Goal: Task Accomplishment & Management: Use online tool/utility

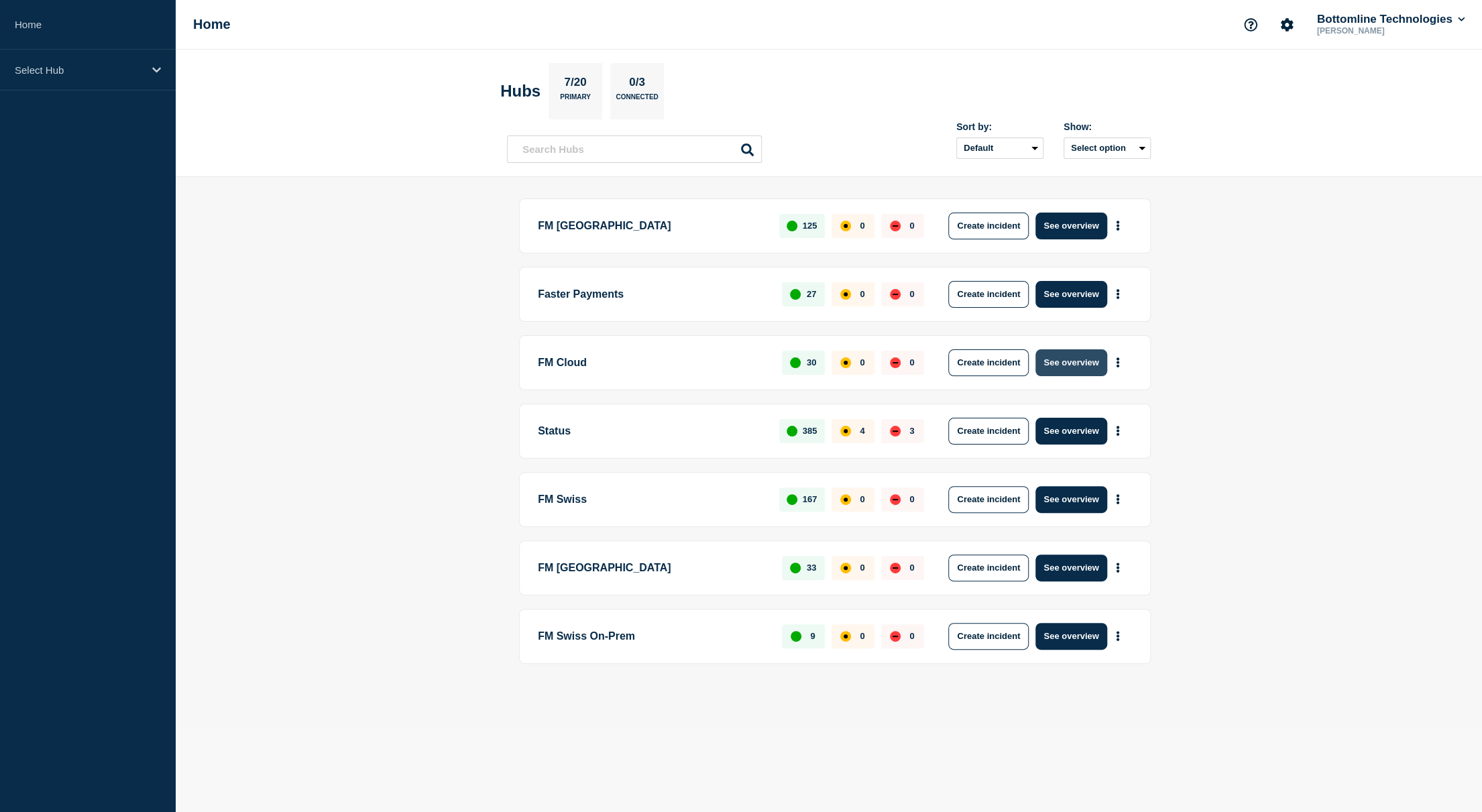
click at [1068, 358] on button "See overview" at bounding box center [1070, 363] width 71 height 27
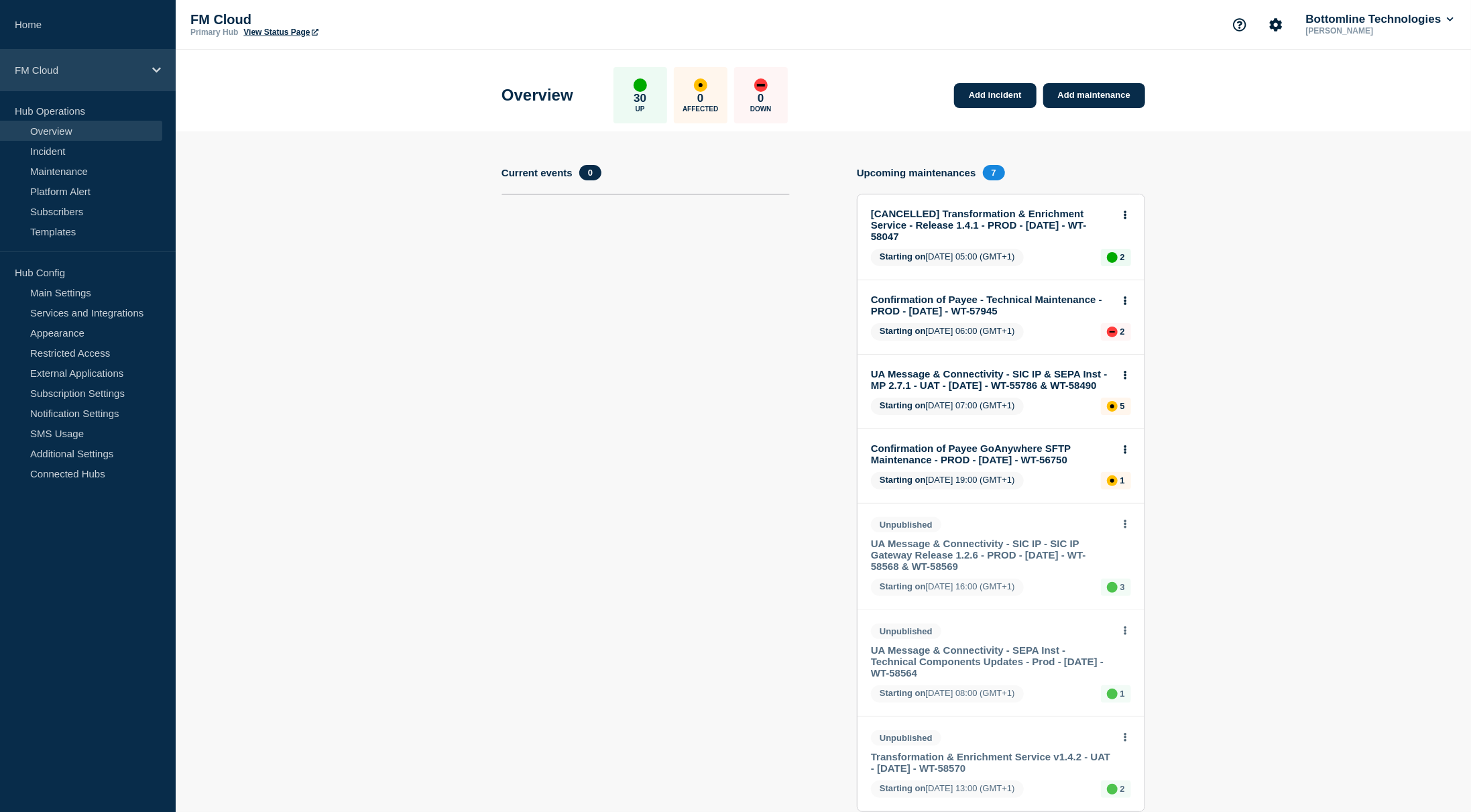
click at [68, 66] on p "FM Cloud" at bounding box center [79, 70] width 129 height 12
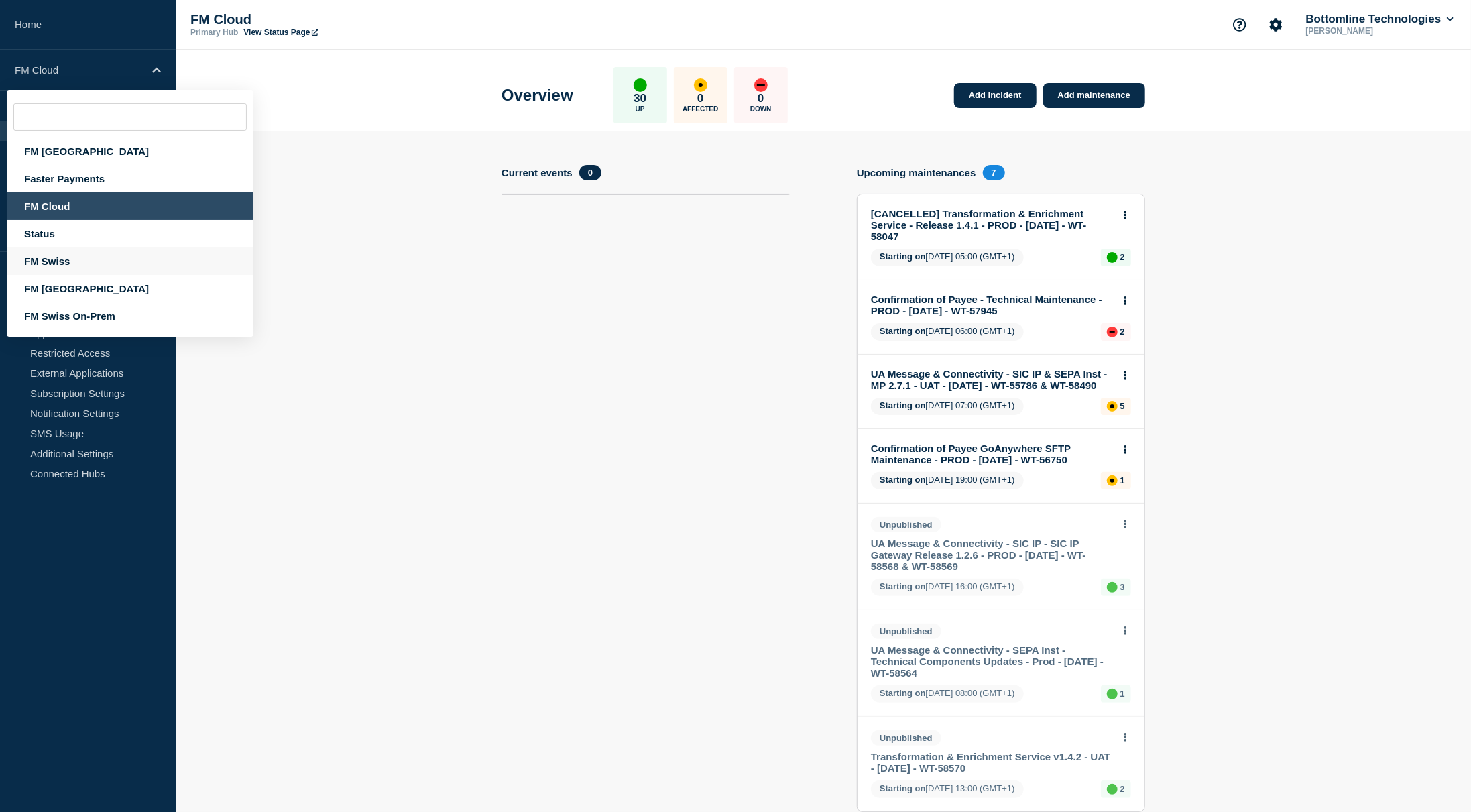
click at [63, 262] on div "FM Swiss" at bounding box center [130, 261] width 247 height 27
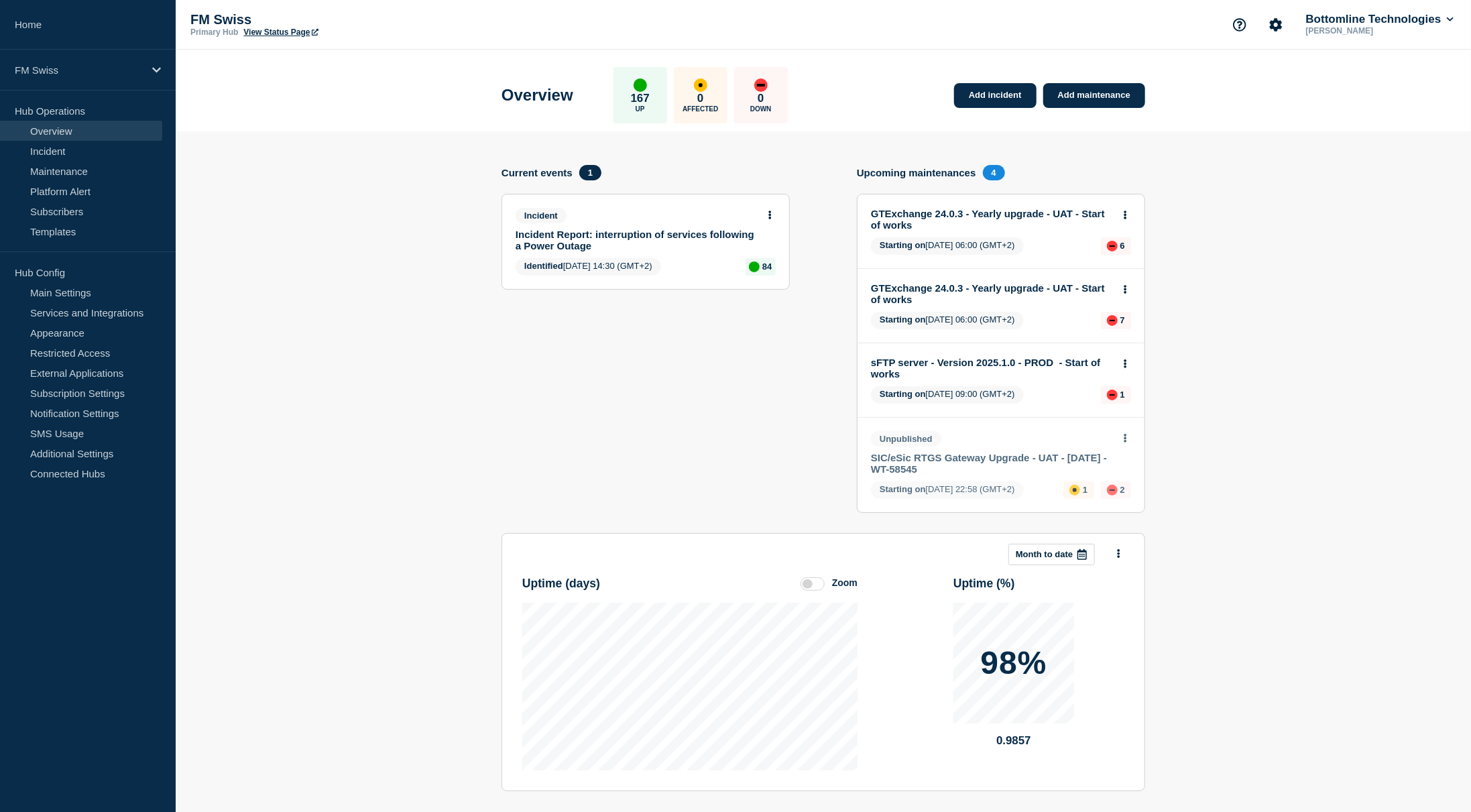
click at [565, 232] on link "Incident Report: interruption of services following a Power Outage" at bounding box center [637, 240] width 242 height 23
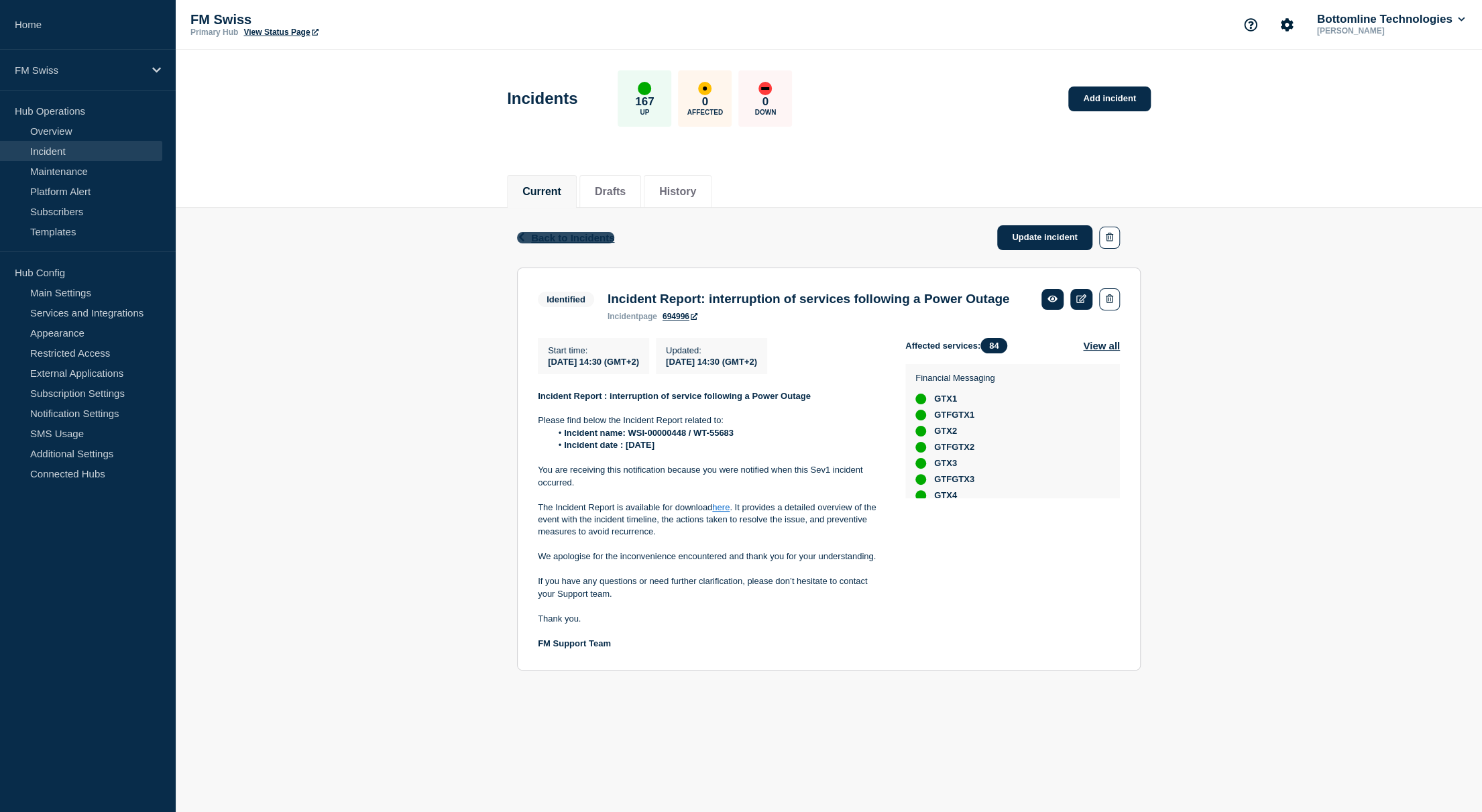
click at [558, 241] on span "Back to Incidents" at bounding box center [573, 237] width 83 height 12
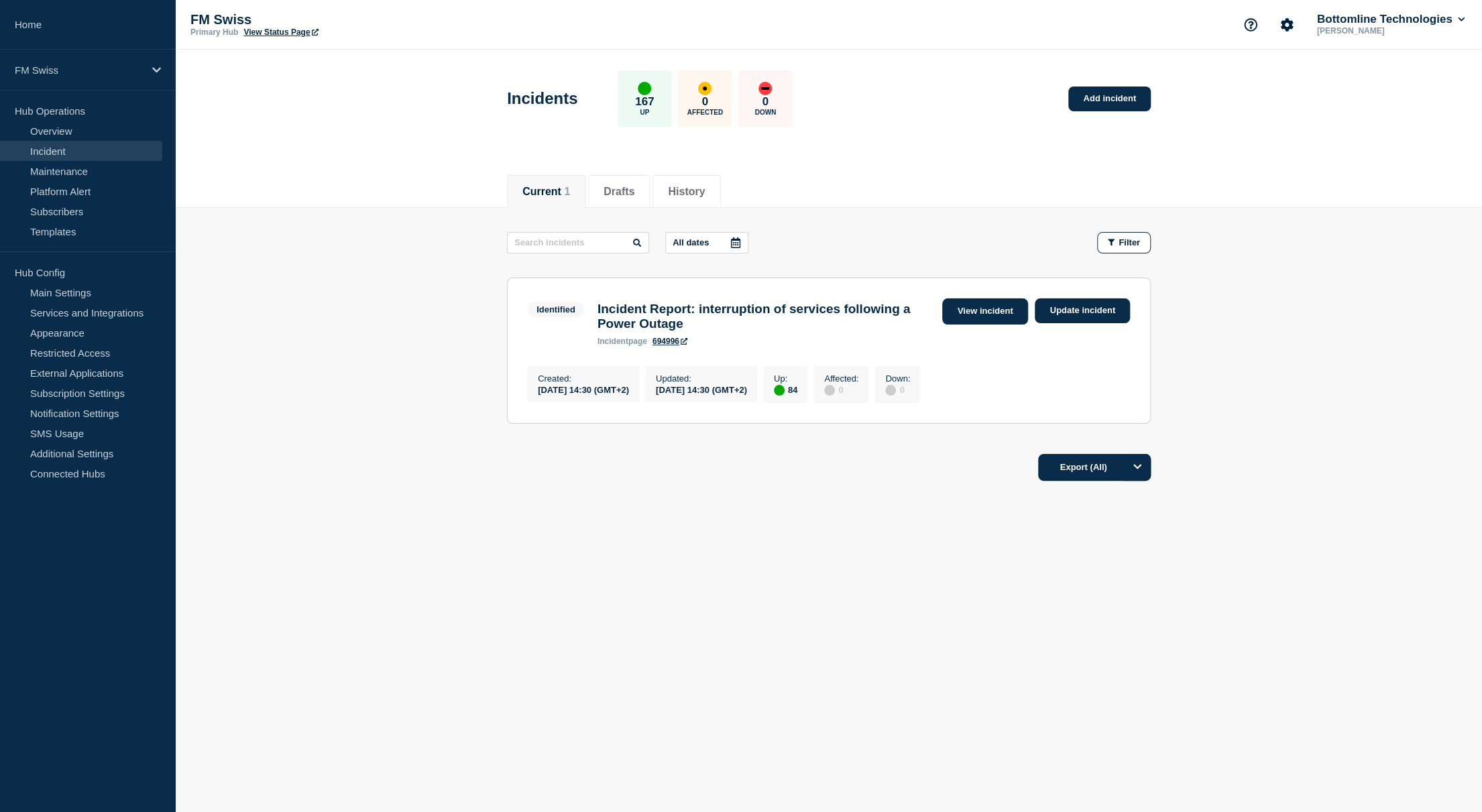
click at [979, 311] on link "View incident" at bounding box center [986, 311] width 86 height 26
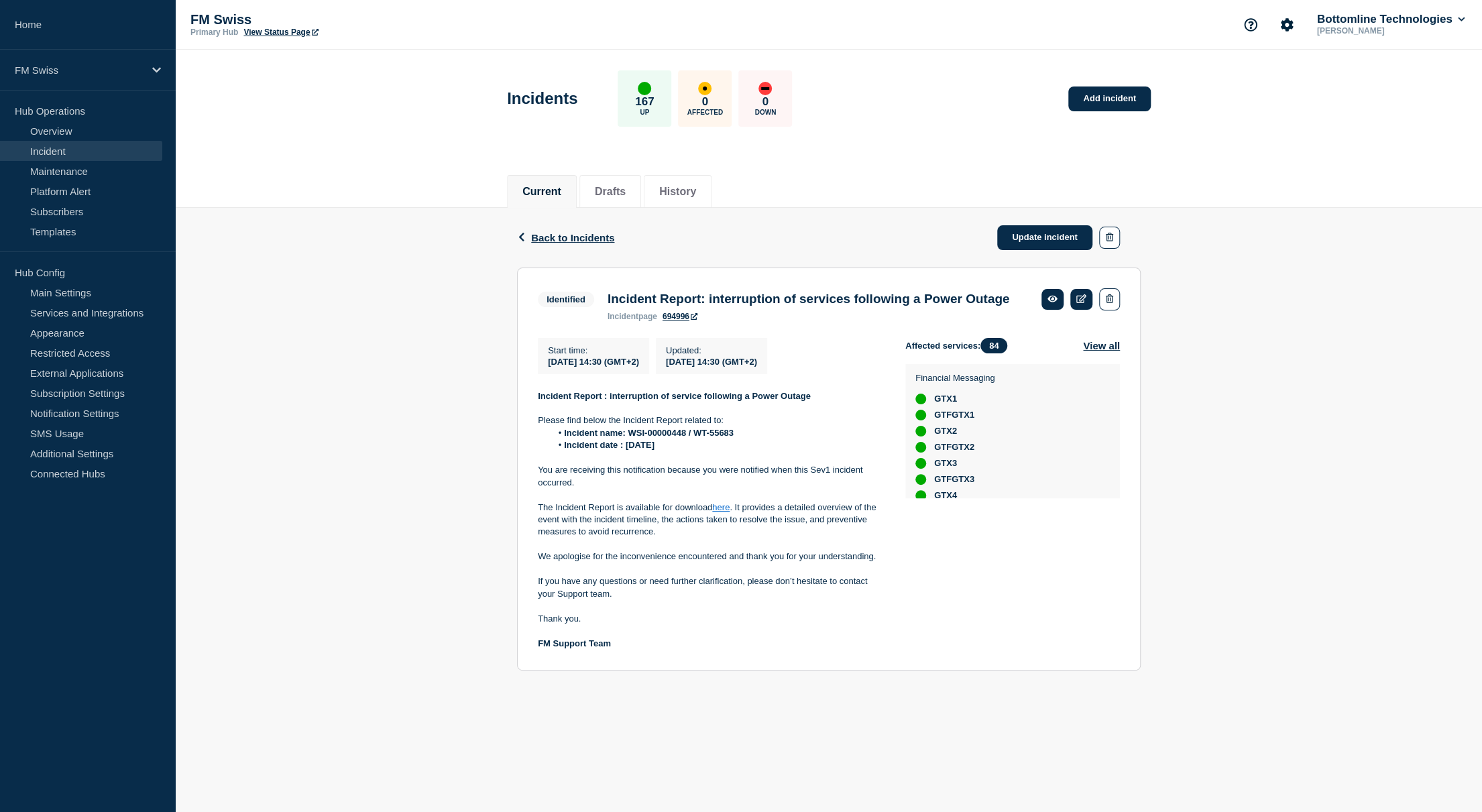
drag, startPoint x: 1374, startPoint y: 627, endPoint x: 1364, endPoint y: 616, distance: 14.9
click at [1374, 627] on div "Back Back to Incidents Update incident Identified Incident Report: interruption…" at bounding box center [829, 450] width 1306 height 484
click at [639, 193] on li "Drafts" at bounding box center [610, 192] width 62 height 33
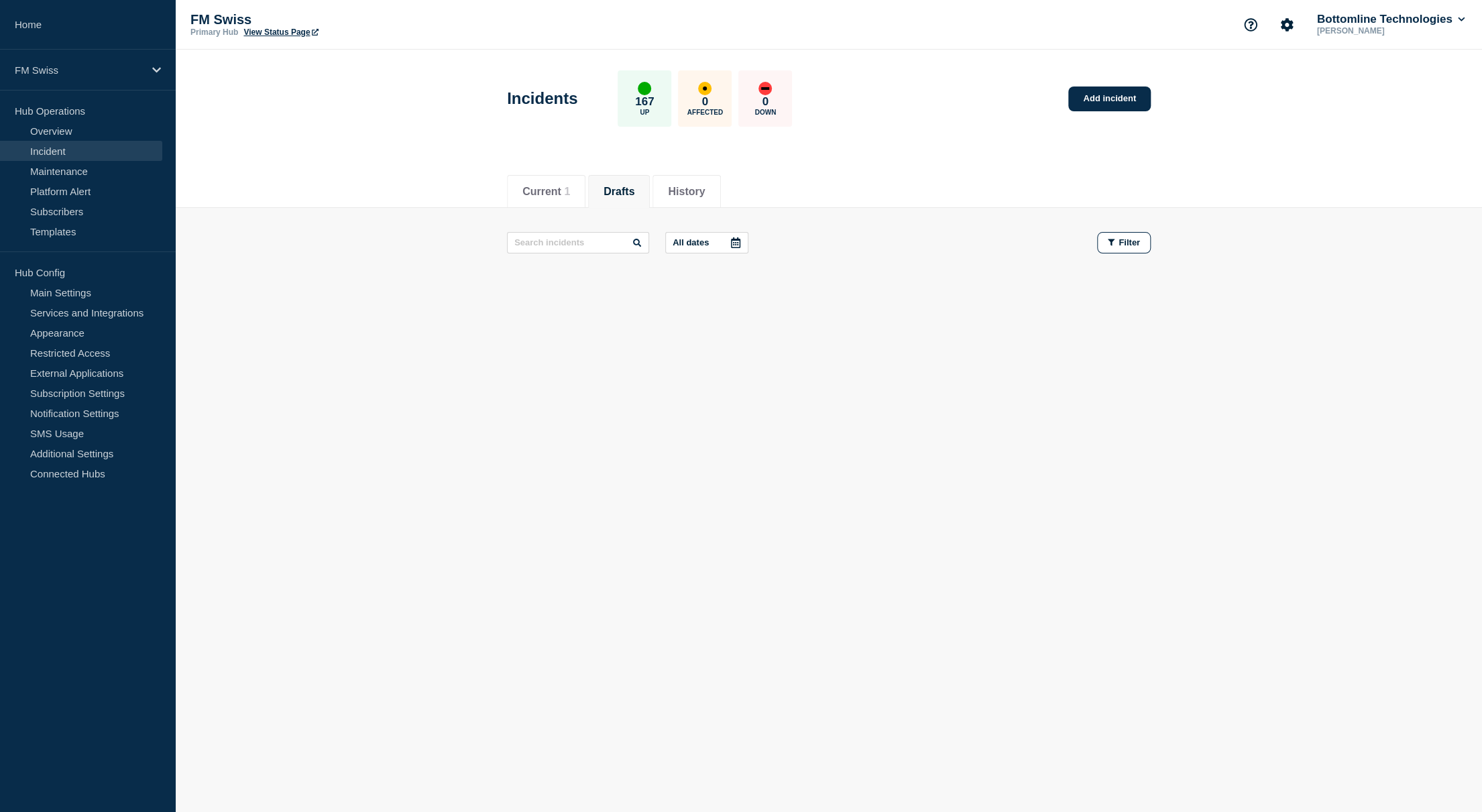
click at [800, 357] on div "Current Drafts History Current 1 Drafts History All dates Filter" at bounding box center [829, 276] width 1306 height 228
click at [549, 194] on button "Current 1" at bounding box center [546, 192] width 48 height 12
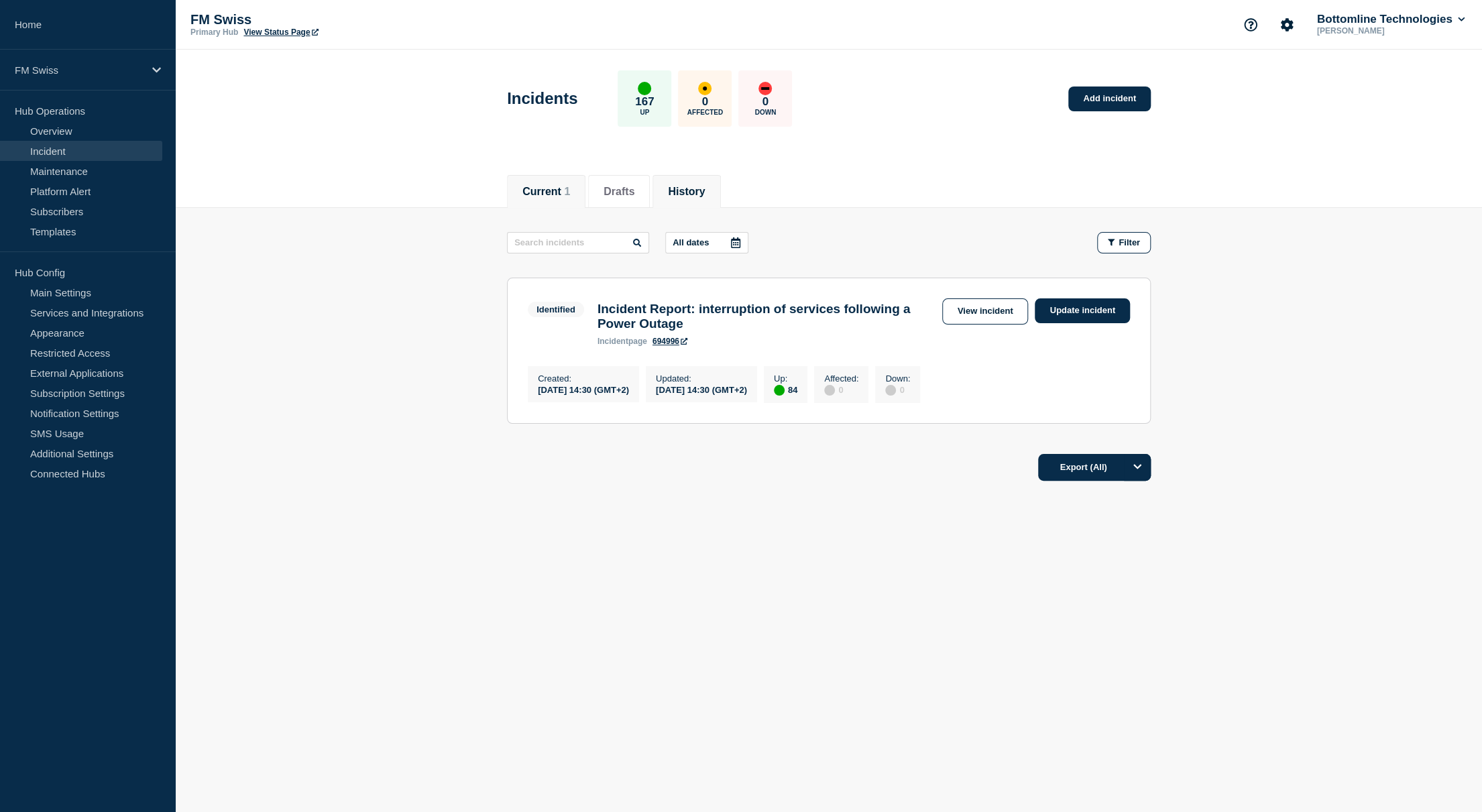
click at [686, 192] on button "History" at bounding box center [686, 192] width 37 height 12
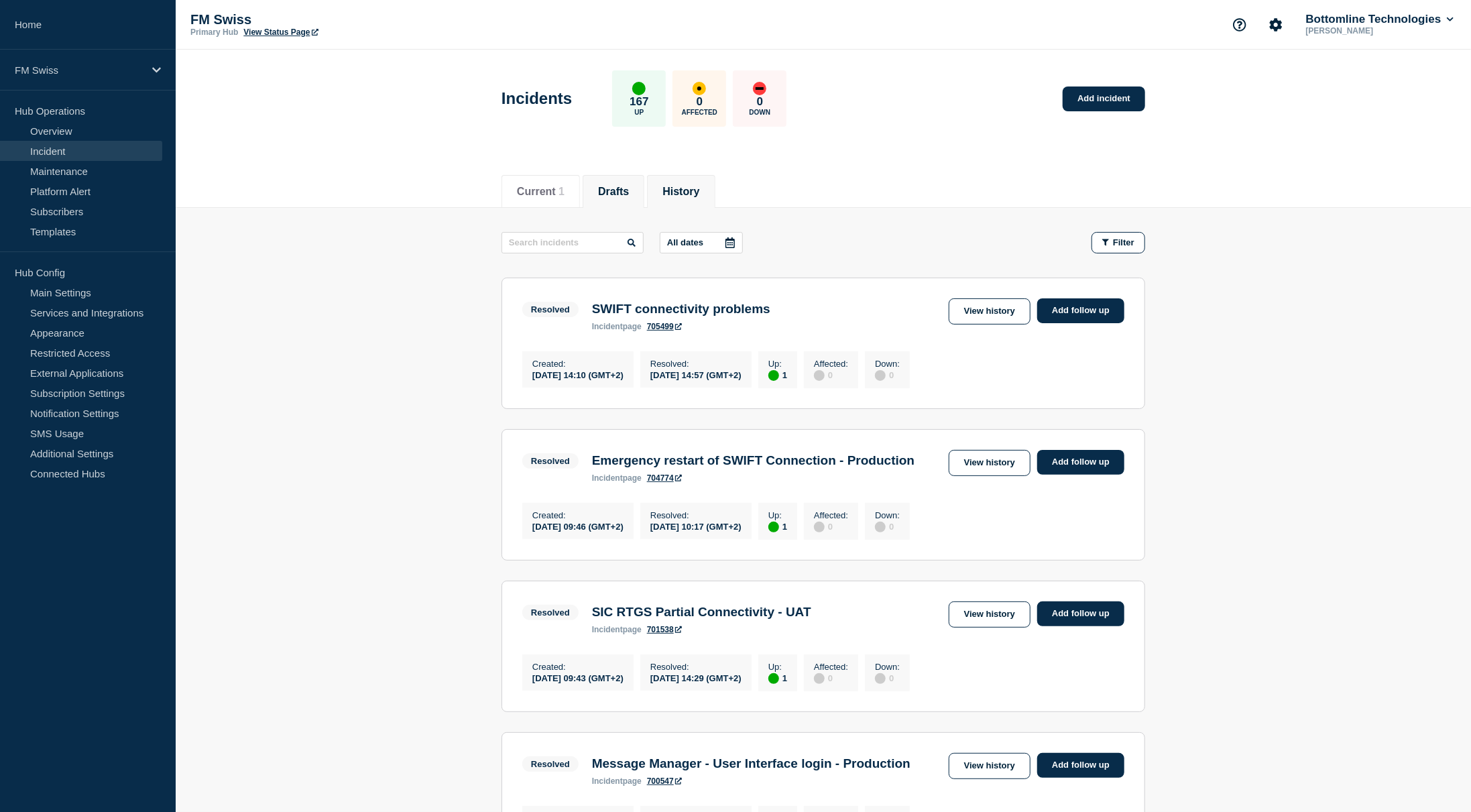
click at [629, 186] on button "Drafts" at bounding box center [613, 192] width 31 height 12
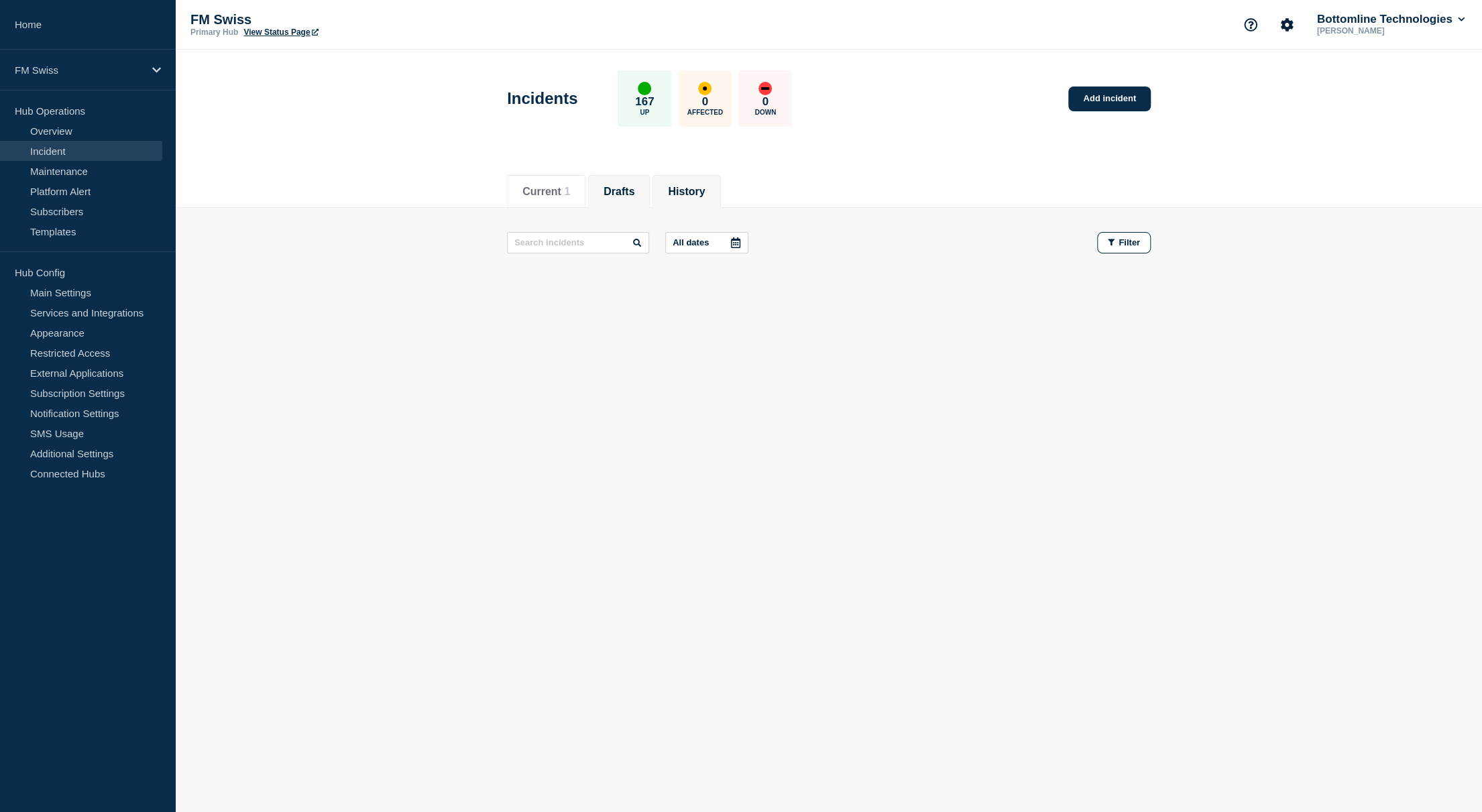
click at [692, 186] on button "History" at bounding box center [686, 192] width 37 height 12
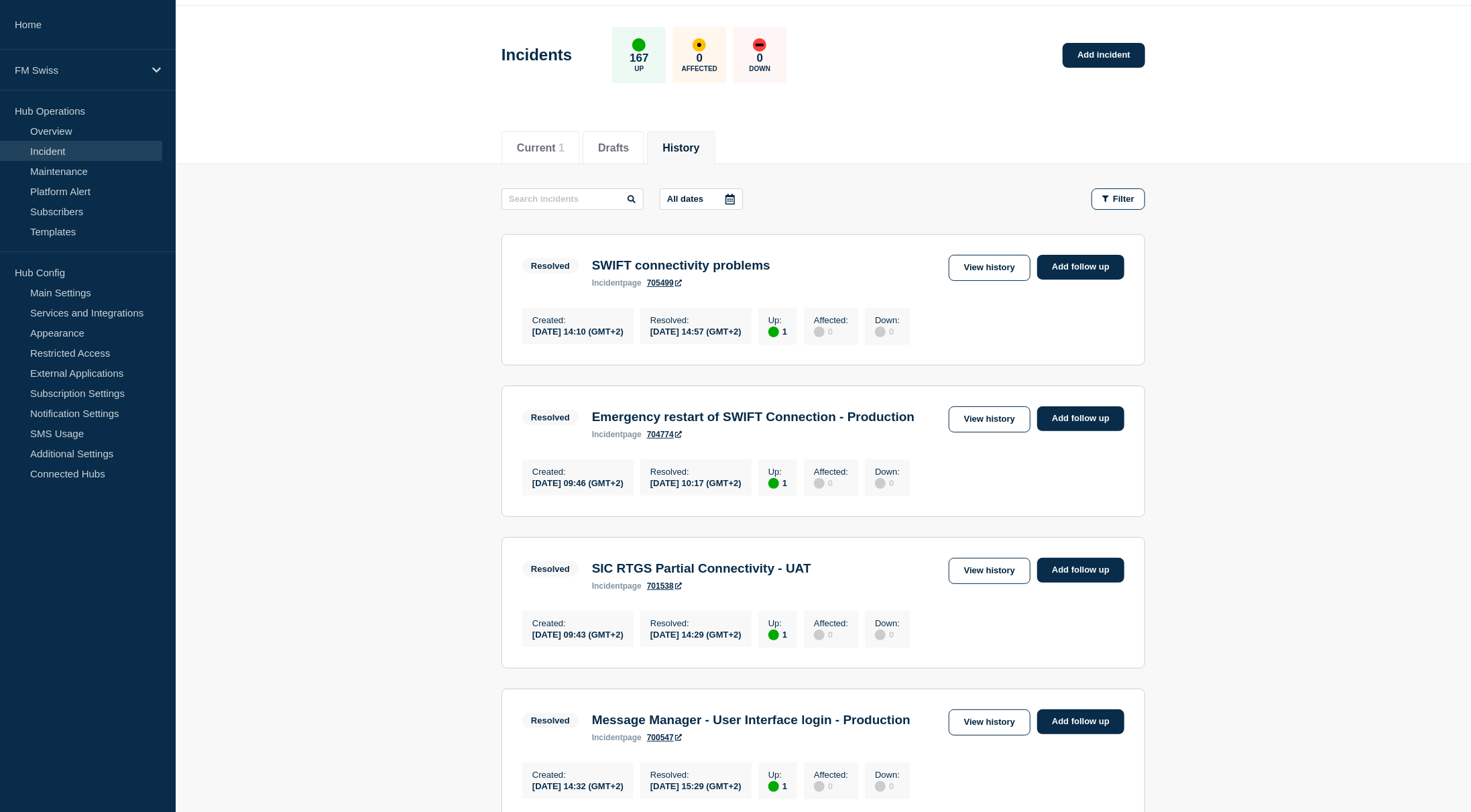
scroll to position [67, 0]
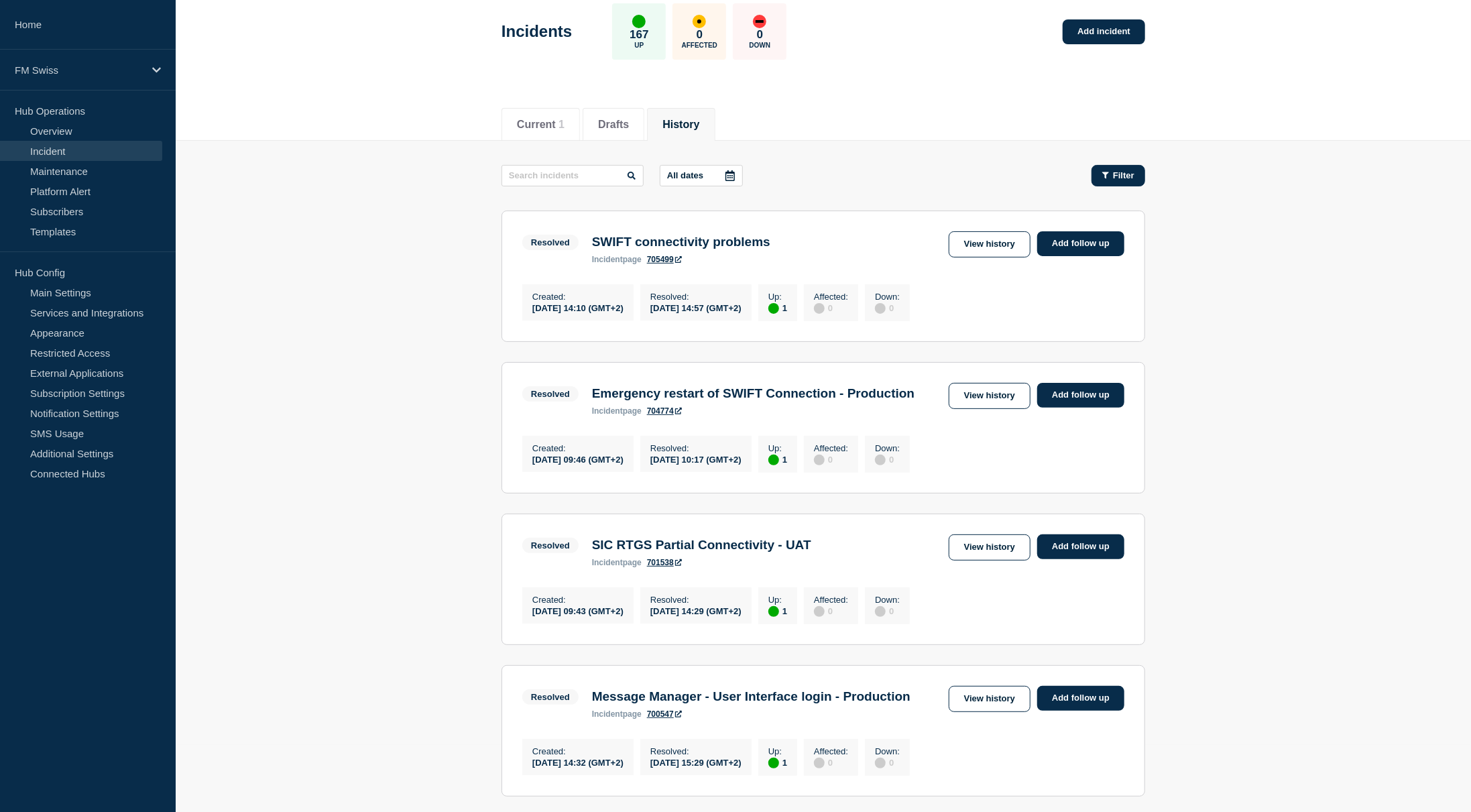
click at [1119, 170] on span "Filter" at bounding box center [1123, 175] width 21 height 10
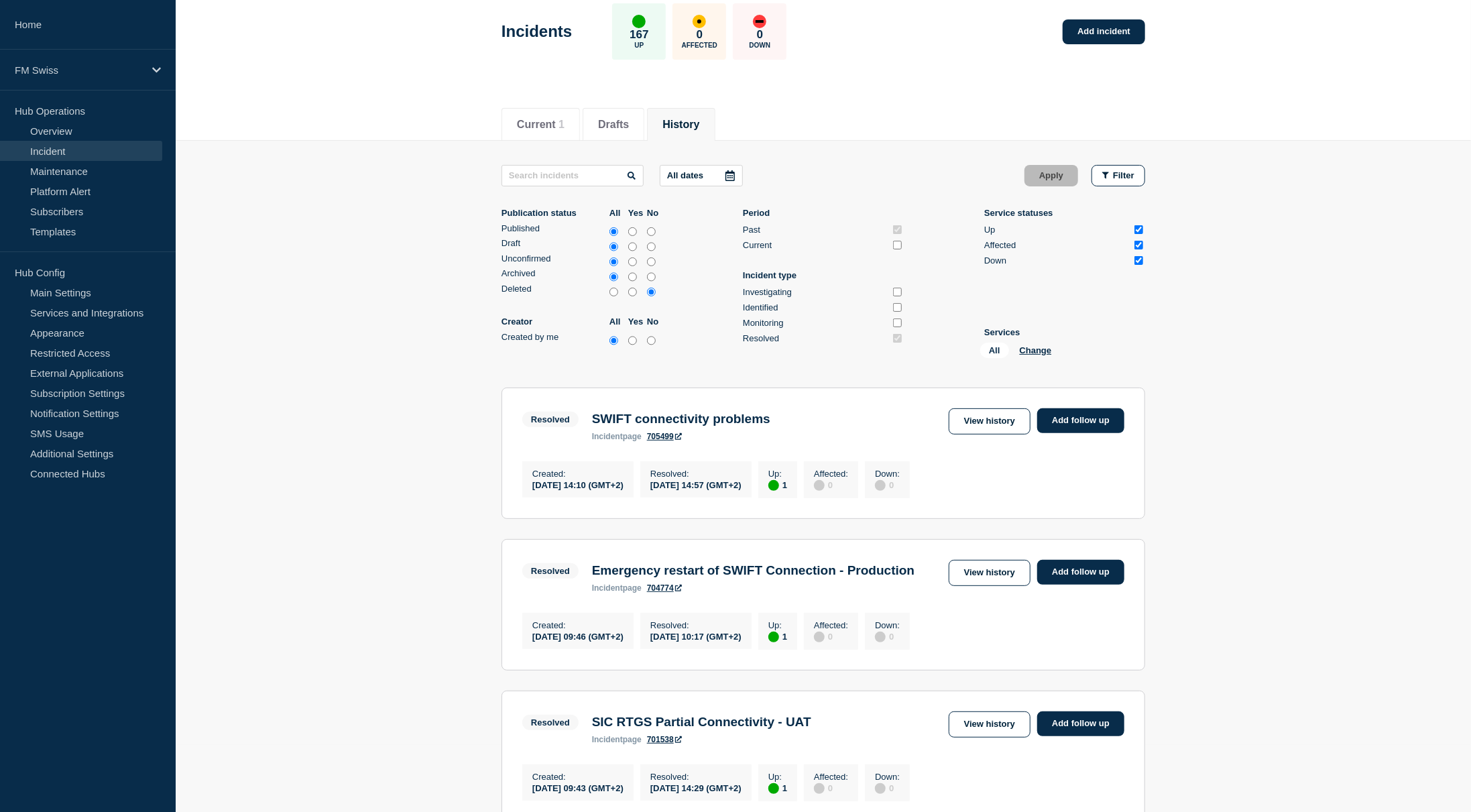
click at [1054, 352] on div "All Change" at bounding box center [1047, 353] width 134 height 20
click at [1040, 351] on button "Change" at bounding box center [1036, 350] width 32 height 10
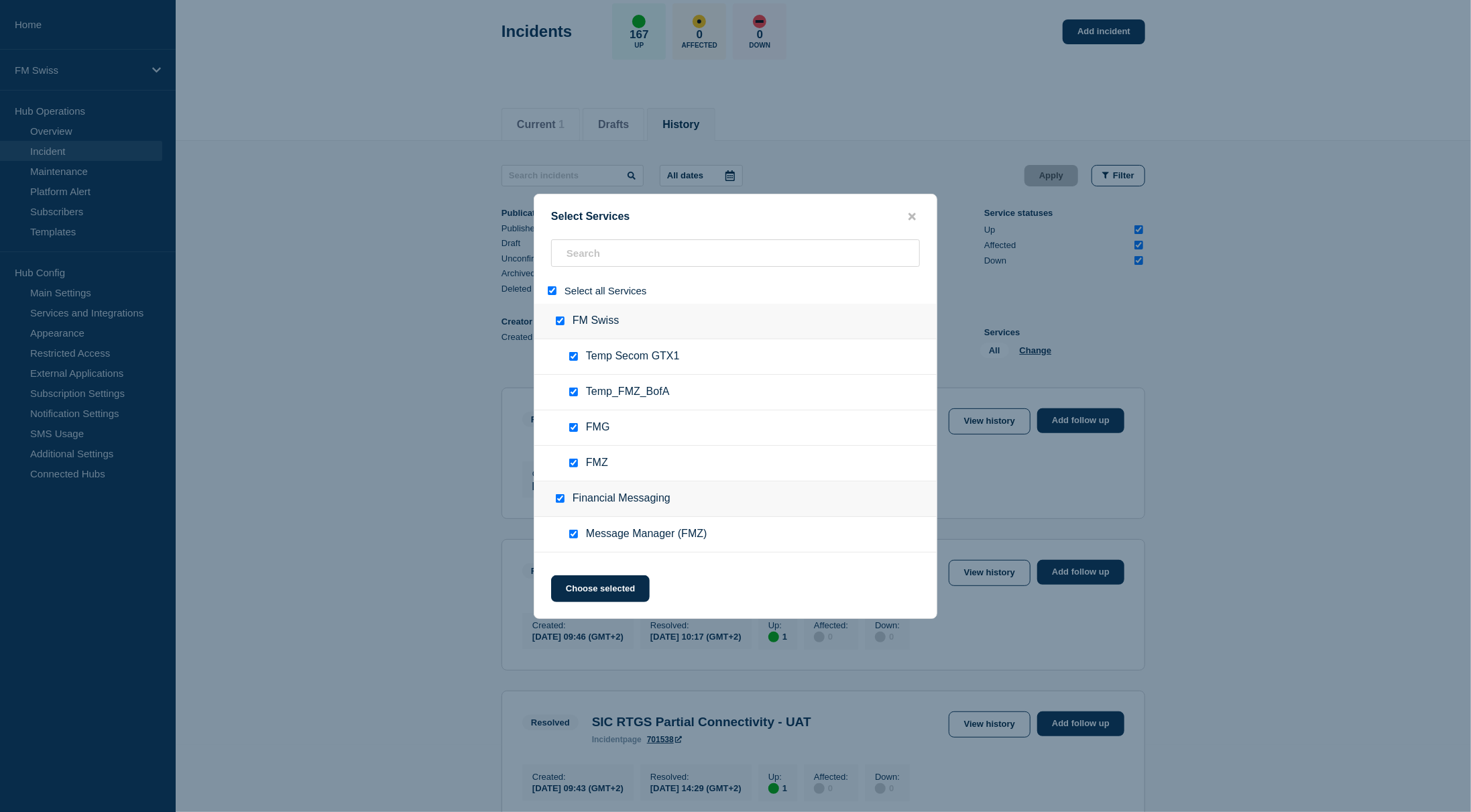
click at [569, 287] on span "Select all Services" at bounding box center [606, 291] width 82 height 12
click at [558, 291] on div at bounding box center [554, 291] width 20 height 13
click at [590, 258] on input "search" at bounding box center [736, 253] width 369 height 27
click at [557, 284] on div at bounding box center [554, 291] width 20 height 13
click at [554, 290] on input "select all" at bounding box center [552, 291] width 9 height 9
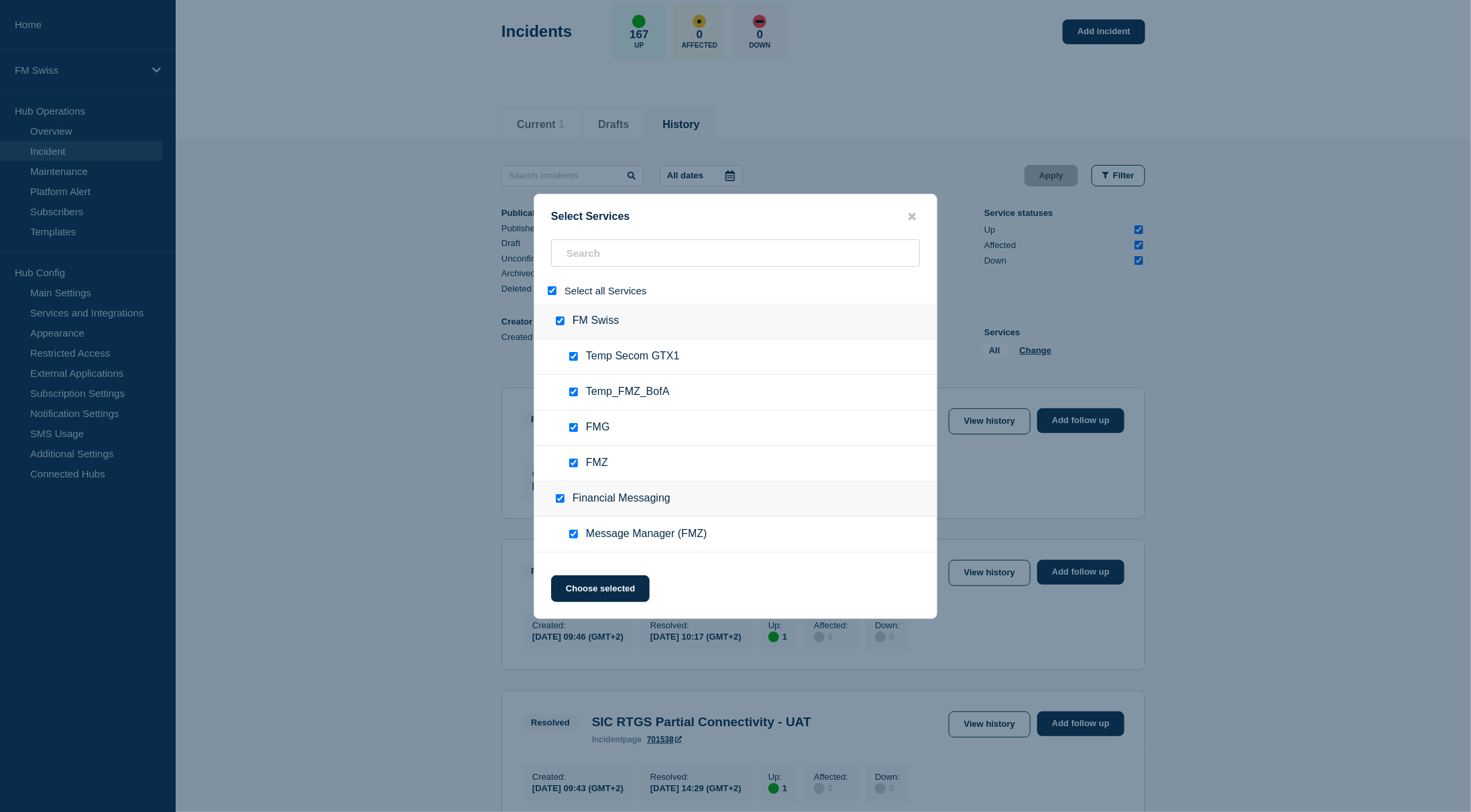
checkbox input "false"
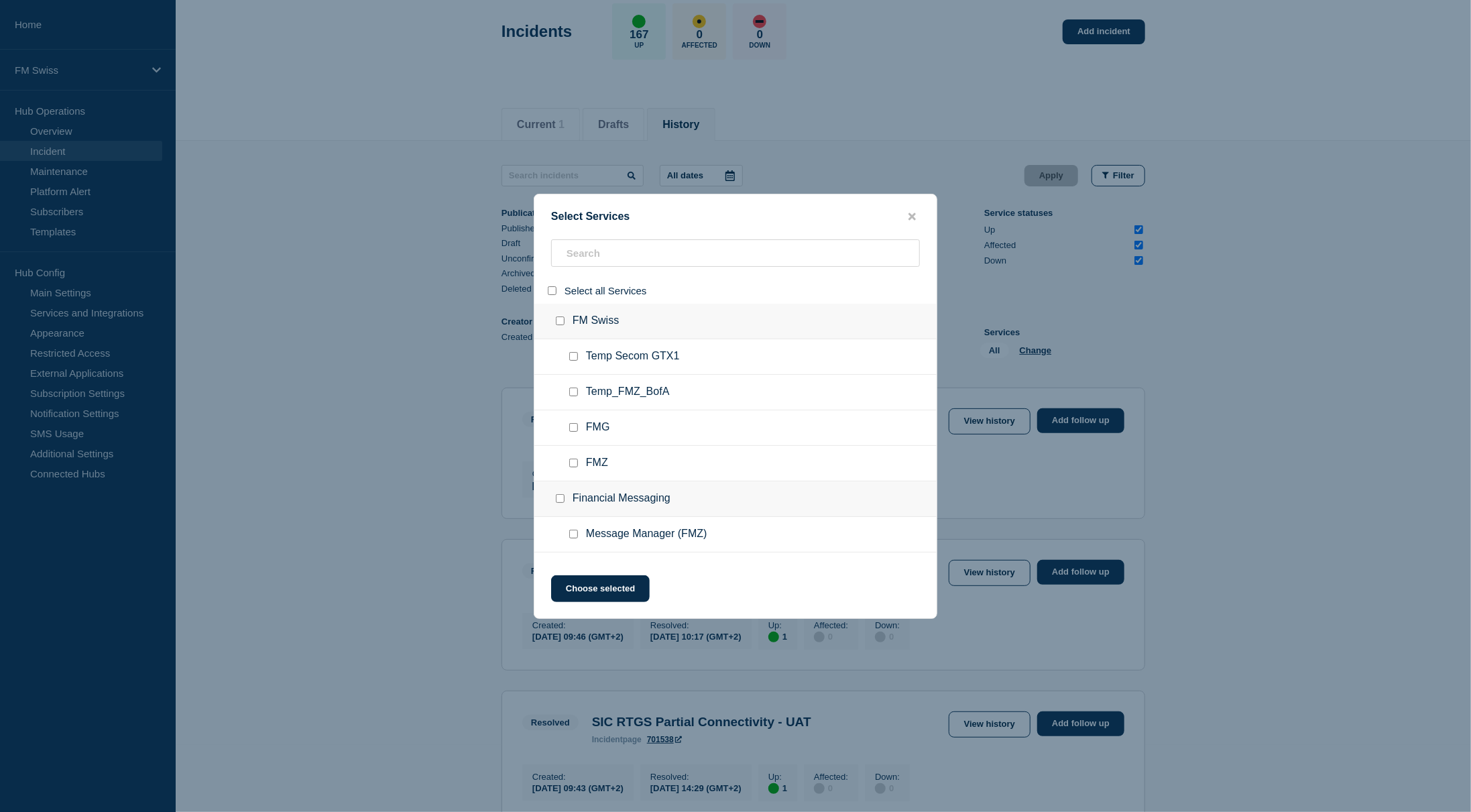
checkbox input "false"
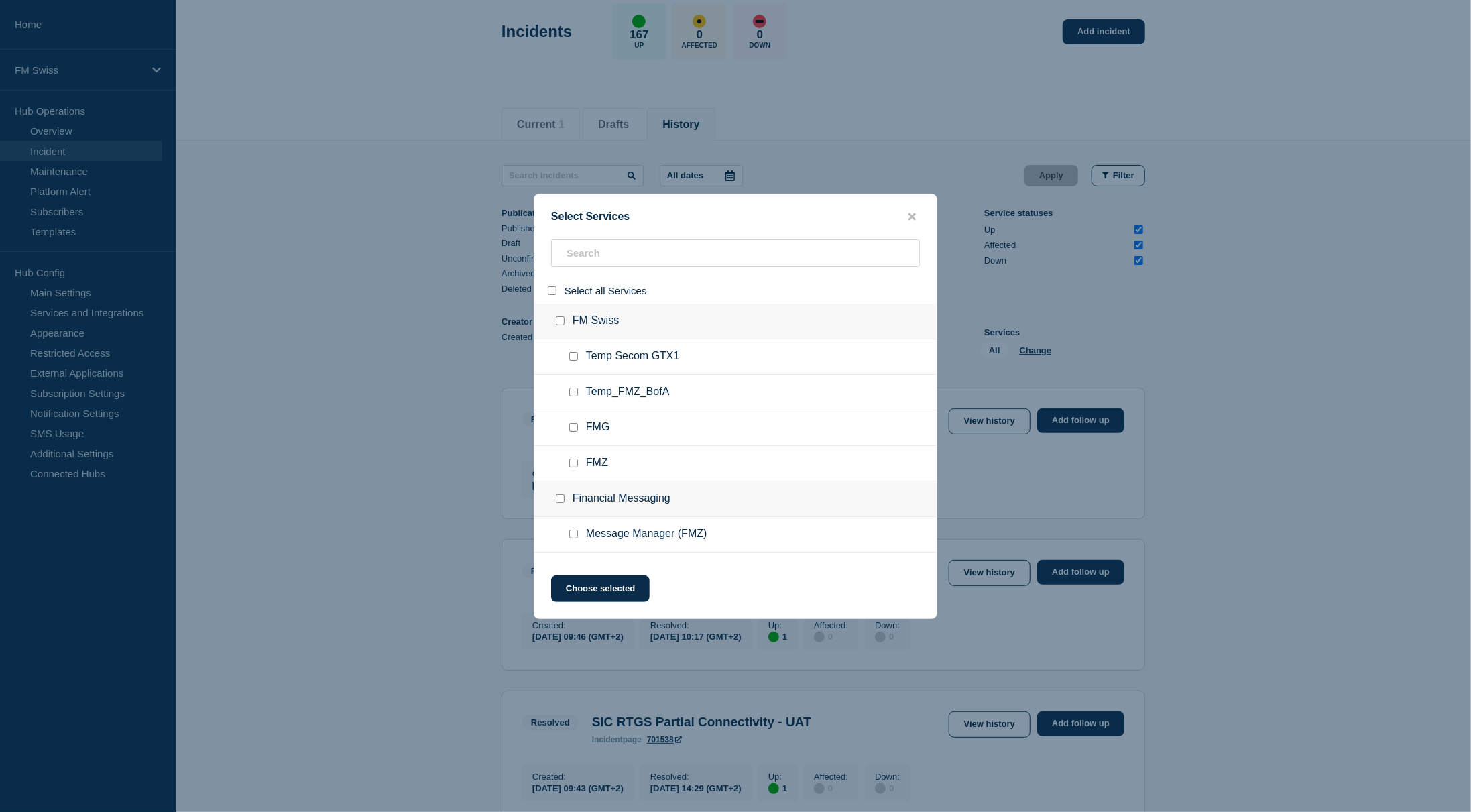
checkbox input "false"
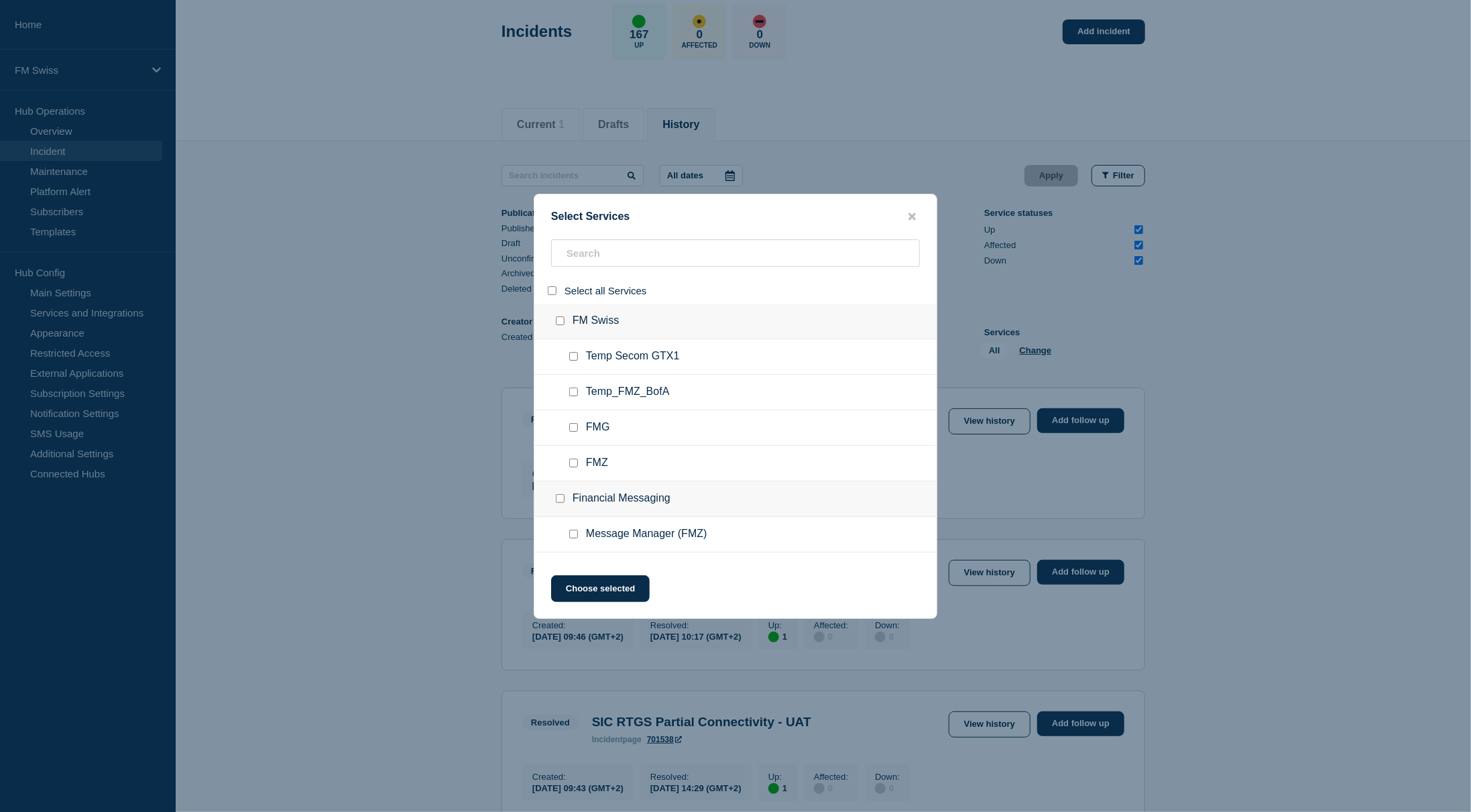
checkbox input "false"
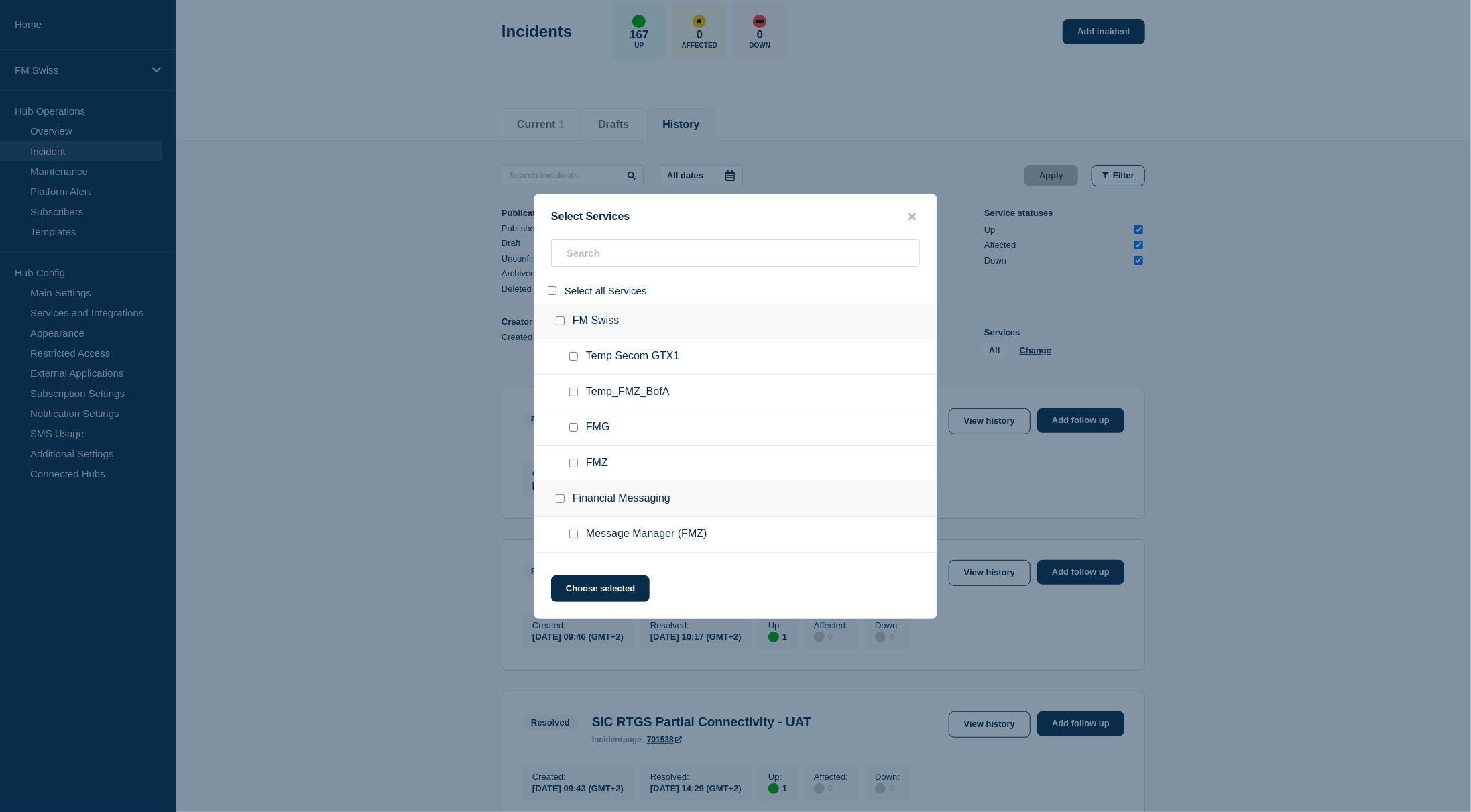
checkbox input "false"
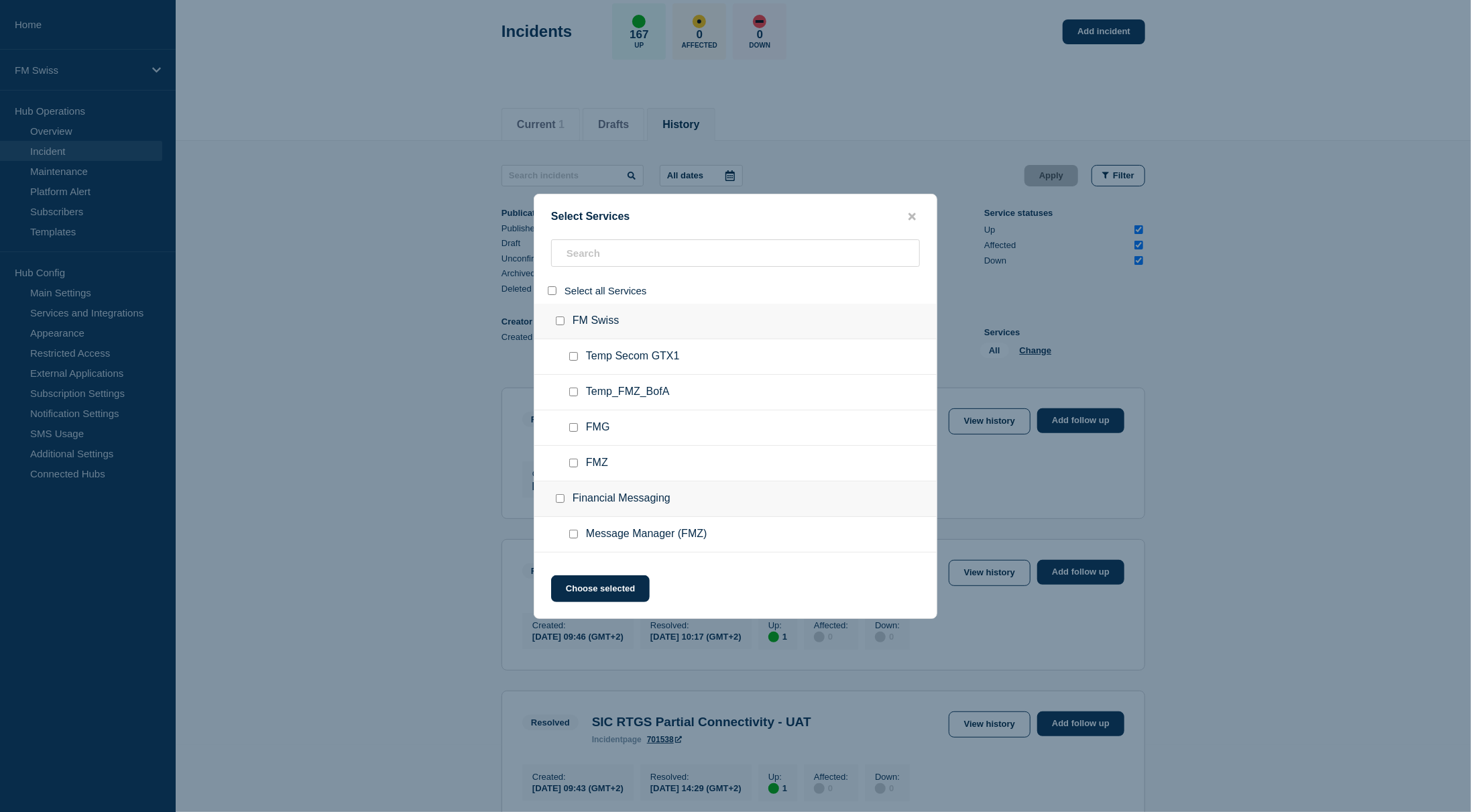
checkbox input "false"
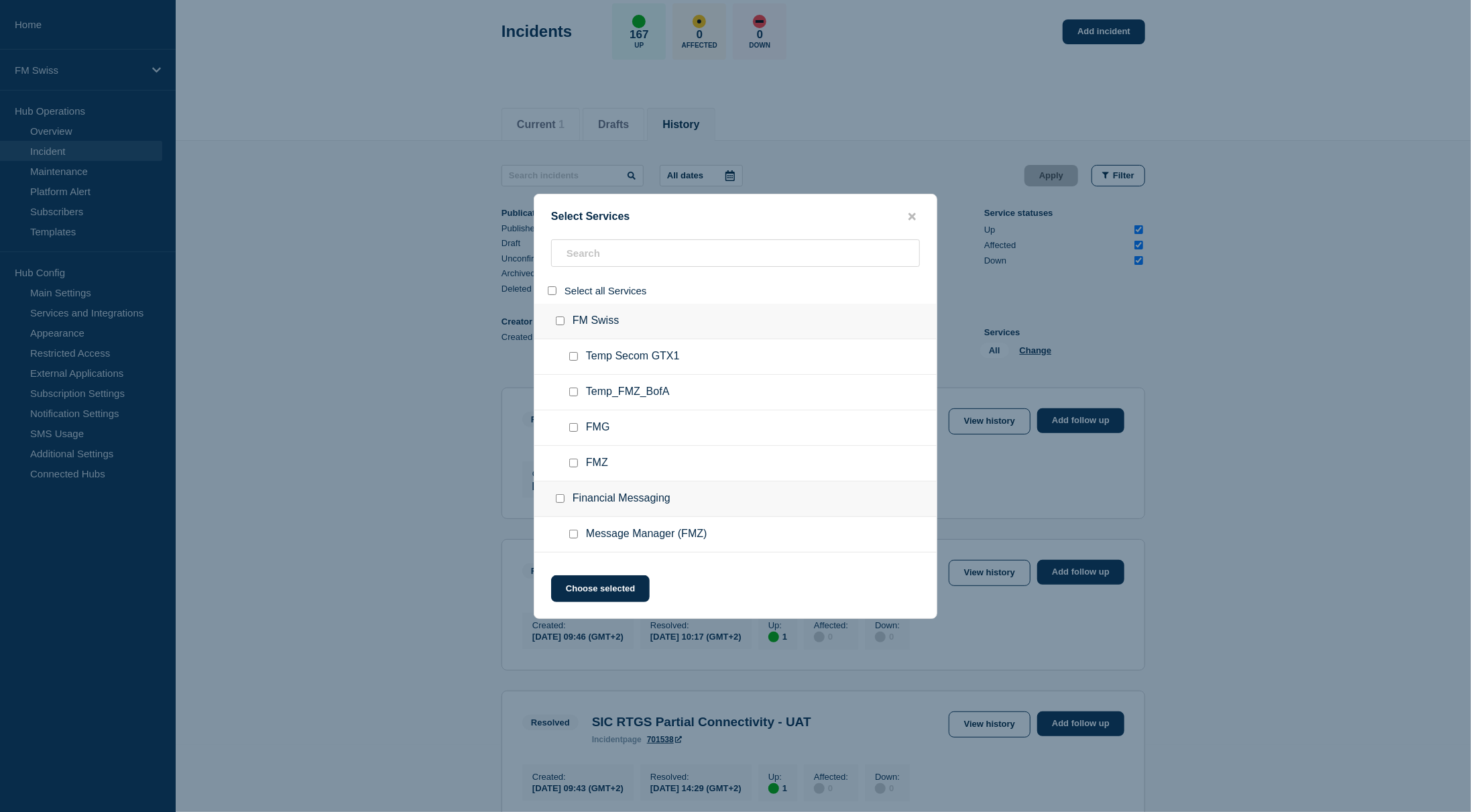
checkbox input "false"
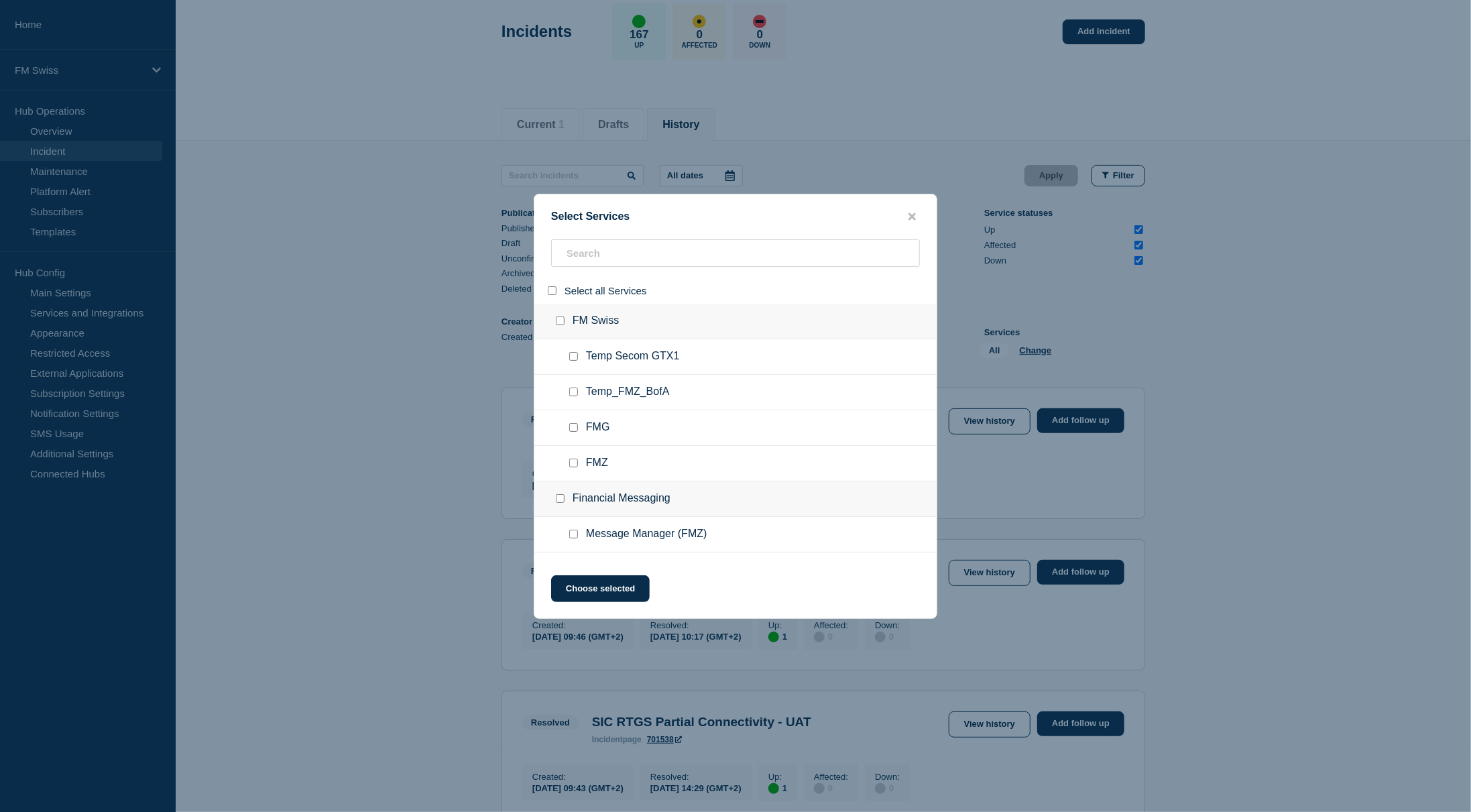
checkbox input "false"
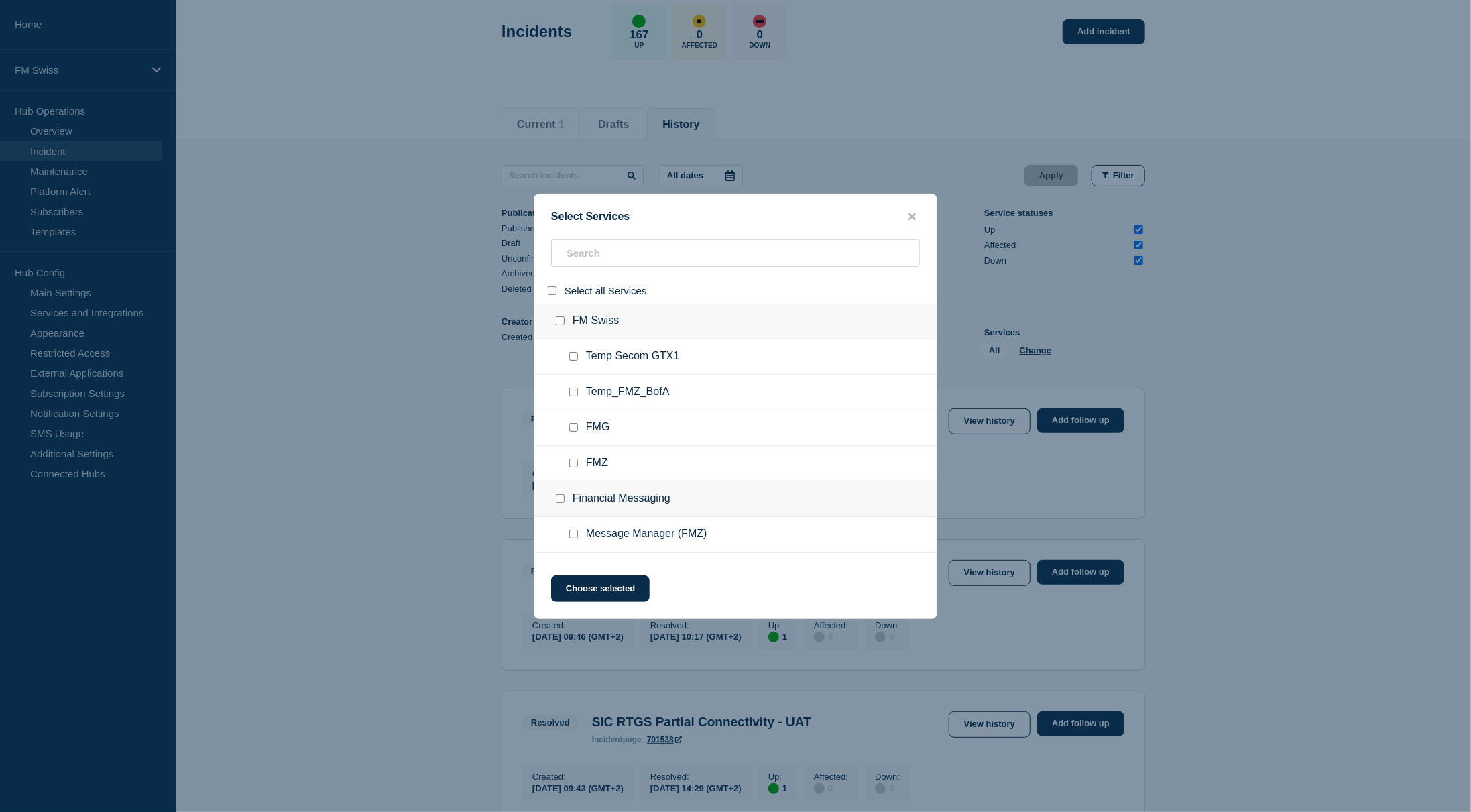
checkbox input "false"
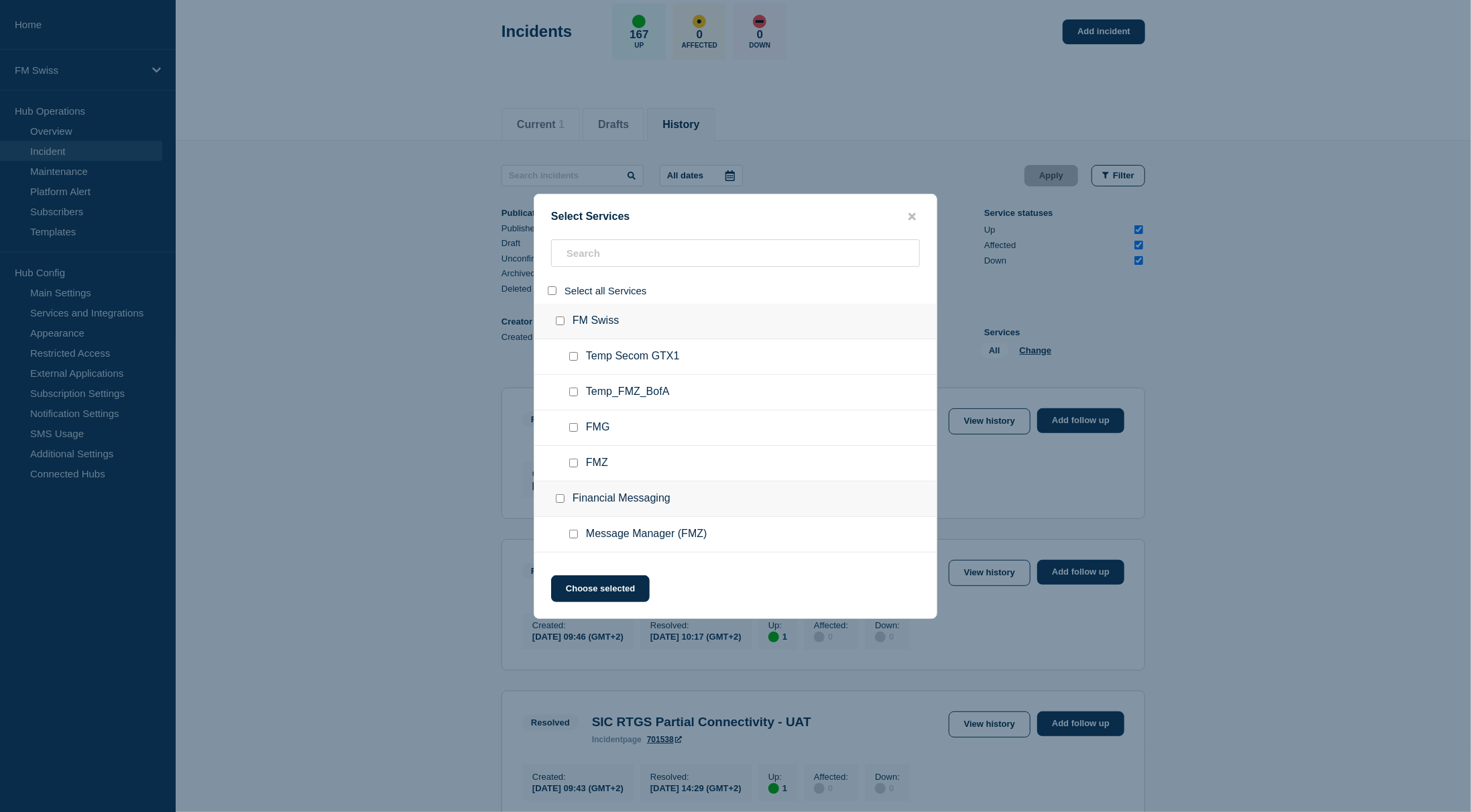
checkbox input "false"
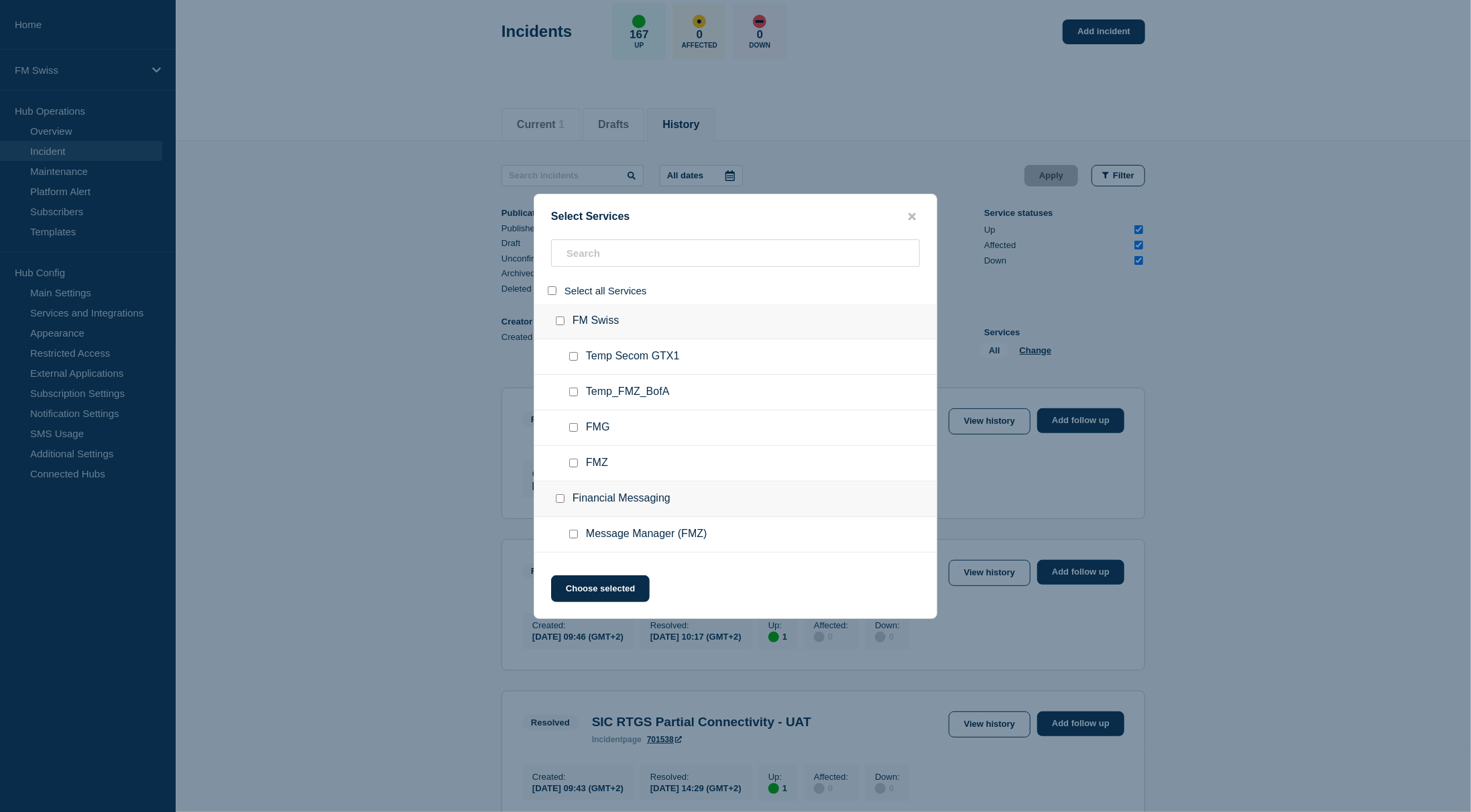
checkbox input "false"
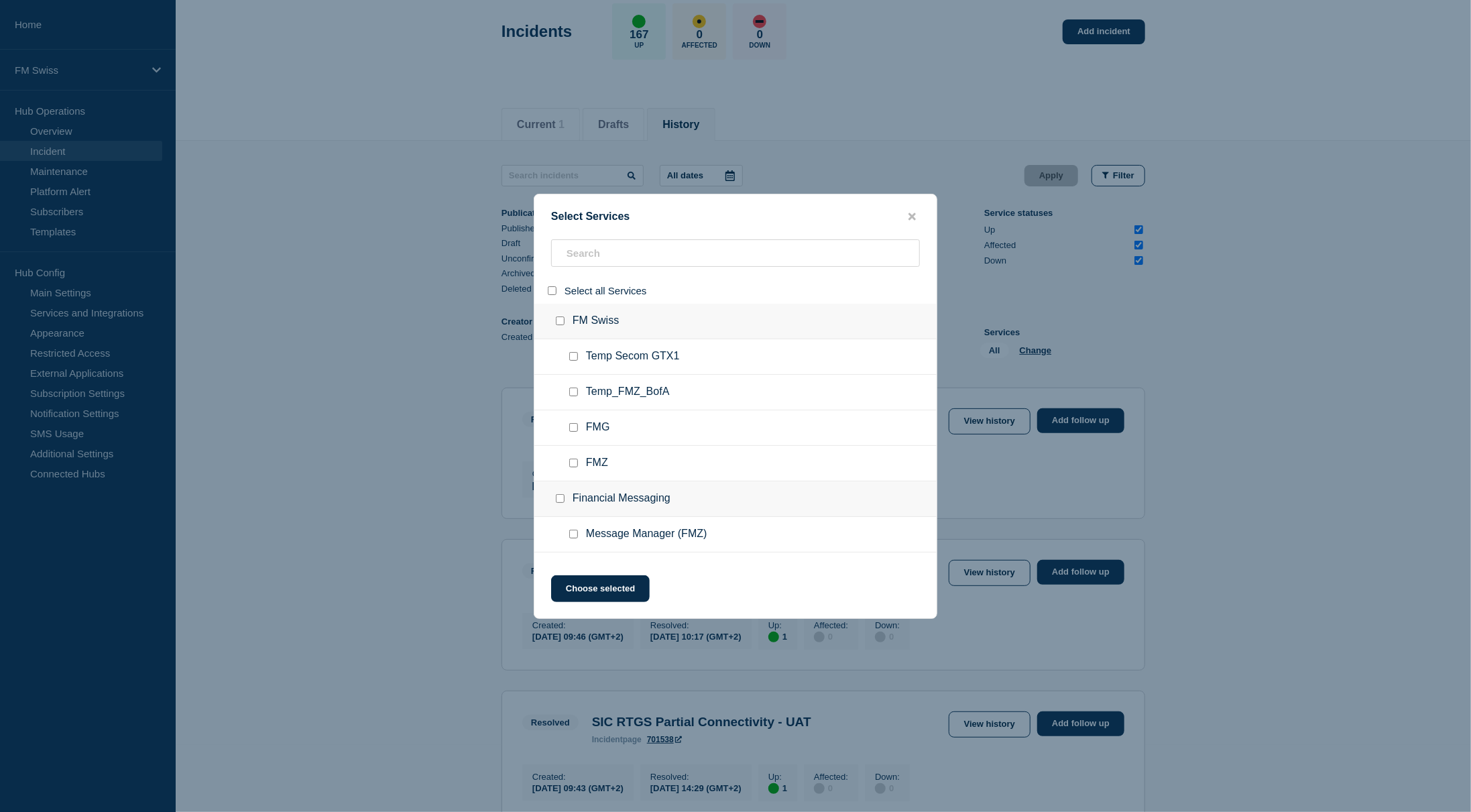
checkbox input "false"
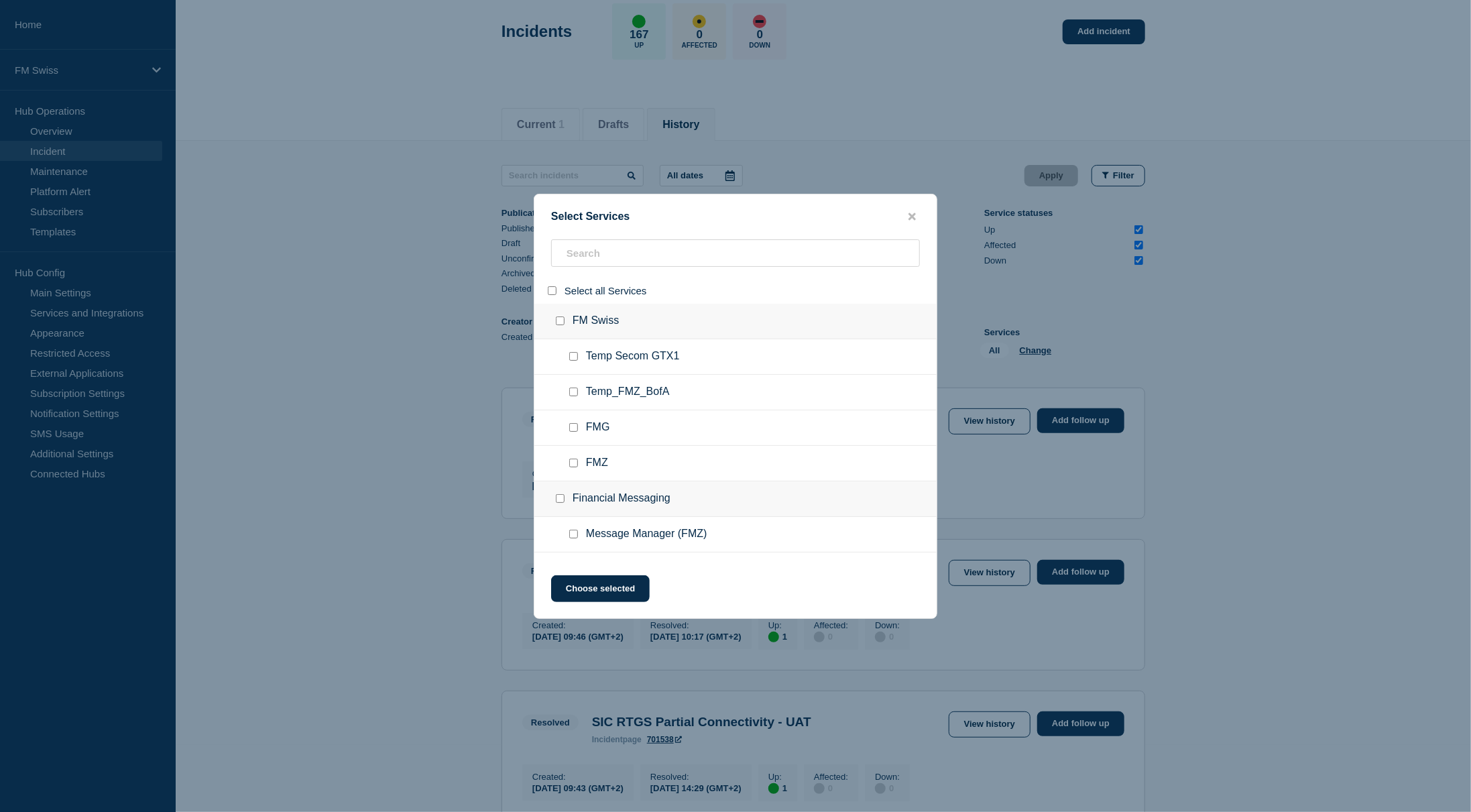
checkbox input "false"
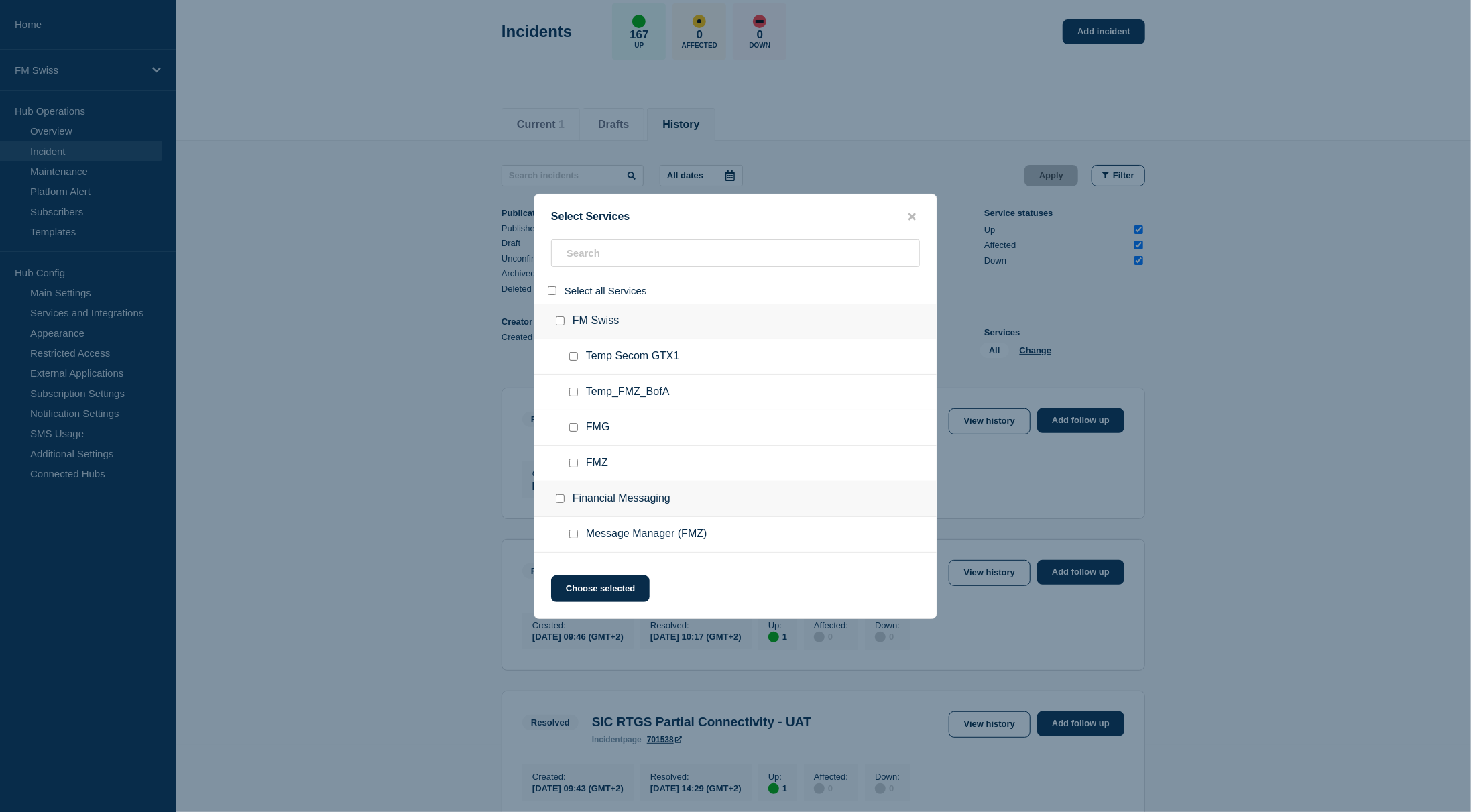
checkbox input "false"
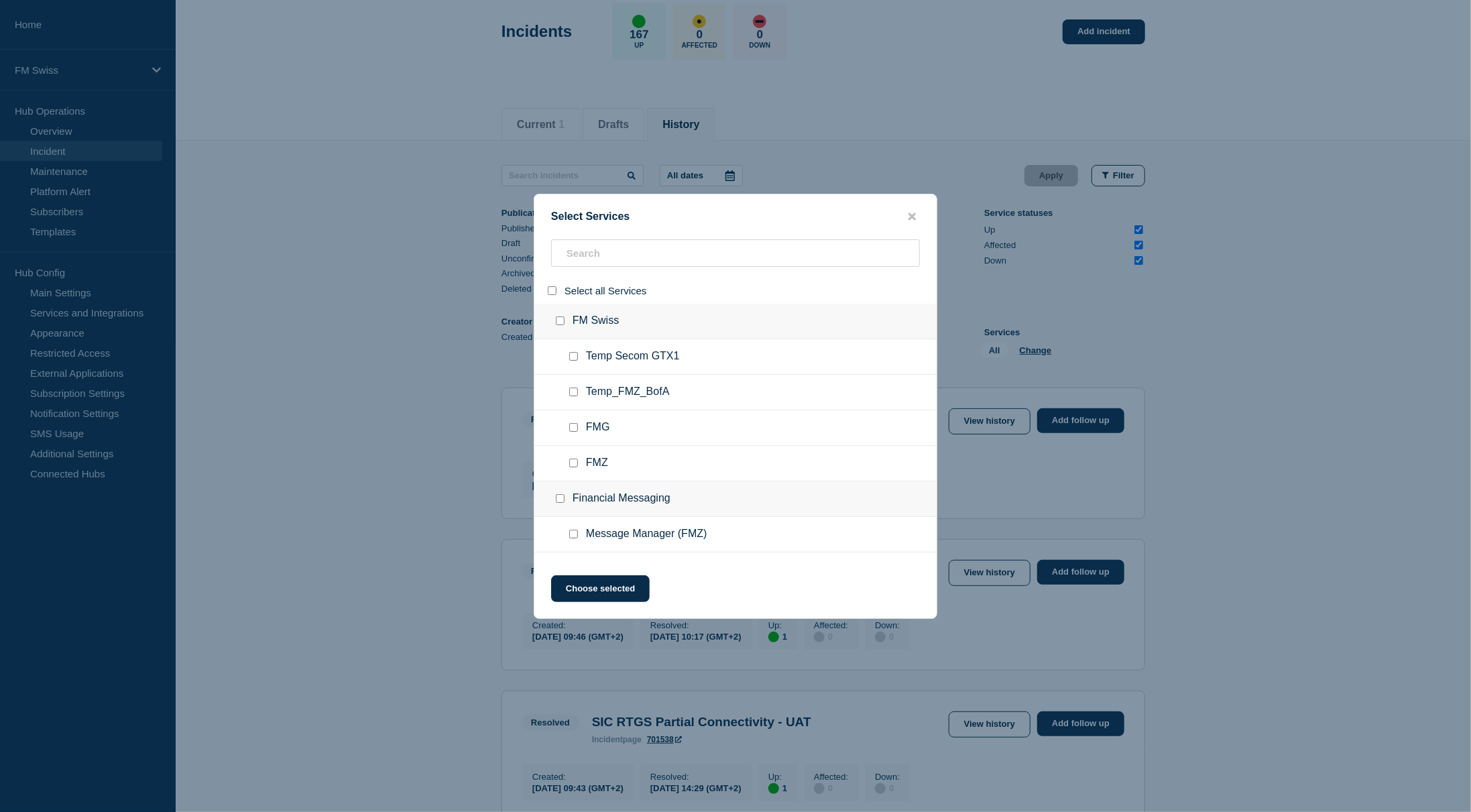
checkbox input "false"
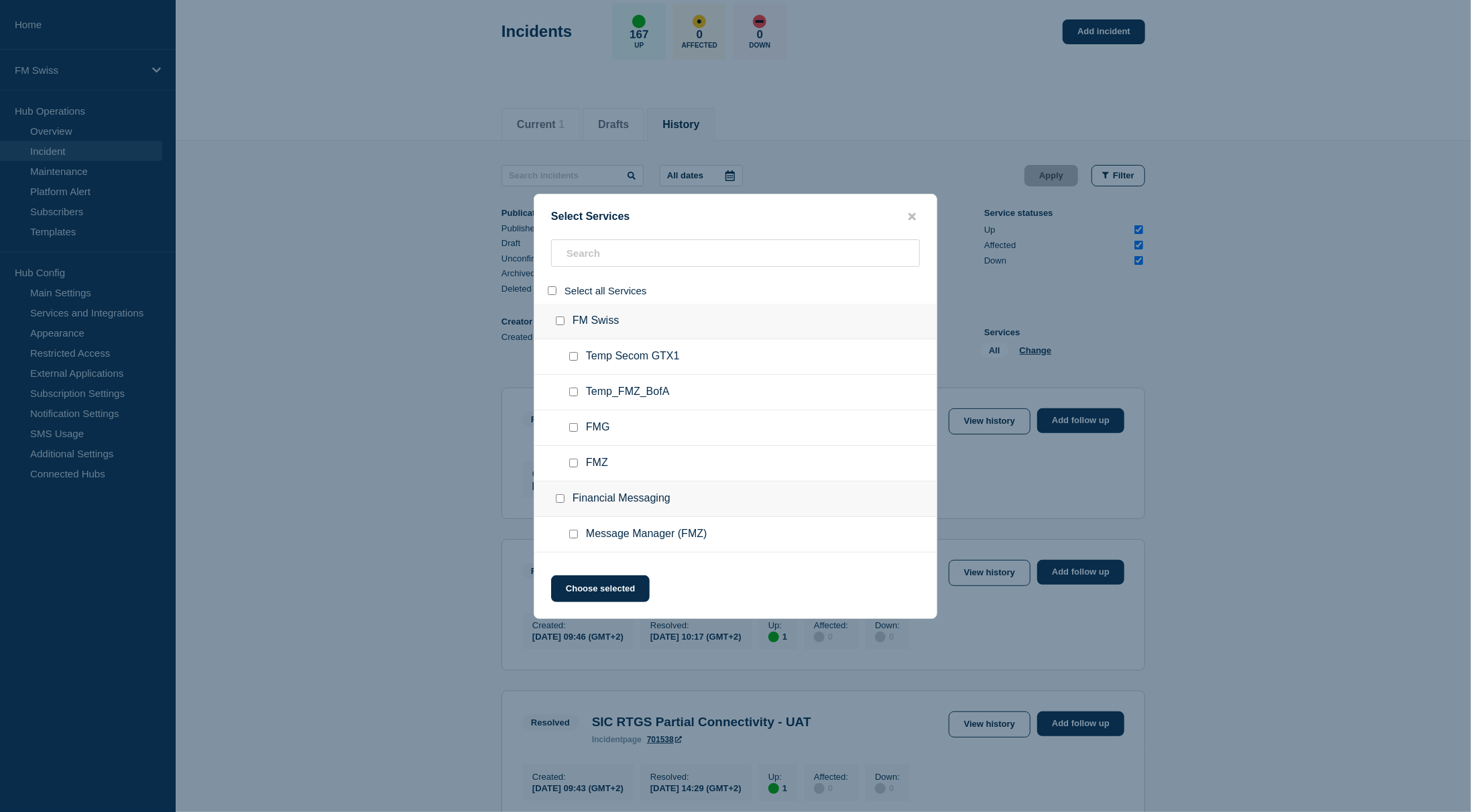
checkbox input "false"
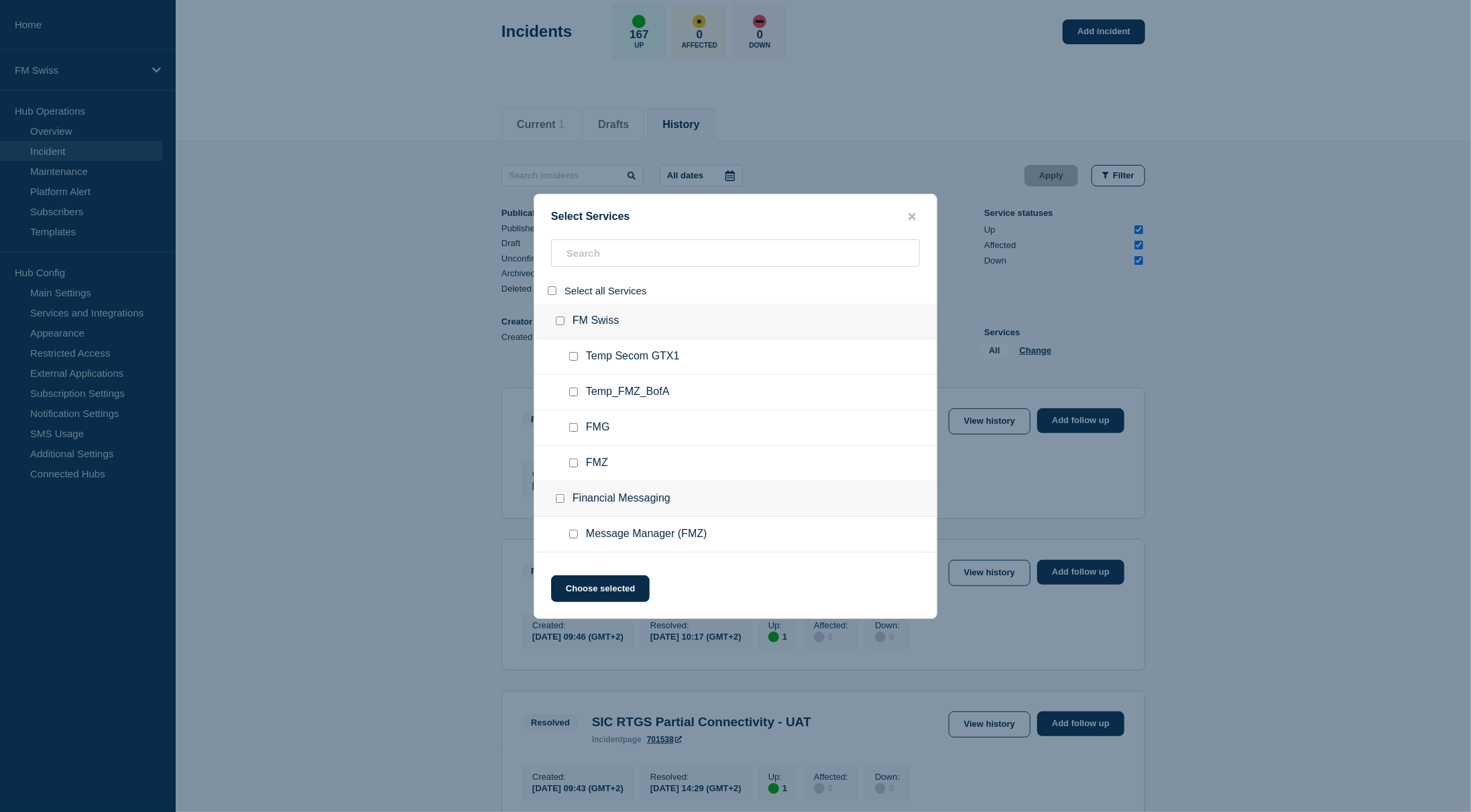
checkbox input "false"
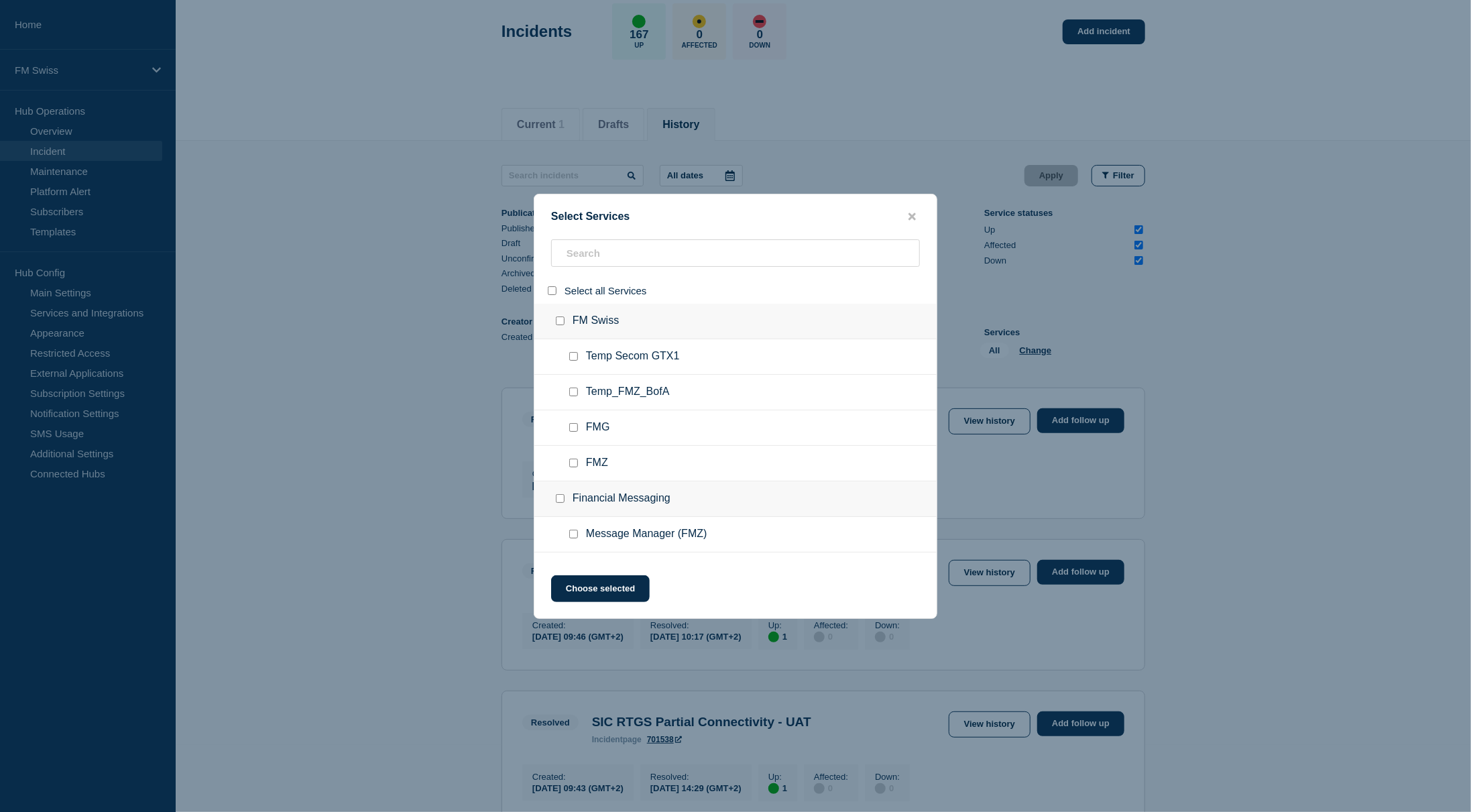
checkbox input "false"
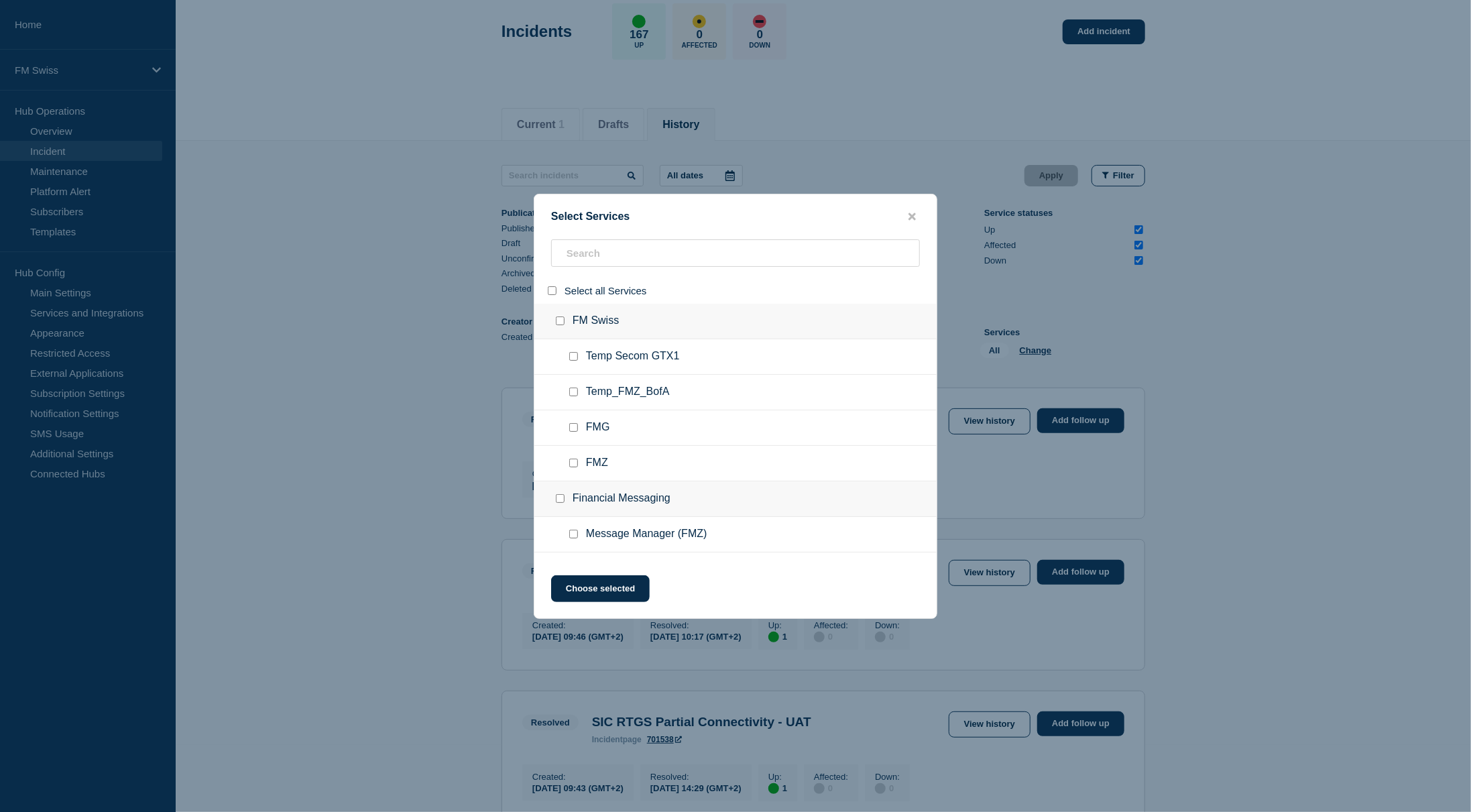
checkbox input "false"
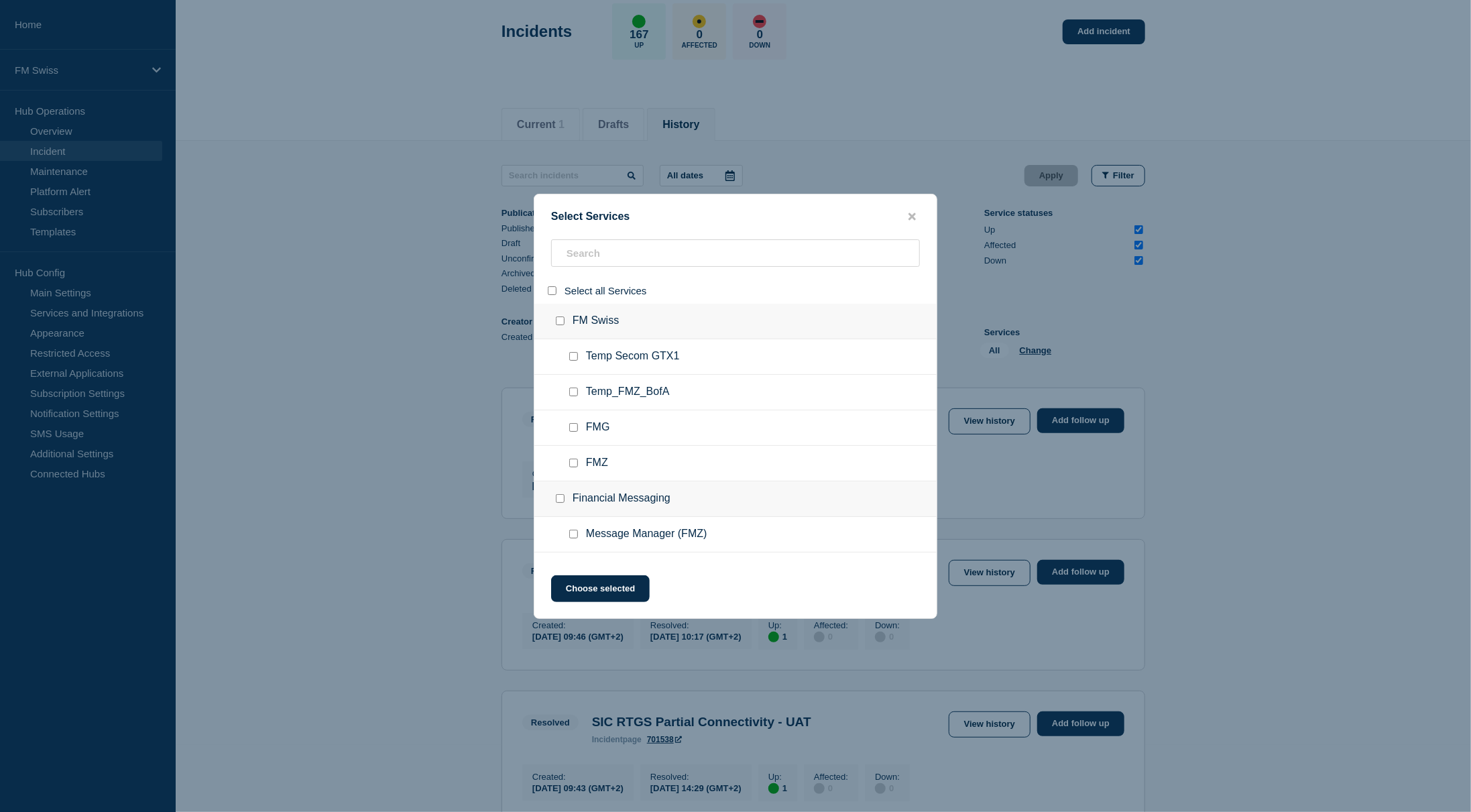
checkbox input "false"
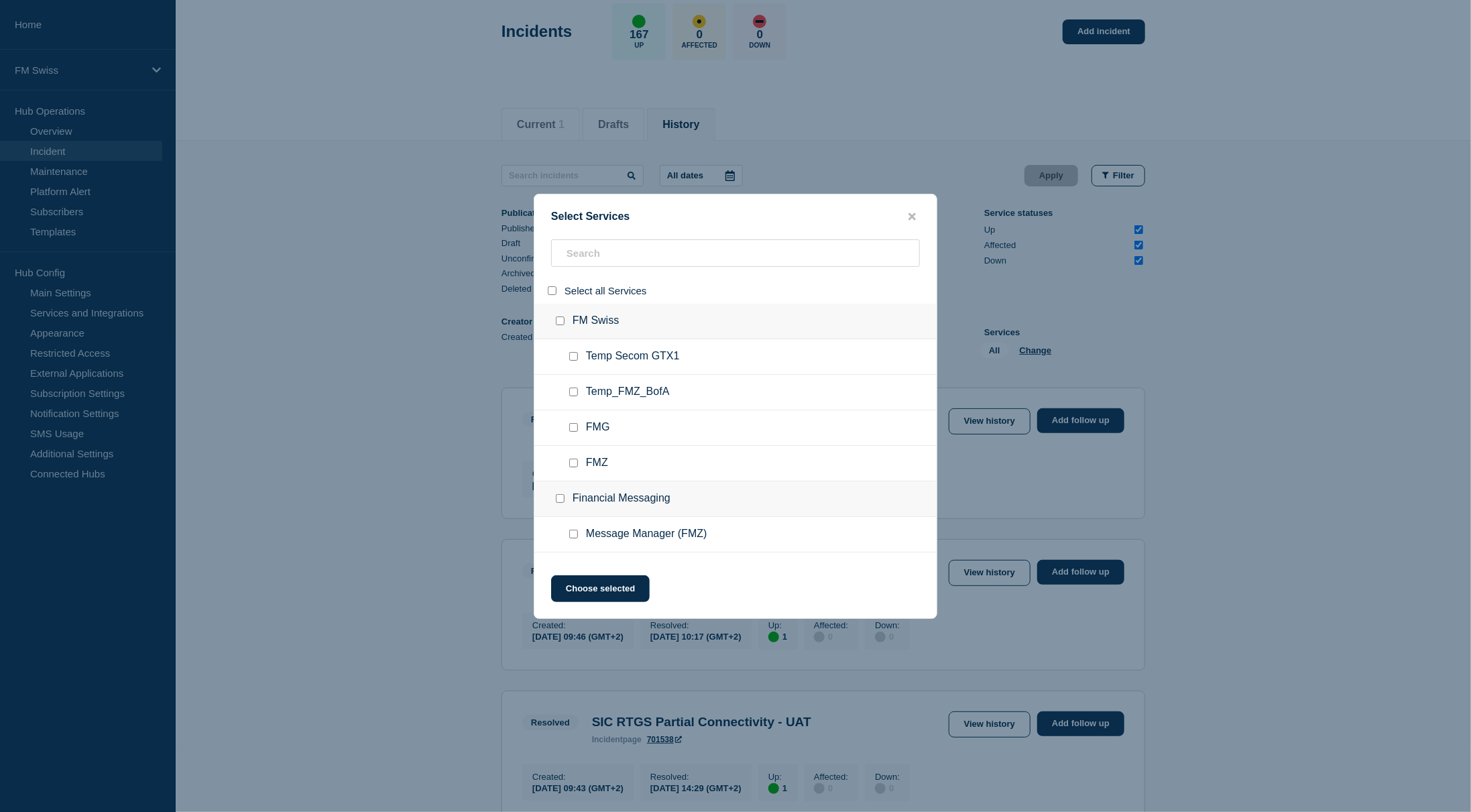
checkbox input "false"
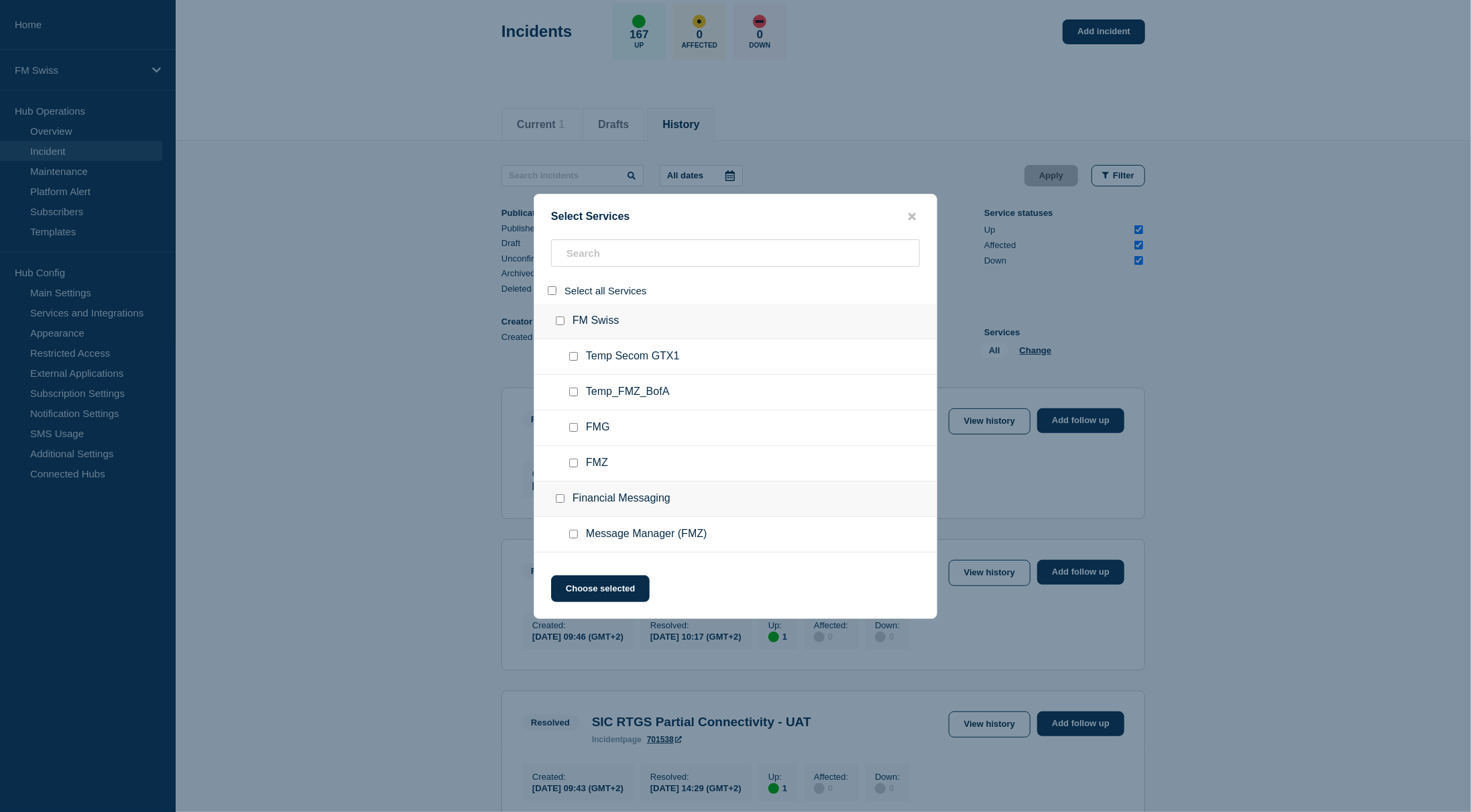
checkbox input "false"
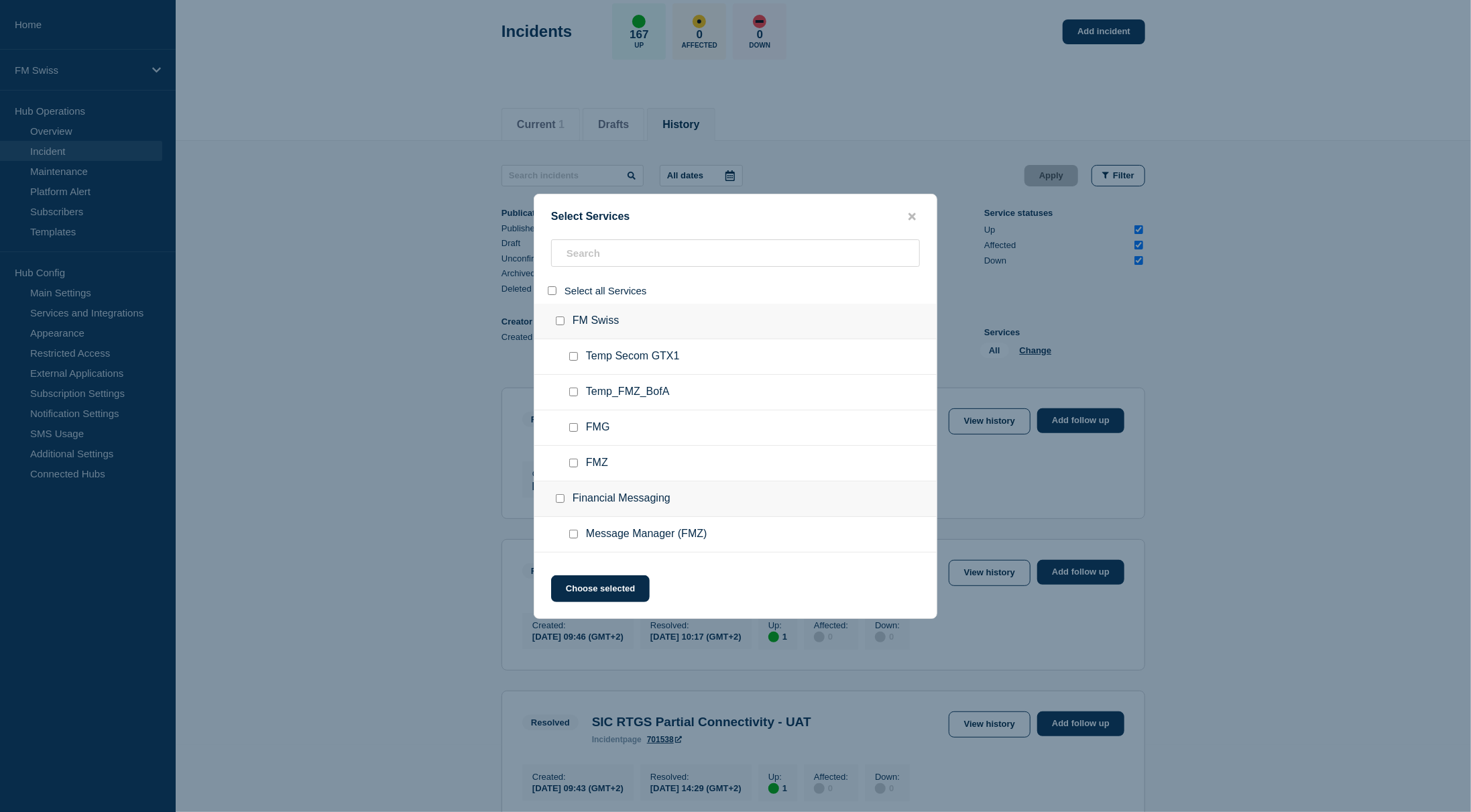
checkbox input "false"
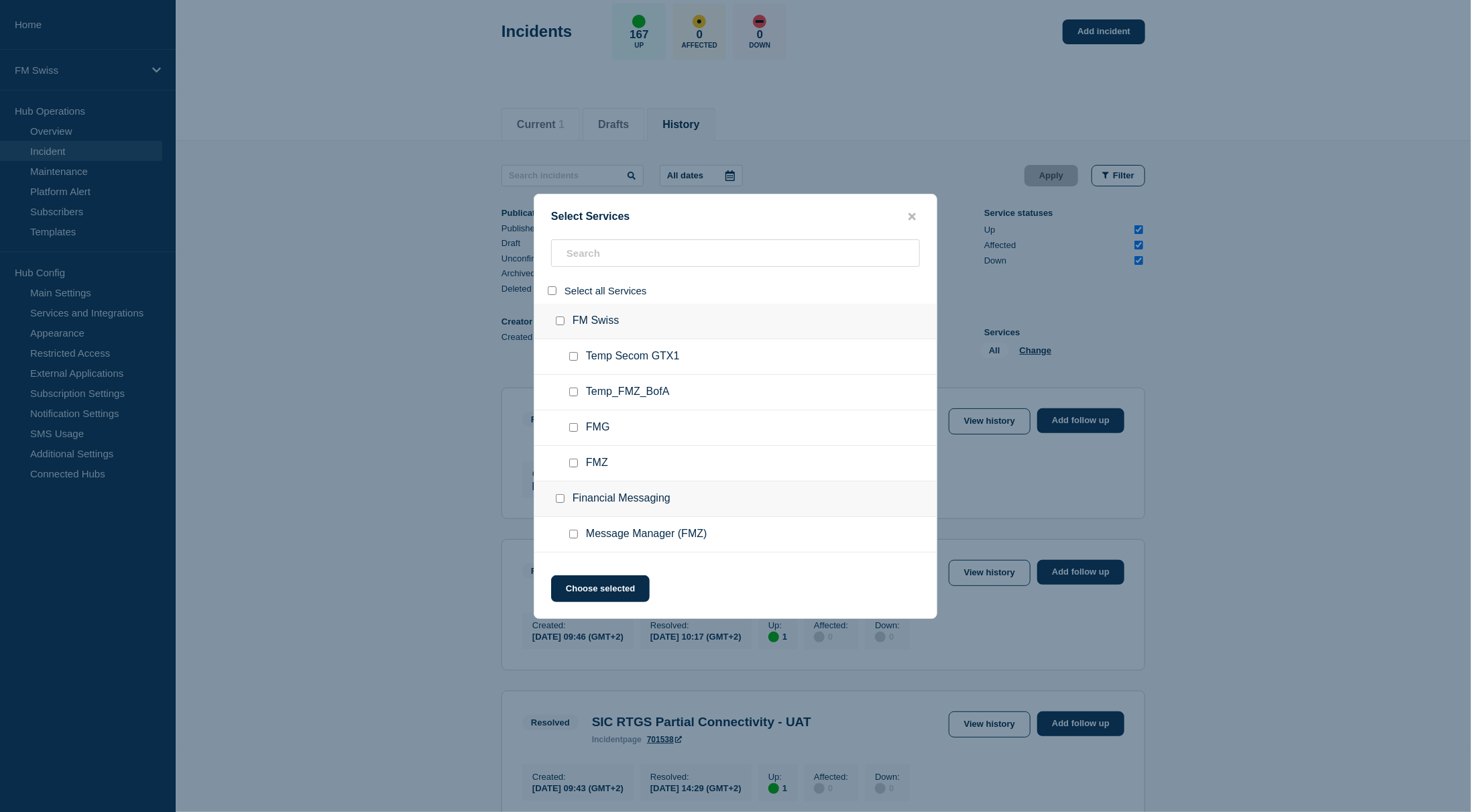
checkbox input "false"
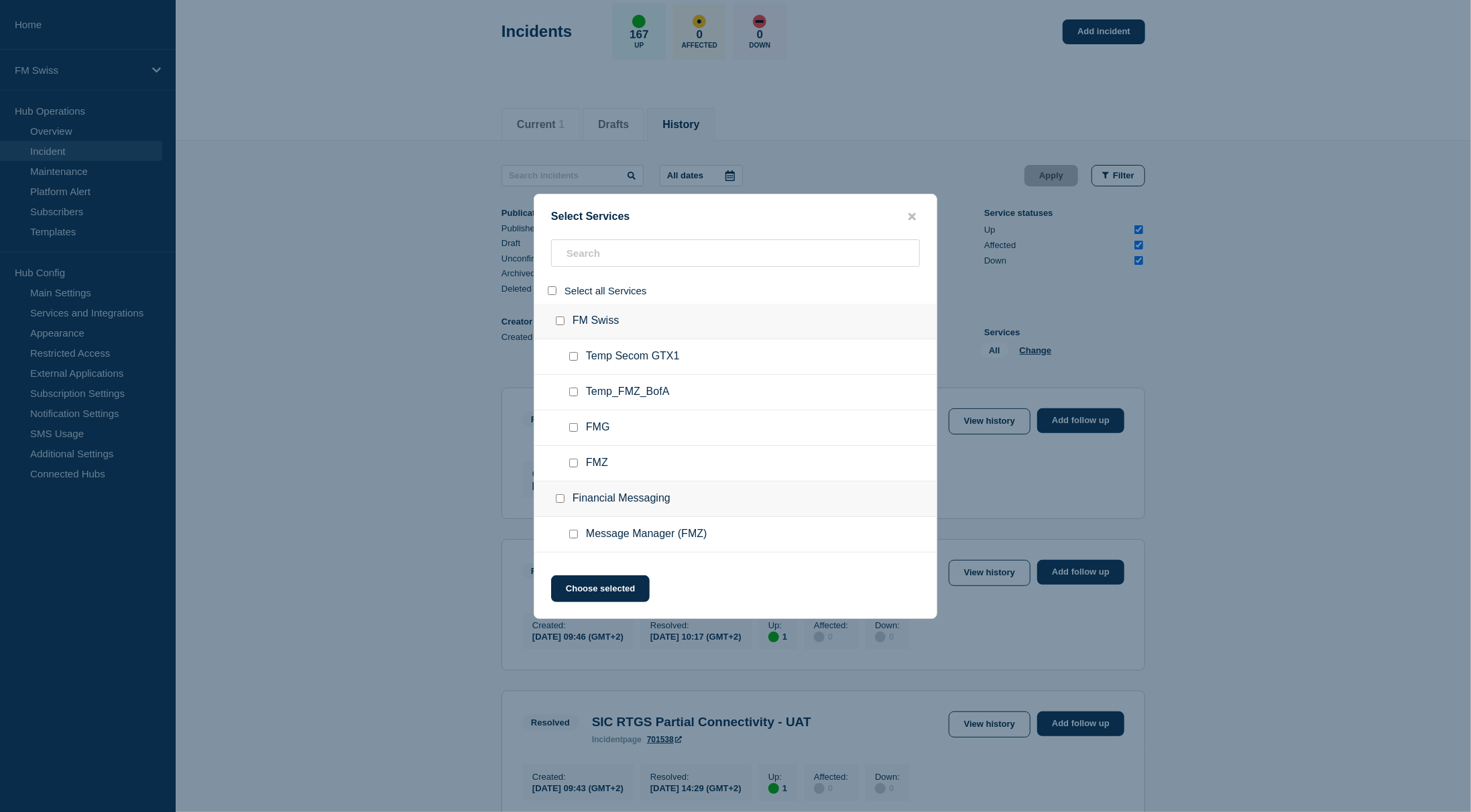
checkbox input "false"
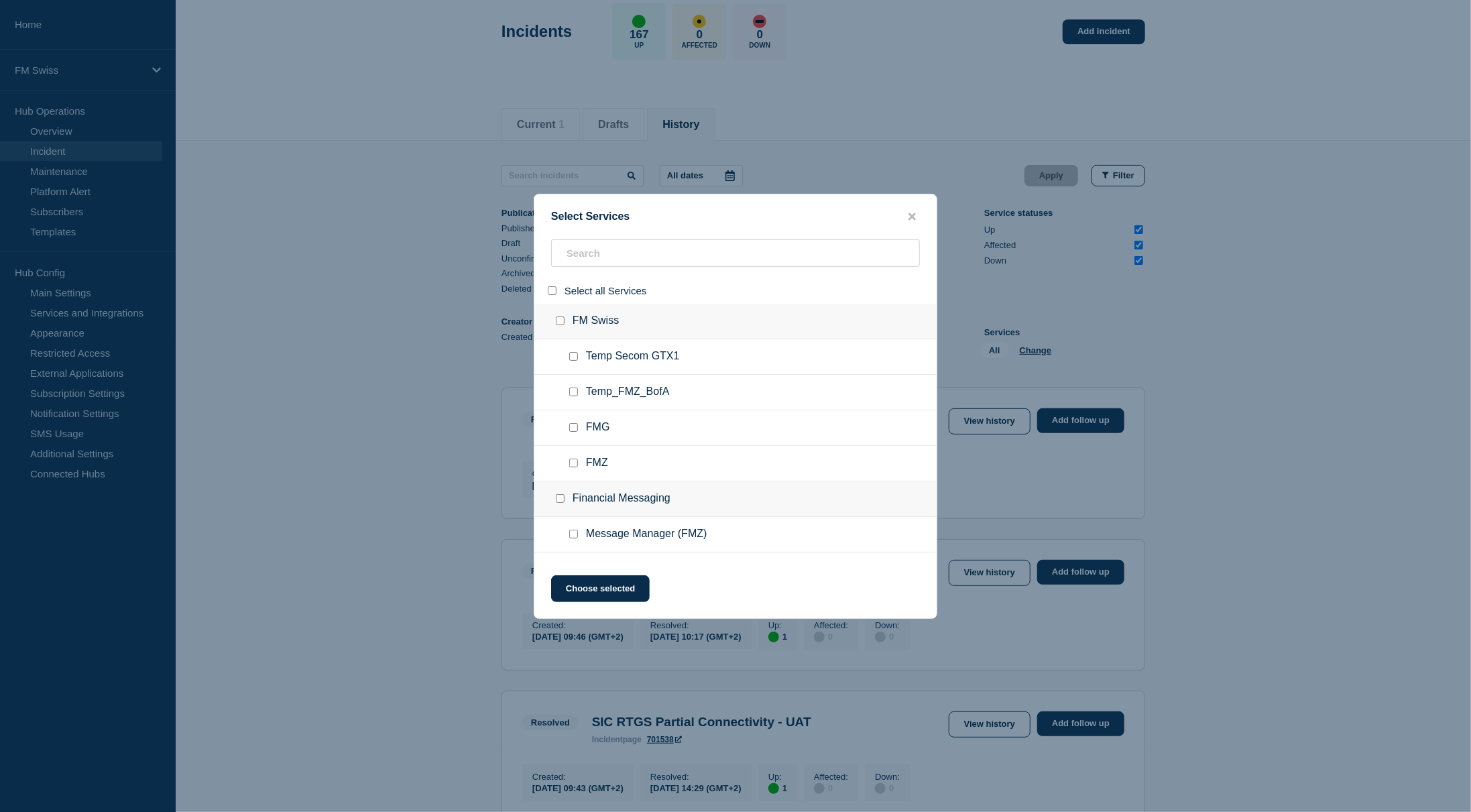
checkbox input "false"
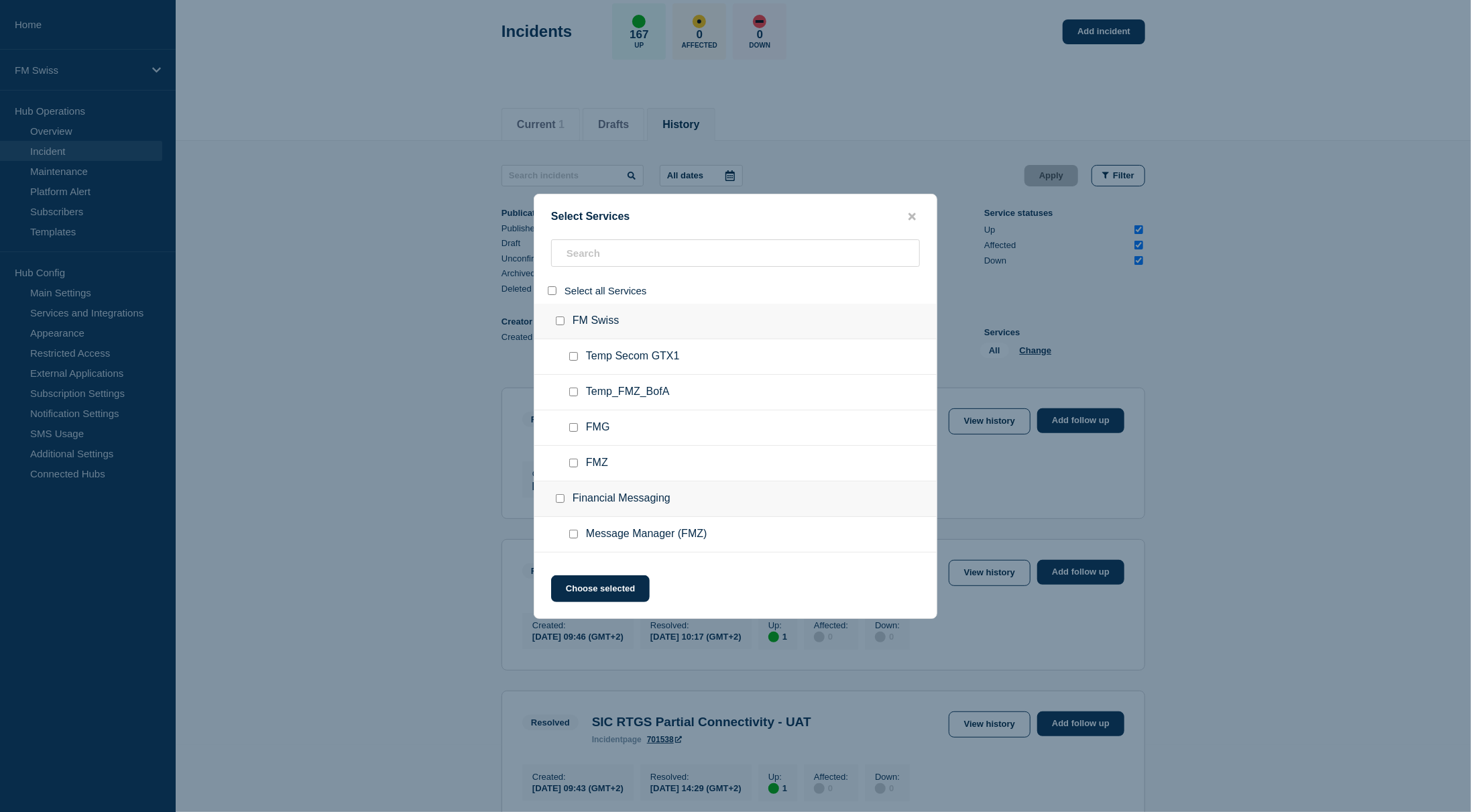
checkbox input "false"
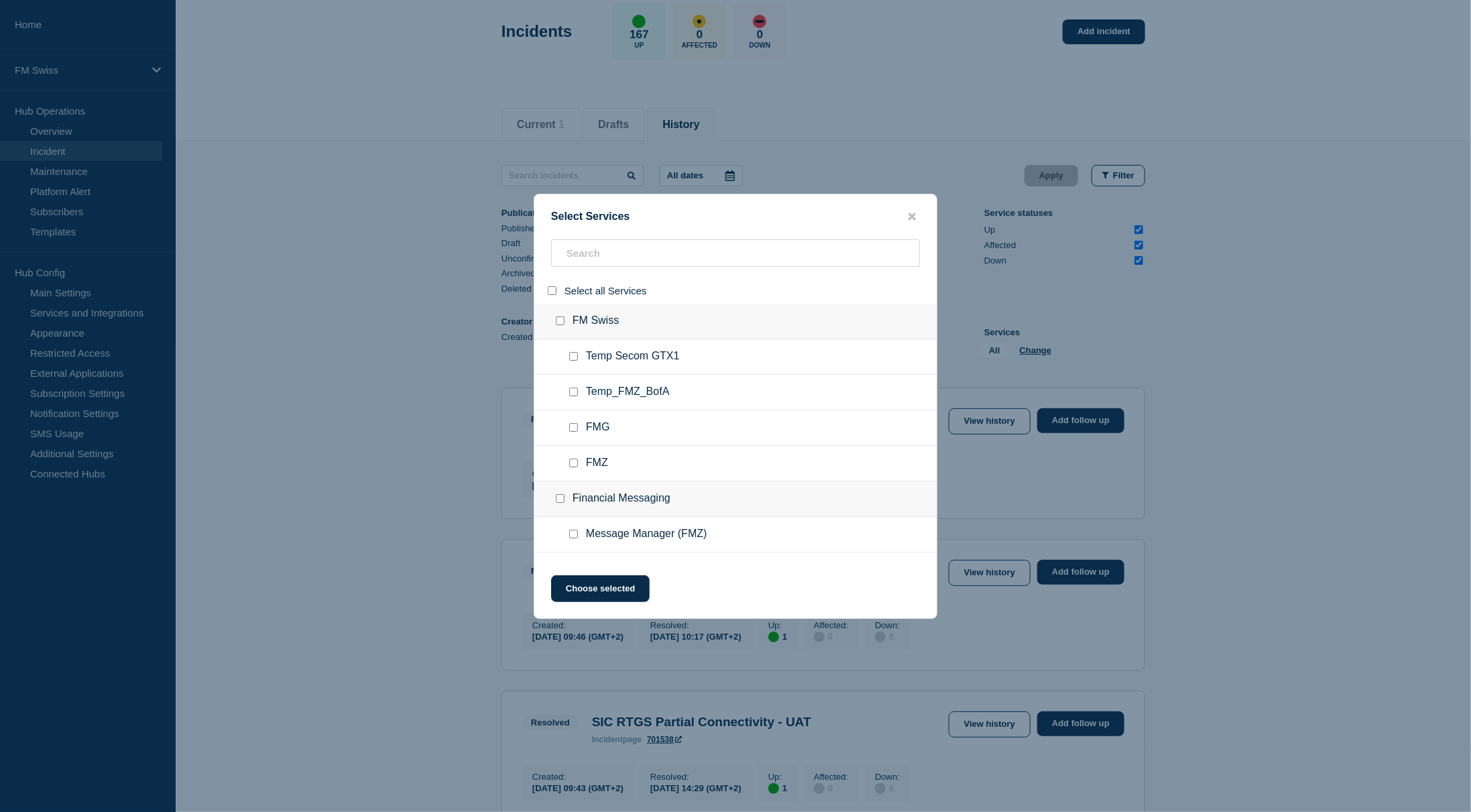
checkbox input "false"
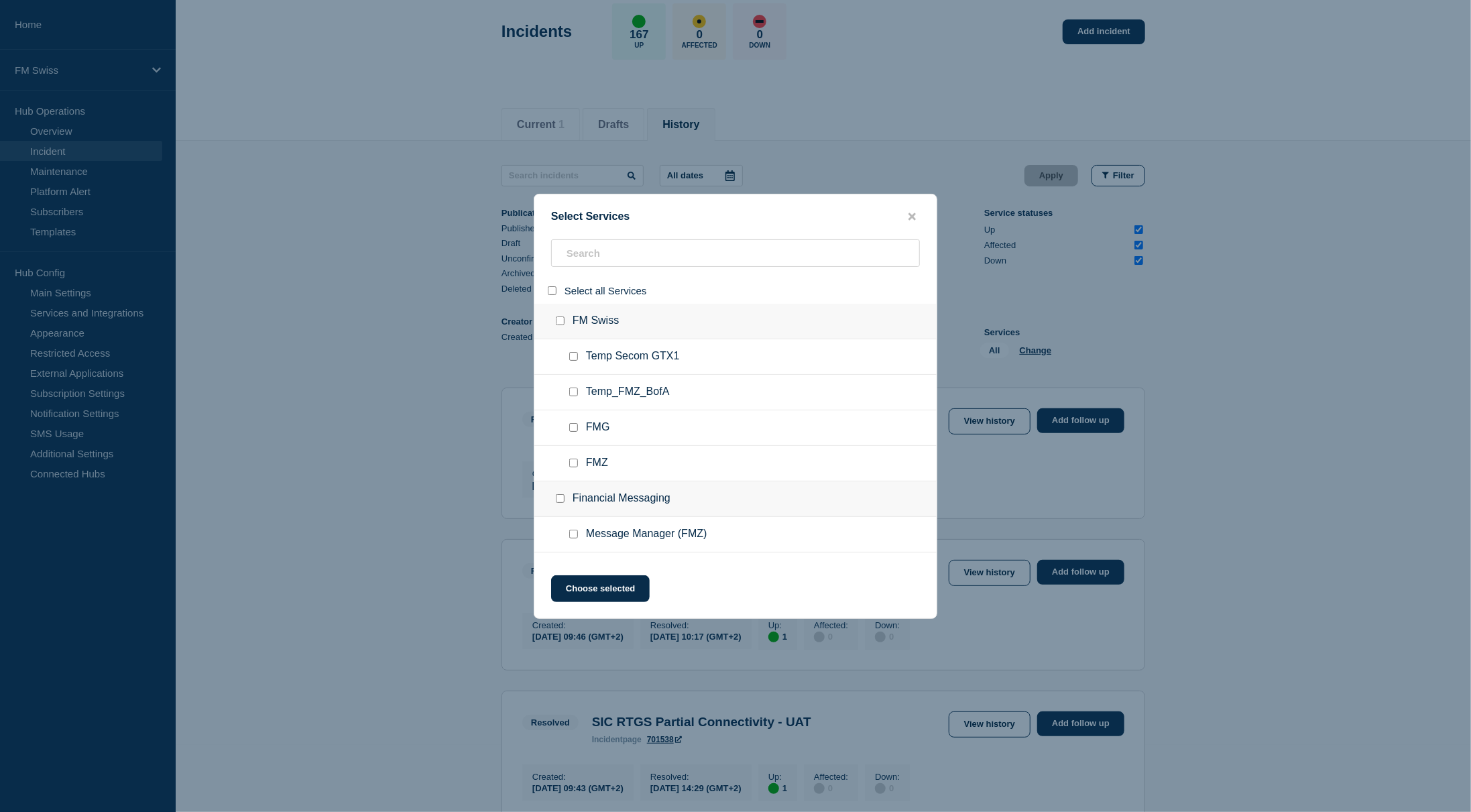
checkbox input "false"
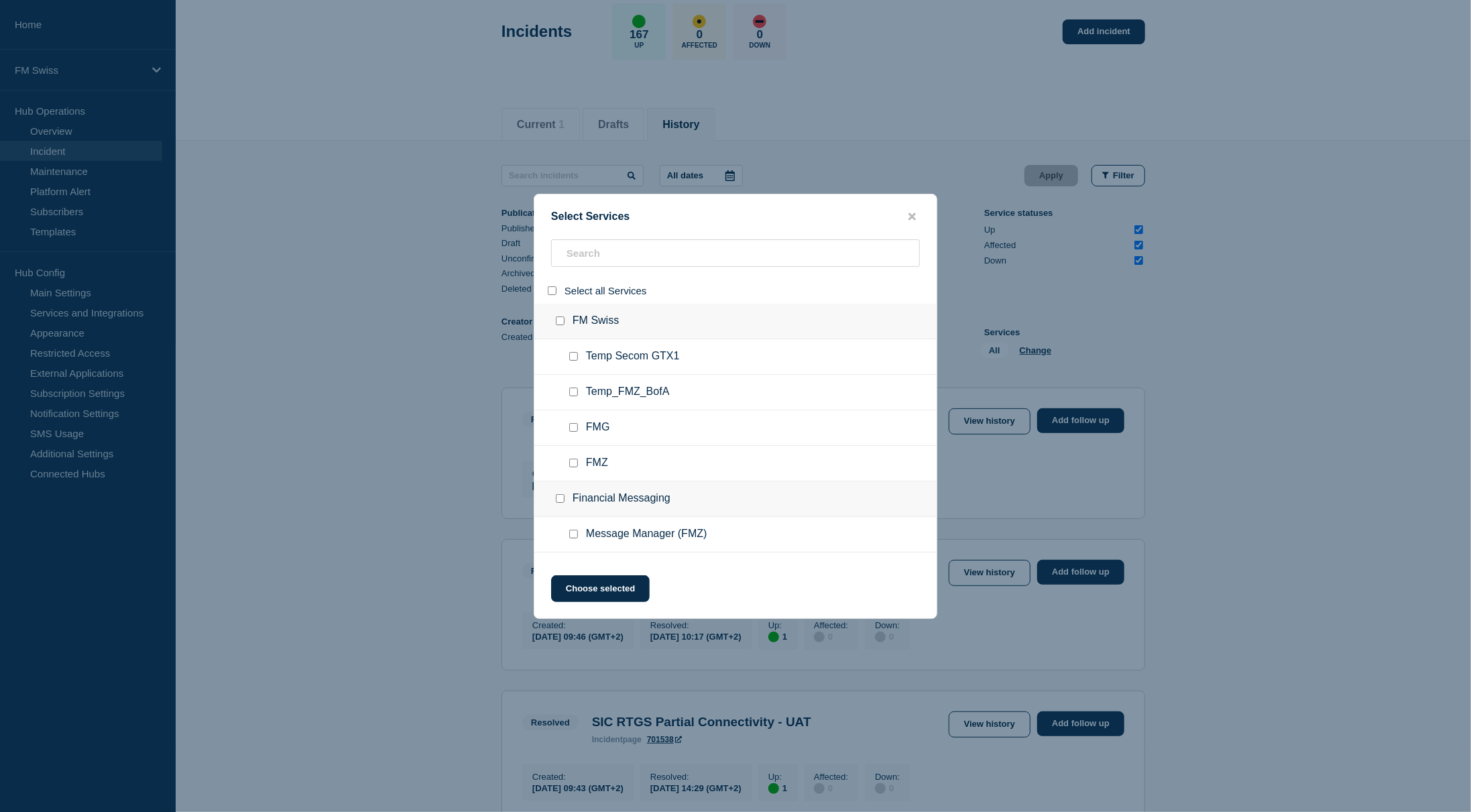
checkbox input "false"
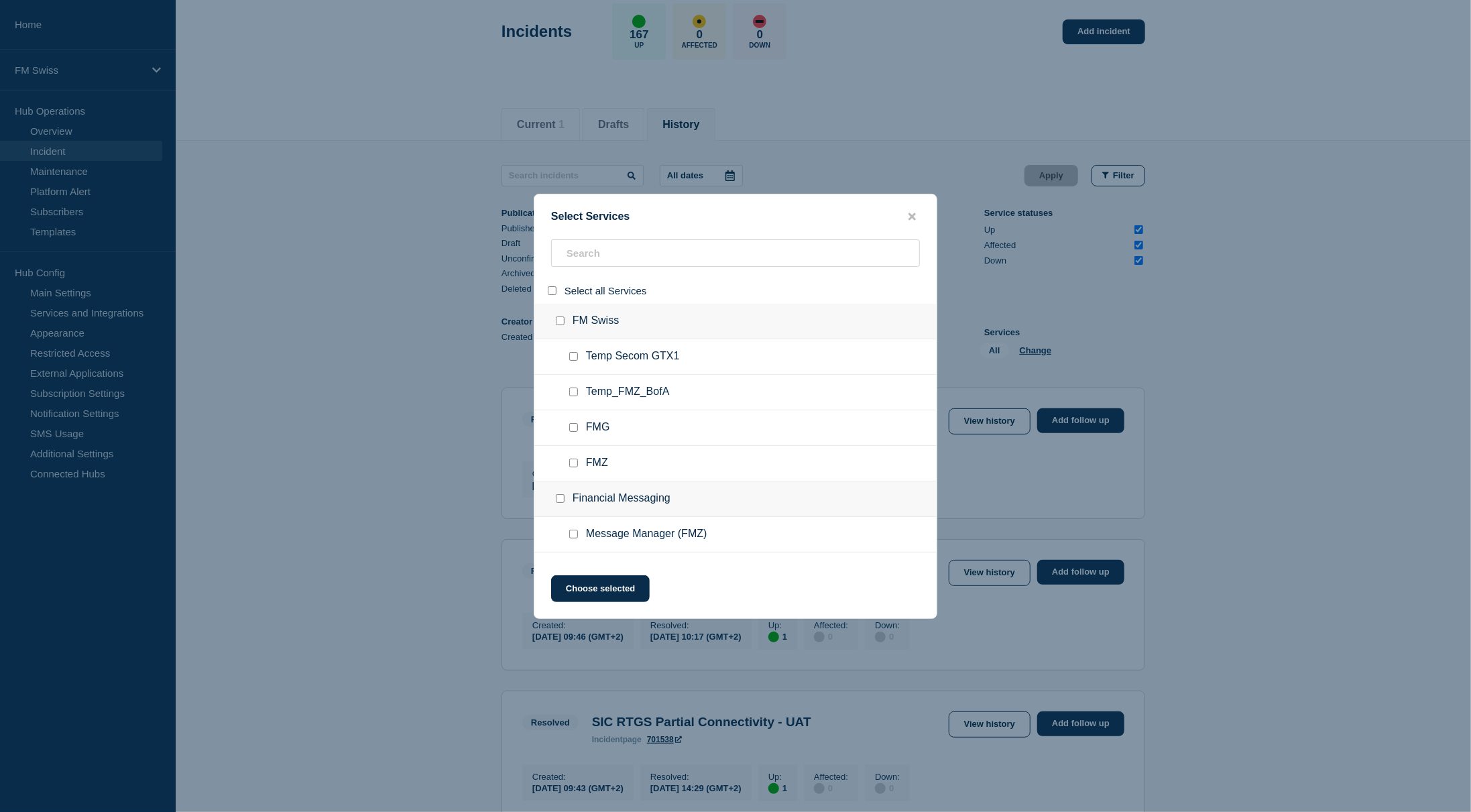
checkbox input "false"
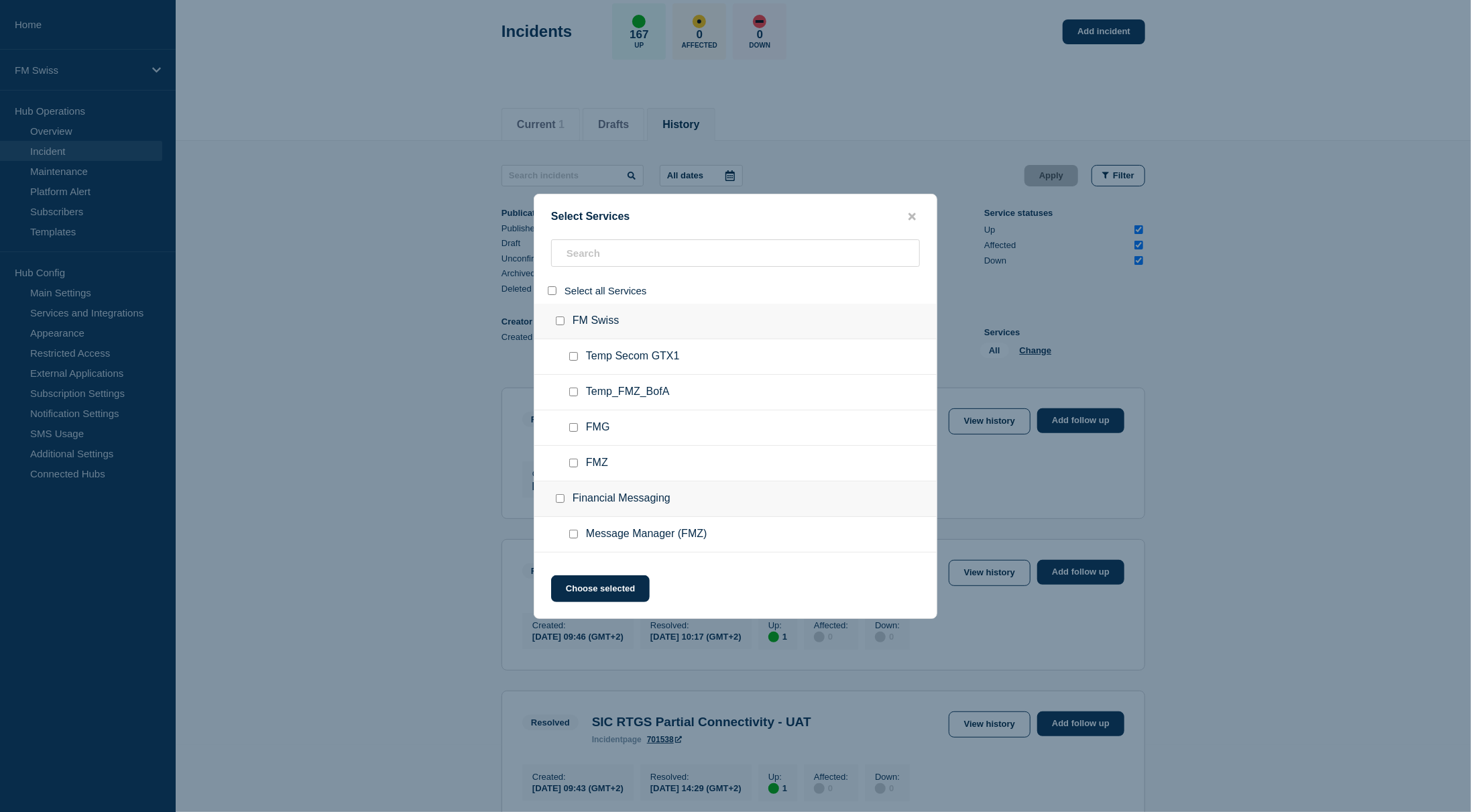
checkbox input "false"
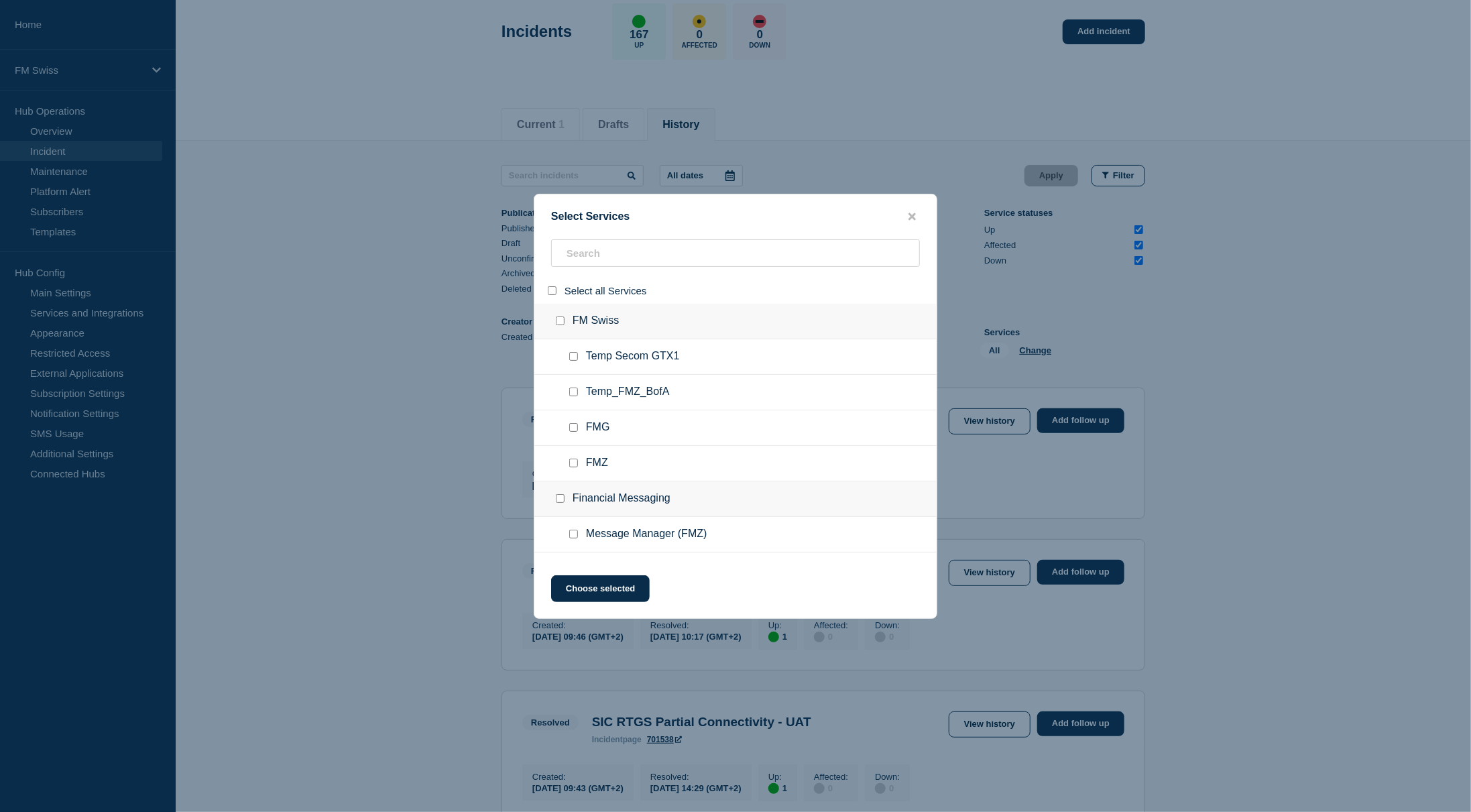
checkbox input "false"
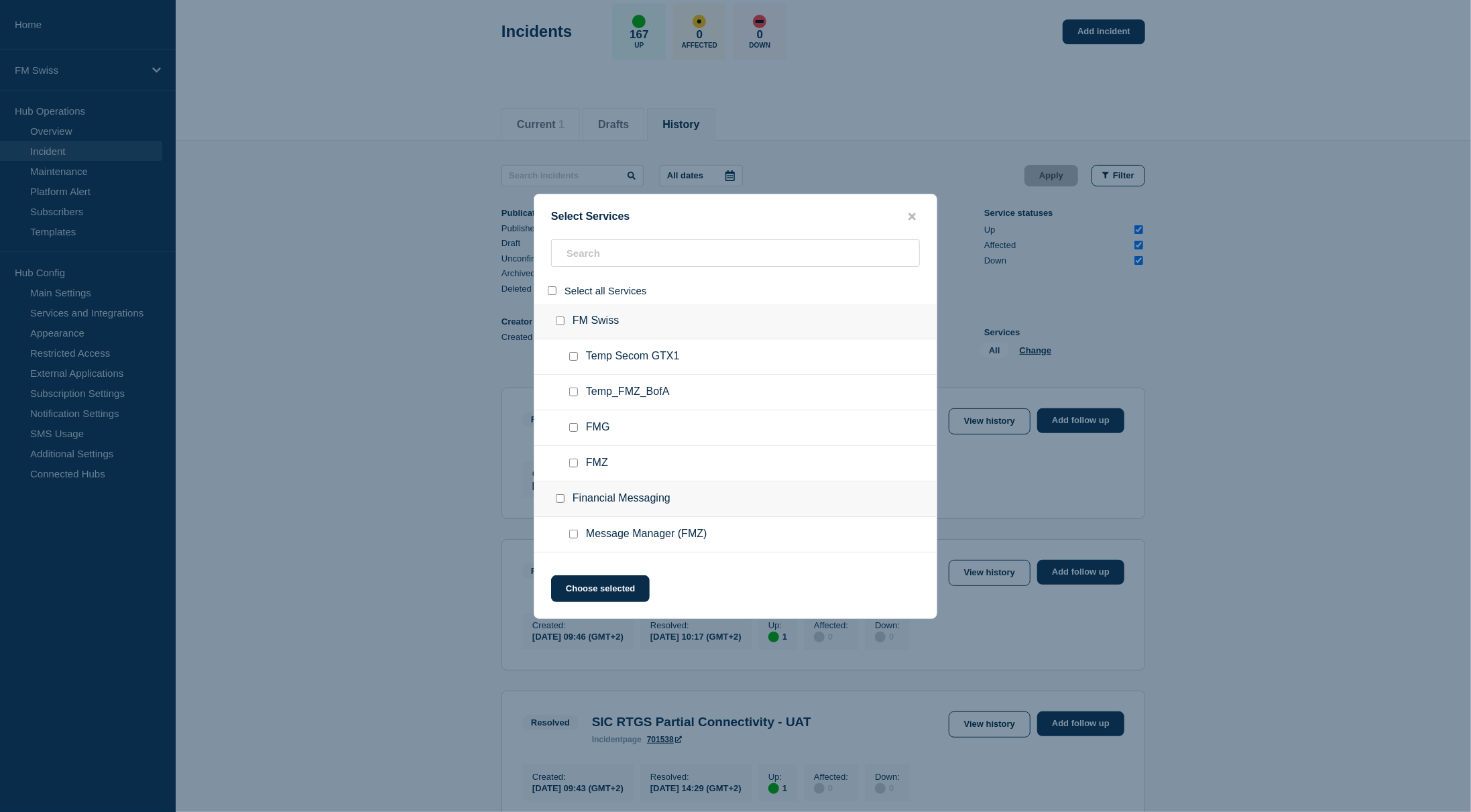
checkbox input "false"
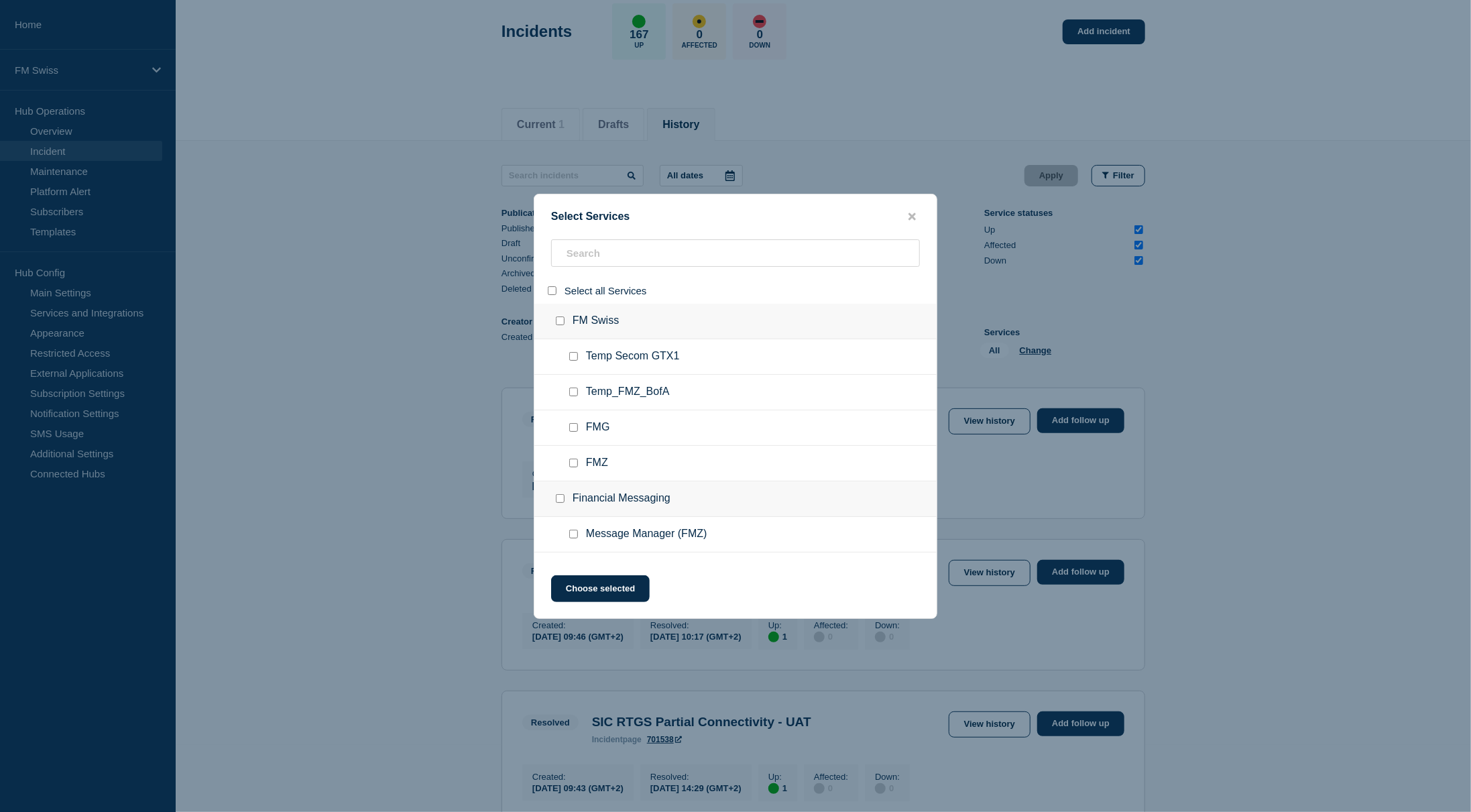
checkbox input "false"
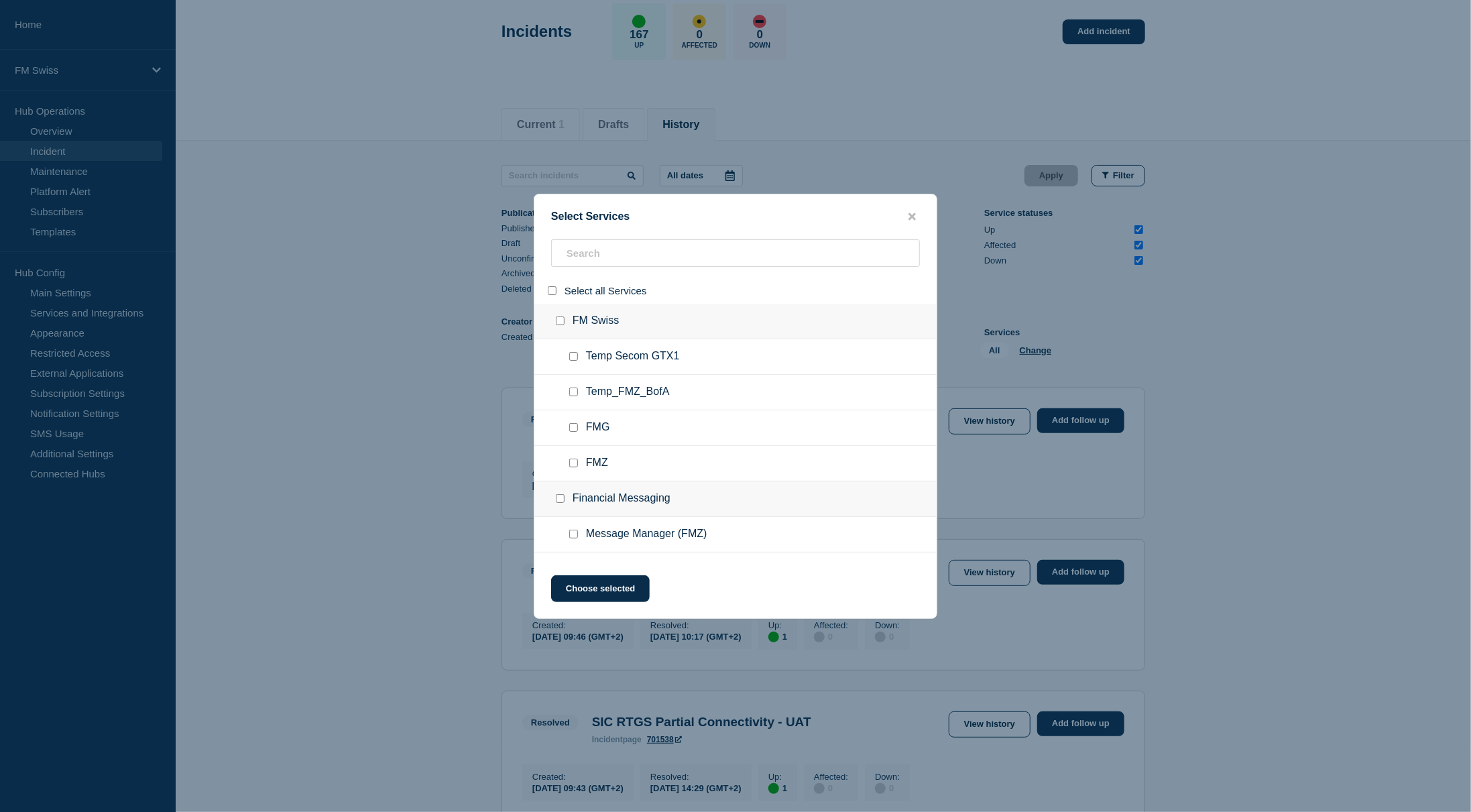
checkbox input "false"
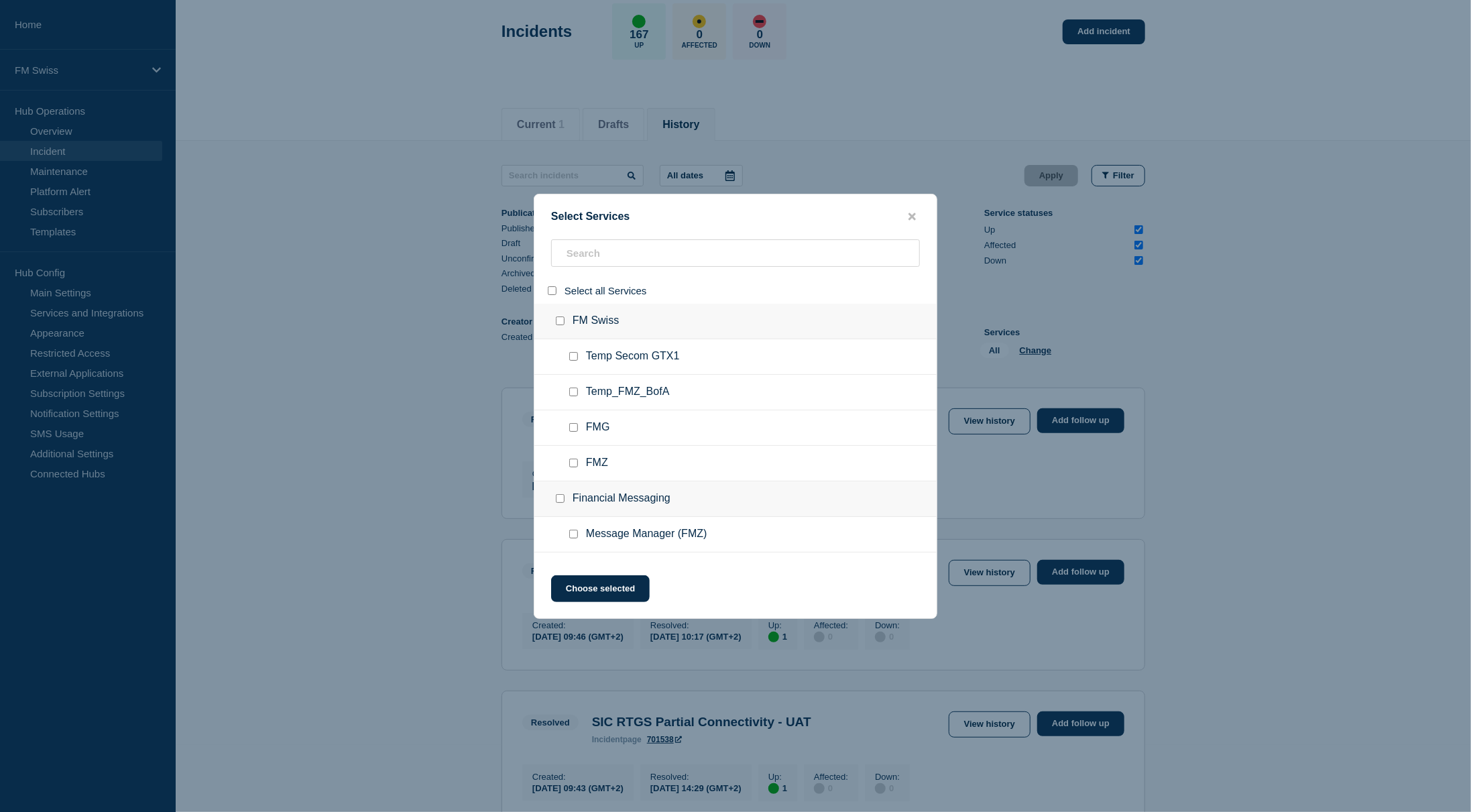
checkbox input "false"
click at [584, 253] on input "search" at bounding box center [736, 253] width 369 height 27
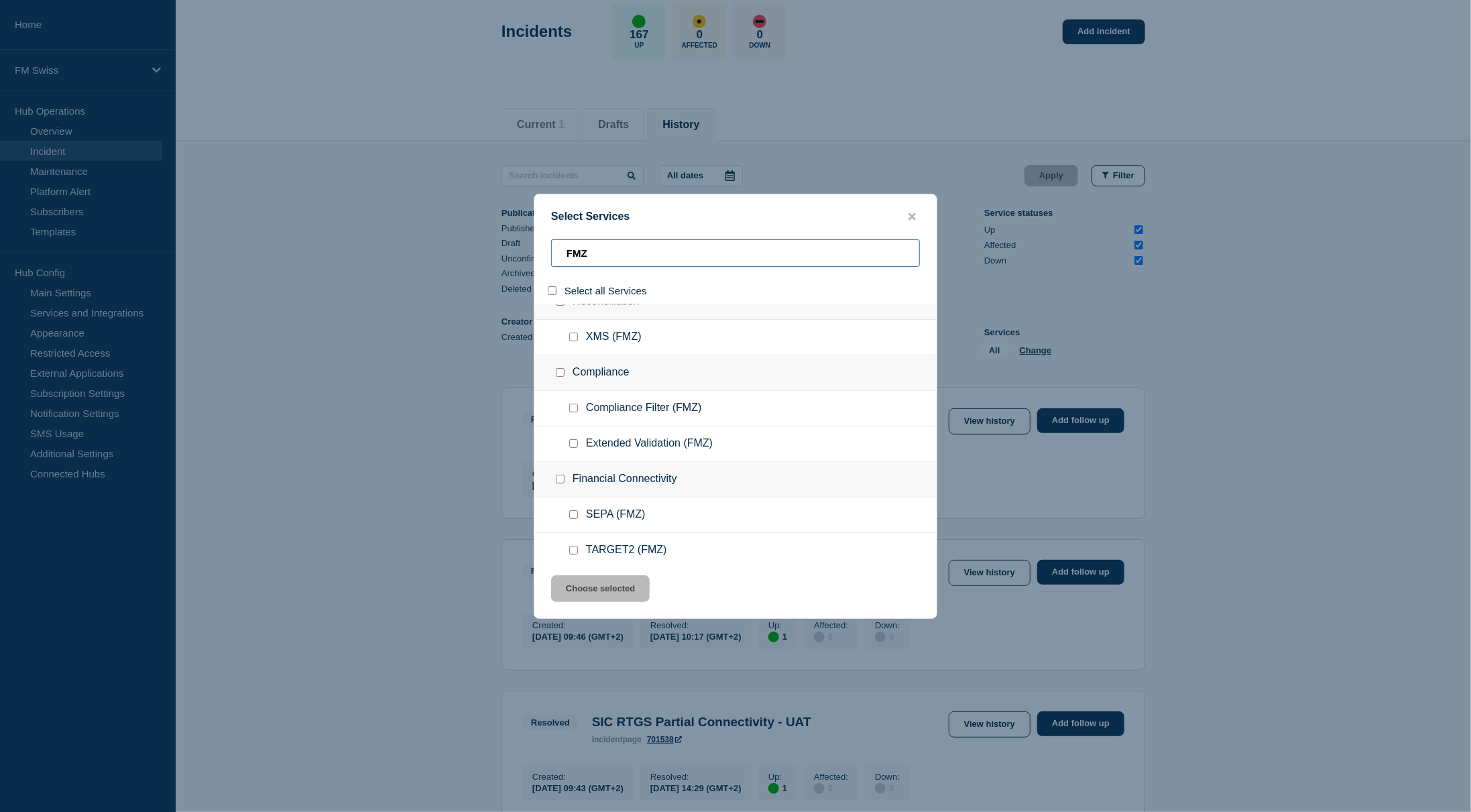
scroll to position [470, 0]
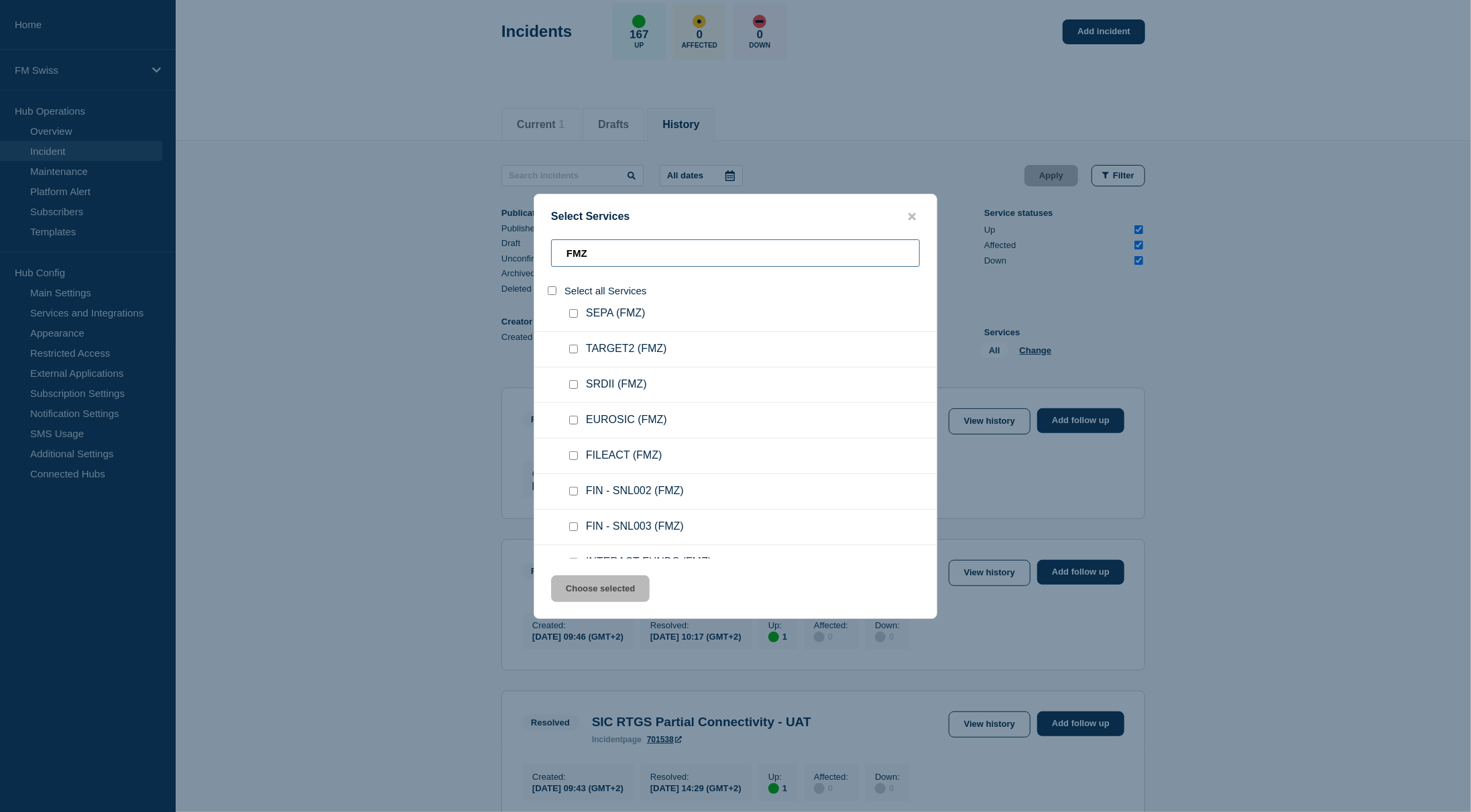
type input "FMZ"
click at [574, 491] on input "service: FIN - SNL002 (FMZ)" at bounding box center [573, 491] width 9 height 9
checkbox input "true"
click at [574, 529] on input "service: FIN - SNL003 (FMZ)" at bounding box center [573, 526] width 9 height 9
checkbox input "true"
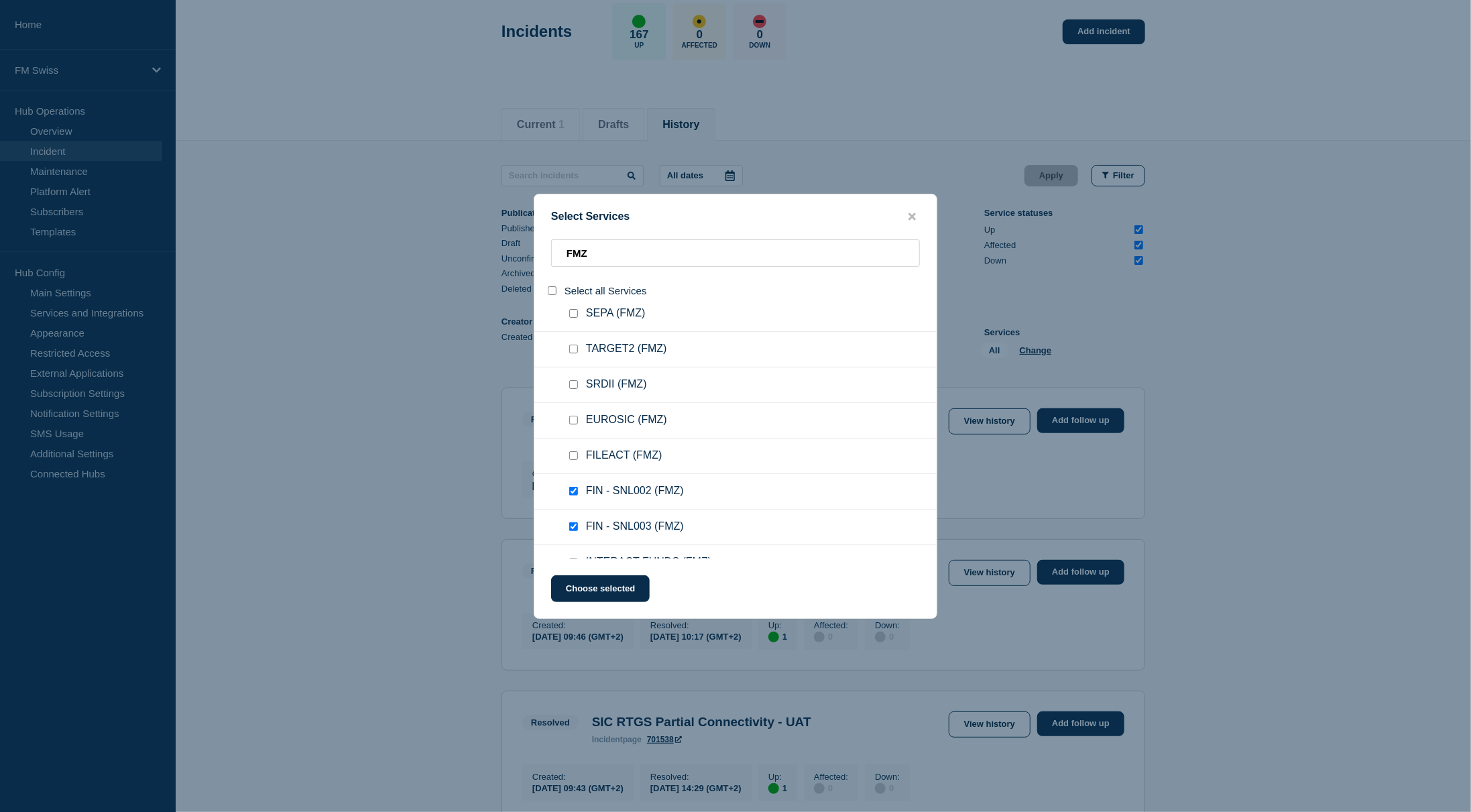
drag, startPoint x: 595, startPoint y: 587, endPoint x: 922, endPoint y: 480, distance: 344.1
click at [595, 588] on button "Choose selected" at bounding box center [601, 589] width 99 height 27
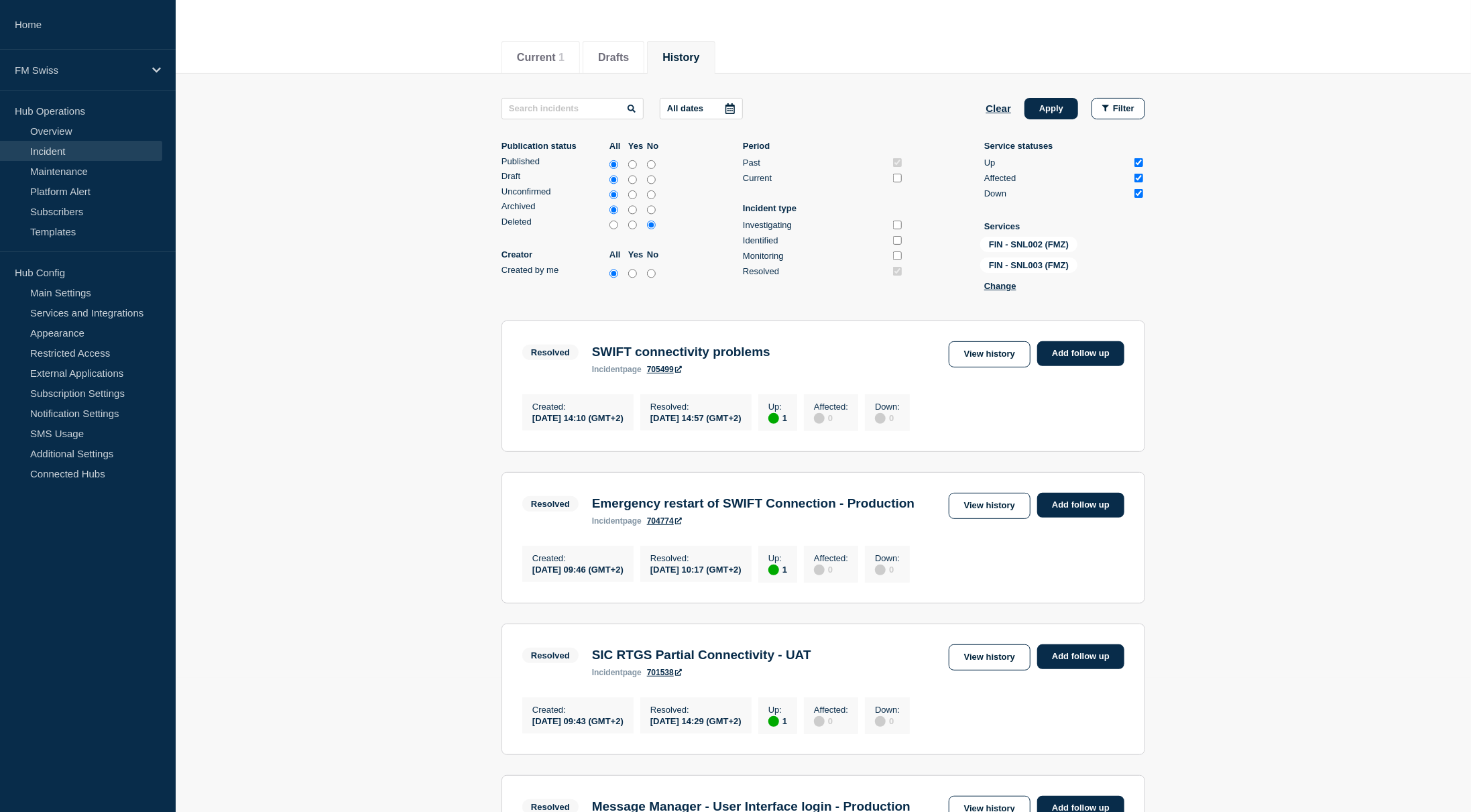
scroll to position [0, 0]
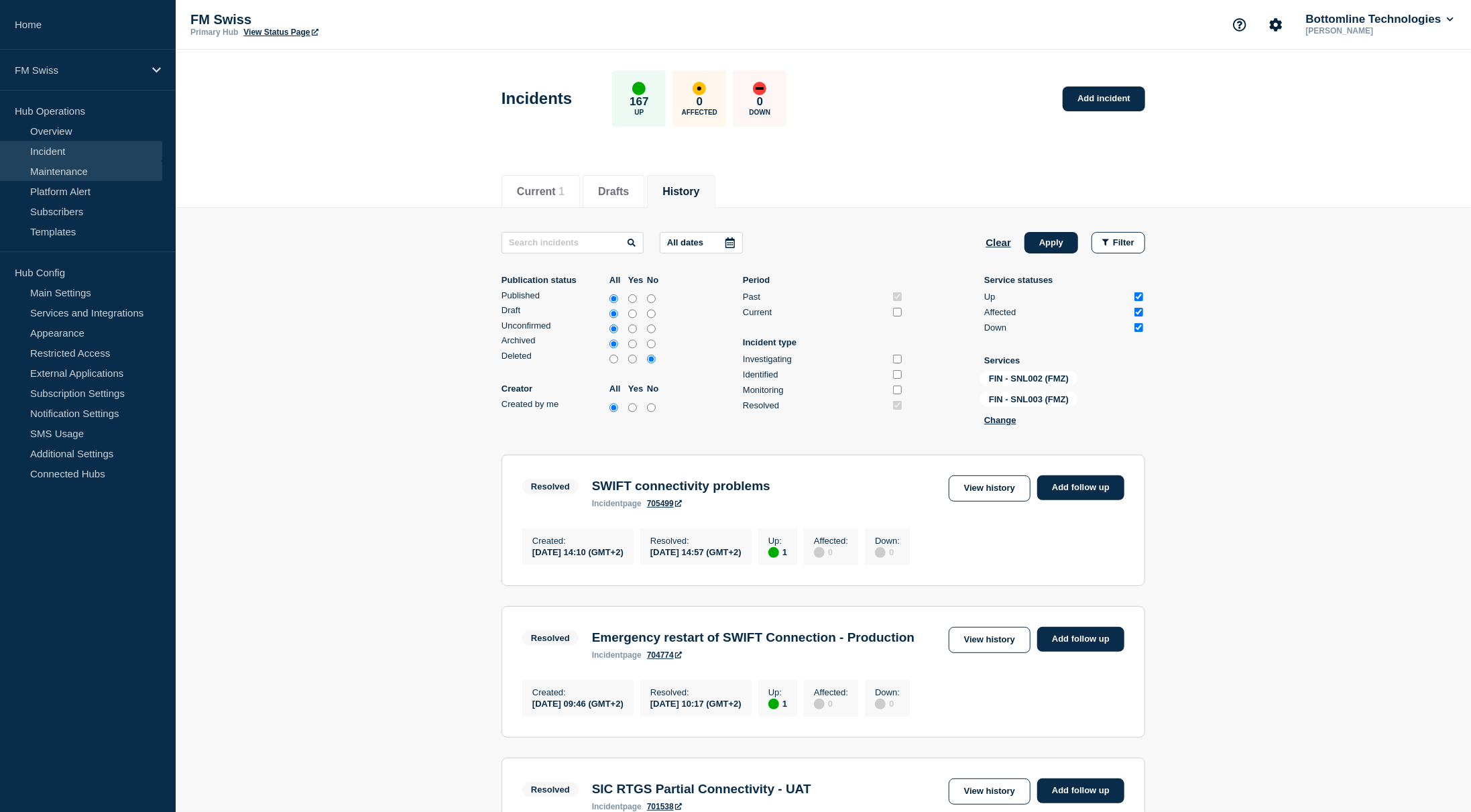
click at [83, 177] on link "Maintenance" at bounding box center [81, 171] width 163 height 20
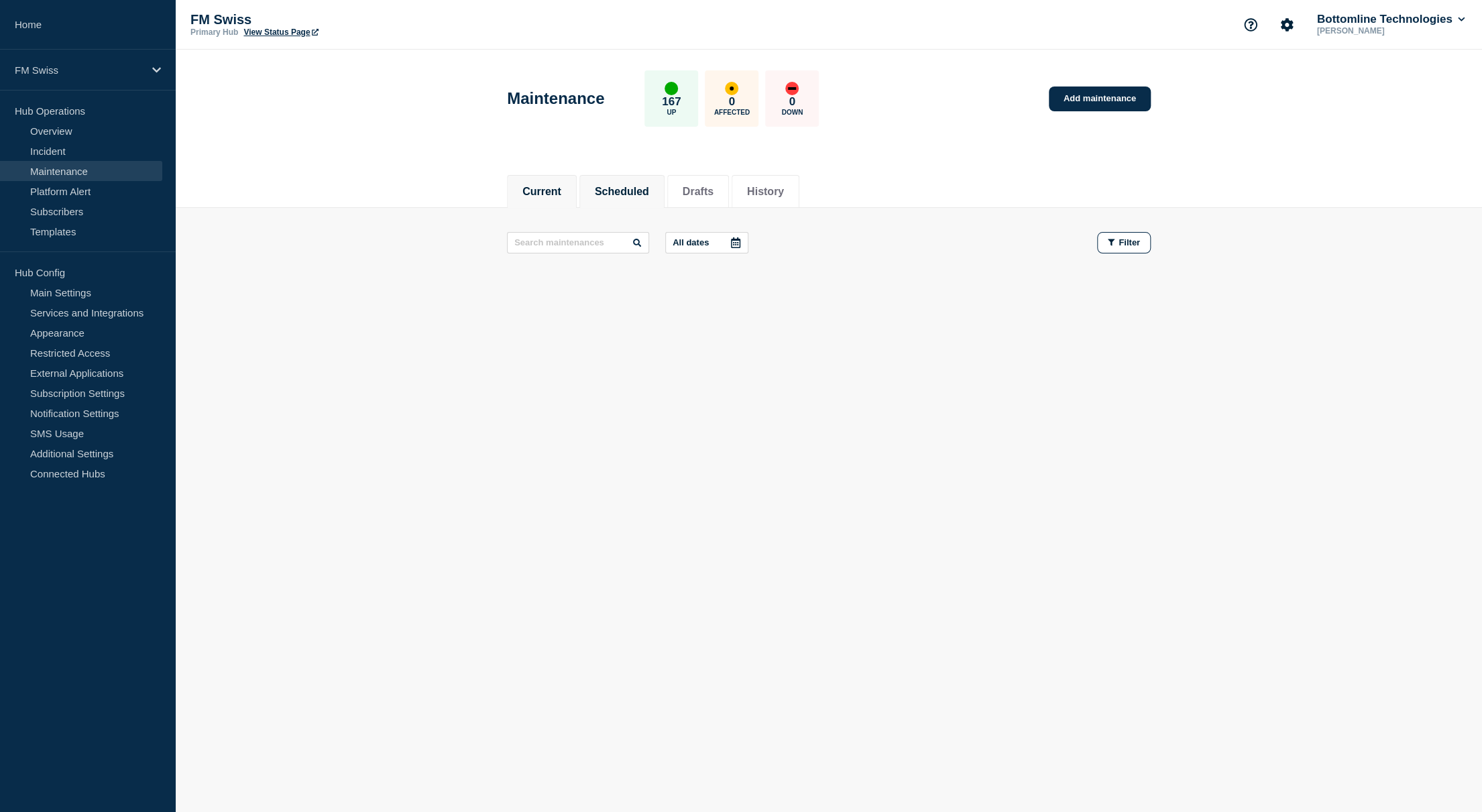
click at [631, 195] on button "Scheduled" at bounding box center [621, 192] width 54 height 12
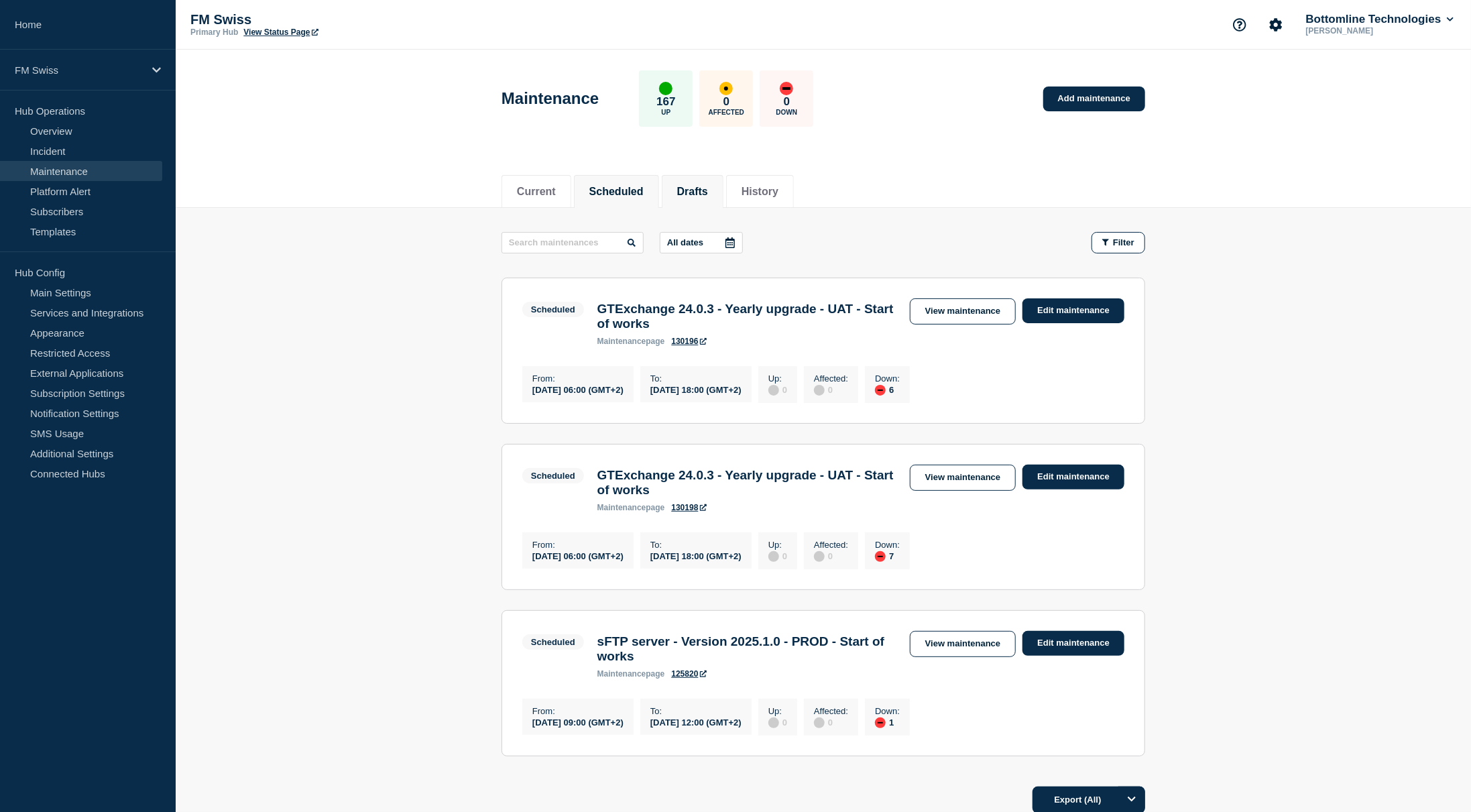
click at [706, 194] on button "Drafts" at bounding box center [692, 192] width 31 height 12
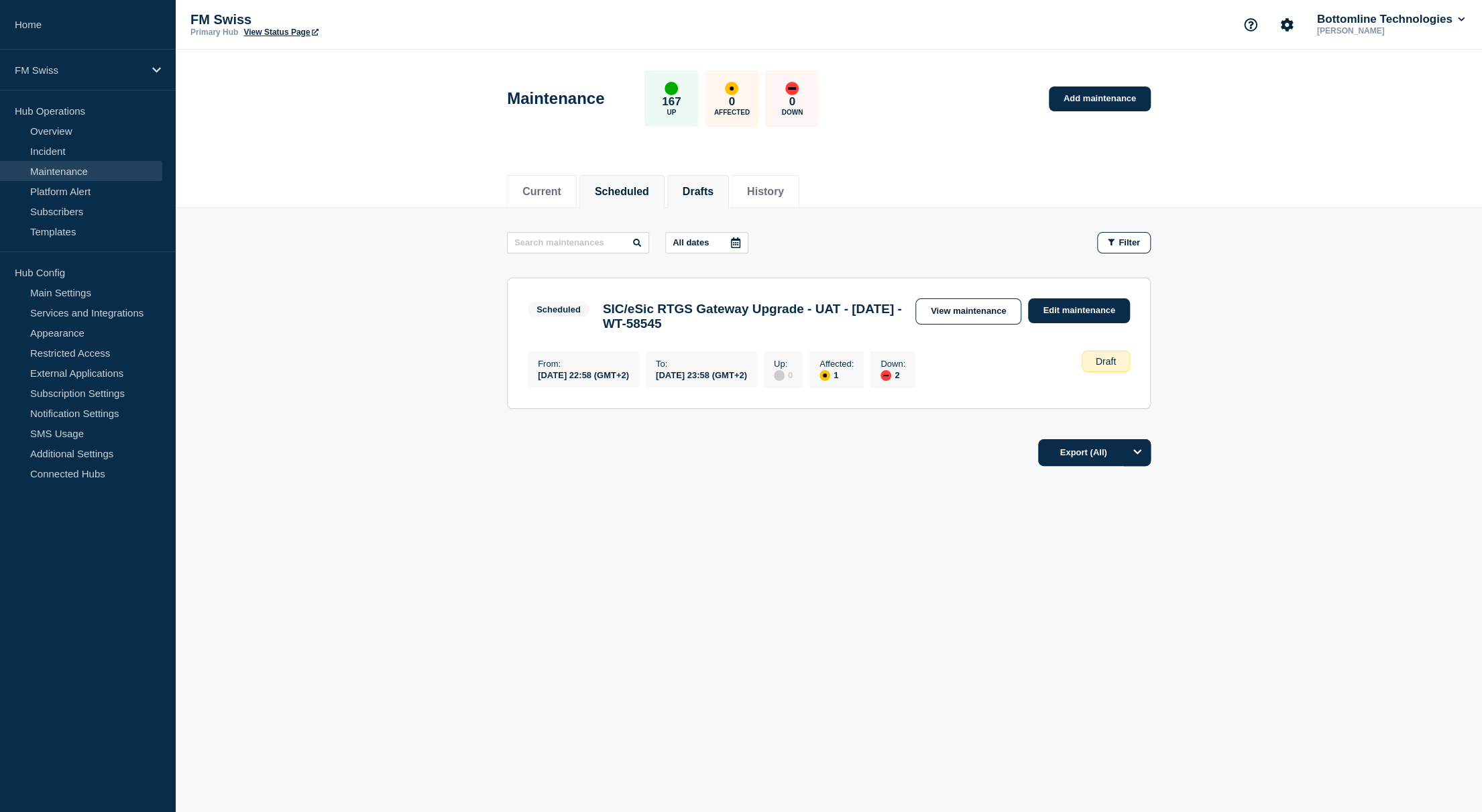
click at [617, 196] on button "Scheduled" at bounding box center [621, 192] width 54 height 12
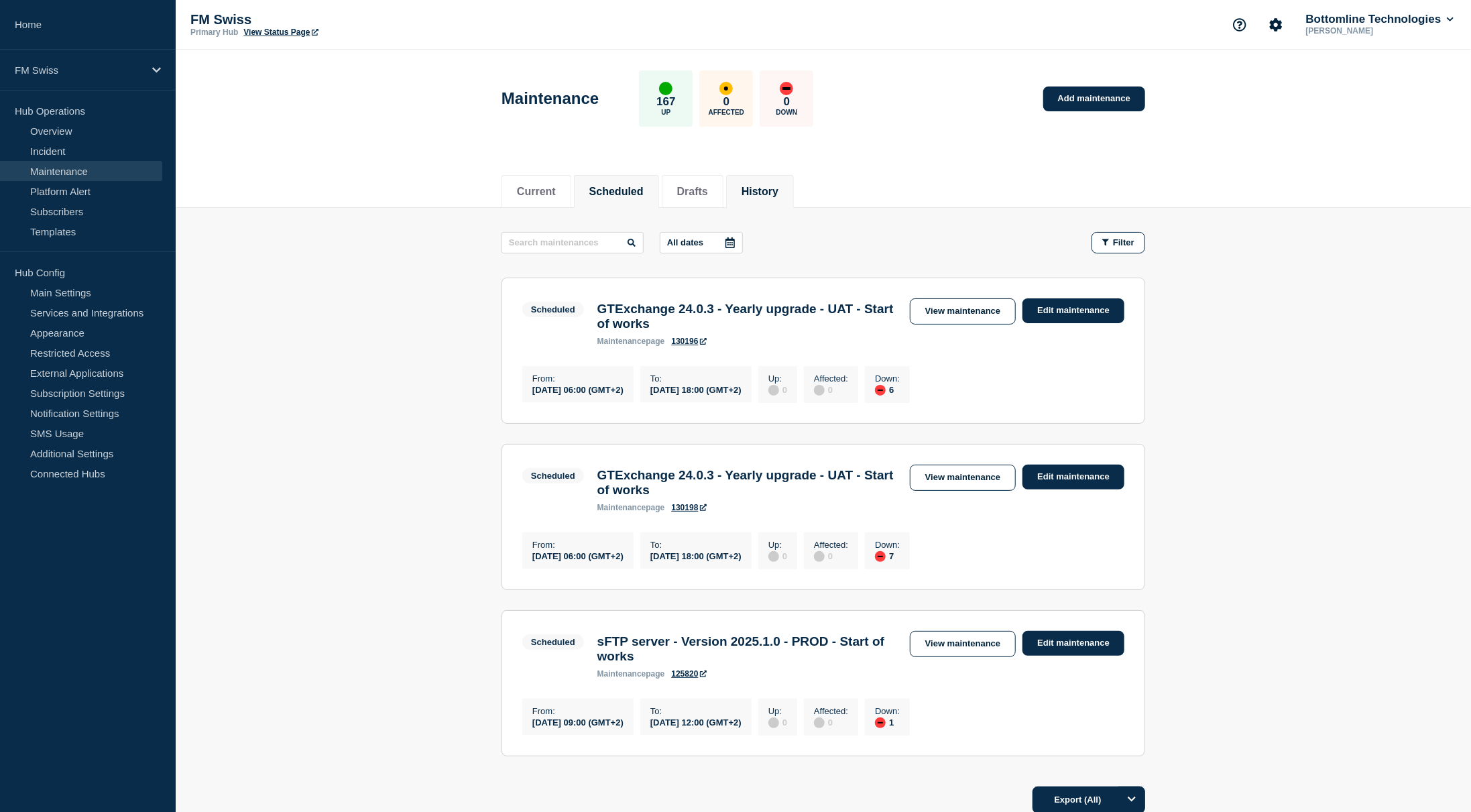
click at [773, 175] on li "History" at bounding box center [760, 192] width 68 height 33
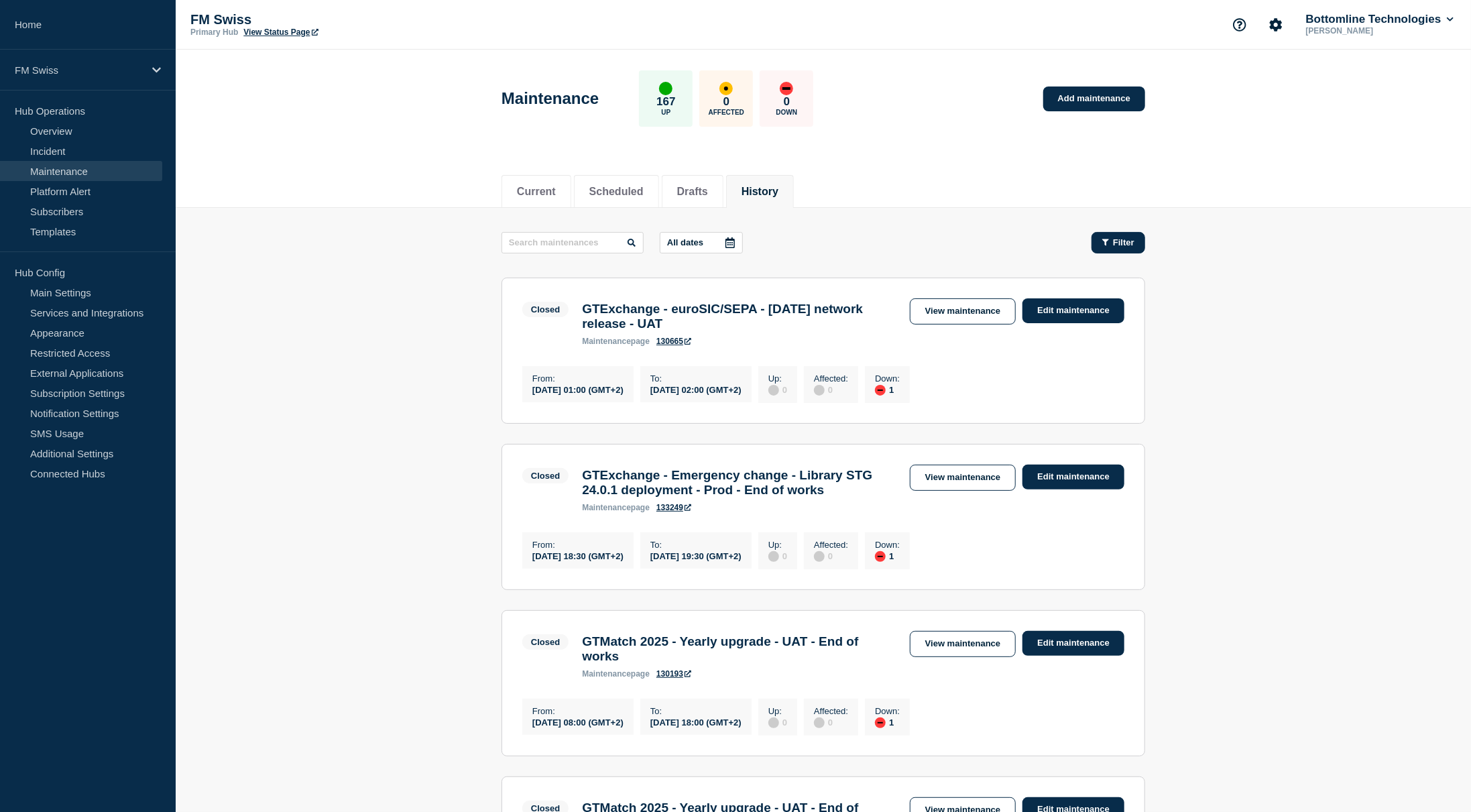
click at [1136, 242] on button "Filter" at bounding box center [1118, 242] width 53 height 21
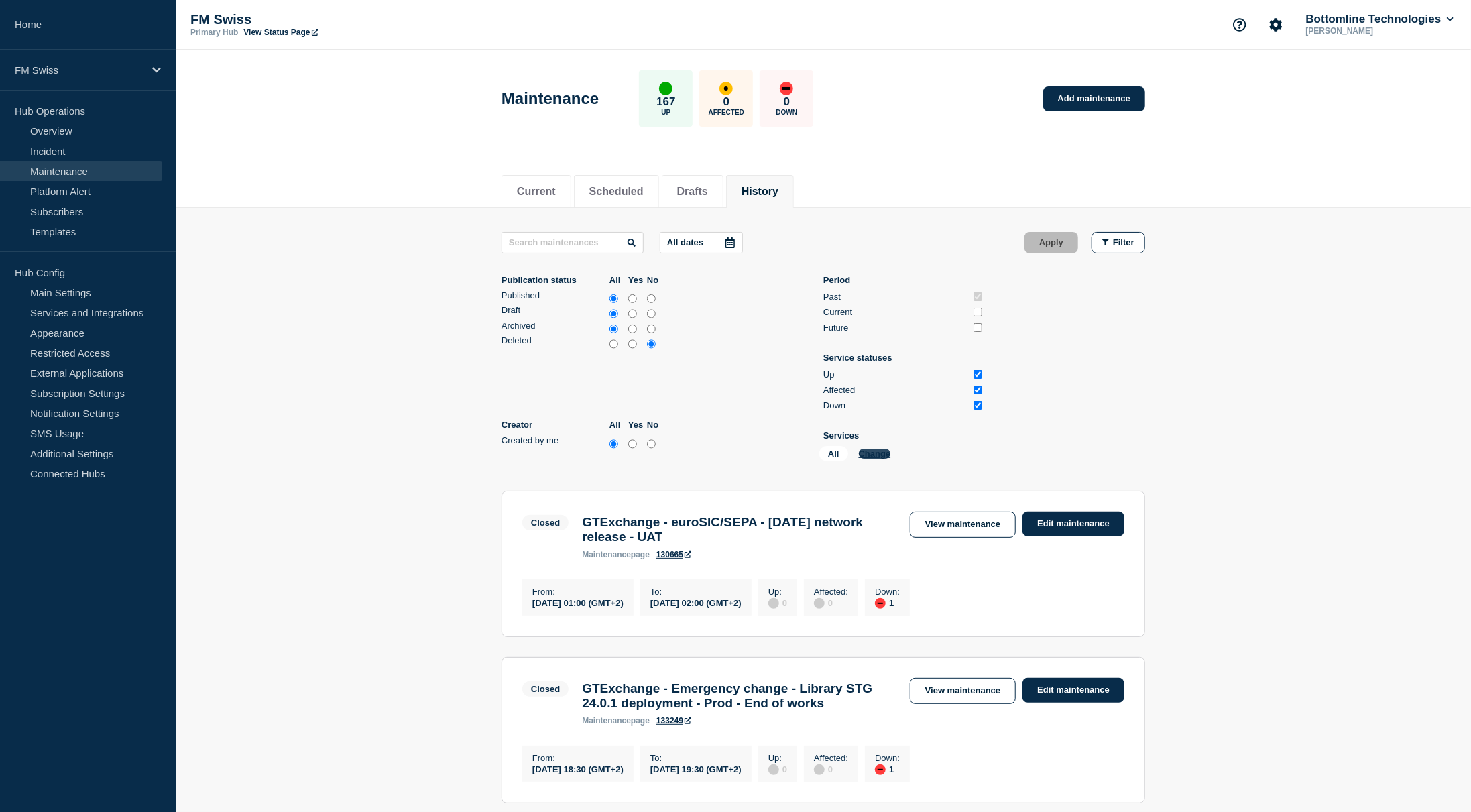
click at [874, 459] on button "Change" at bounding box center [875, 453] width 32 height 10
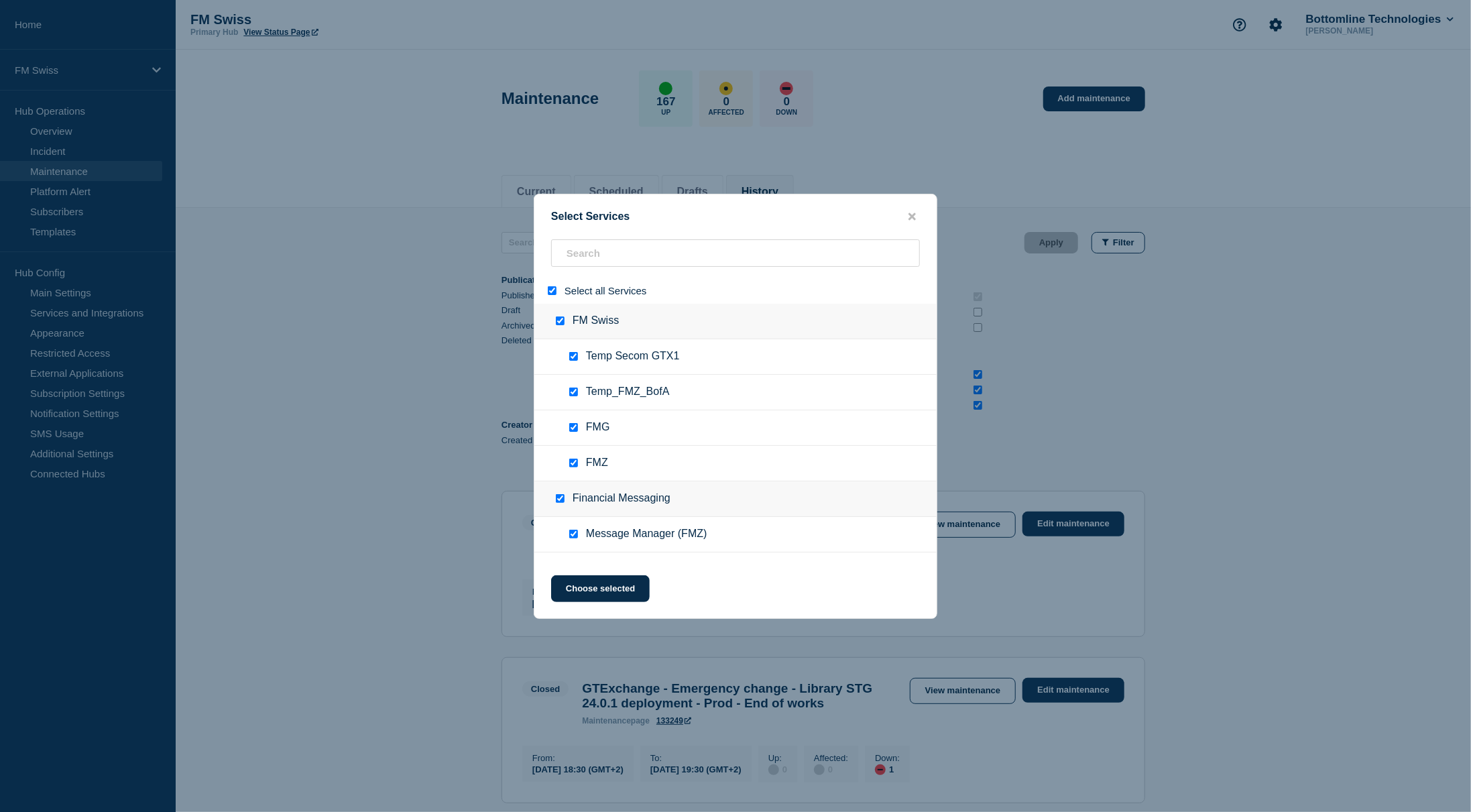
click at [604, 298] on div "Select all Services" at bounding box center [736, 290] width 402 height 26
click at [551, 292] on input "select all" at bounding box center [552, 291] width 9 height 9
checkbox input "false"
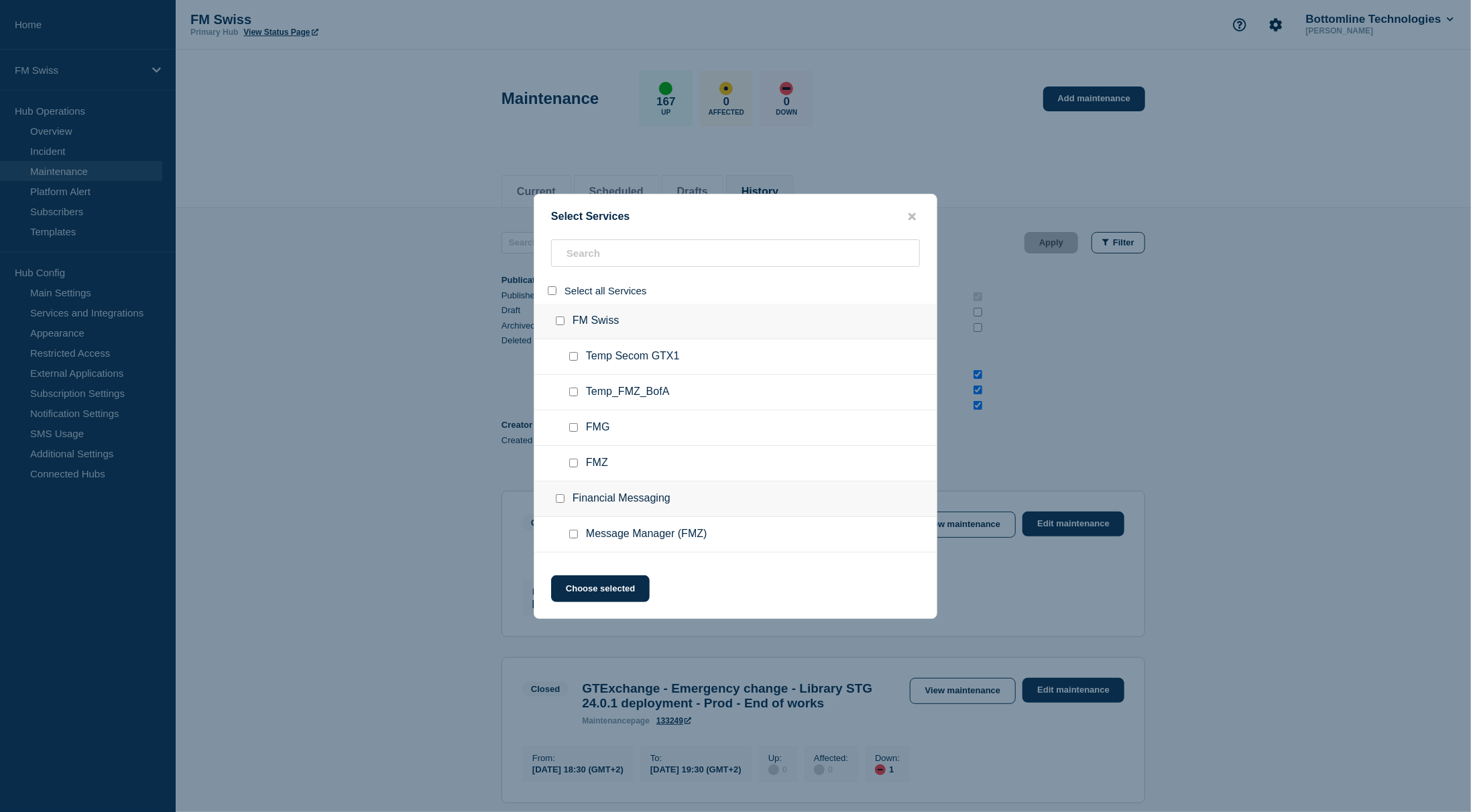
checkbox input "false"
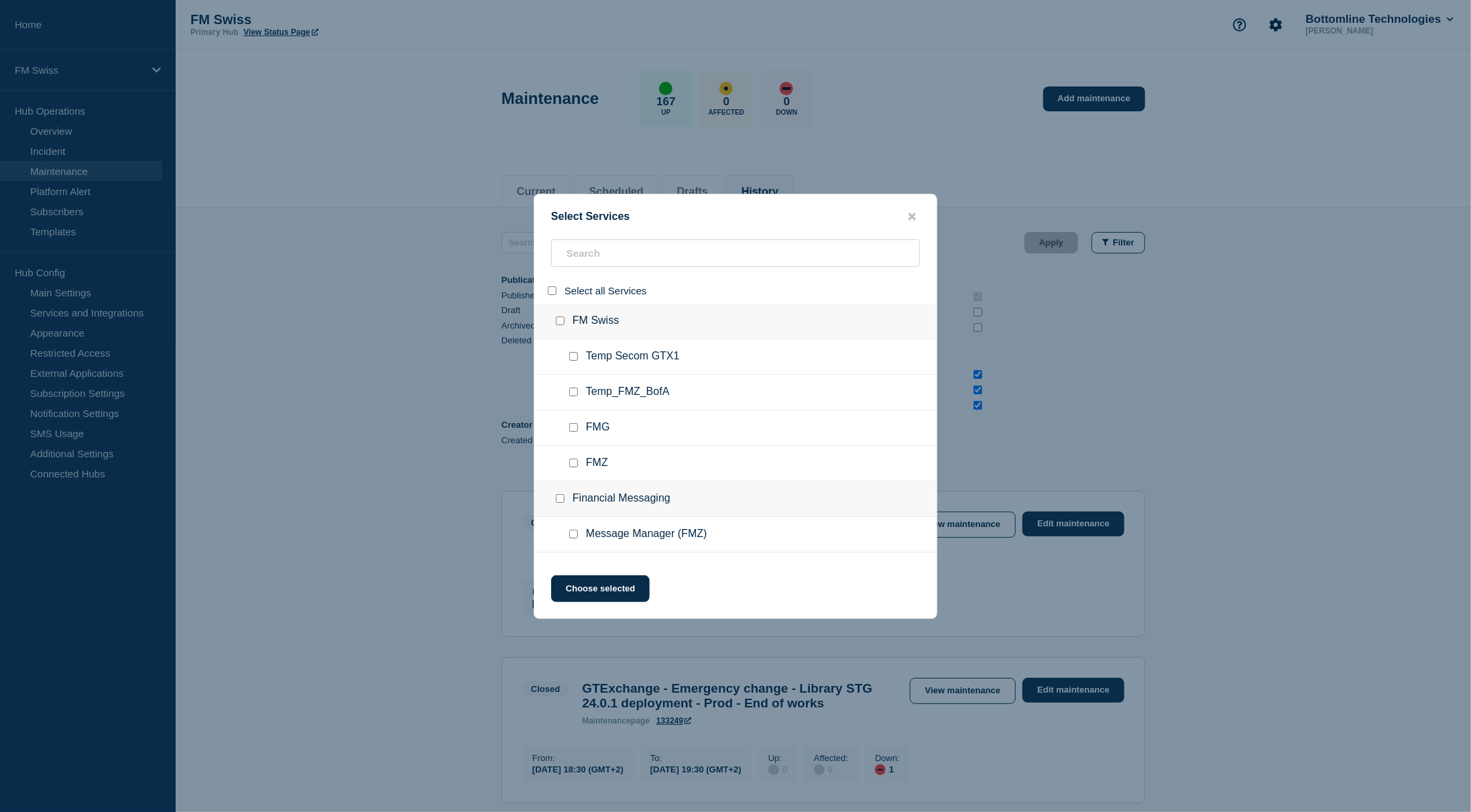
checkbox input "false"
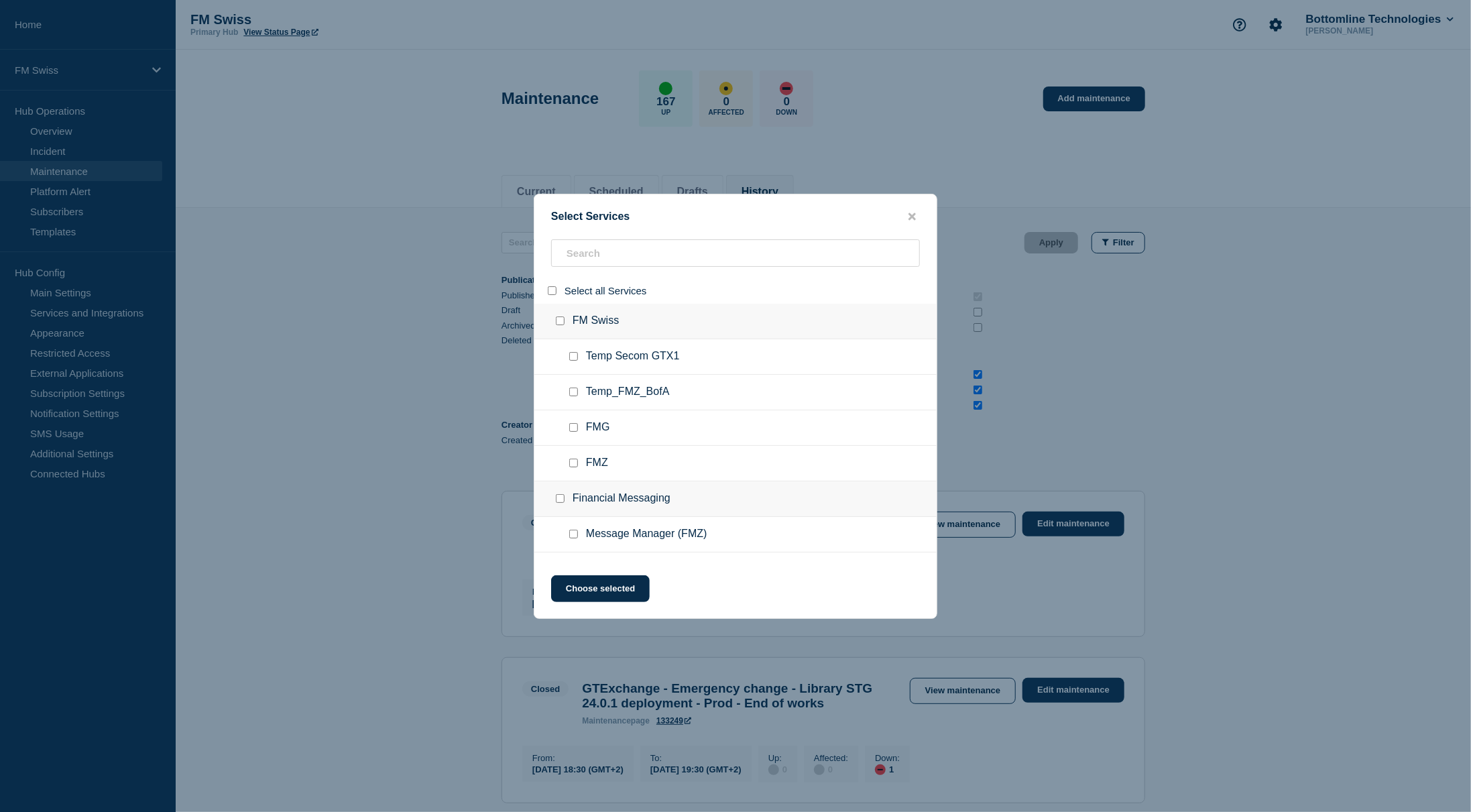
checkbox input "false"
click at [587, 241] on input "search" at bounding box center [736, 253] width 369 height 27
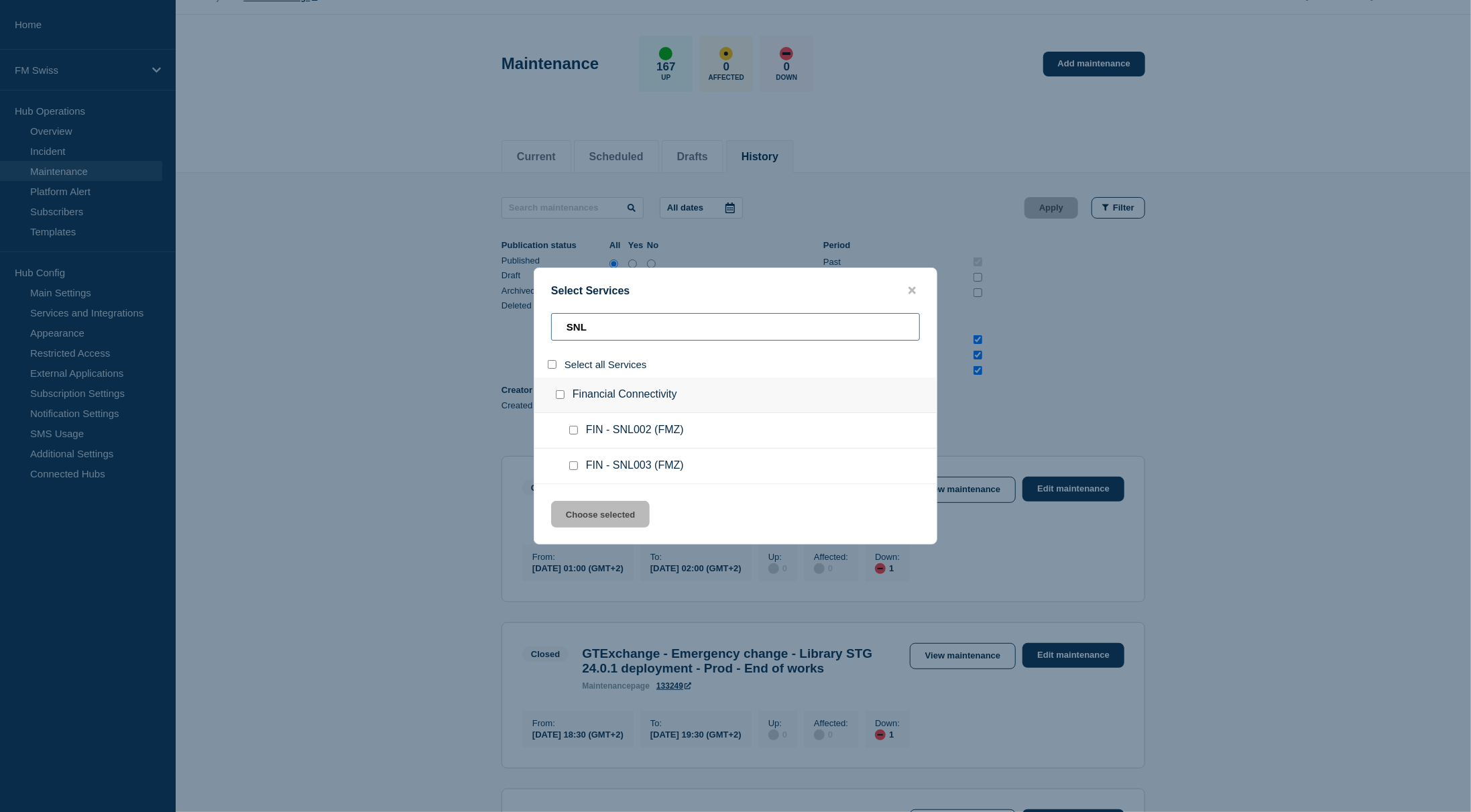
scroll to position [67, 0]
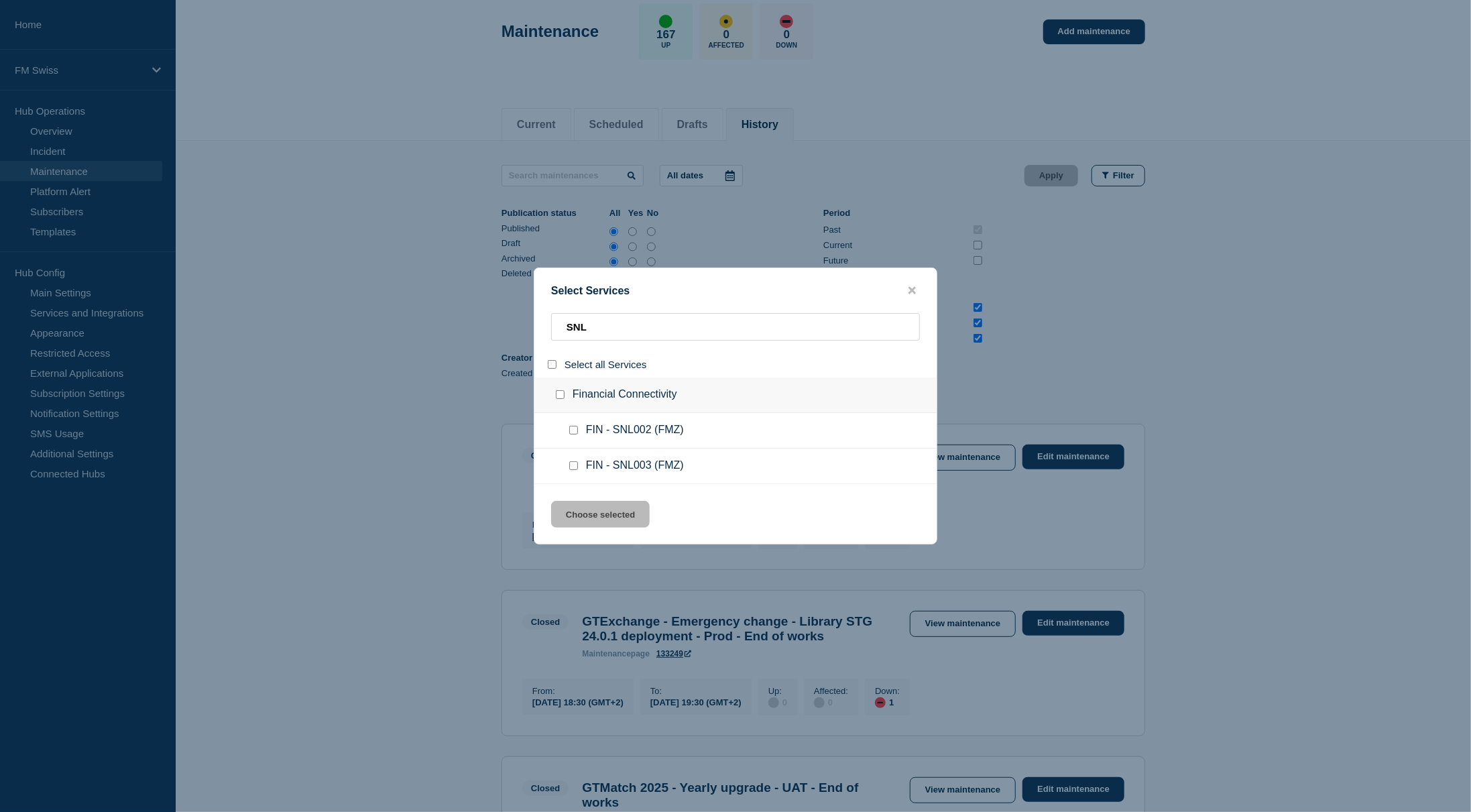
click at [562, 397] on input "group: Financial Connectivity" at bounding box center [560, 394] width 9 height 9
click at [597, 503] on button "Choose selected" at bounding box center [601, 514] width 99 height 27
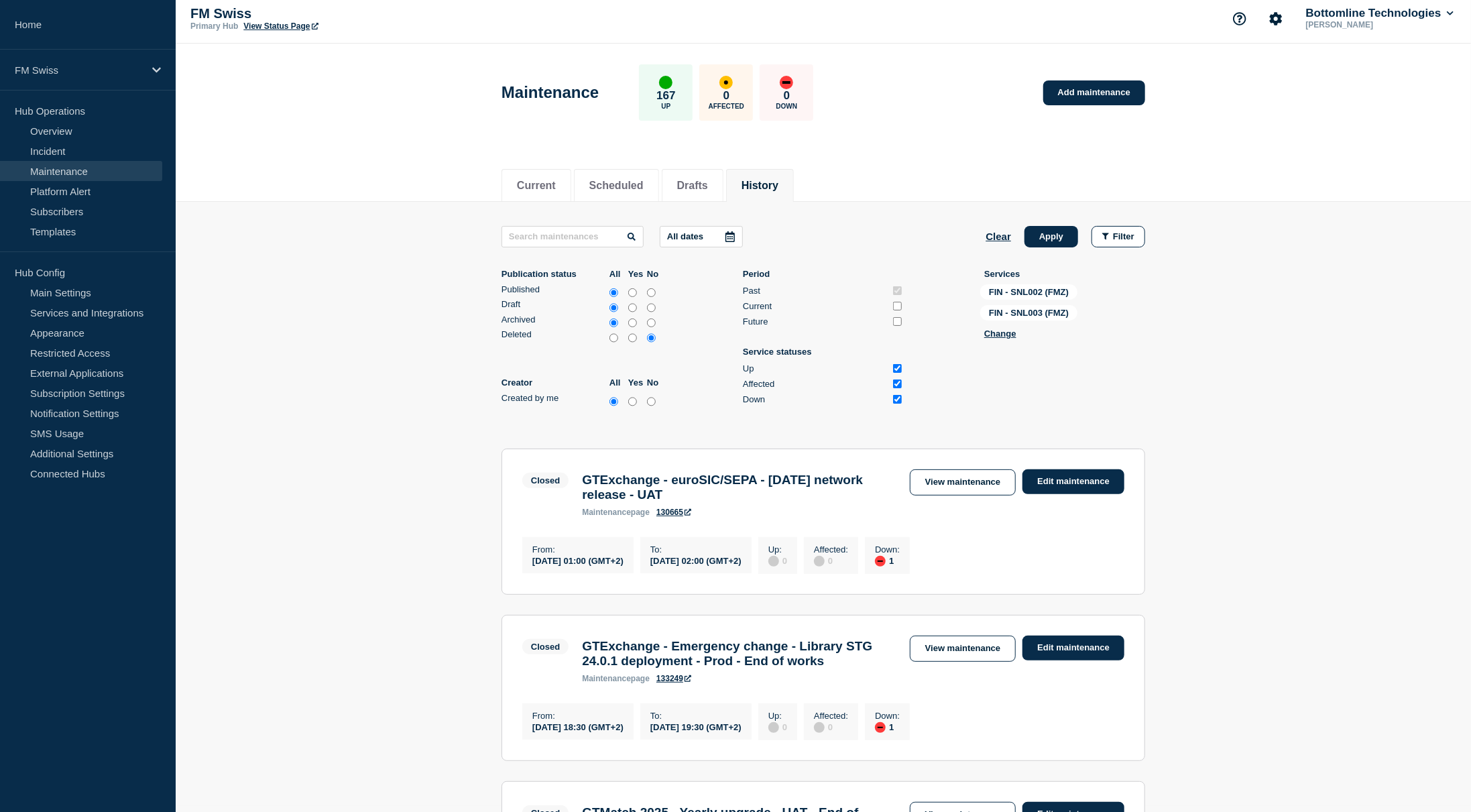
scroll to position [0, 0]
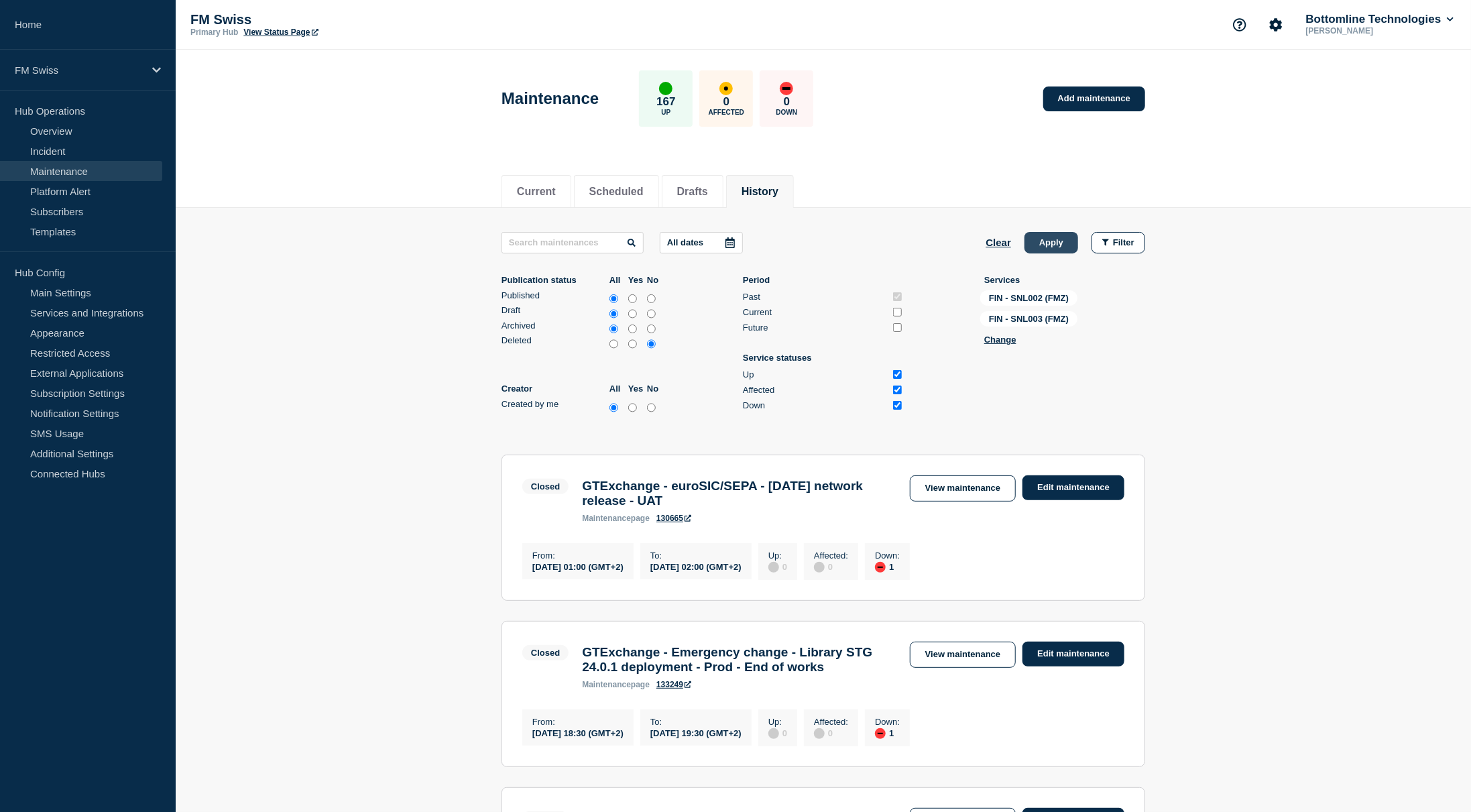
click at [1056, 244] on button "Apply" at bounding box center [1052, 242] width 53 height 21
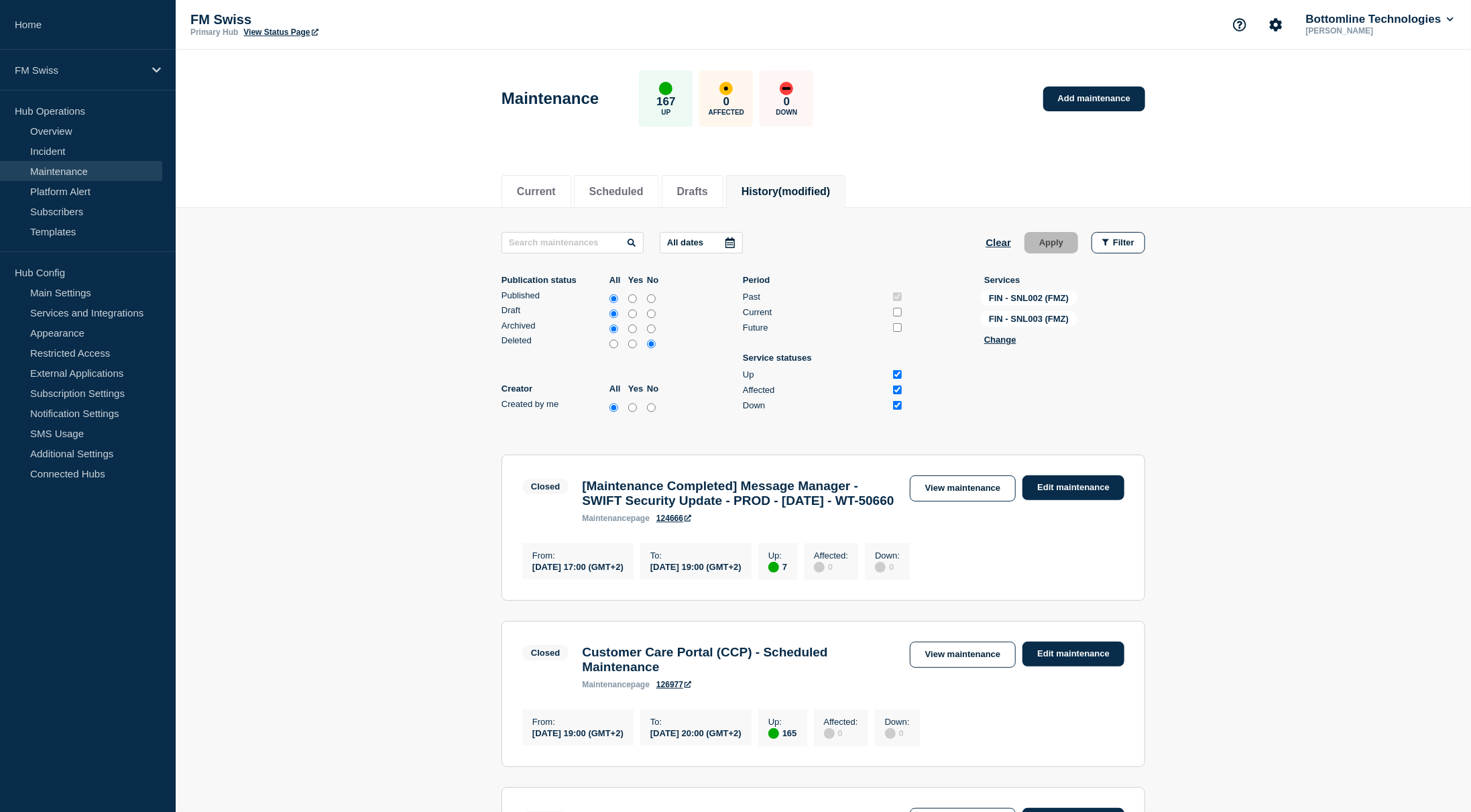
click at [726, 508] on h3 "[Maintenance Completed] Message Manager - SWIFT Security Update - PROD - [DATE]…" at bounding box center [739, 494] width 314 height 30
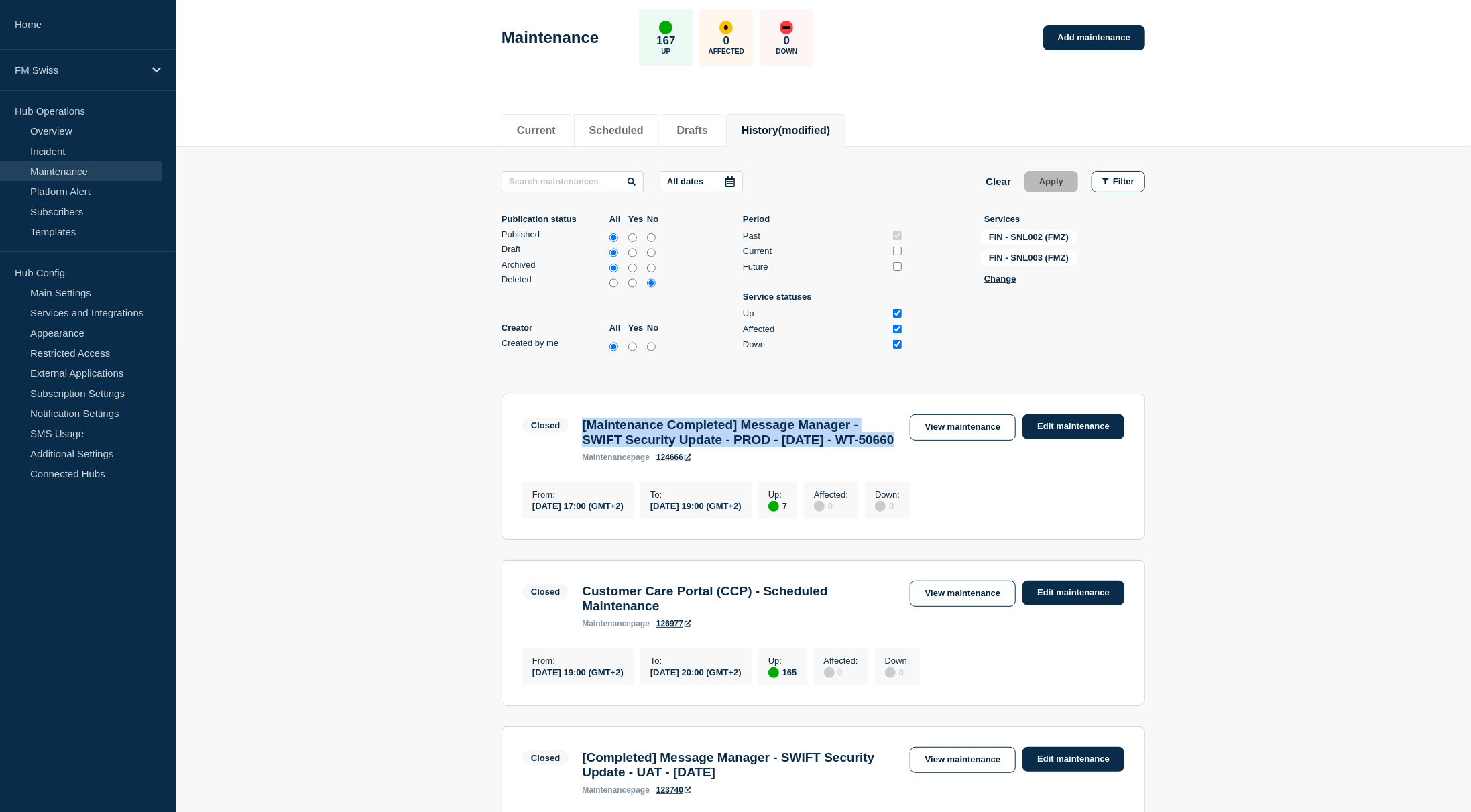
scroll to position [201, 0]
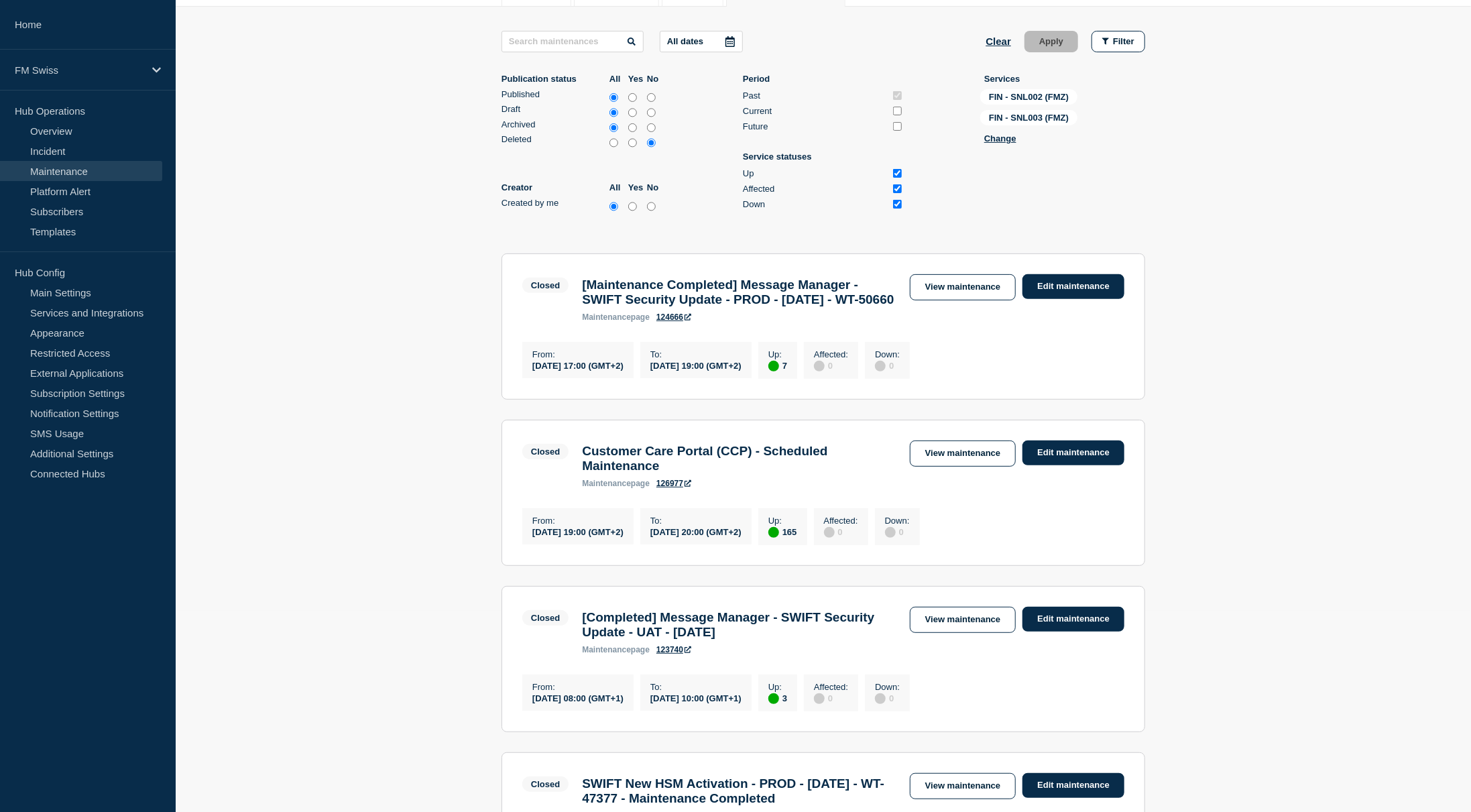
click at [847, 322] on div "[Maintenance Completed] Message Manager - SWIFT Security Update - PROD - [DATE]…" at bounding box center [740, 299] width 328 height 44
click at [979, 296] on link "View maintenance" at bounding box center [963, 287] width 106 height 26
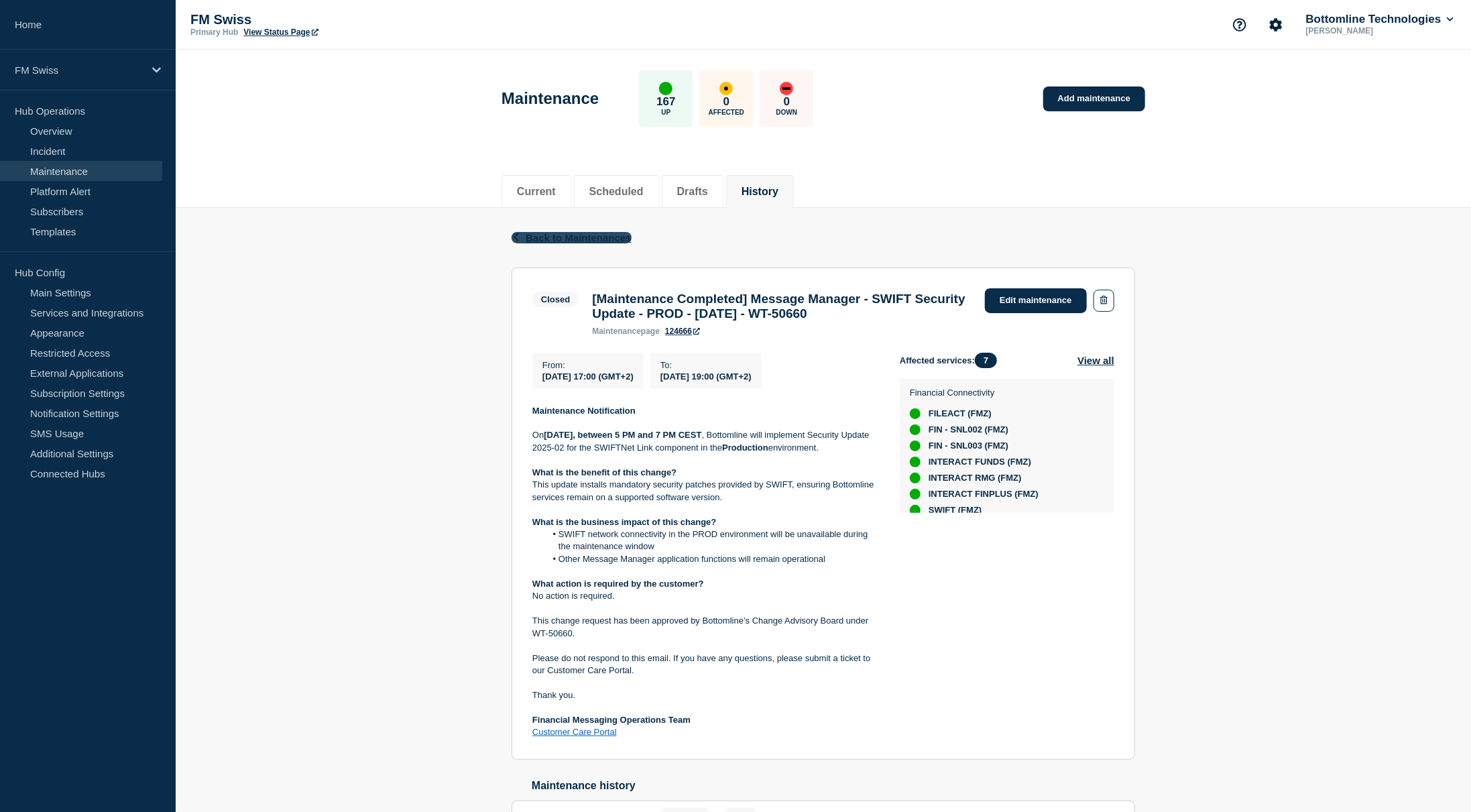
click at [569, 239] on span "Back to Maintenances" at bounding box center [578, 237] width 106 height 12
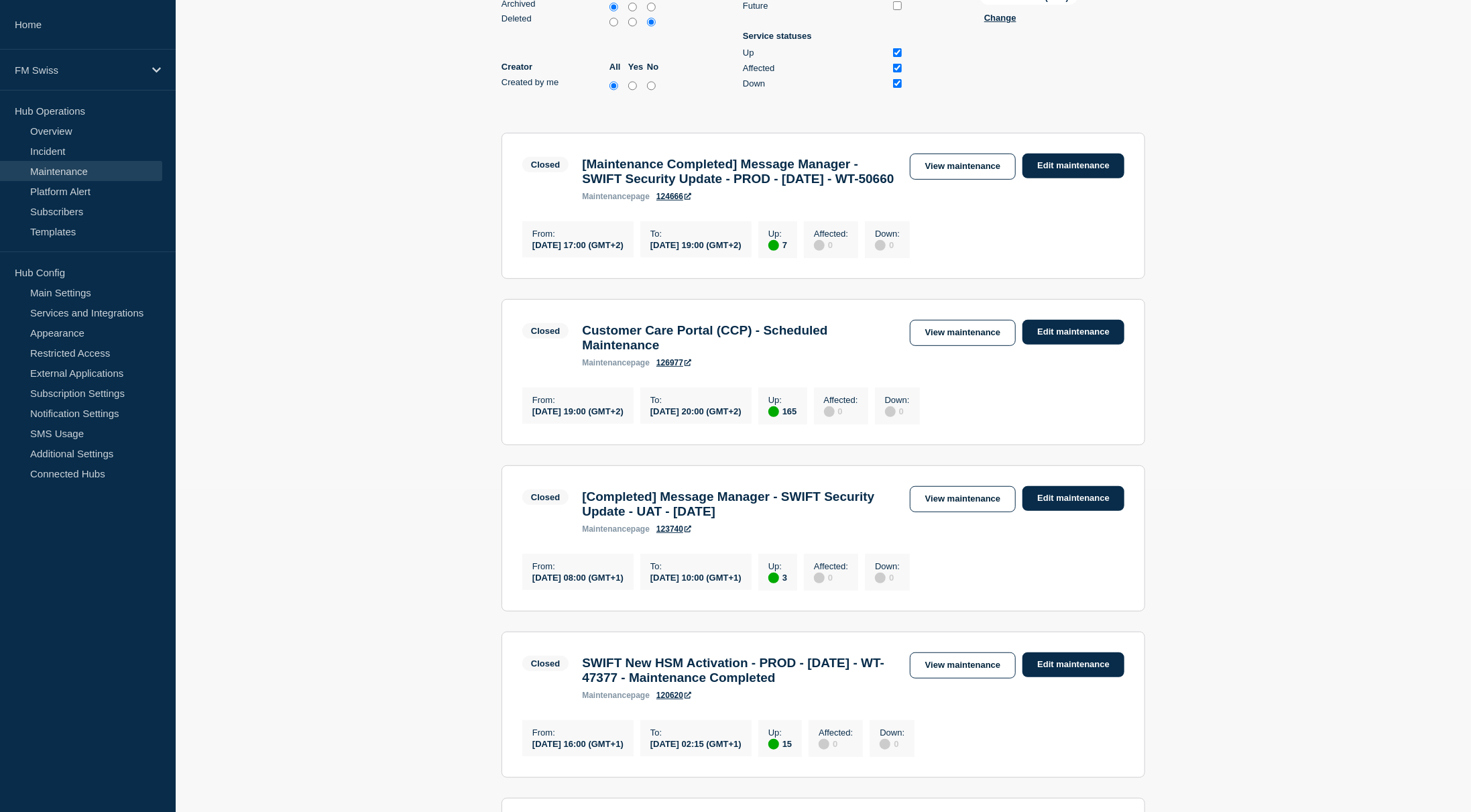
scroll to position [335, 0]
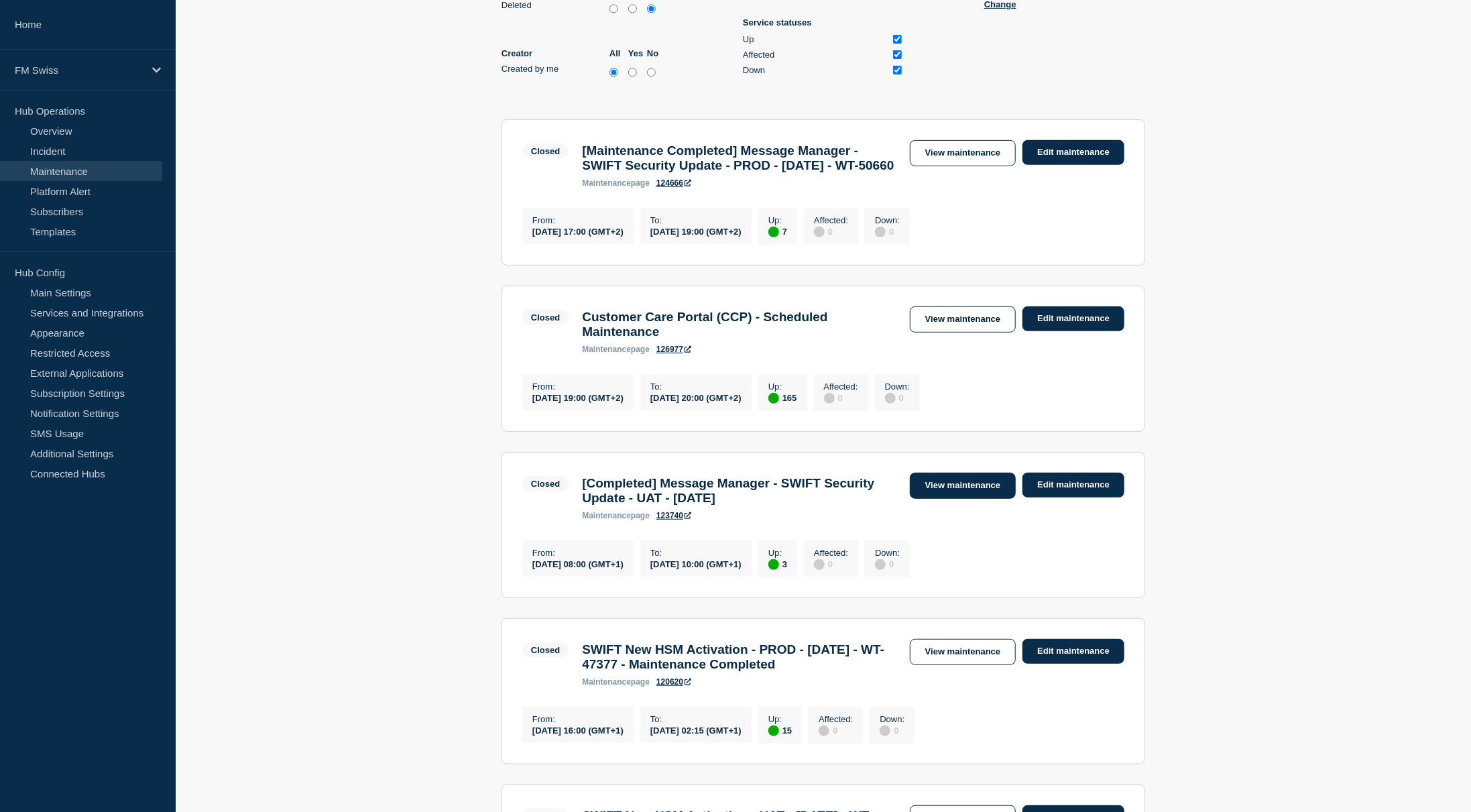
click at [970, 499] on link "View maintenance" at bounding box center [963, 485] width 106 height 26
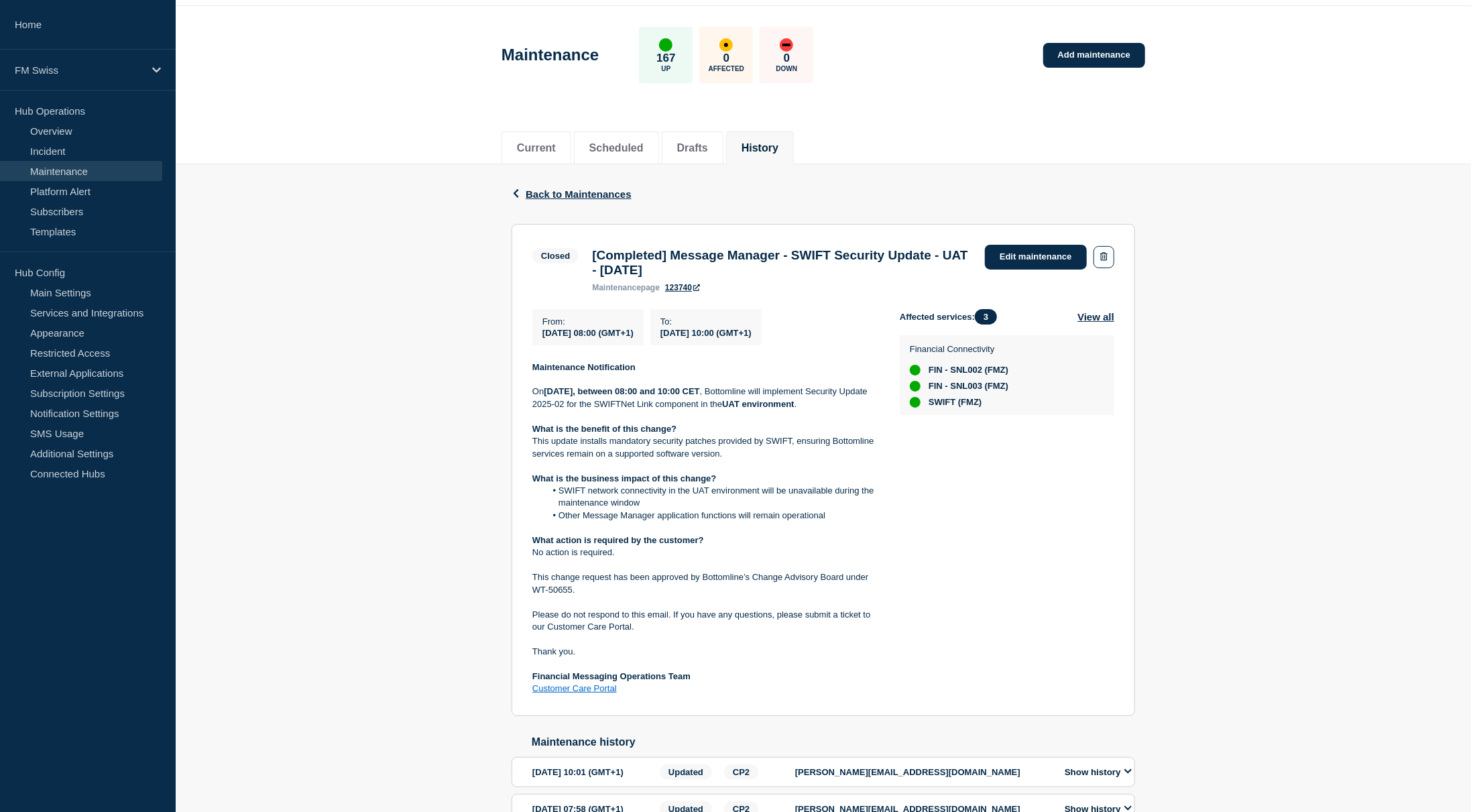
scroll to position [67, 0]
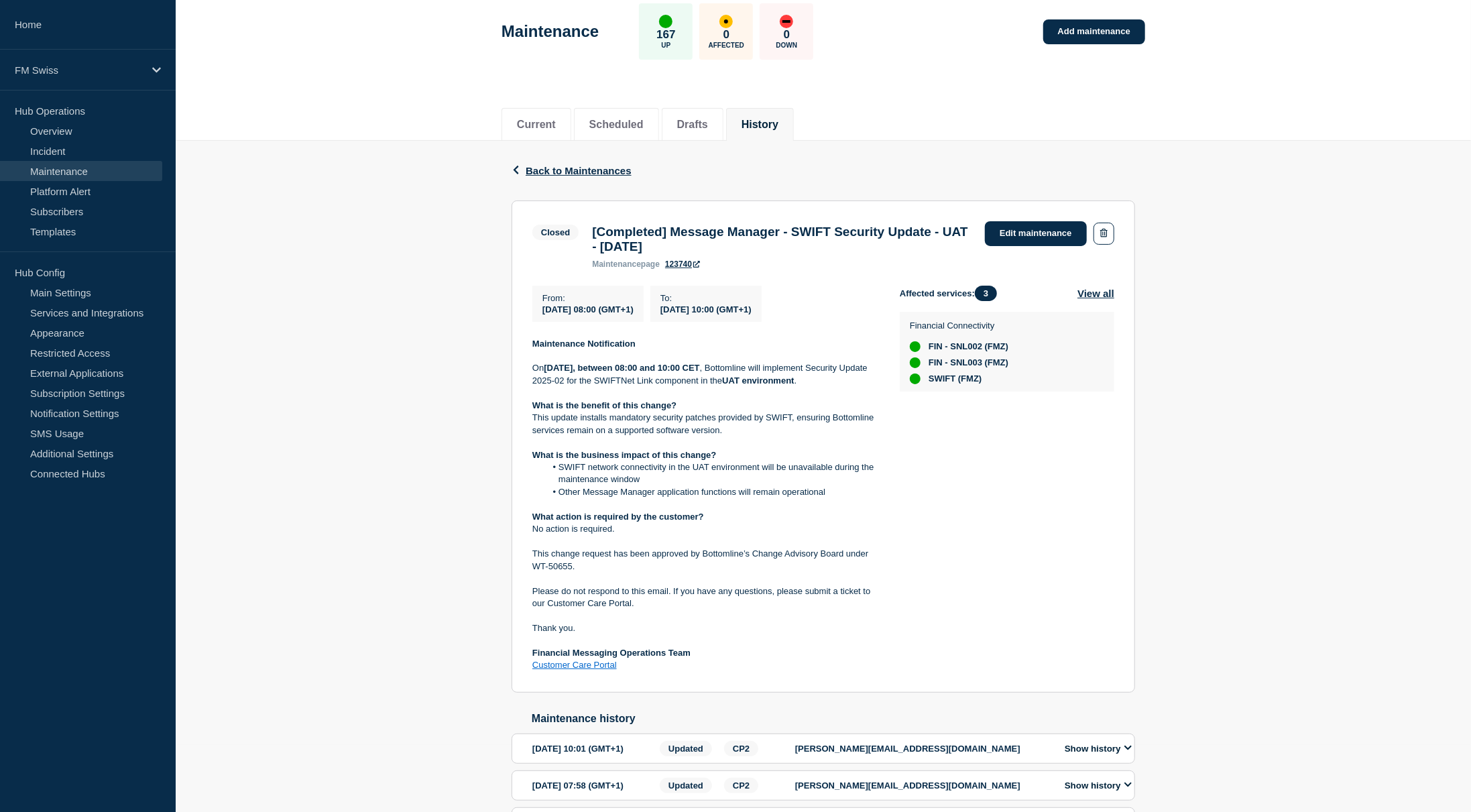
click at [635, 395] on p at bounding box center [705, 393] width 346 height 12
click at [536, 349] on strong "Maintenance Notification" at bounding box center [584, 343] width 103 height 10
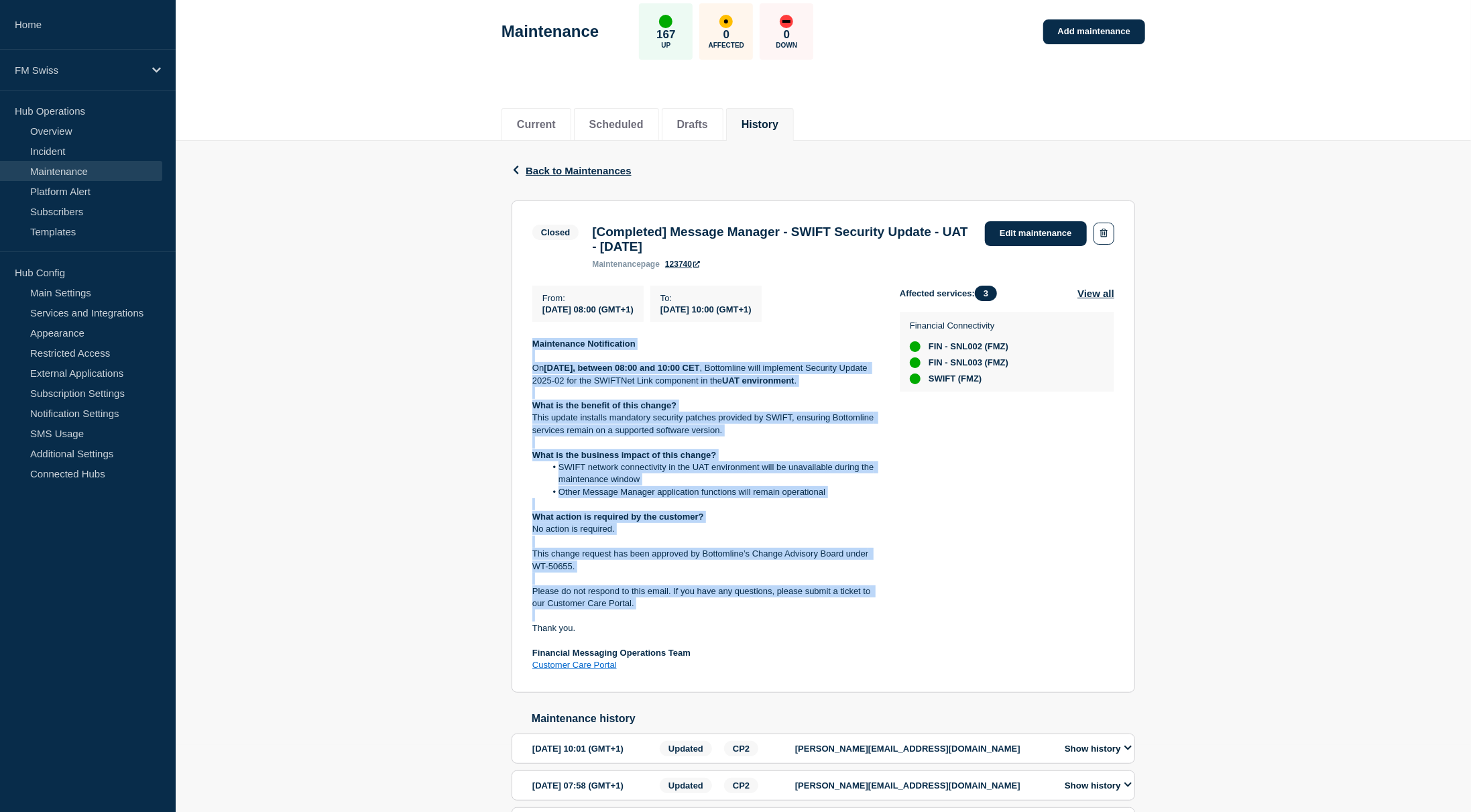
drag, startPoint x: 536, startPoint y: 352, endPoint x: 880, endPoint y: 360, distance: 344.1
click at [647, 596] on div "Maintenance Notification On [DATE], between 08:00 and 10:00 CET , Bottomline wi…" at bounding box center [705, 504] width 346 height 334
click at [1054, 232] on link "Edit maintenance" at bounding box center [1036, 234] width 102 height 25
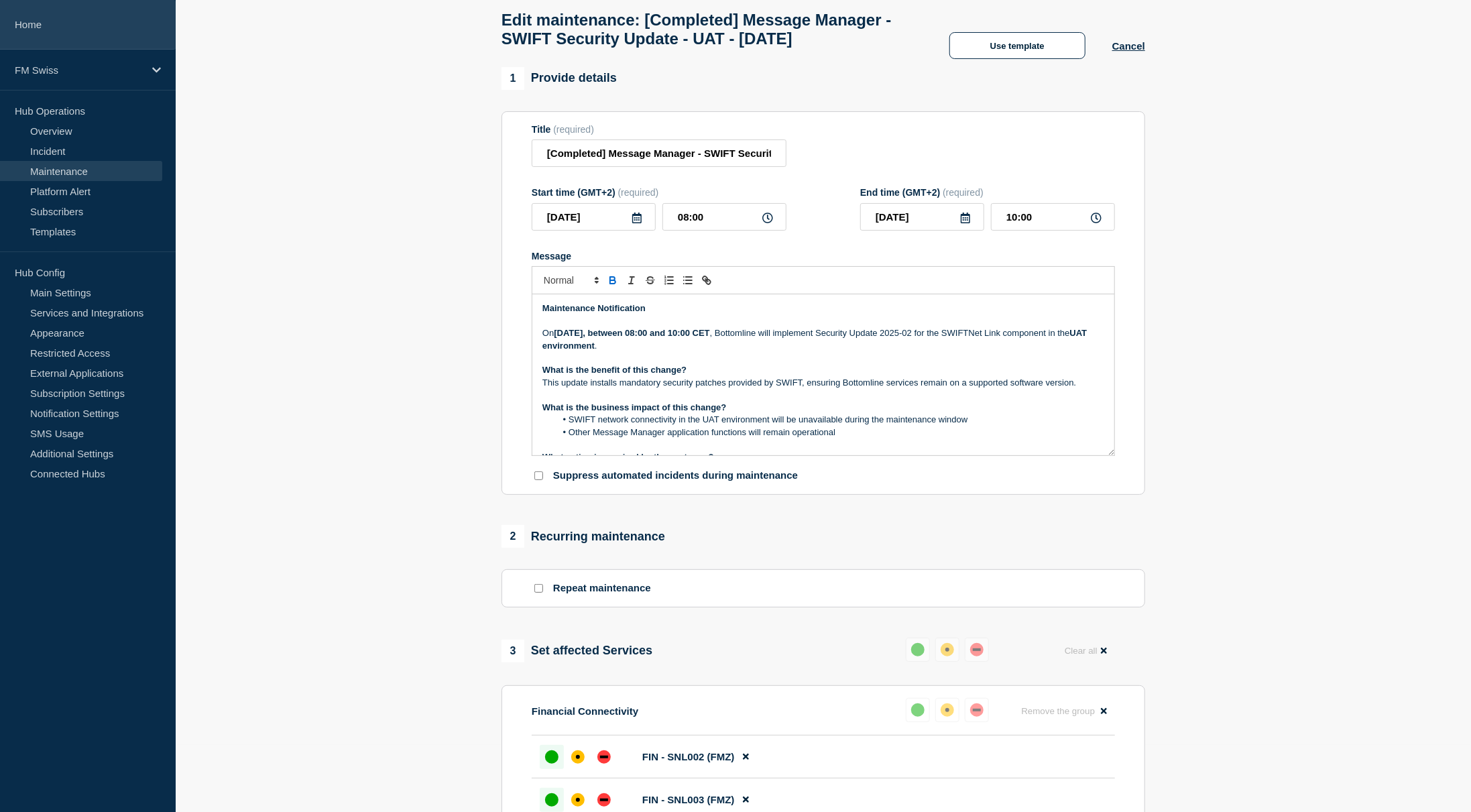
click at [27, 26] on link "Home" at bounding box center [88, 24] width 176 height 49
click at [674, 375] on strong "What is the benefit of this change?" at bounding box center [615, 369] width 145 height 10
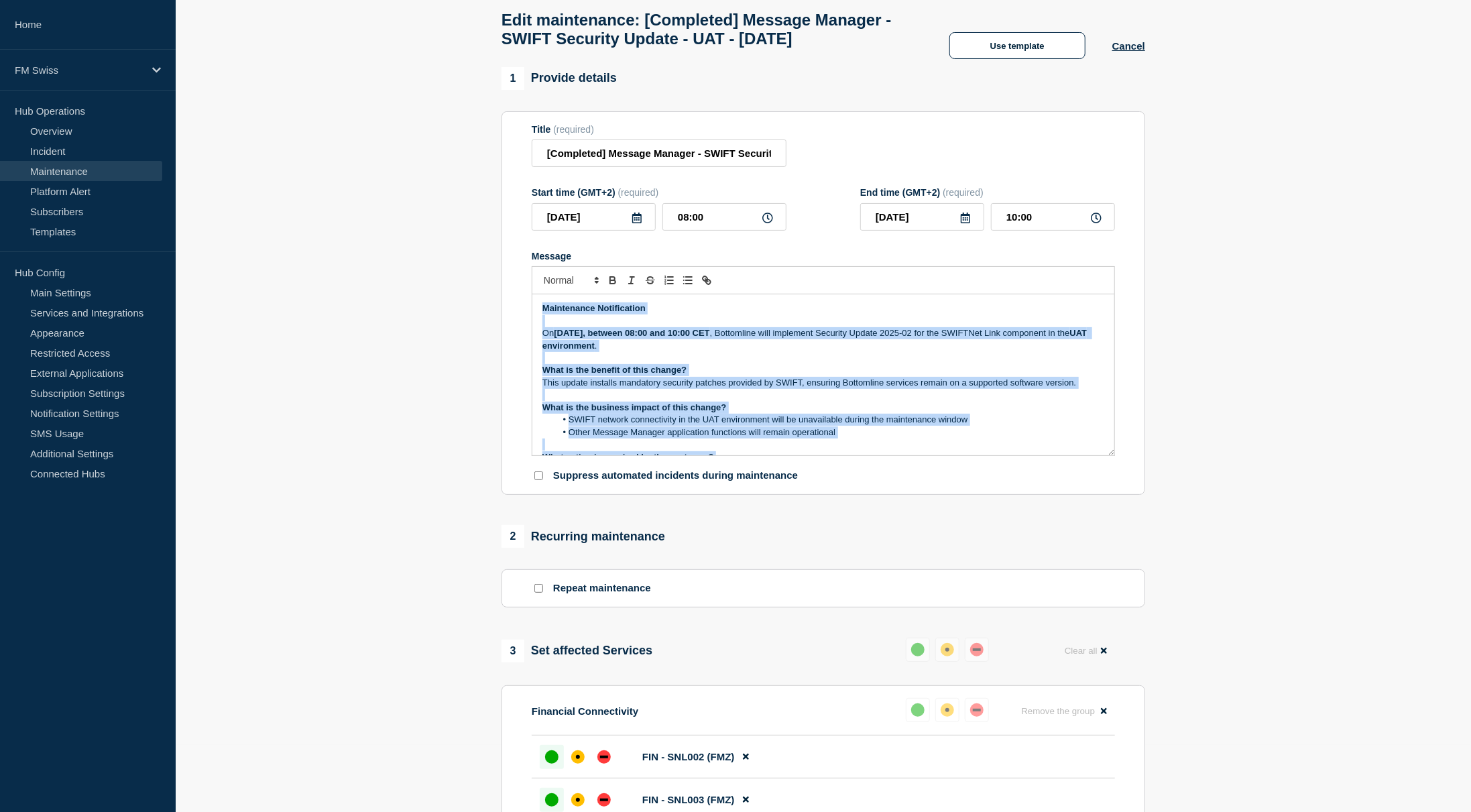
copy div "Maintenance Notification On [DATE], between 08:00 and 10:00 CET , Bottomline wi…"
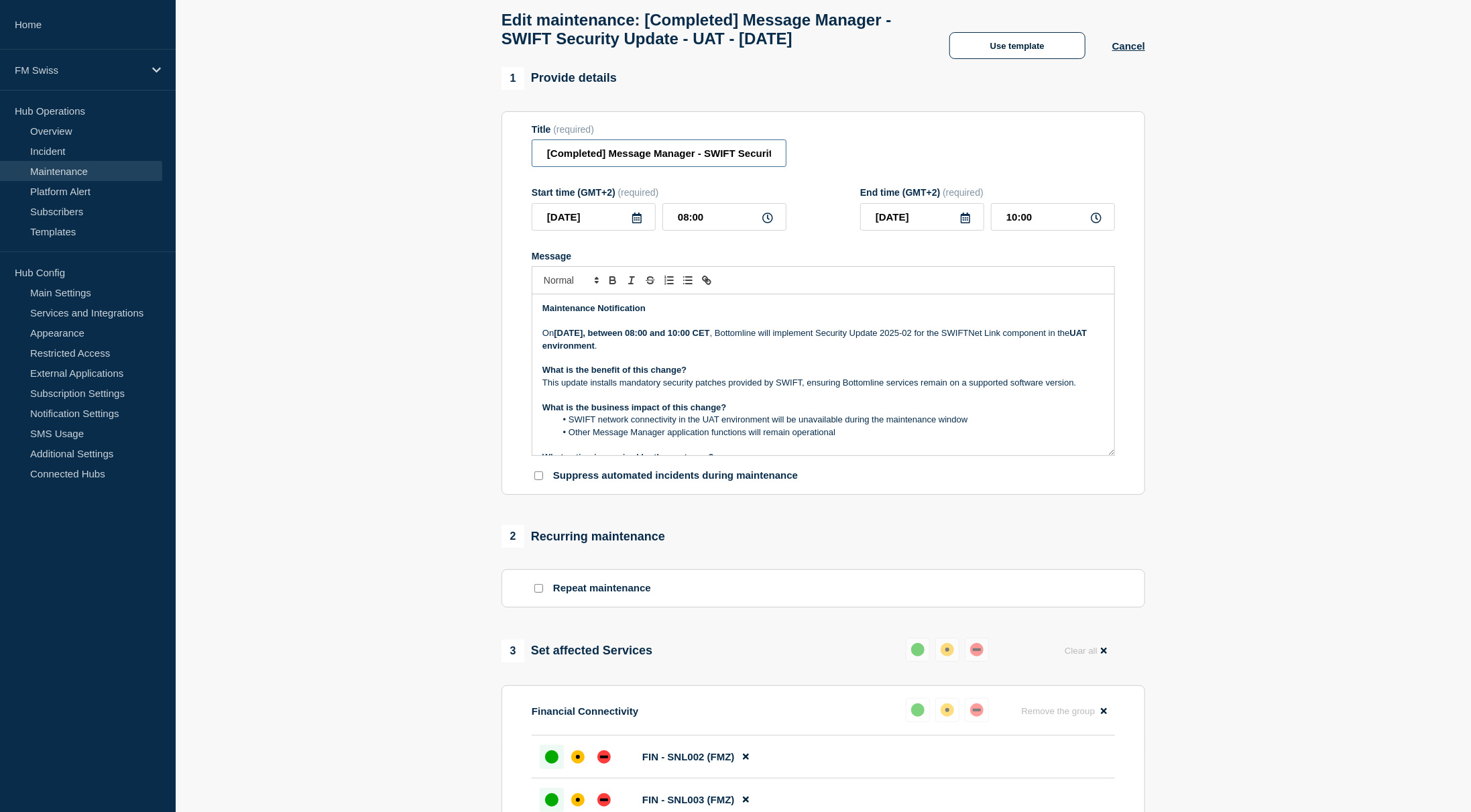
click at [628, 167] on input "[Completed] Message Manager - SWIFT Security Update - UAT - [DATE]" at bounding box center [659, 153] width 254 height 27
drag, startPoint x: 628, startPoint y: 188, endPoint x: 690, endPoint y: 188, distance: 62.0
click at [690, 167] on input "[Completed] Message Manager - SWIFT Security Update - UAT - [DATE]" at bounding box center [659, 153] width 254 height 27
click at [709, 338] on strong "[DATE], between 08:00 and 10:00 CET" at bounding box center [631, 333] width 156 height 10
click at [704, 167] on input "[Completed] Message Manager - SWIFT Security Update - UAT - [DATE]" at bounding box center [659, 153] width 254 height 27
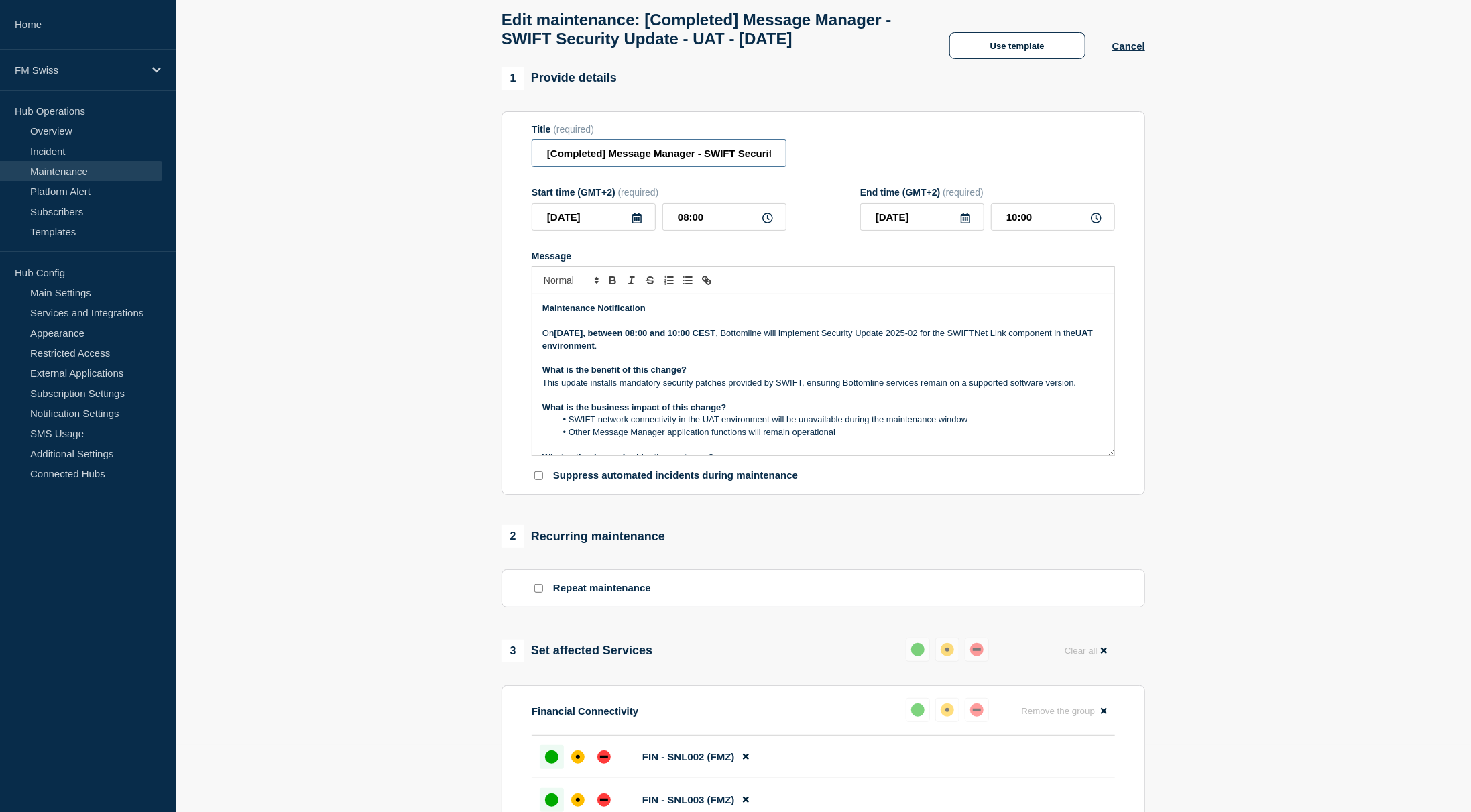
scroll to position [0, 67]
drag, startPoint x: 704, startPoint y: 186, endPoint x: 732, endPoint y: 188, distance: 28.1
click at [732, 167] on input "[Completed] Message Manager - SWIFT Security Update - UAT - [DATE]" at bounding box center [659, 153] width 254 height 27
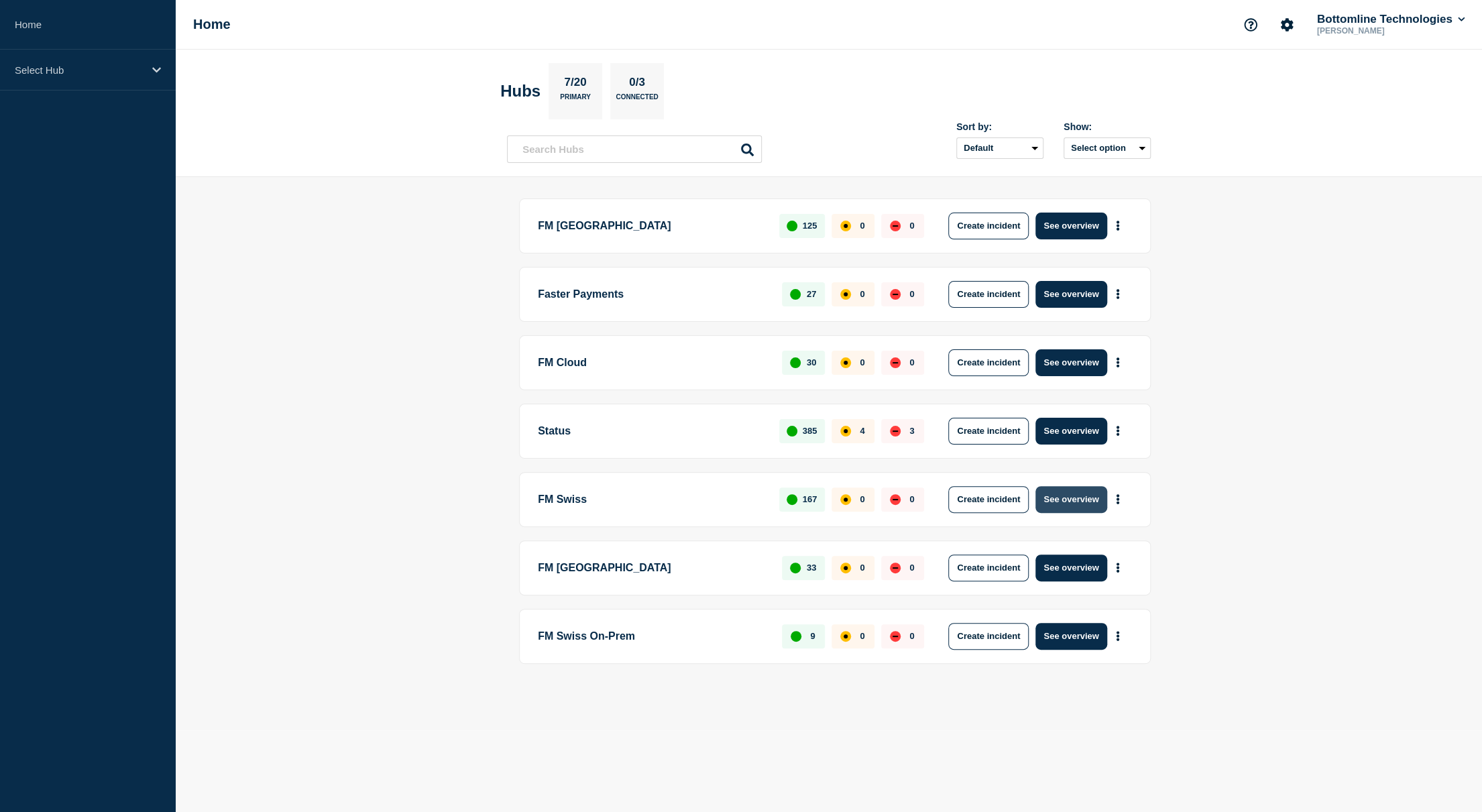
click at [1092, 499] on button "See overview" at bounding box center [1070, 499] width 71 height 27
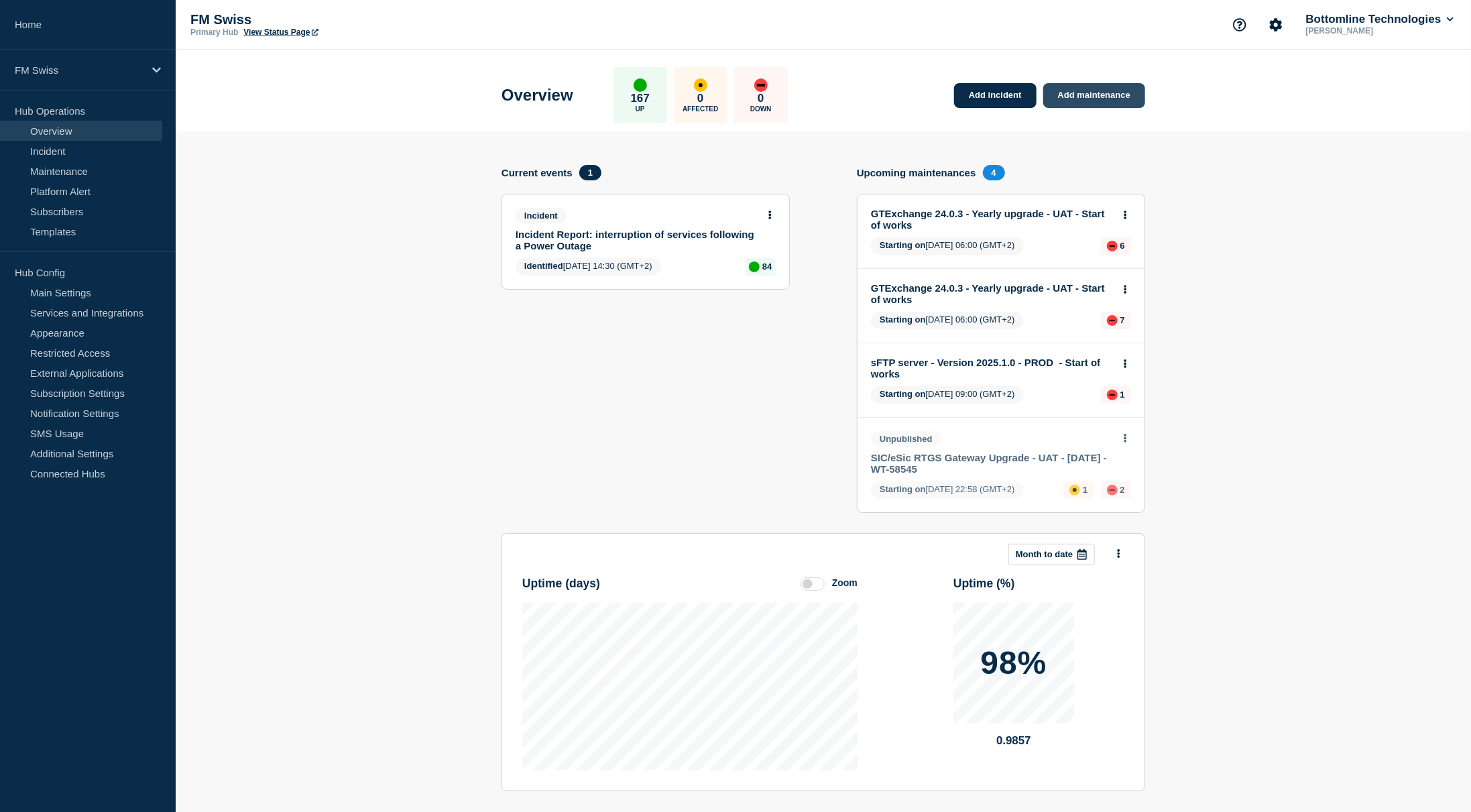
click at [1096, 94] on link "Add maintenance" at bounding box center [1095, 96] width 102 height 25
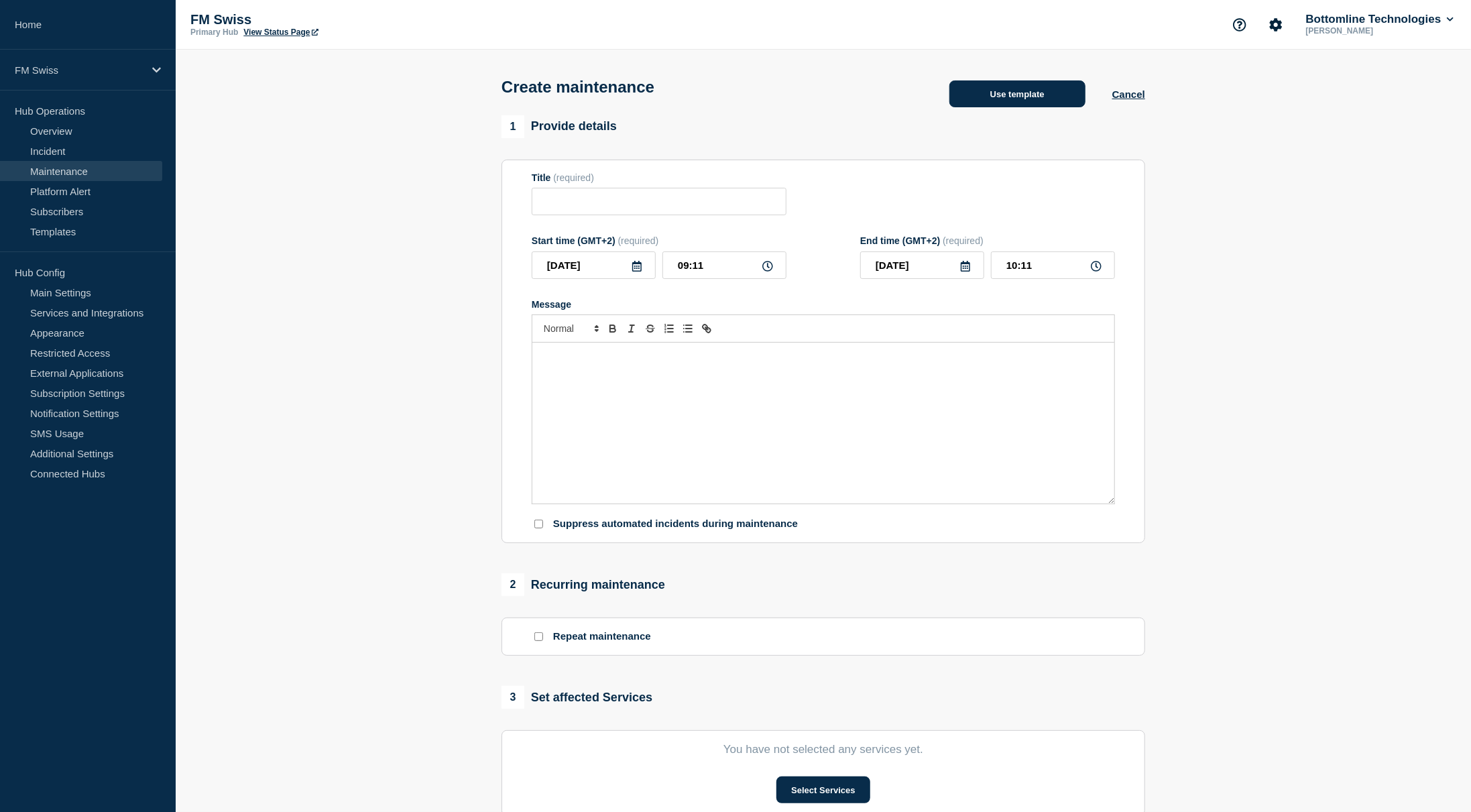
click at [1027, 100] on button "Use template" at bounding box center [1017, 93] width 136 height 27
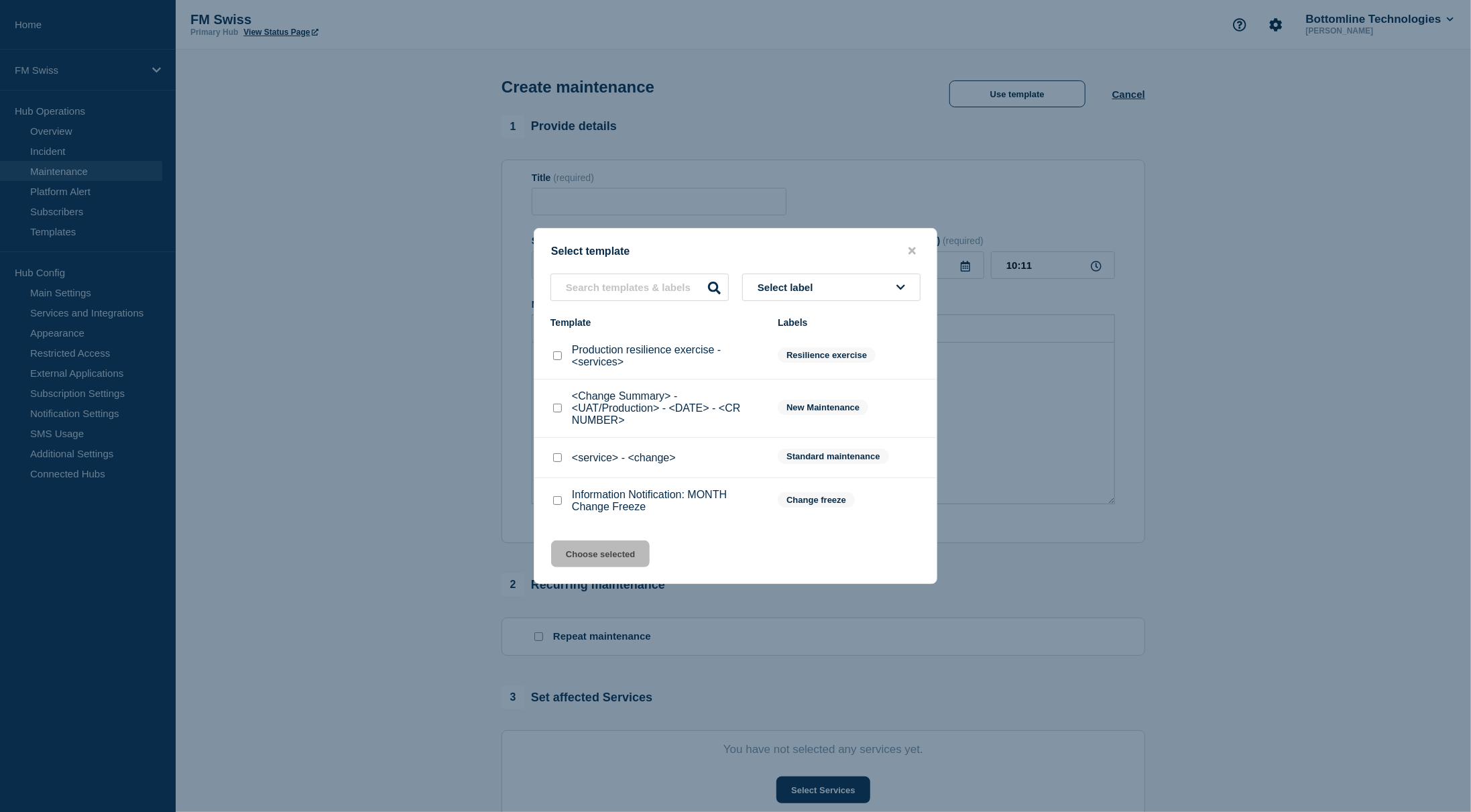
click at [556, 411] on input "<Change Summary> - <UAT/Production> - <DATE> - <CR NUMBER> checkbox" at bounding box center [557, 408] width 9 height 9
checkbox input "true"
click at [579, 551] on button "Choose selected" at bounding box center [601, 554] width 99 height 27
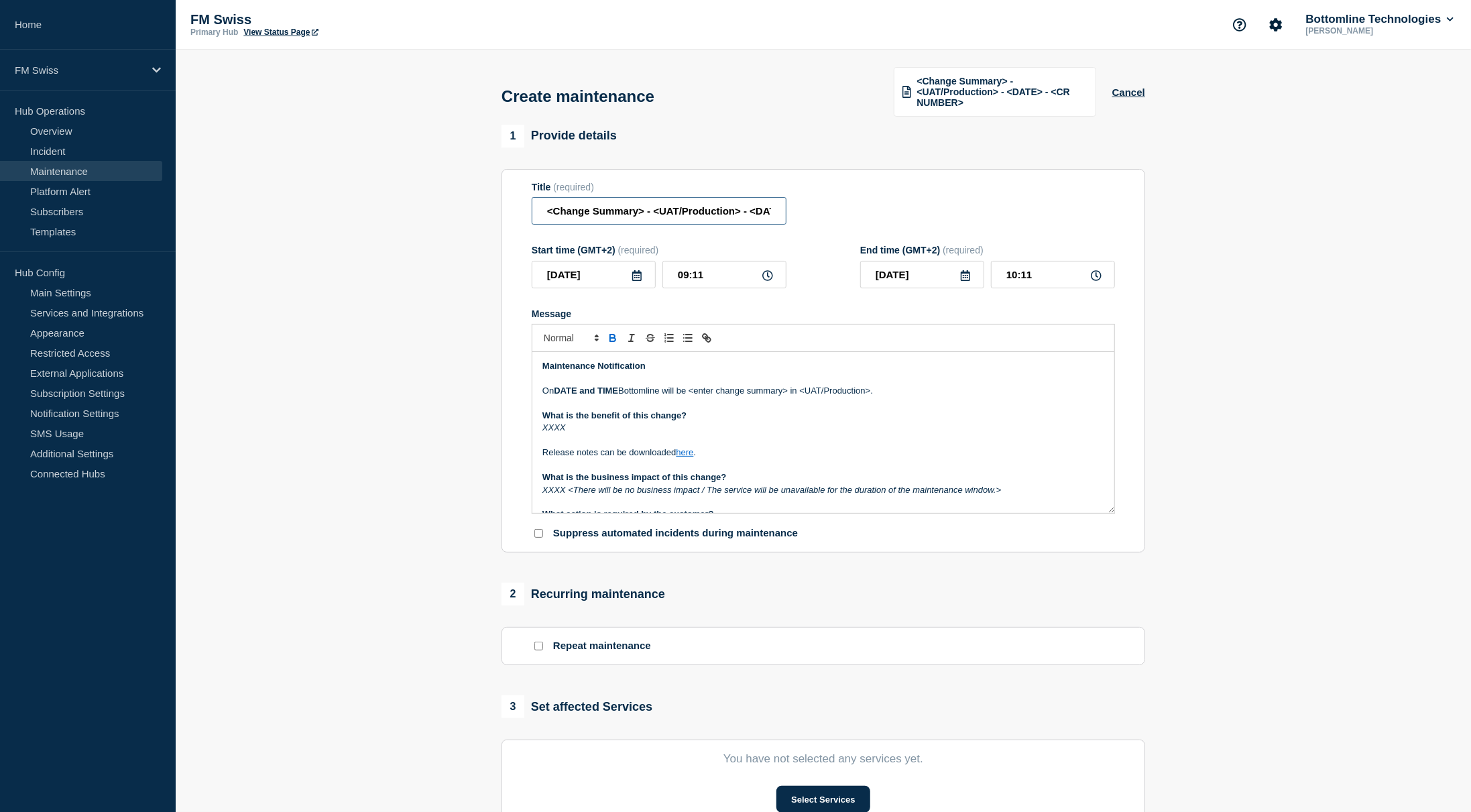
click at [641, 210] on input "<Change Summary> - <UAT/Production> - <DATE> - <CR NUMBER>" at bounding box center [659, 210] width 254 height 27
click at [643, 211] on input "<Change Summary> - <UAT/Production> - <DATE> - <CR NUMBER>" at bounding box center [659, 210] width 254 height 27
drag, startPoint x: 642, startPoint y: 211, endPoint x: 484, endPoint y: 218, distance: 158.2
click at [484, 218] on section "1 Provide details Title (required) <Change Summary> - <UAT/Production> - <DATE>…" at bounding box center [824, 590] width 1296 height 931
paste input "Message Manager"
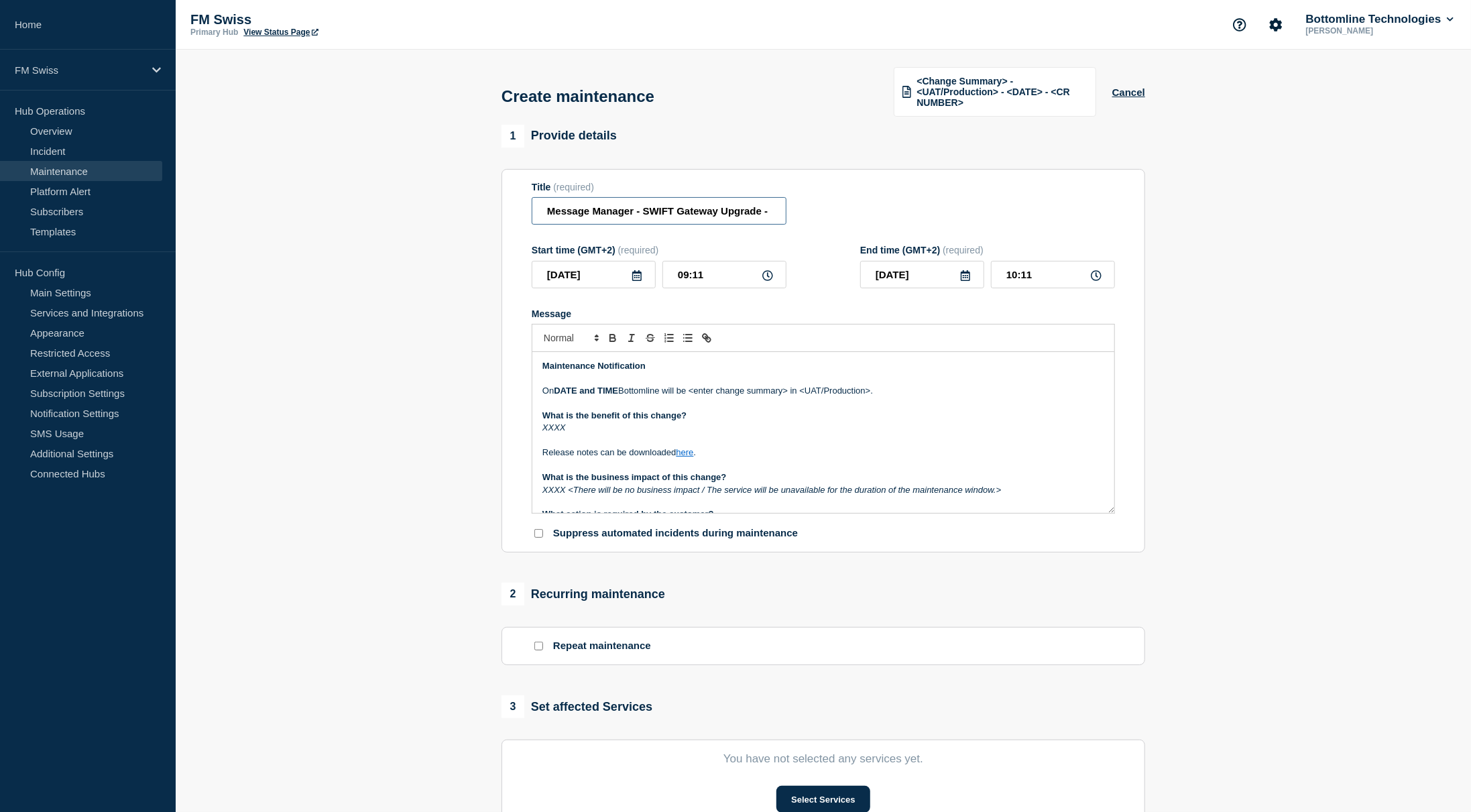
scroll to position [0, 163]
paste input "WT-57745"
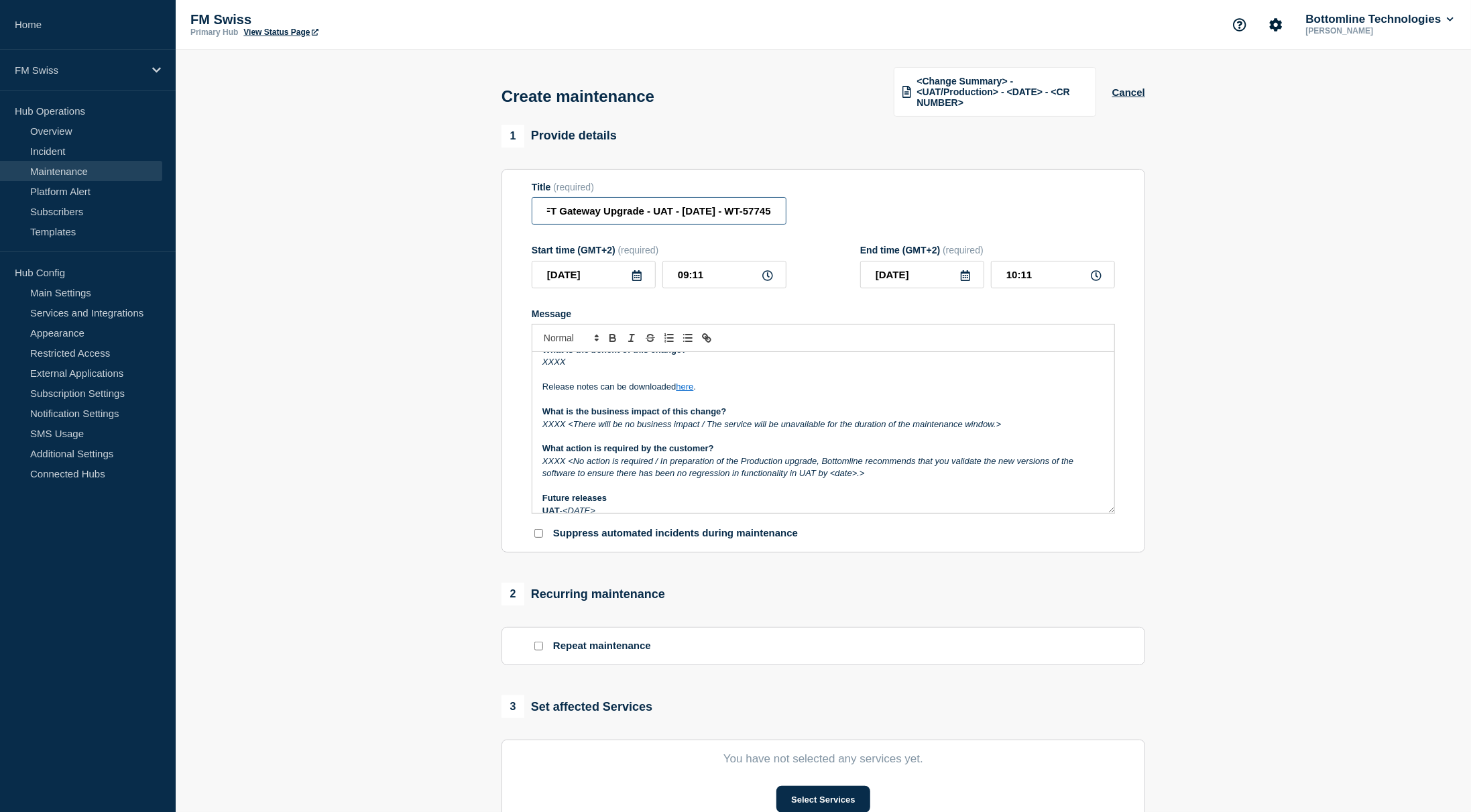
scroll to position [201, 0]
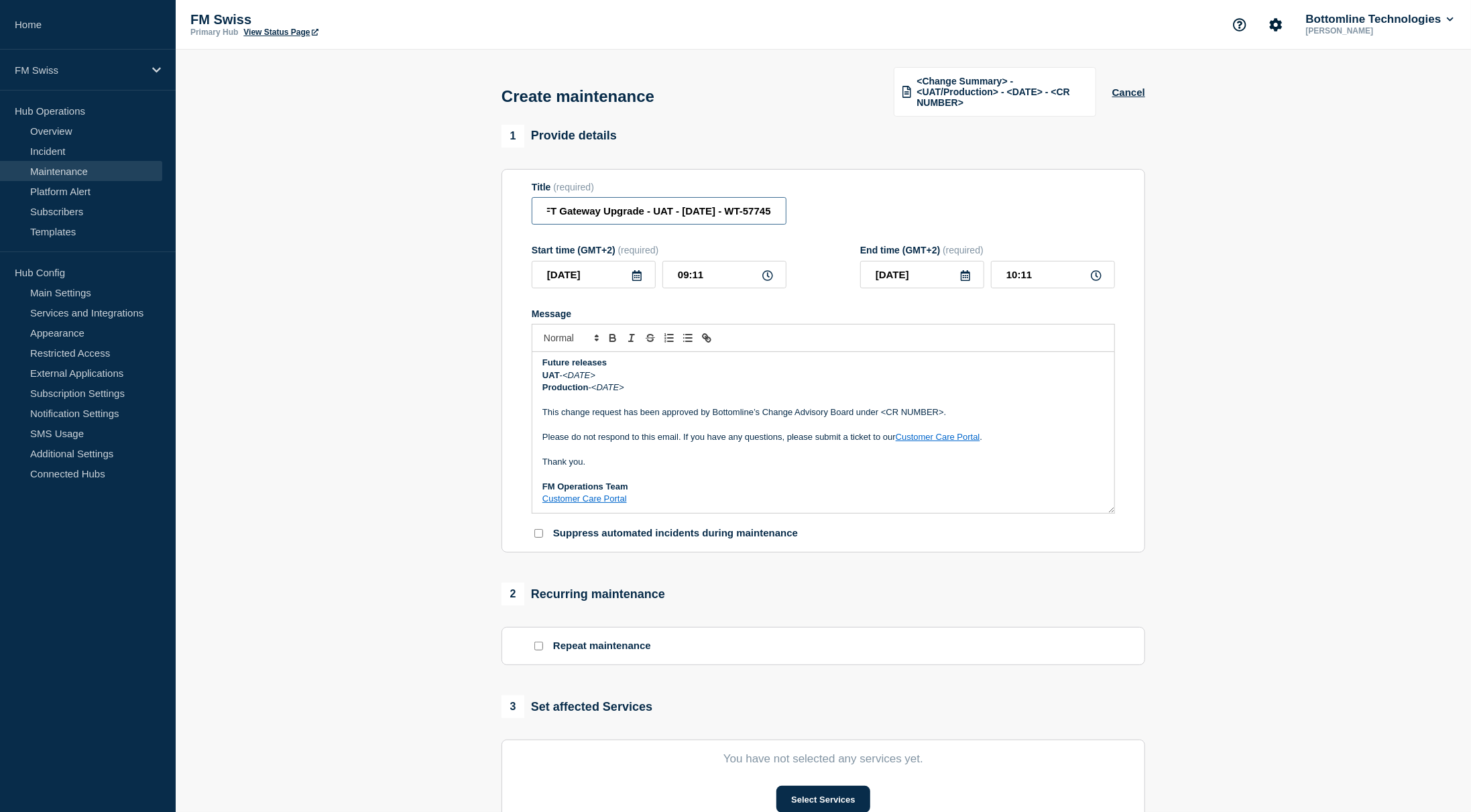
type input "Message Manager - SWIFT Gateway Upgrade - UAT - 03/SEP/2025 - WT-57745"
click at [950, 413] on p "This change request has been approved by Bottomline’s Change Advisory Board und…" at bounding box center [824, 411] width 562 height 12
click at [668, 424] on p "Message" at bounding box center [824, 425] width 562 height 12
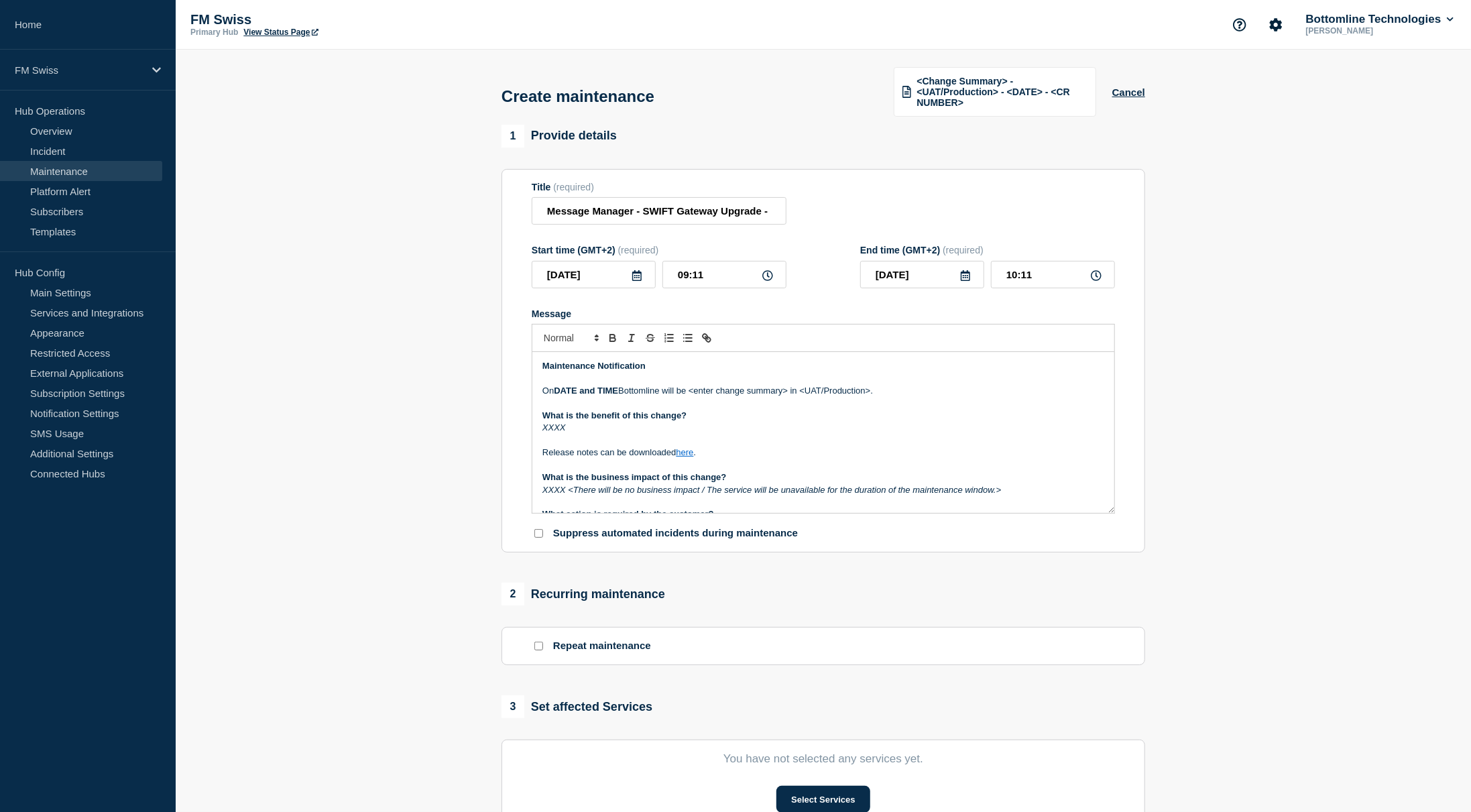
scroll to position [278, 0]
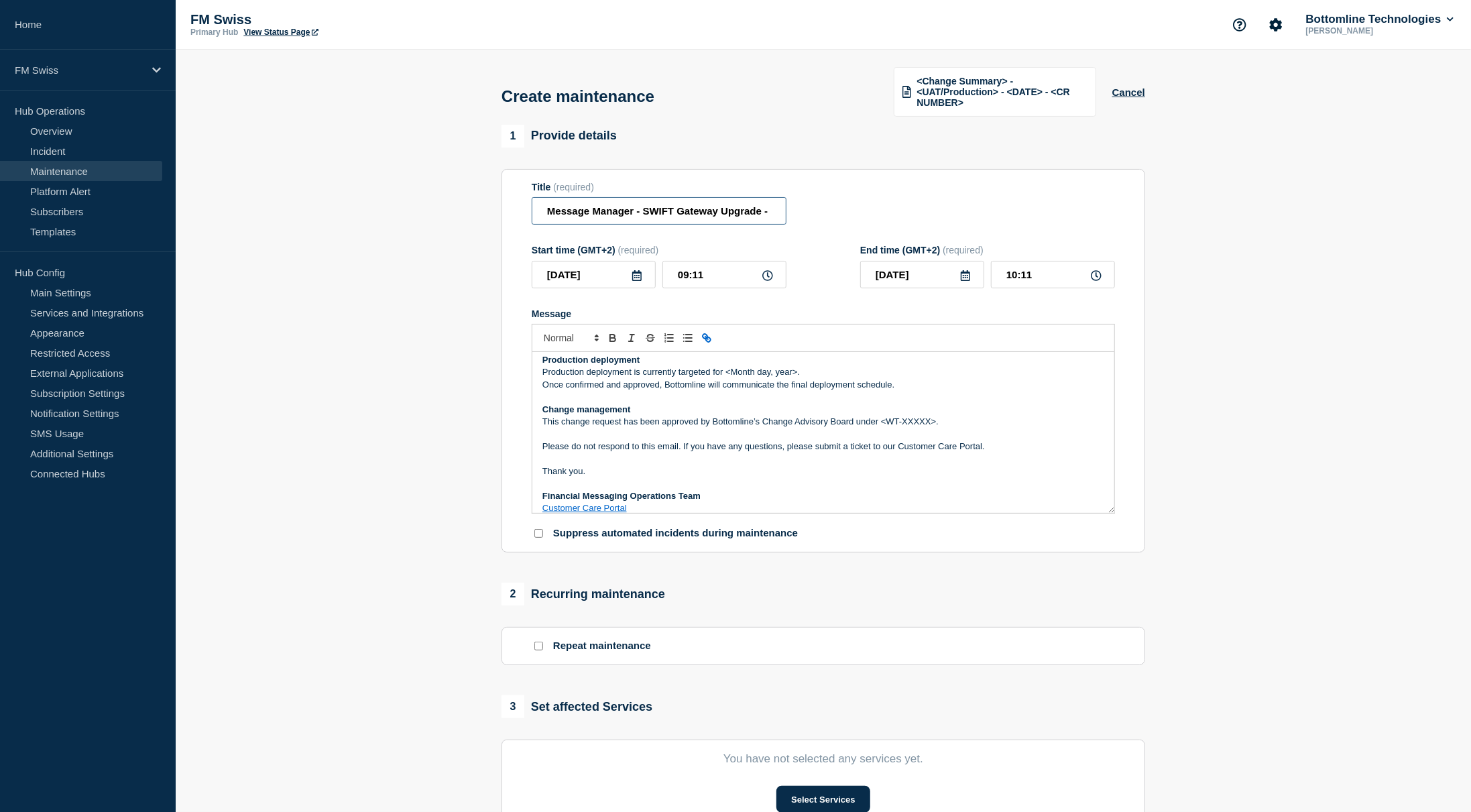
click at [714, 206] on input "Message Manager - SWIFT Gateway Upgrade - UAT - 03/SEP/2025 - WT-57745" at bounding box center [659, 210] width 254 height 27
click at [934, 424] on p "This change request has been approved by Bottomline’s Change Advisory Board und…" at bounding box center [824, 421] width 562 height 12
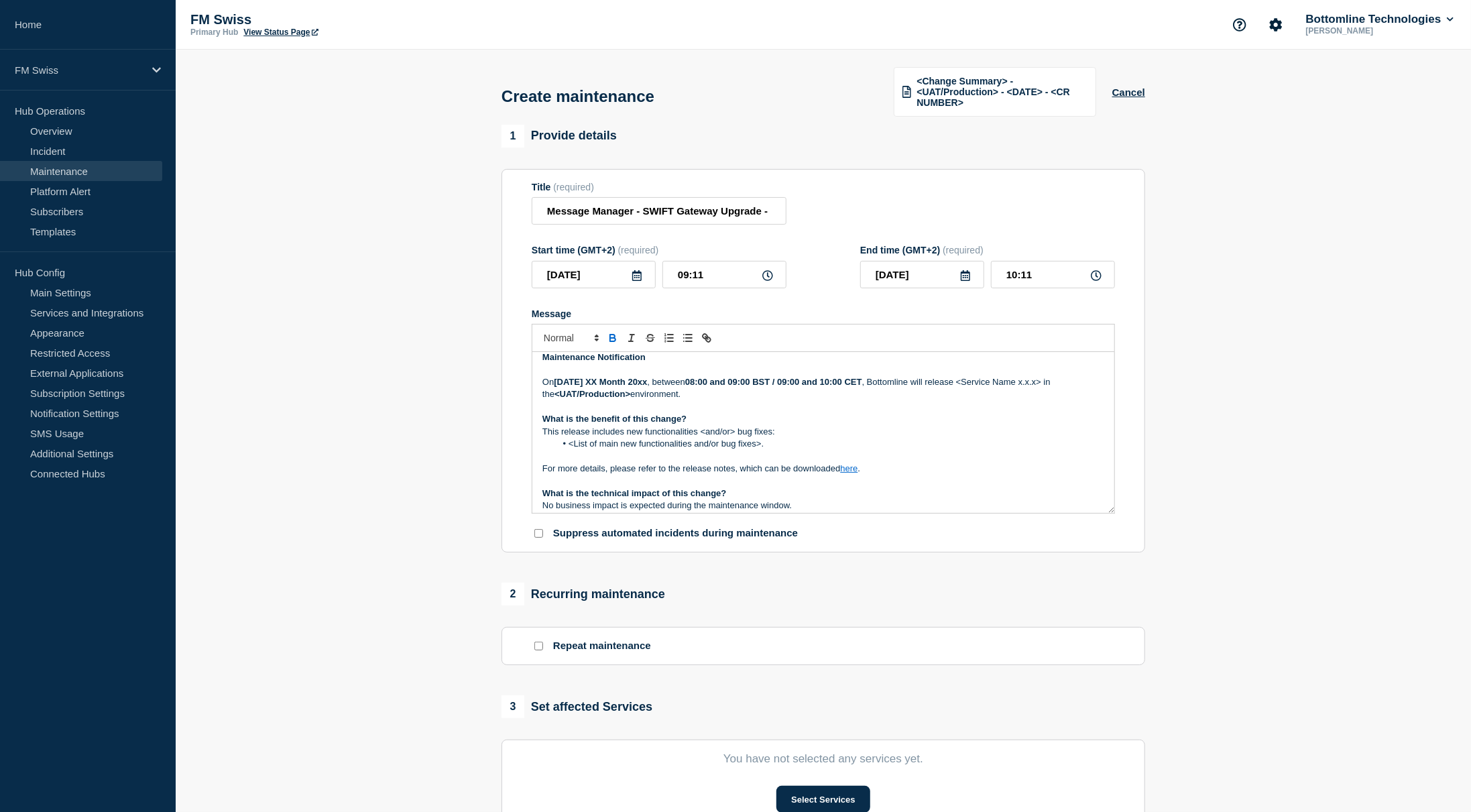
click at [581, 382] on strong "Tuesday XX Month 20xx" at bounding box center [600, 382] width 93 height 10
click at [679, 277] on input "09:11" at bounding box center [725, 274] width 124 height 27
type input "19:11"
type input "20:11"
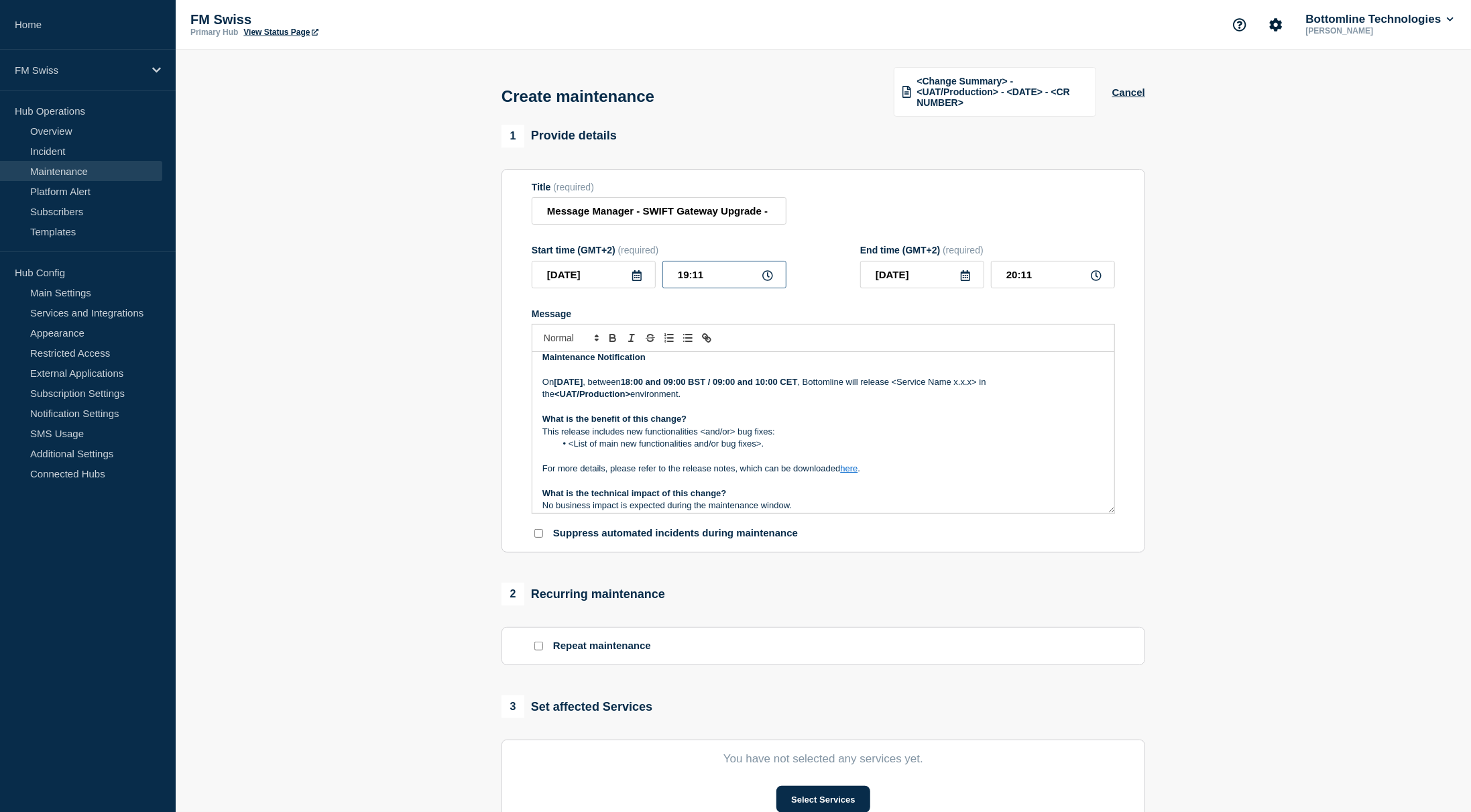
type input "18:11"
type input "19:11"
type input "18:01"
type input "19:01"
type input "18:00"
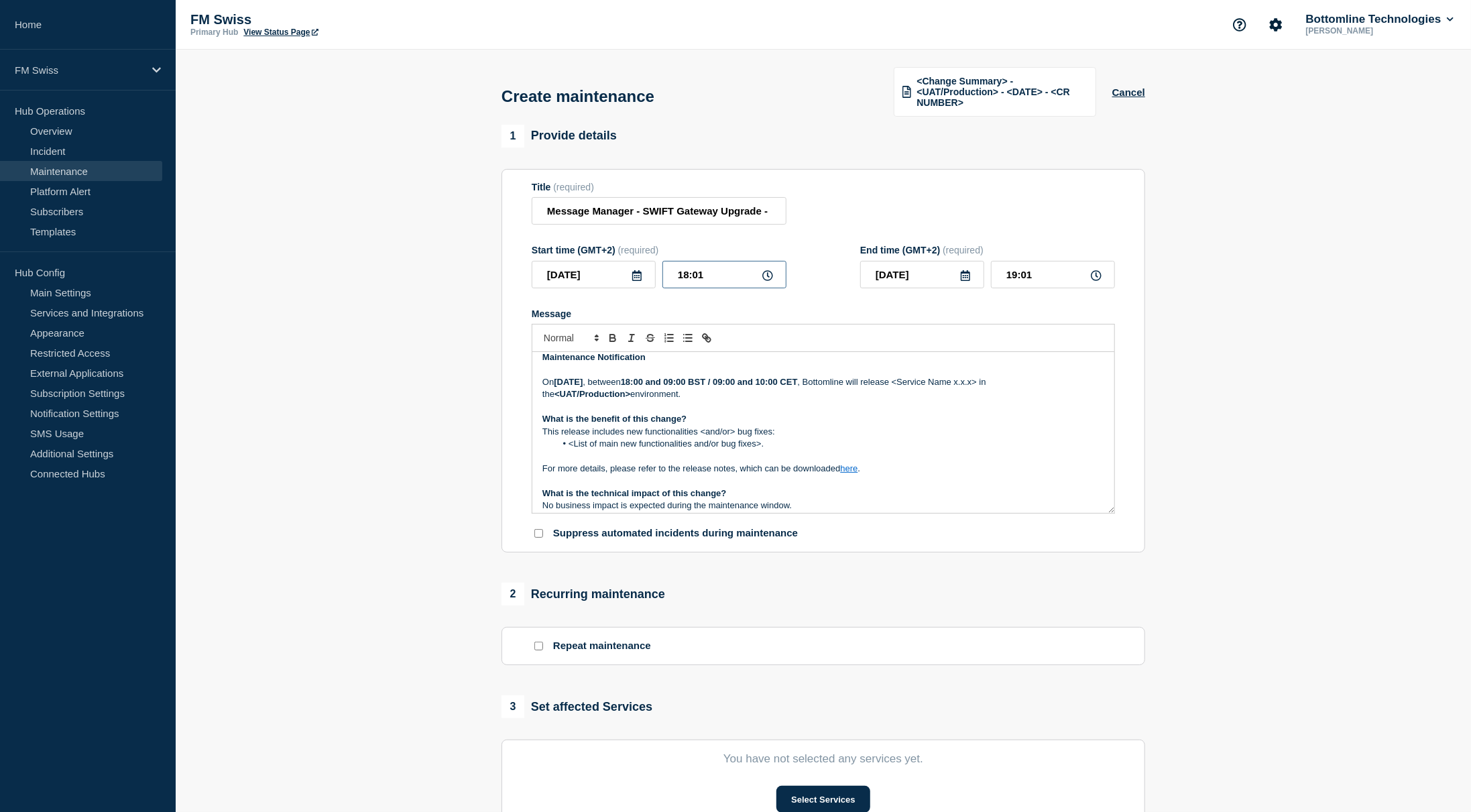
type input "19:00"
click at [1012, 275] on input "19:00" at bounding box center [1053, 274] width 124 height 27
click at [770, 382] on strong "18:00 and 09:00 BST / 09:00 and 10:00 CET" at bounding box center [709, 382] width 177 height 10
click at [783, 381] on strong "18:00 and 19:00 BST / 09:00 and 10:00 CET" at bounding box center [709, 382] width 177 height 10
click at [796, 387] on strong "18:00 and 19:00 BST / 09:00 and 10:00 CET" at bounding box center [709, 382] width 177 height 10
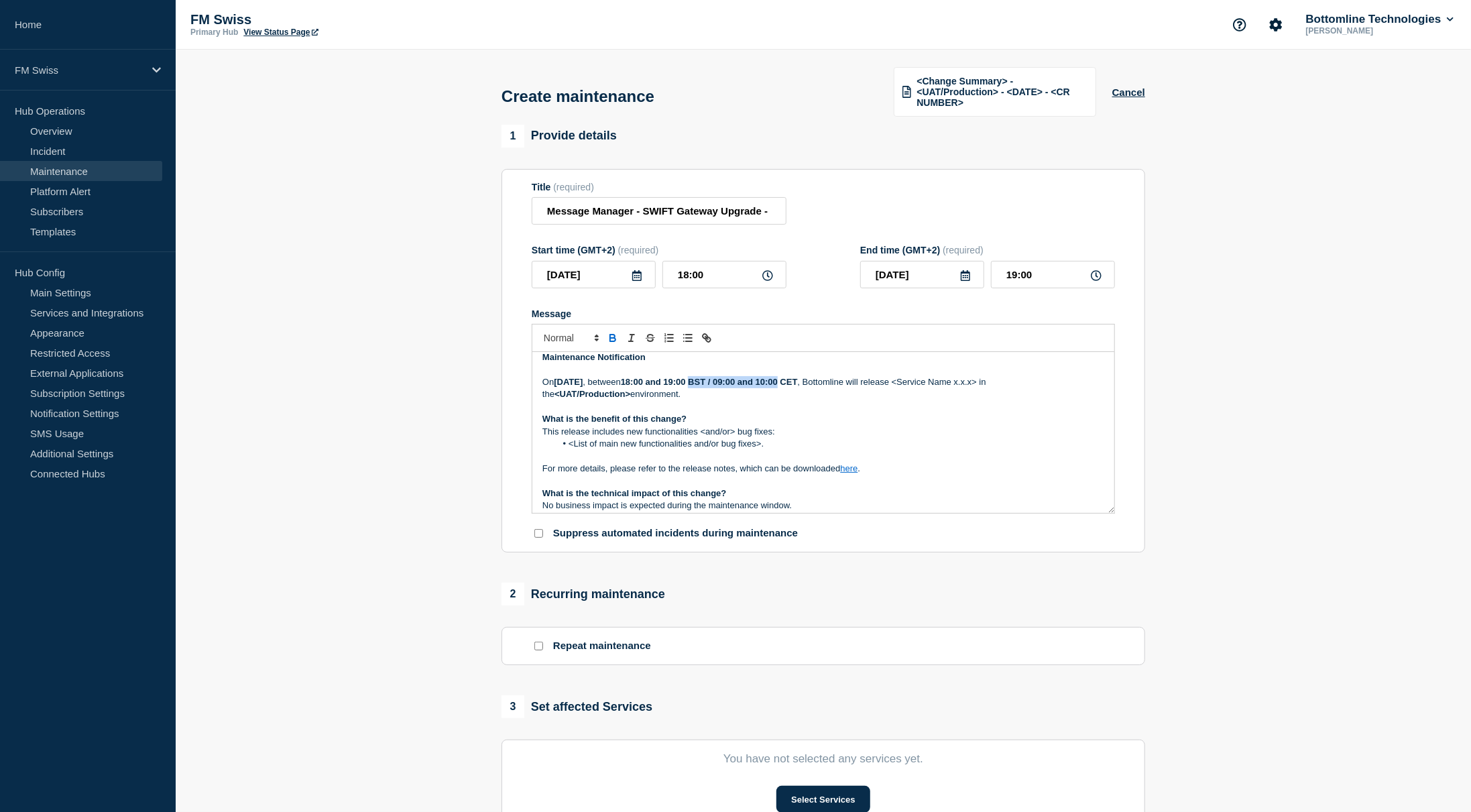
drag, startPoint x: 796, startPoint y: 388, endPoint x: 874, endPoint y: 388, distance: 78.0
click at [798, 387] on strong "18:00 and 19:00 BST / 09:00 and 10:00 CET" at bounding box center [709, 382] width 177 height 10
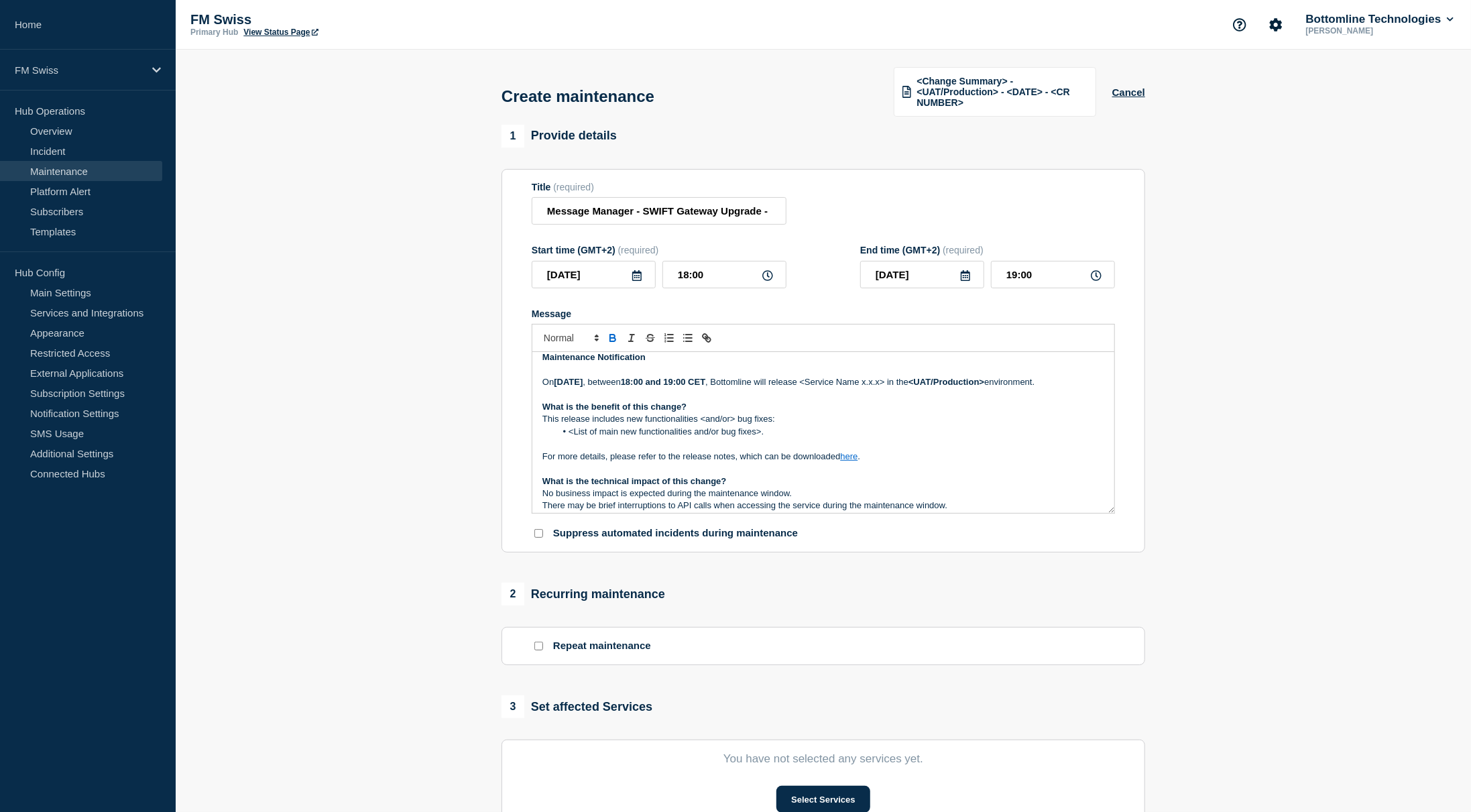
scroll to position [0, 0]
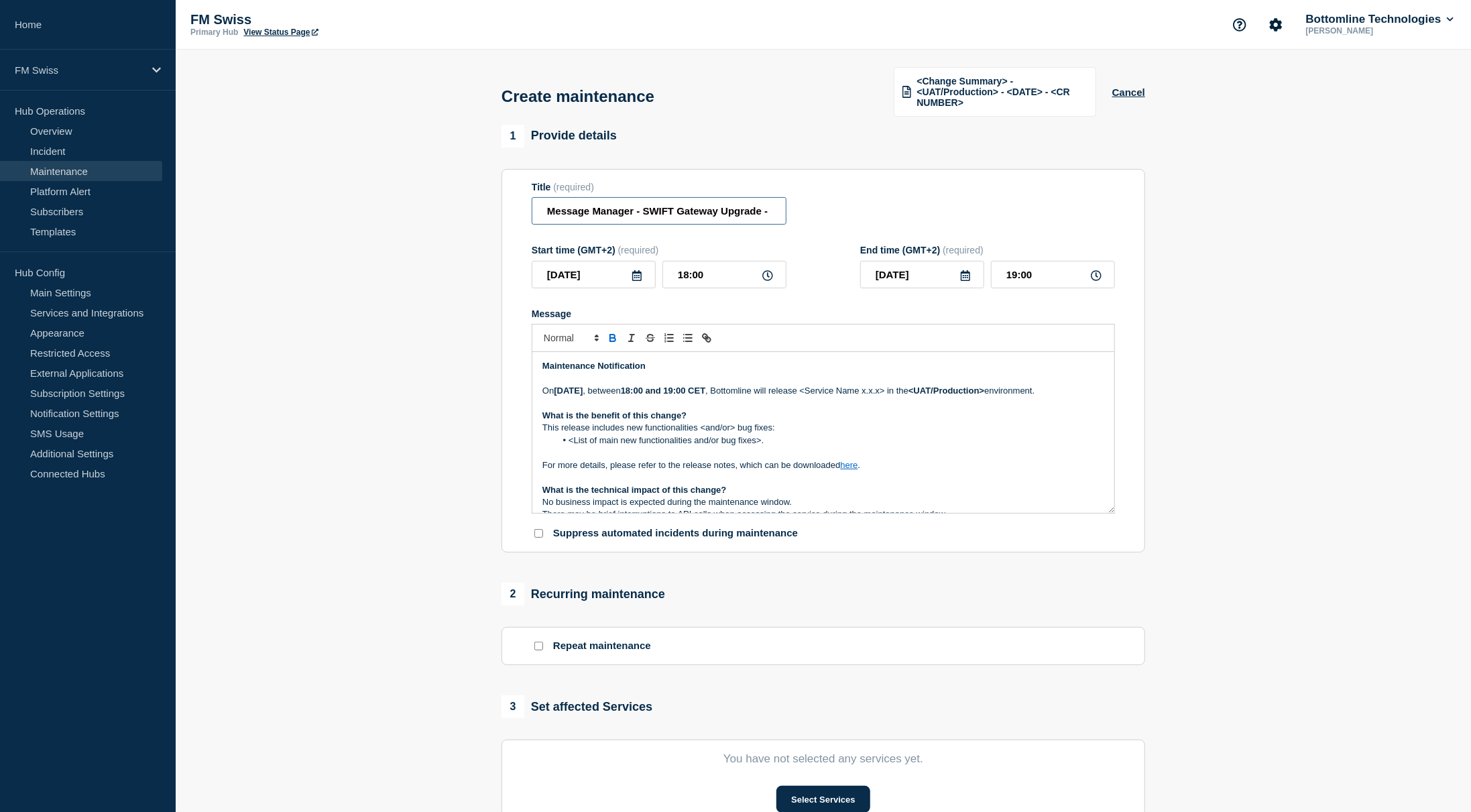
click at [650, 213] on input "Message Manager - SWIFT Gateway Upgrade - UAT - 03/SEP/2025 - WT-57745" at bounding box center [659, 210] width 254 height 27
drag, startPoint x: 650, startPoint y: 213, endPoint x: 739, endPoint y: 212, distance: 89.0
click at [739, 212] on input "Message Manager - SWIFT Gateway Upgrade - UAT - 03/SEP/2025 - WT-57745" at bounding box center [659, 210] width 254 height 27
click at [903, 392] on p "On Thursday 03rd September 2025 , between 18:00 and 19:00 CET , Bottomline will…" at bounding box center [824, 390] width 562 height 12
click at [974, 395] on p "On Thursday 03rd September 2025 , between 18:00 and 19:00 CET , Bottomline will…" at bounding box center [824, 390] width 562 height 12
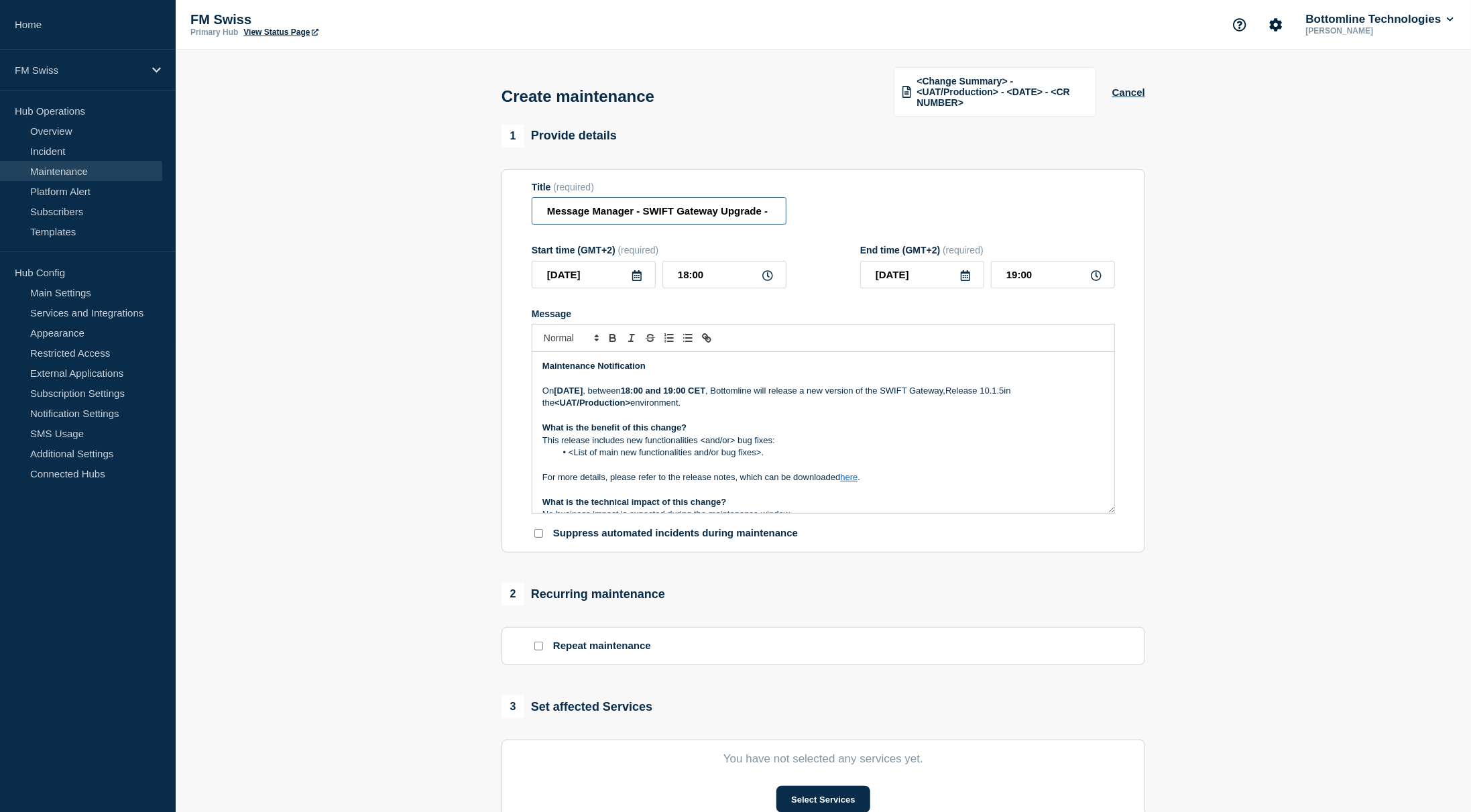
scroll to position [0, 142]
drag, startPoint x: 745, startPoint y: 214, endPoint x: 805, endPoint y: 214, distance: 60.0
click at [805, 214] on div "Title (required) Message Manager - SWIFT Gateway Upgrade - UAT - 03/SEP/2025 - …" at bounding box center [823, 203] width 584 height 43
click at [633, 204] on input "Message Manager - SWIFT Gateway Upgrade - UAT - 03/SEP/2025 - WT-57745" at bounding box center [659, 210] width 254 height 27
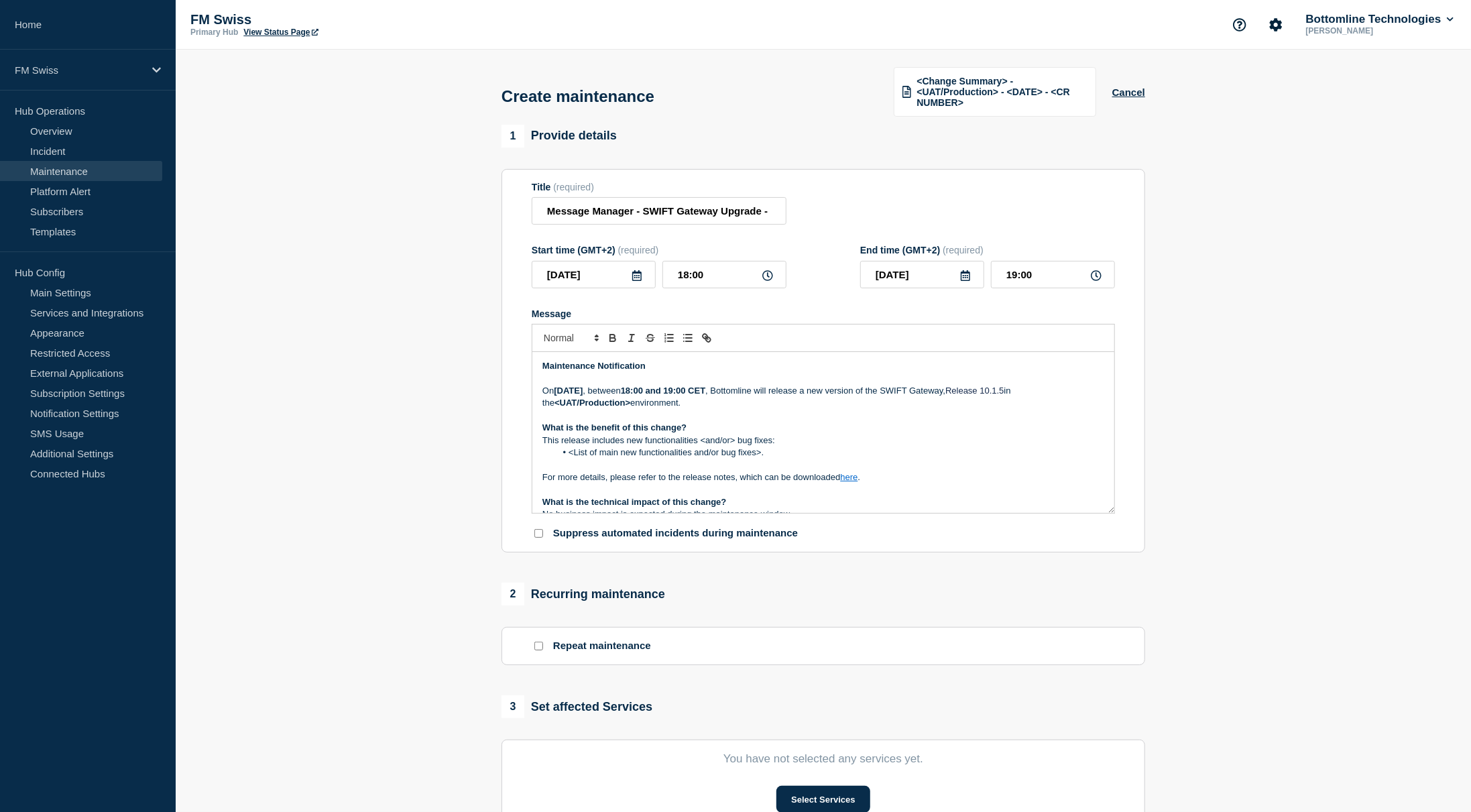
click at [979, 396] on p "On Thursday 03rd September 2025 , between 18:00 and 19:00 CET , Bottomline will…" at bounding box center [824, 397] width 562 height 25
click at [1016, 393] on p "On Thursday 03rd September 2025 , between 18:00 and 19:00 CET , Bottomline will…" at bounding box center [824, 397] width 562 height 25
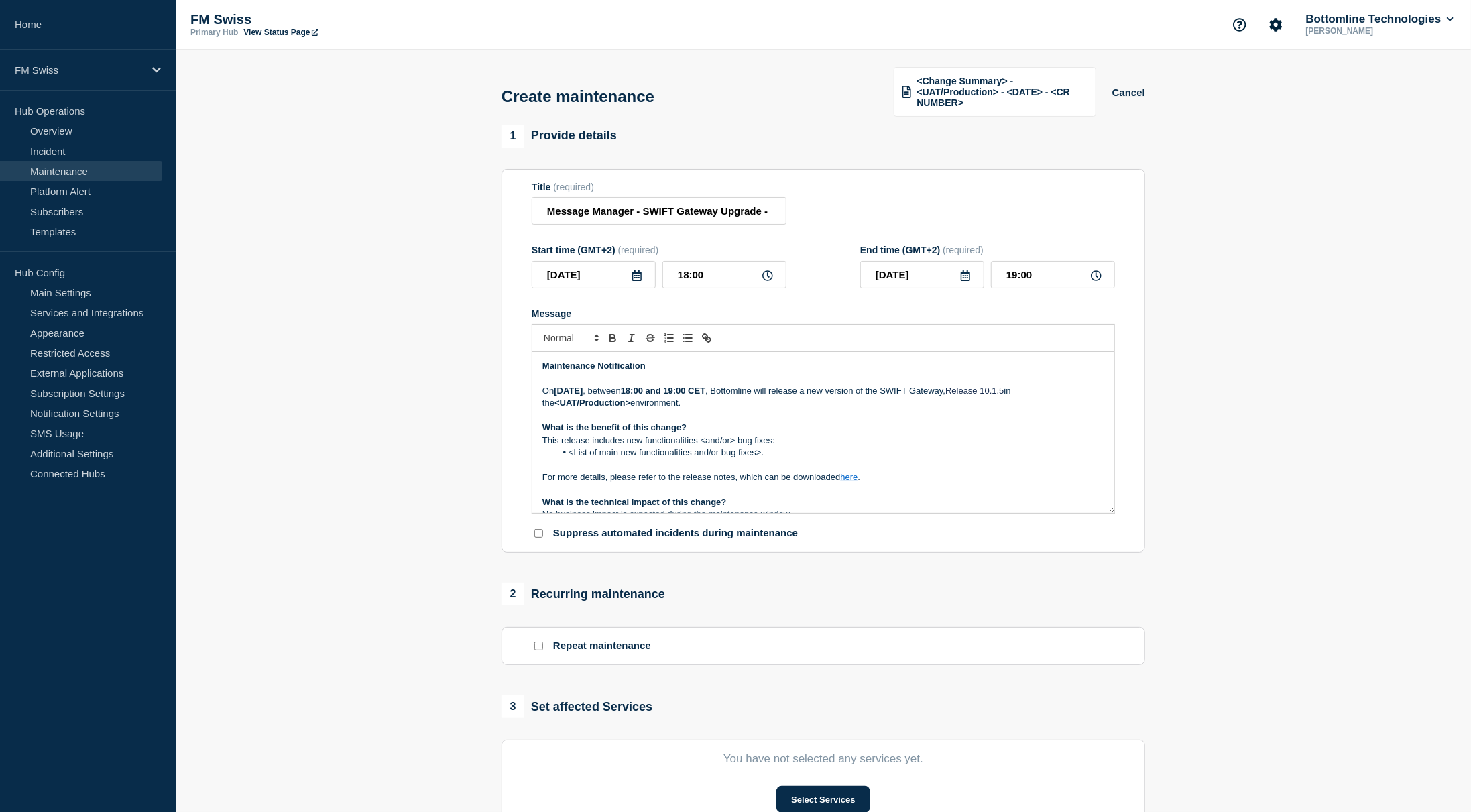
click at [1052, 392] on p "On Thursday 03rd September 2025 , between 18:00 and 19:00 CET , Bottomline will…" at bounding box center [824, 397] width 562 height 25
click at [686, 444] on p "This release includes new functionalities <and/or> bug fixes:" at bounding box center [824, 440] width 562 height 12
click at [650, 447] on p "This release includes new functionalities <and/or> bug fixes:" at bounding box center [824, 440] width 562 height 12
click at [641, 446] on p "This release includes new functionalities <and/or> bug fixes:" at bounding box center [824, 440] width 562 height 12
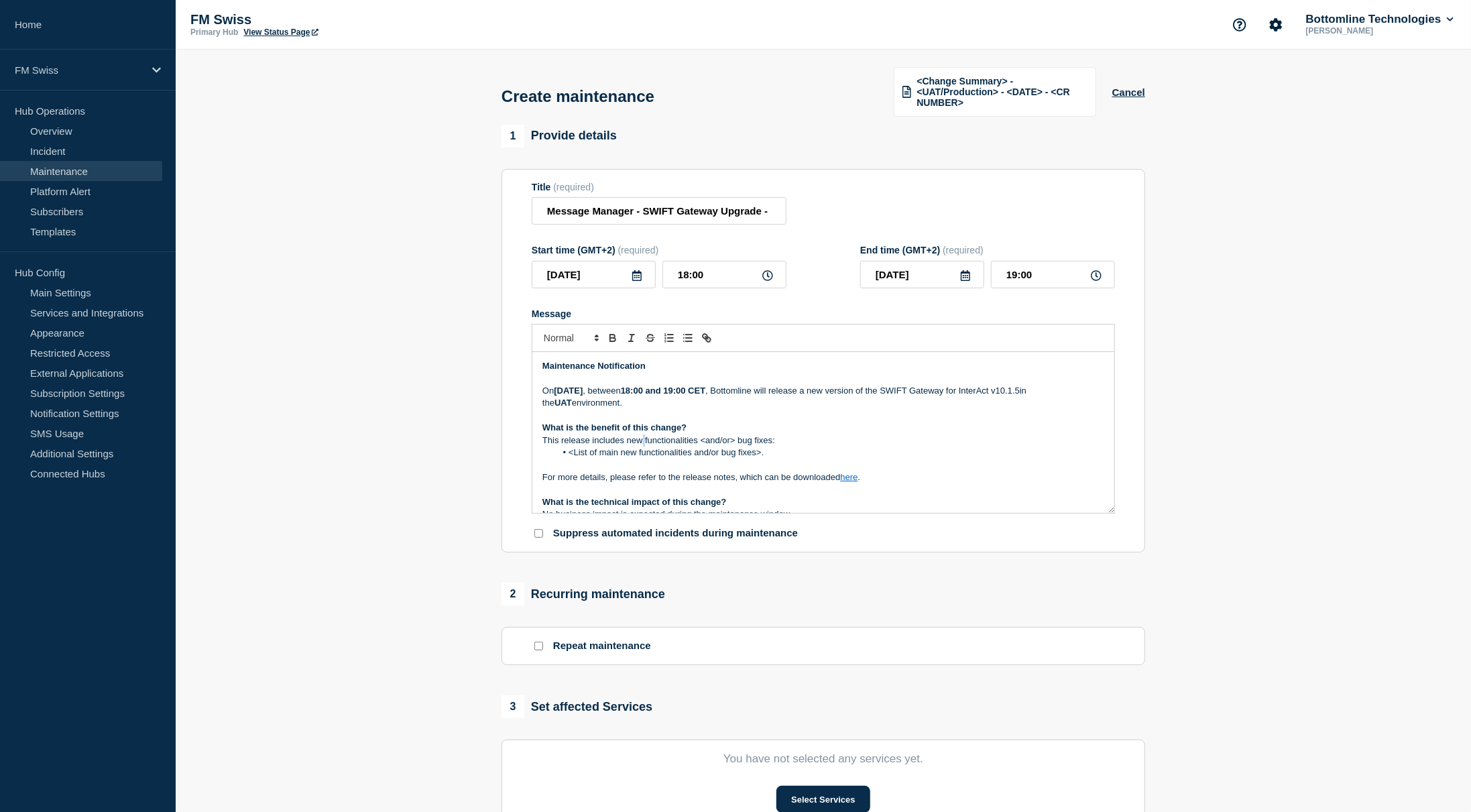
click at [641, 446] on p "This release includes new functionalities <and/or> bug fixes:" at bounding box center [824, 440] width 562 height 12
click at [631, 441] on p "This release includes new functionalities <and/or> bug fixes:" at bounding box center [824, 440] width 562 height 12
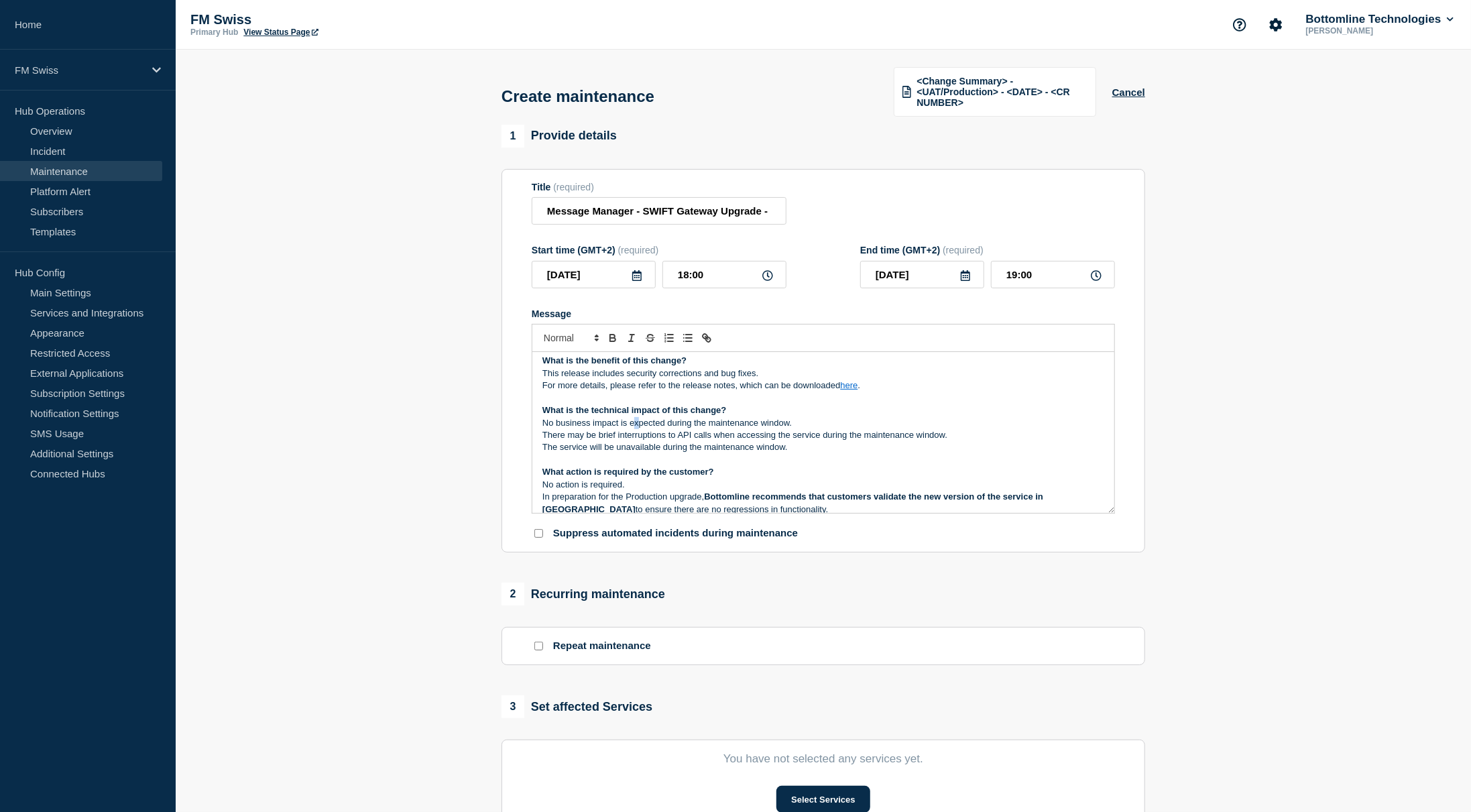
click at [635, 429] on p "No business impact is expected during the maintenance window." at bounding box center [824, 422] width 562 height 12
click at [690, 444] on p "The service will be unavailable during the maintenance window." at bounding box center [824, 447] width 562 height 12
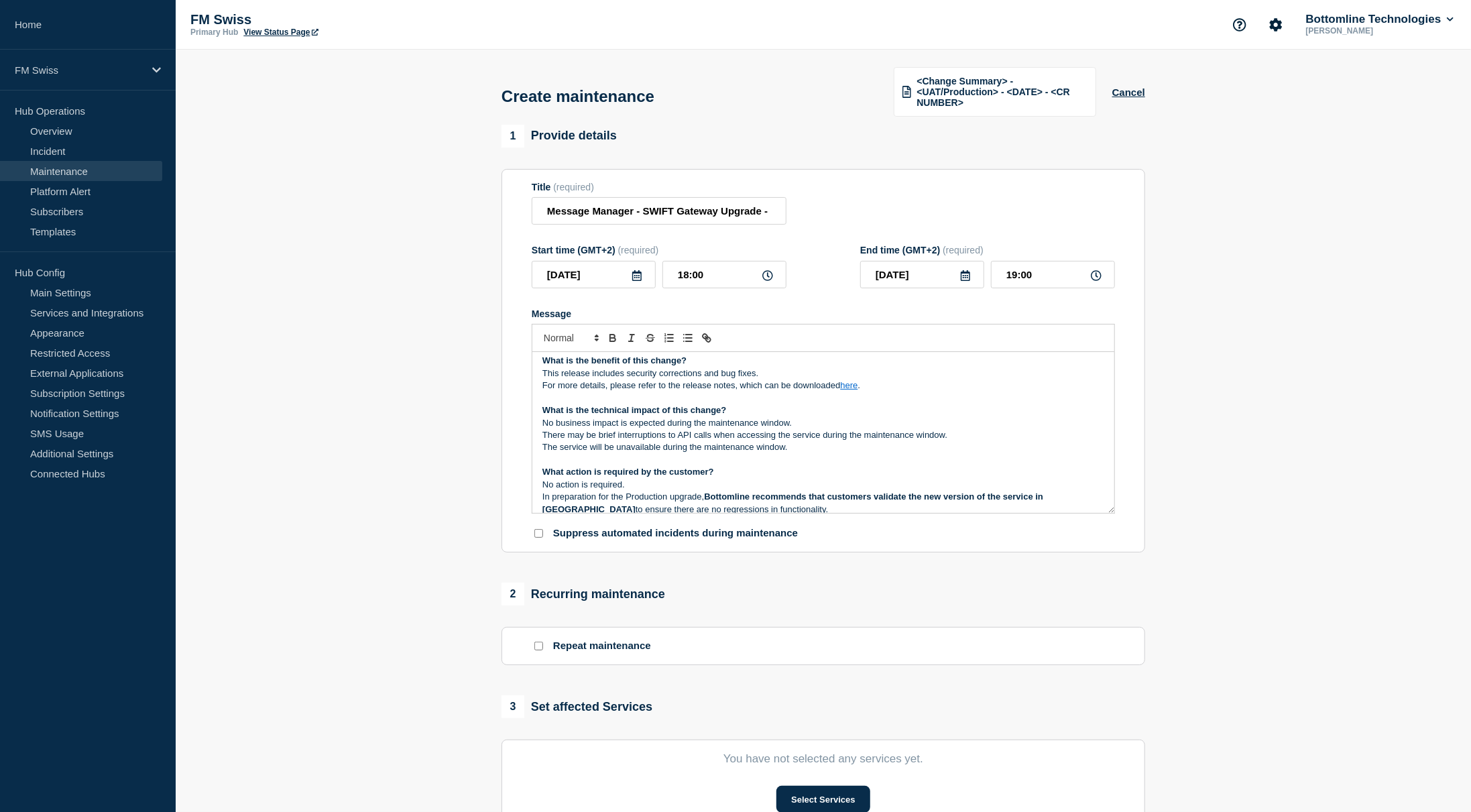
click at [695, 438] on p "There may be brief interruptions to API calls when accessing the service during…" at bounding box center [824, 434] width 562 height 12
drag, startPoint x: 695, startPoint y: 438, endPoint x: 672, endPoint y: 430, distance: 24.4
click at [672, 430] on div "Maintenance Notification On Thursday 03rd September 2025 , between 18:00 and 19…" at bounding box center [823, 432] width 582 height 161
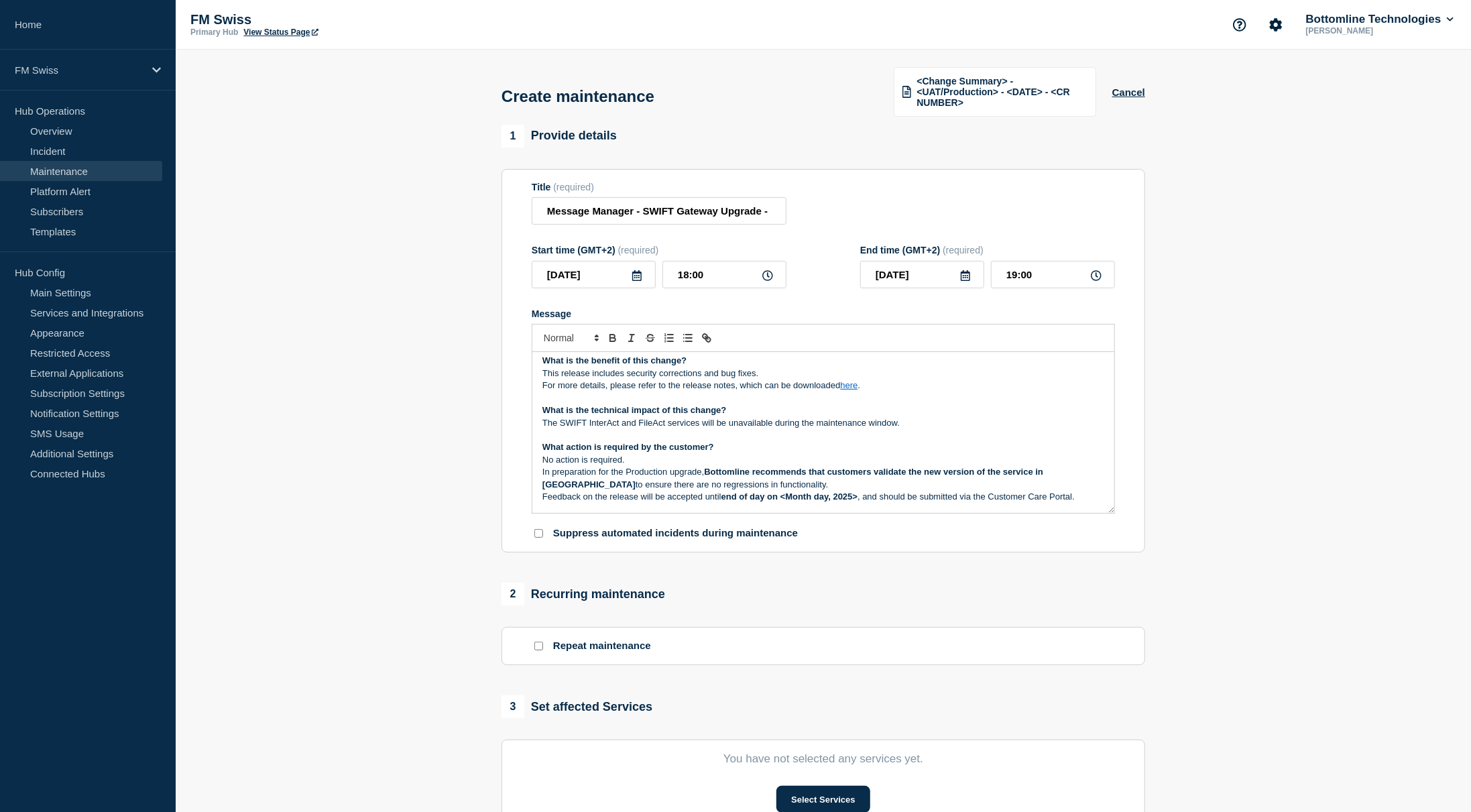
click at [663, 465] on p "No action is required." at bounding box center [824, 459] width 562 height 12
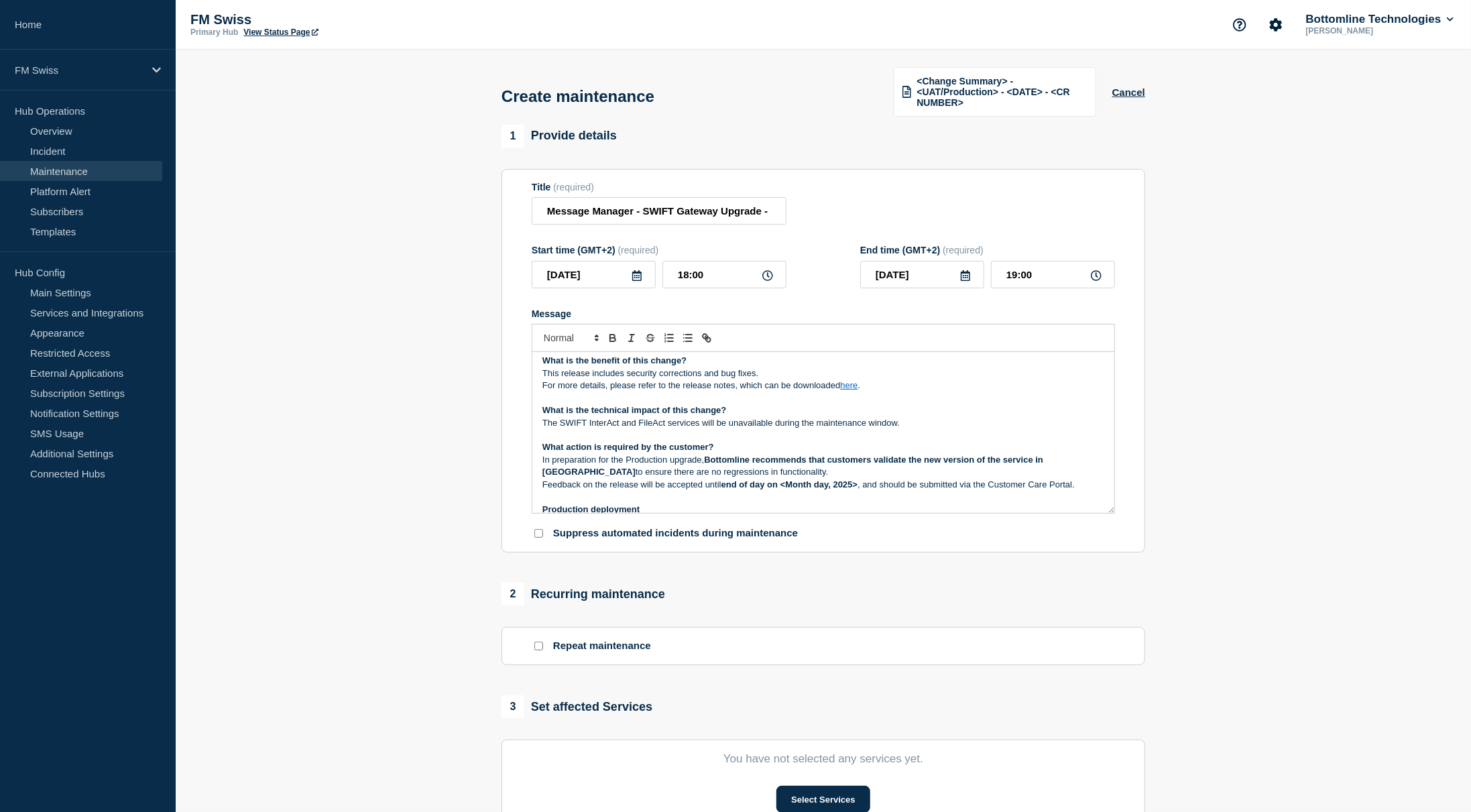
click at [774, 470] on p "In preparation for the Production upgrade, Bottomline recommends that customers…" at bounding box center [824, 466] width 562 height 25
click at [1194, 595] on section "1 Provide details Title (required) Message Manager - SWIFT Gateway Upgrade - UA…" at bounding box center [824, 590] width 1296 height 931
click at [726, 475] on p "In preparation for the Production upgrade, Bottomline recommends that customers…" at bounding box center [824, 472] width 562 height 37
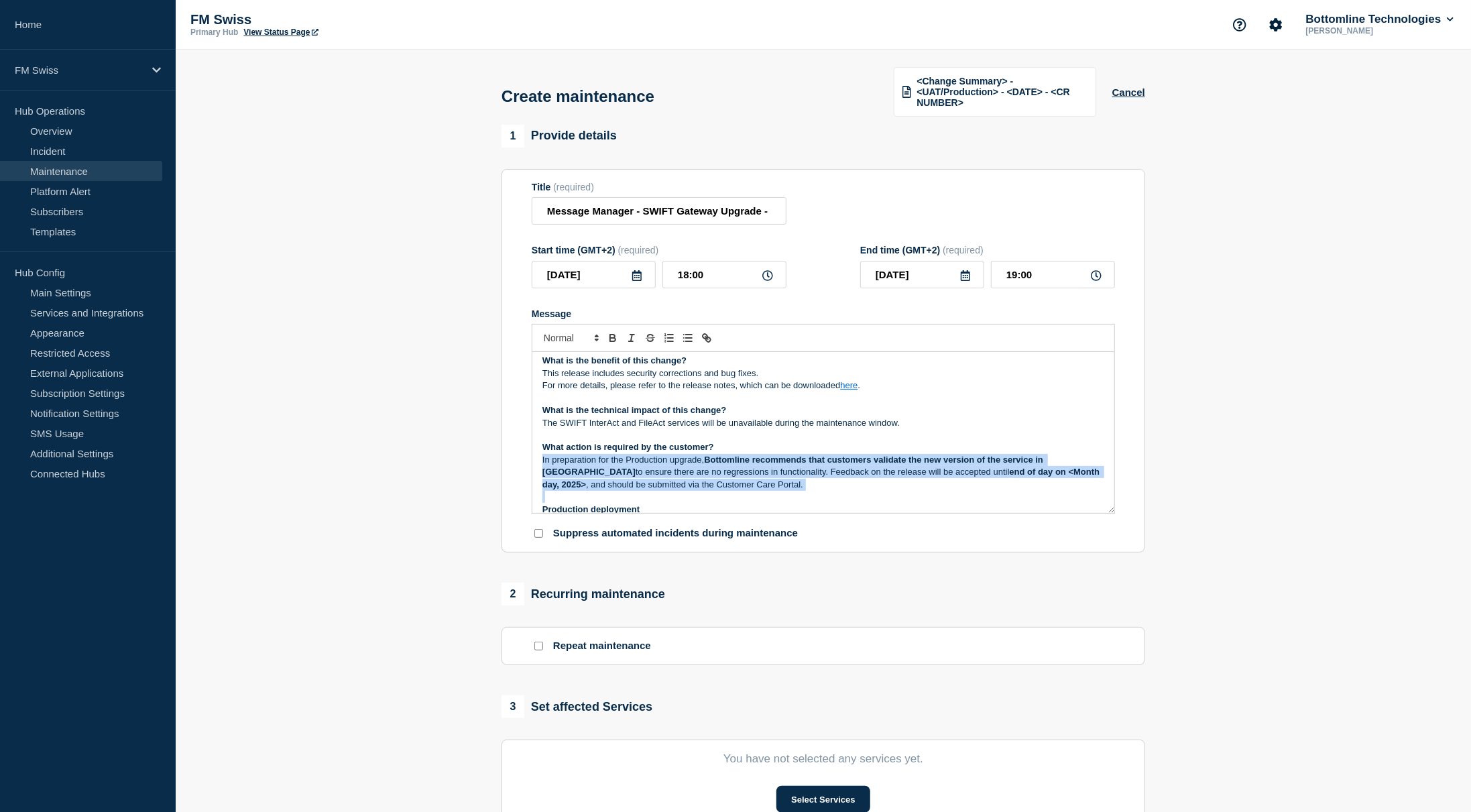
drag, startPoint x: 726, startPoint y: 475, endPoint x: 745, endPoint y: 477, distance: 19.1
click at [727, 475] on p "In preparation for the Production upgrade, Bottomline recommends that customers…" at bounding box center [824, 472] width 562 height 37
click at [965, 475] on strong "end of day on <Month day, 2025>" at bounding box center [822, 477] width 560 height 22
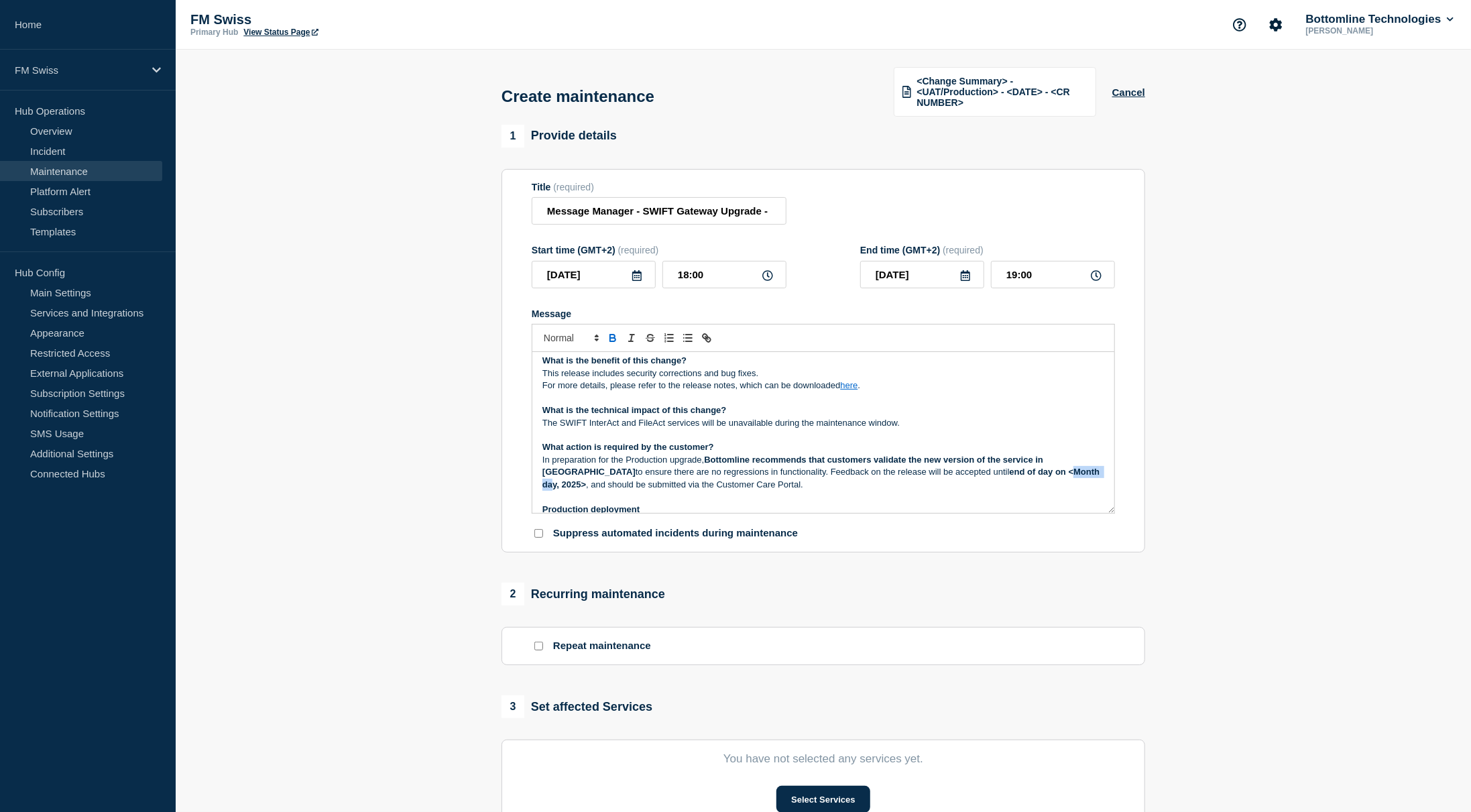
drag, startPoint x: 971, startPoint y: 475, endPoint x: 1014, endPoint y: 475, distance: 43.0
click at [1014, 475] on strong "end of day on <Month day, 2025>" at bounding box center [822, 477] width 560 height 22
click at [971, 480] on p "In preparation for the Production upgrade, Bottomline recommends that customers…" at bounding box center [824, 472] width 562 height 37
drag, startPoint x: 968, startPoint y: 475, endPoint x: 1015, endPoint y: 476, distance: 47.0
click at [1015, 476] on strong "end of day on <Month day, 2025>" at bounding box center [822, 477] width 560 height 22
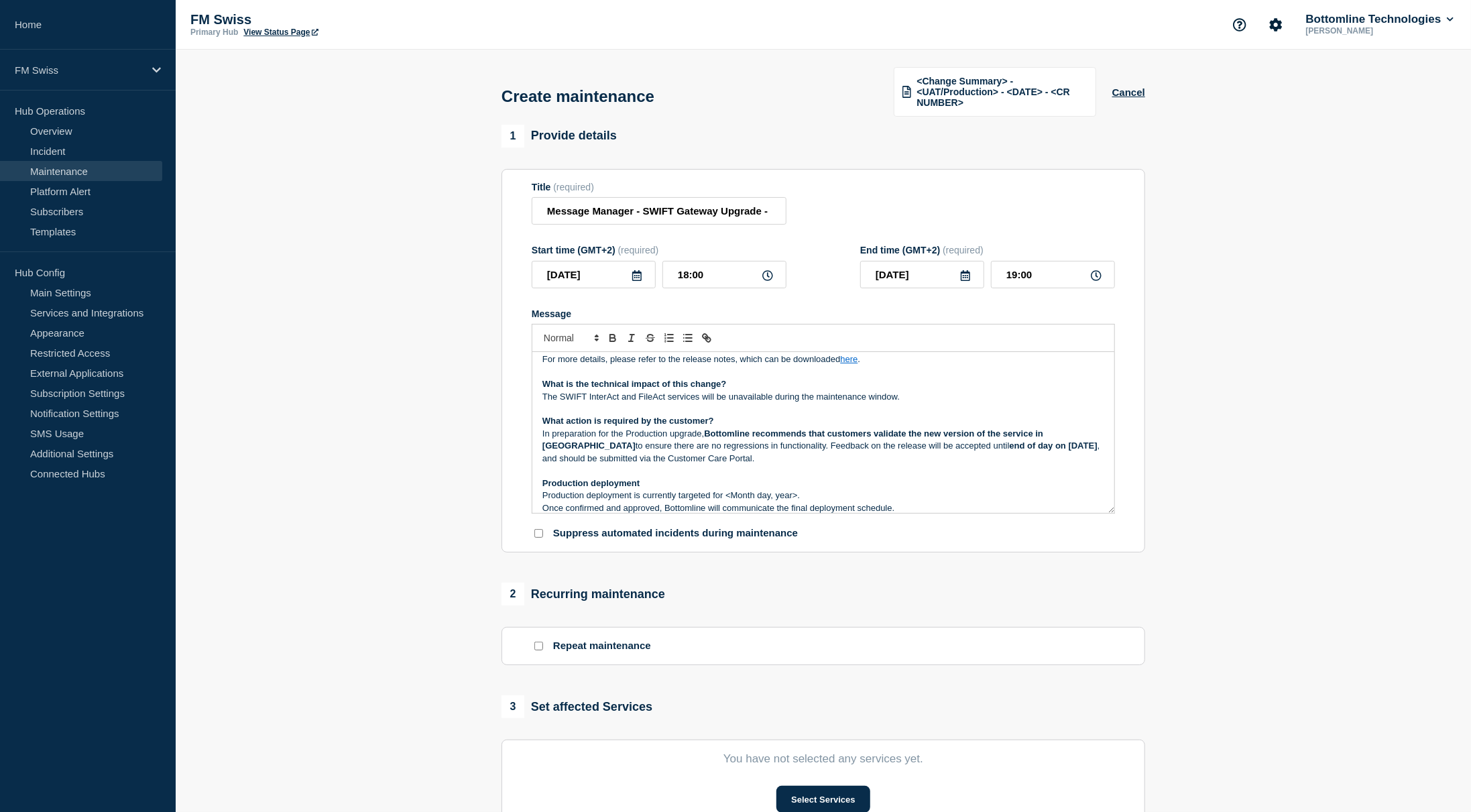
scroll to position [105, 0]
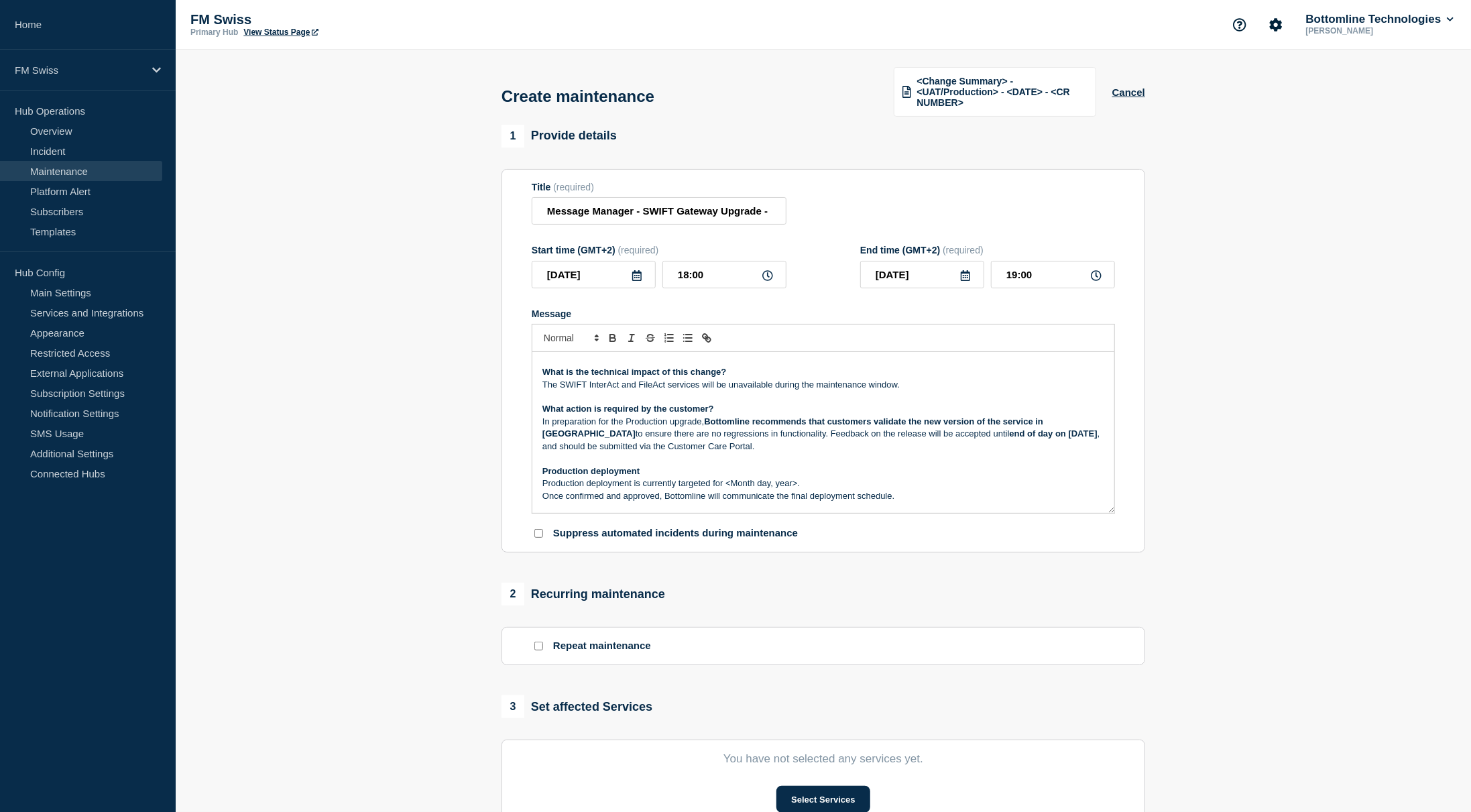
click at [773, 492] on p "Once confirmed and approved, Bottomline will communicate the final deployment s…" at bounding box center [824, 496] width 562 height 12
drag, startPoint x: 724, startPoint y: 485, endPoint x: 796, endPoint y: 488, distance: 72.1
click at [796, 488] on p "Production deployment is currently targeted for <Month day, year>." at bounding box center [824, 483] width 562 height 12
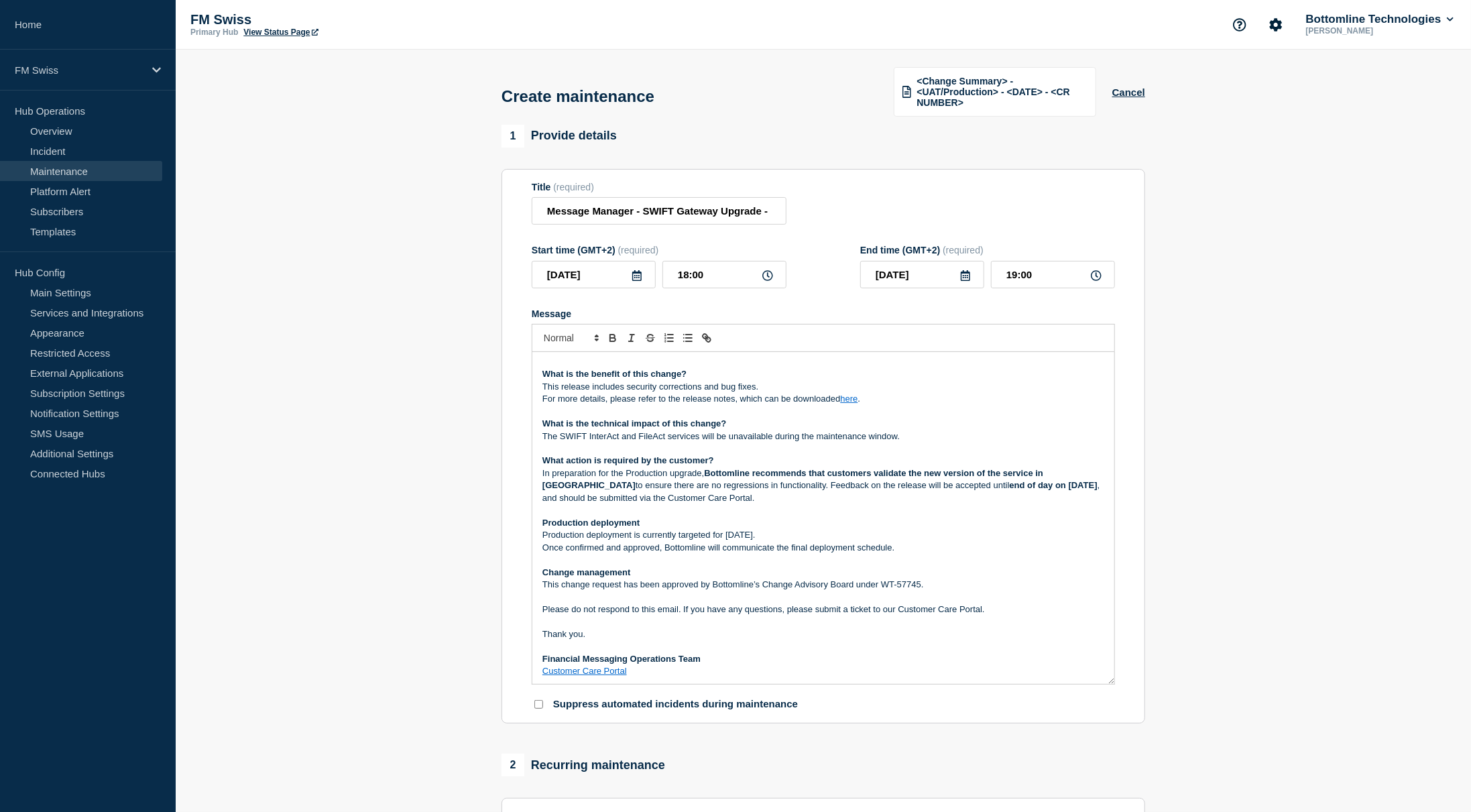
scroll to position [52, 0]
drag, startPoint x: 1113, startPoint y: 513, endPoint x: 1151, endPoint y: 687, distance: 178.1
click at [1151, 687] on div "1 Provide details Title (required) Message Manager - SWIFT Gateway Upgrade - UA…" at bounding box center [823, 677] width 659 height 1105
click at [923, 481] on strong "Bottomline recommends that customers validate the new version of the service in…" at bounding box center [794, 481] width 503 height 22
click at [603, 441] on p "The SWIFT InterAct and FileAct services will be unavailable during the maintena…" at bounding box center [824, 438] width 562 height 12
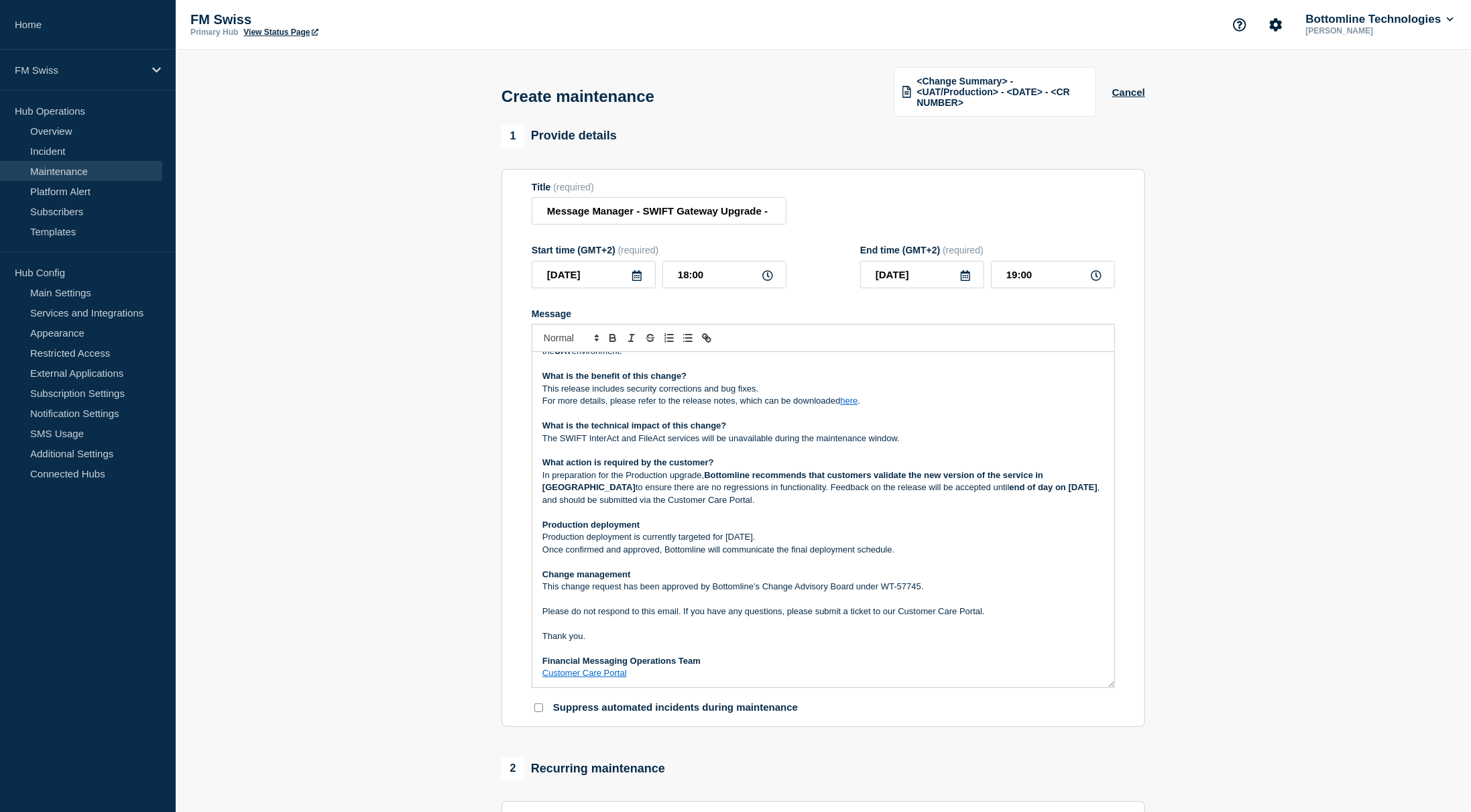
click at [1010, 487] on strong "end of day on September 18th, 2025" at bounding box center [1054, 487] width 88 height 10
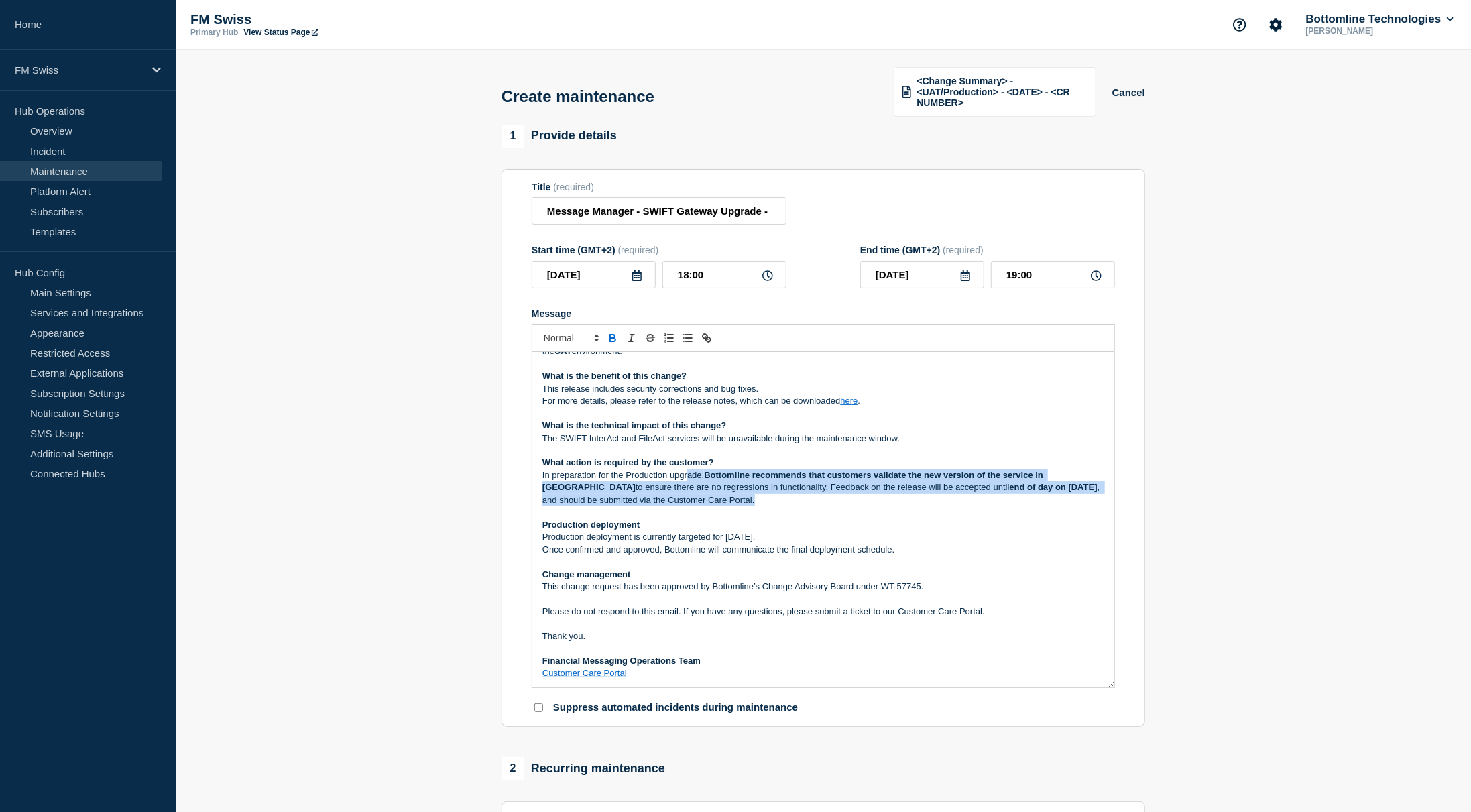
drag, startPoint x: 719, startPoint y: 507, endPoint x: 686, endPoint y: 479, distance: 43.3
click at [686, 479] on p "In preparation for the Production upgrade, Bottomline recommends that customers…" at bounding box center [824, 488] width 562 height 37
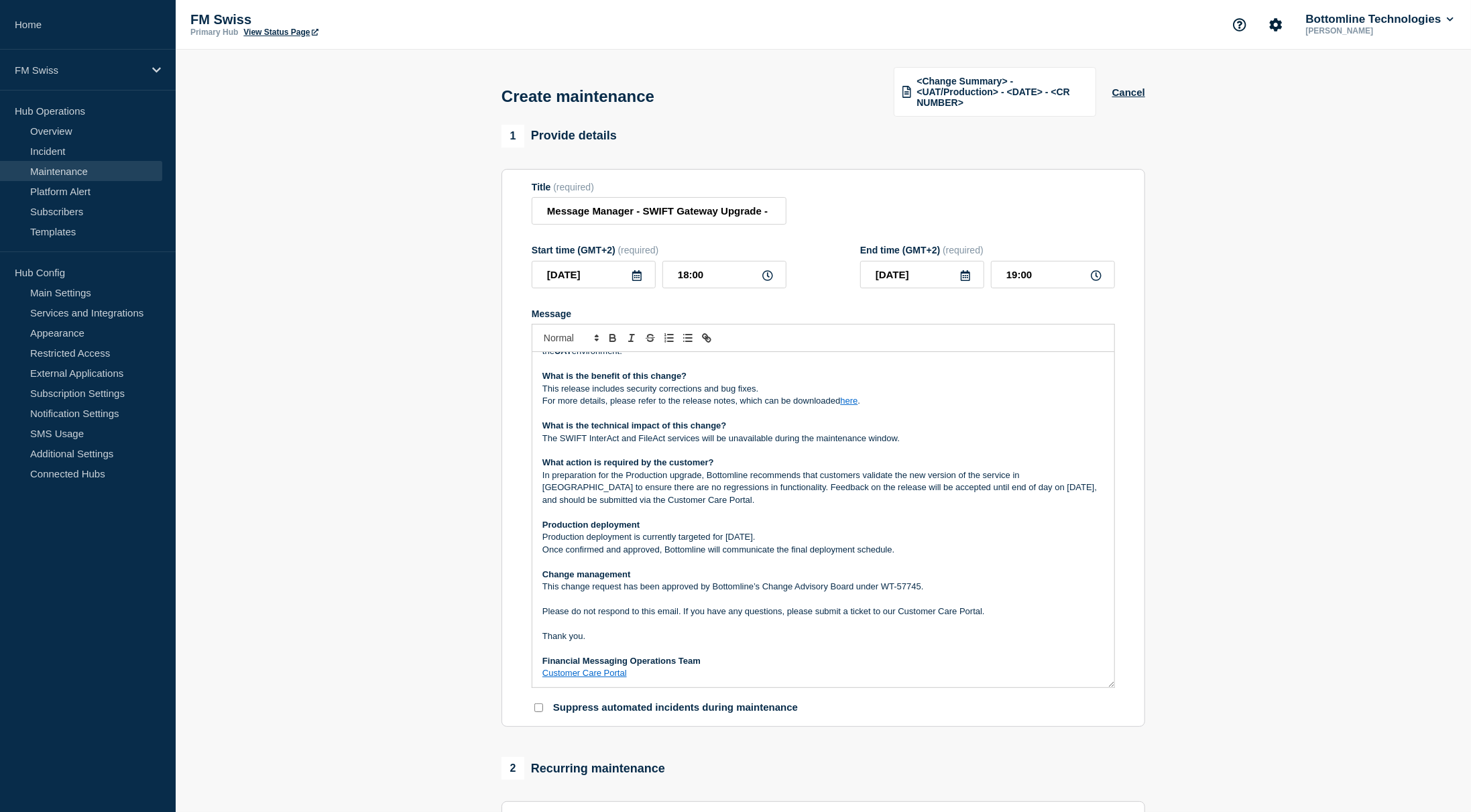
click at [686, 479] on p "In preparation for the Production upgrade, Bottomline recommends that customers…" at bounding box center [824, 488] width 562 height 37
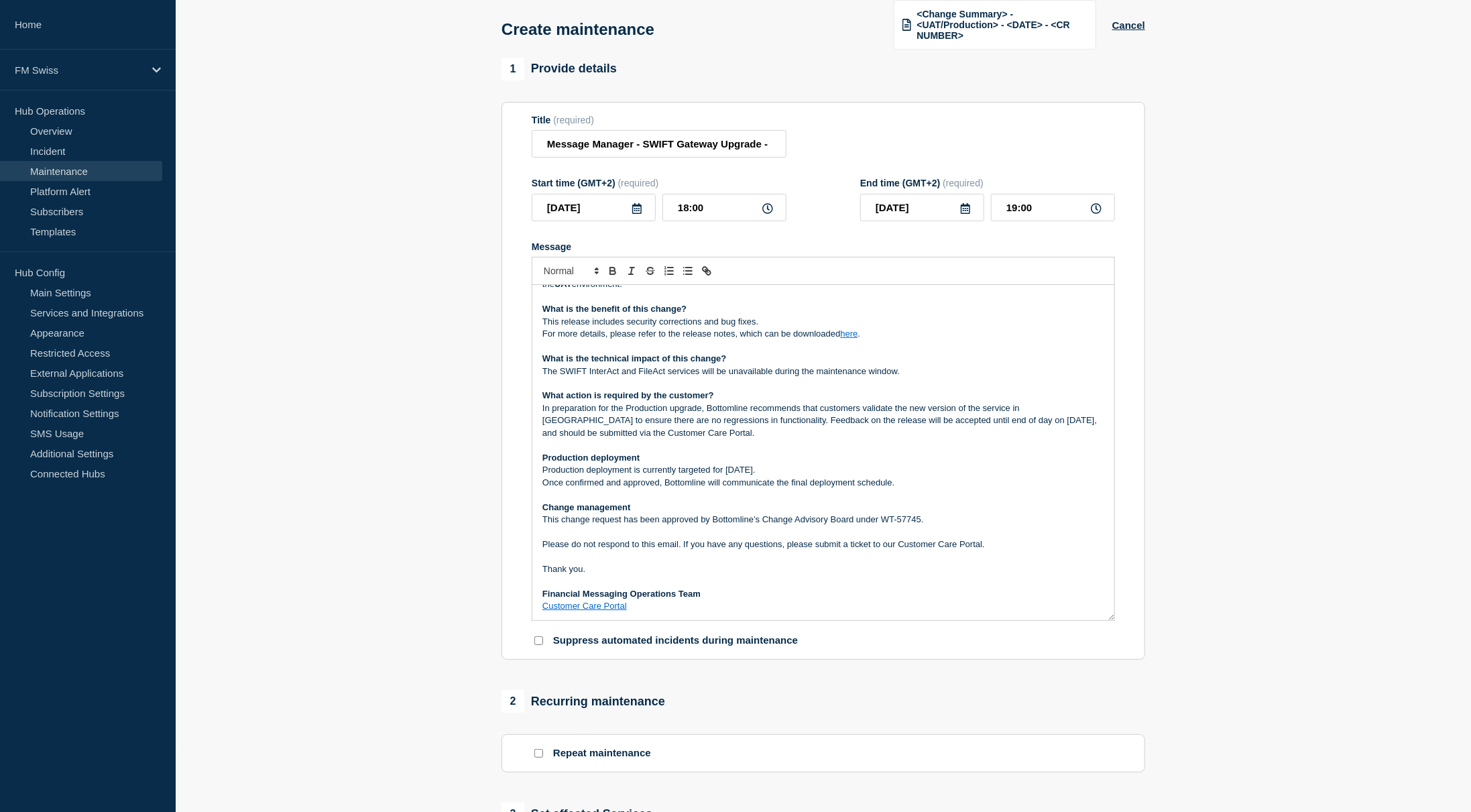
scroll to position [134, 0]
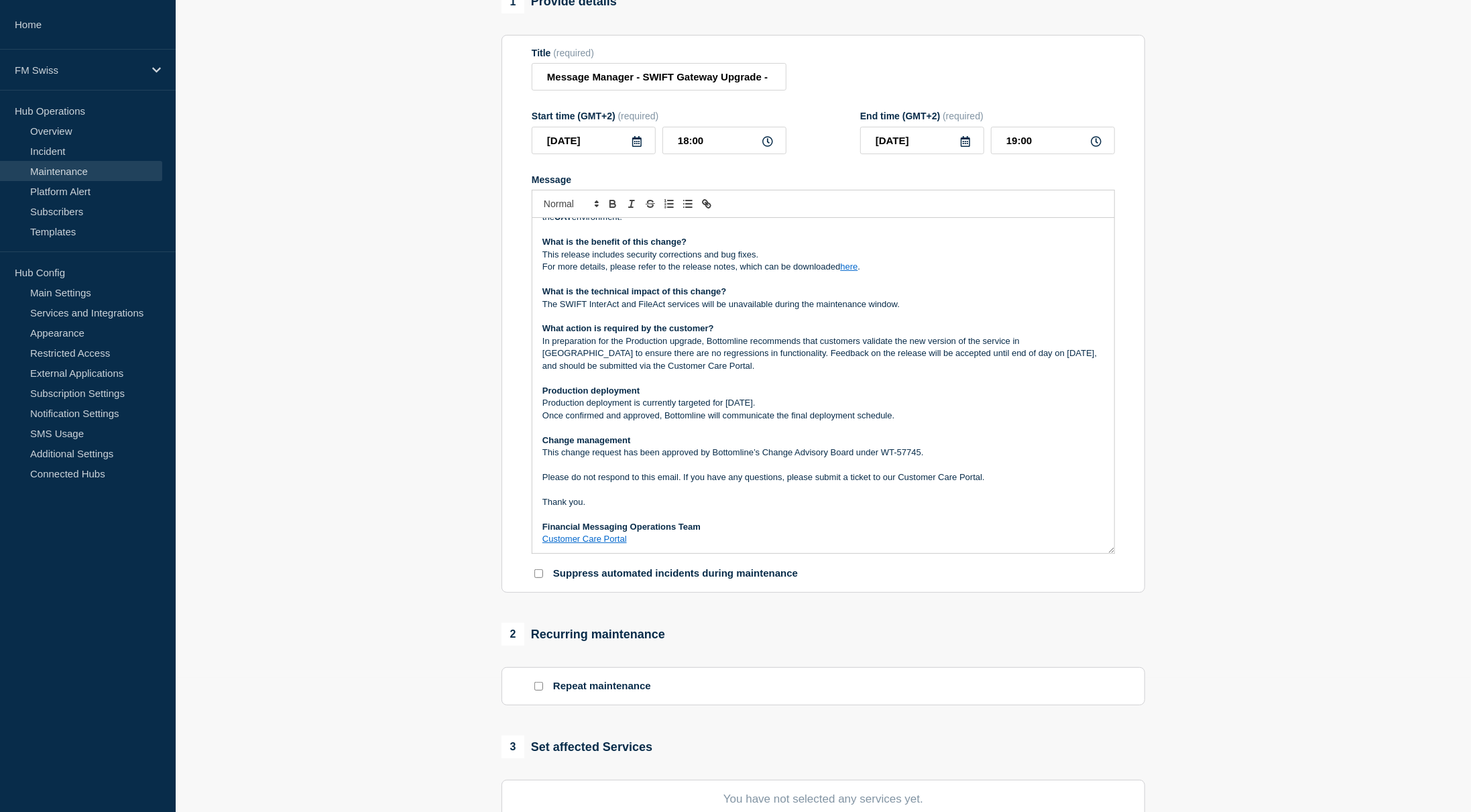
click at [910, 457] on p "This change request has been approved by Bottomline’s Change Advisory Board und…" at bounding box center [824, 452] width 562 height 12
drag, startPoint x: 910, startPoint y: 457, endPoint x: 879, endPoint y: 455, distance: 31.1
click at [879, 455] on p "This change request has been approved by Bottomline’s Change Advisory Board und…" at bounding box center [824, 452] width 562 height 12
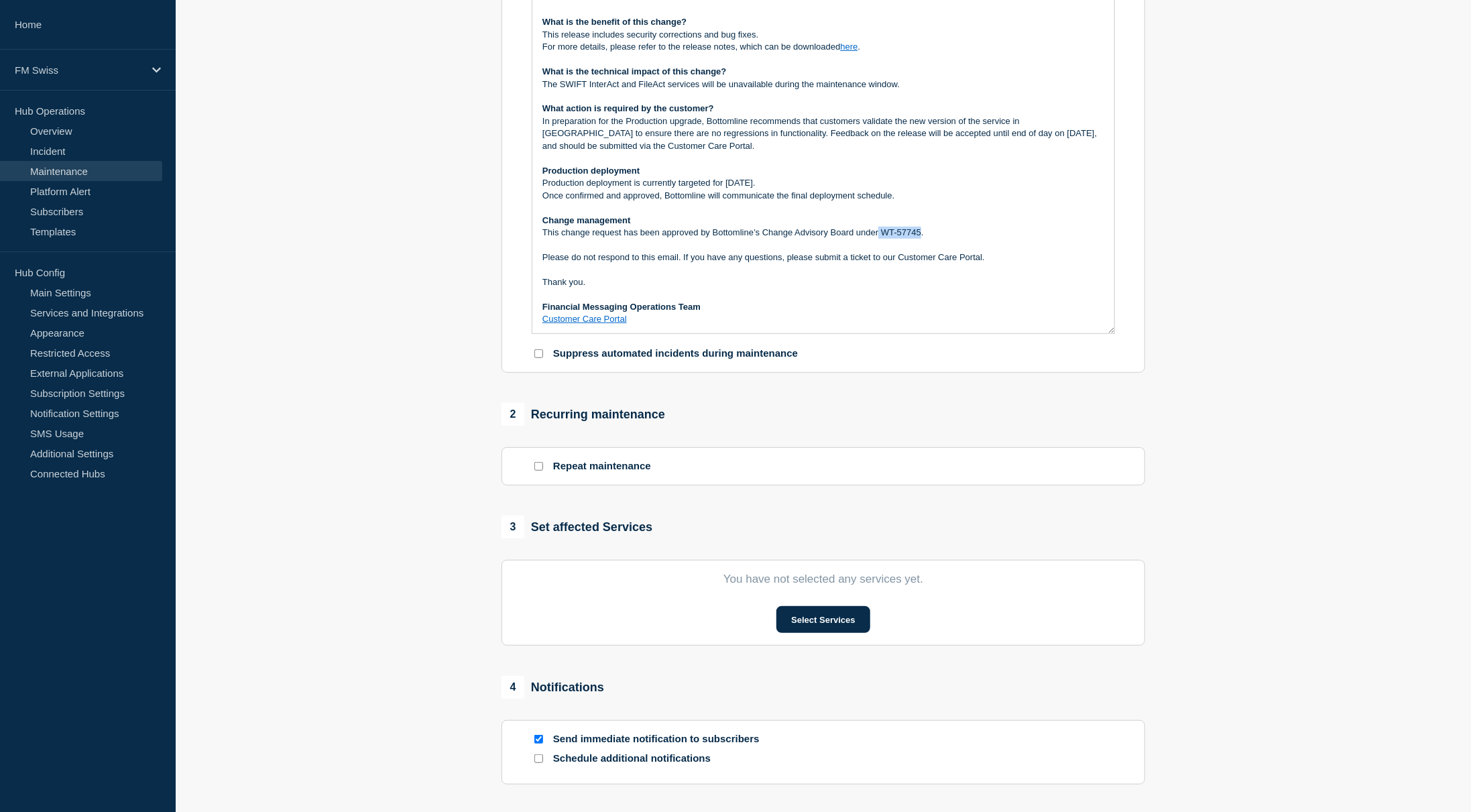
scroll to position [540, 0]
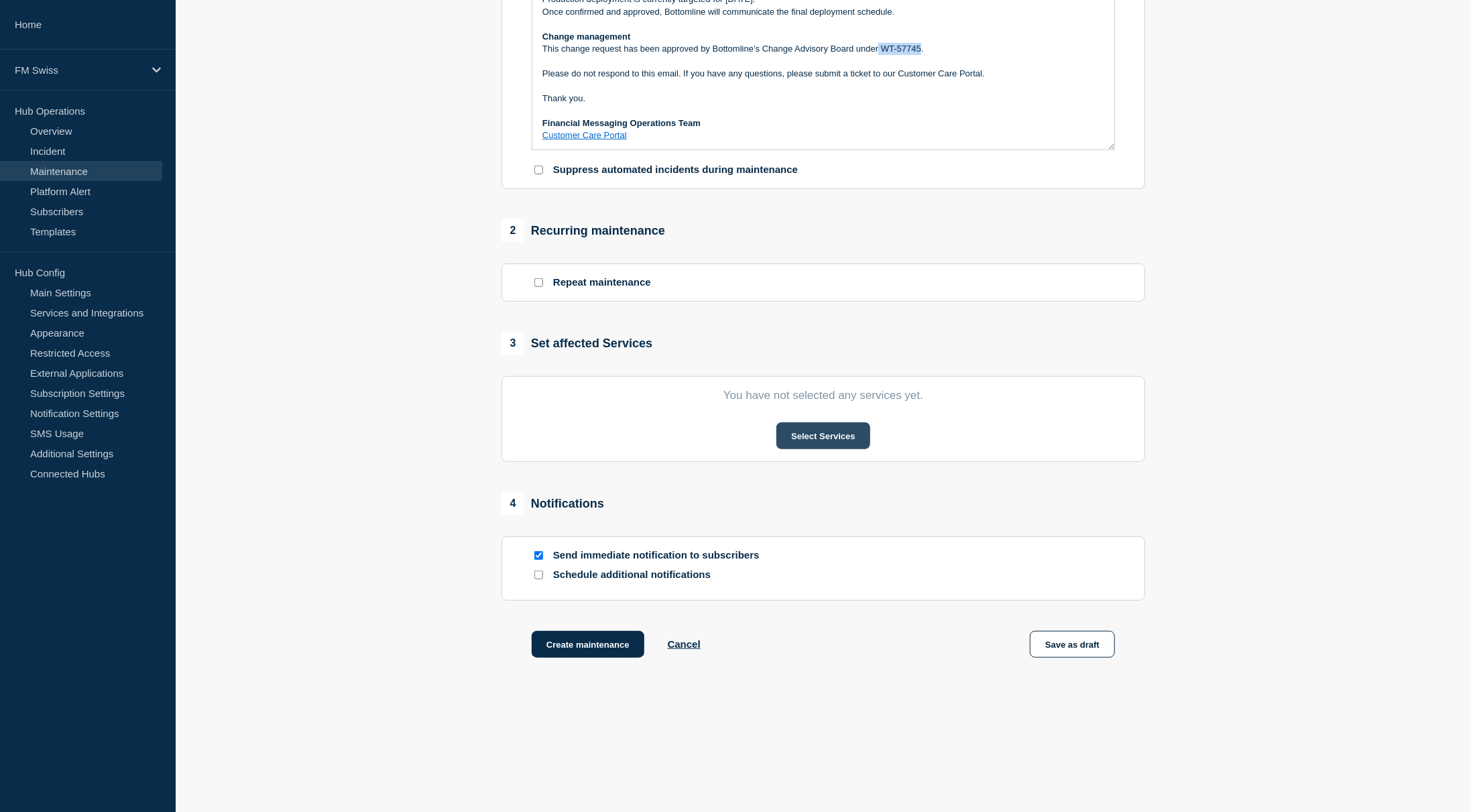
click at [847, 433] on button "Select Services" at bounding box center [823, 436] width 93 height 27
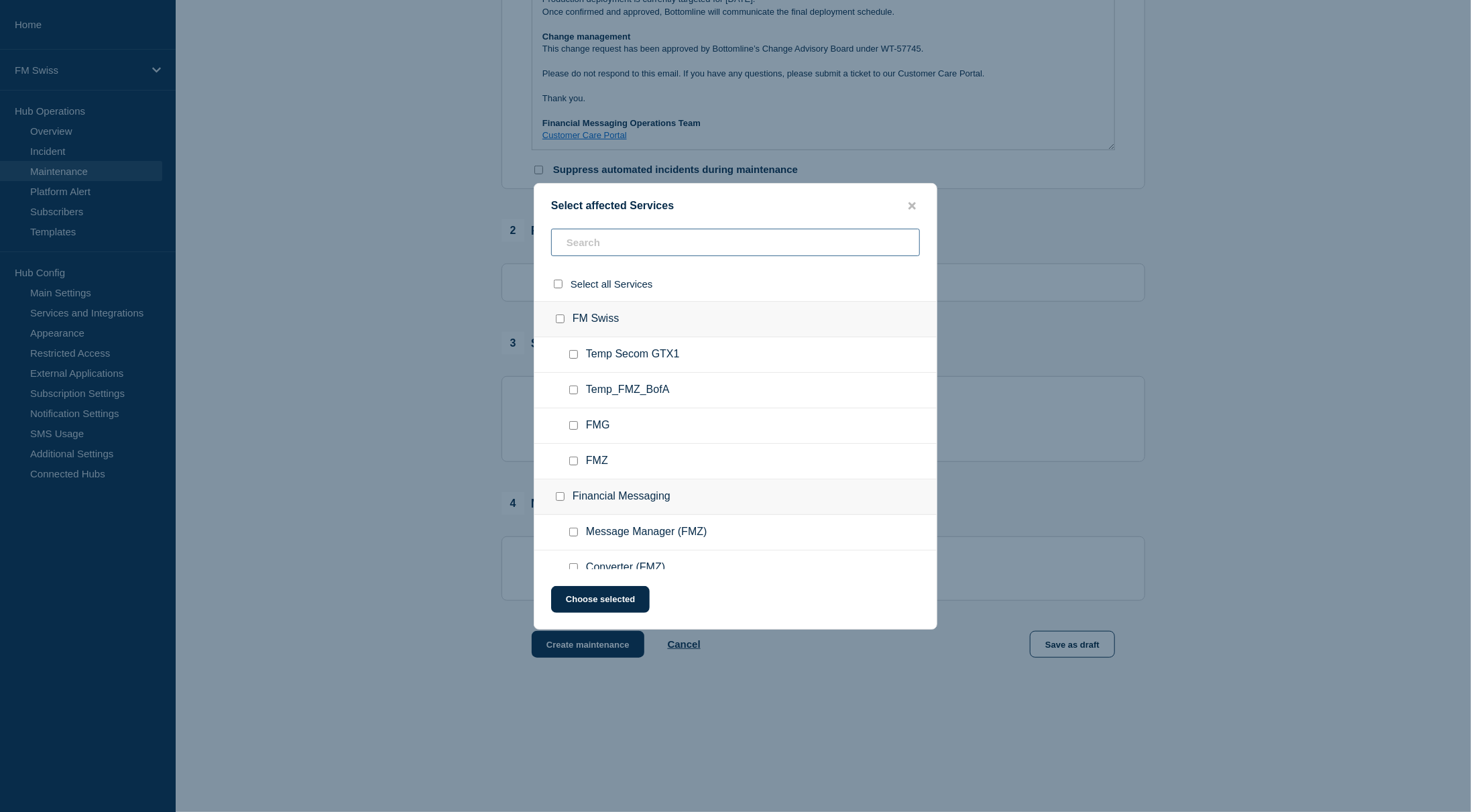
click at [628, 237] on input "text" at bounding box center [736, 242] width 369 height 27
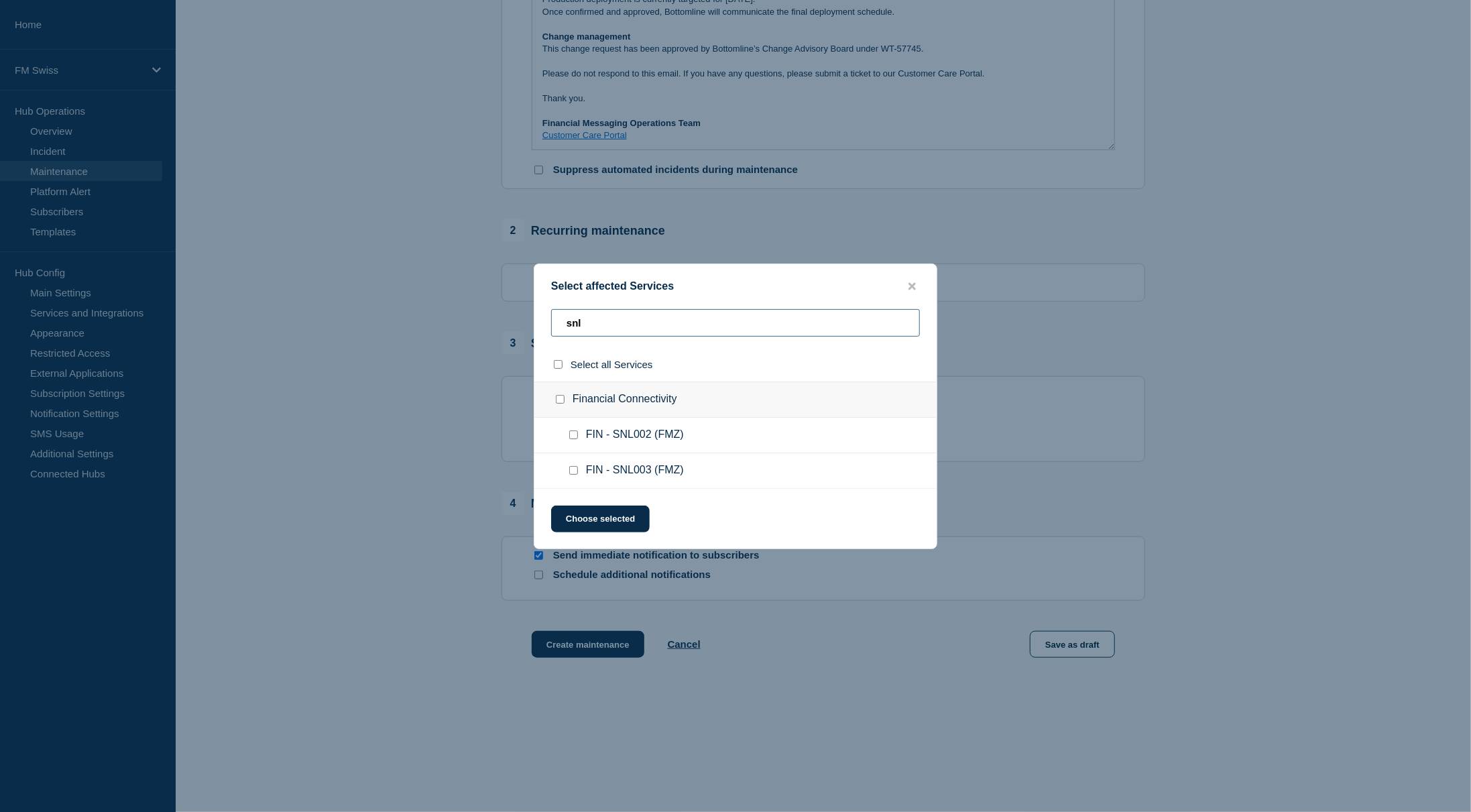
type input "snl"
click at [558, 401] on input "Financial Connectivity checkbox" at bounding box center [560, 399] width 9 height 9
checkbox input "true"
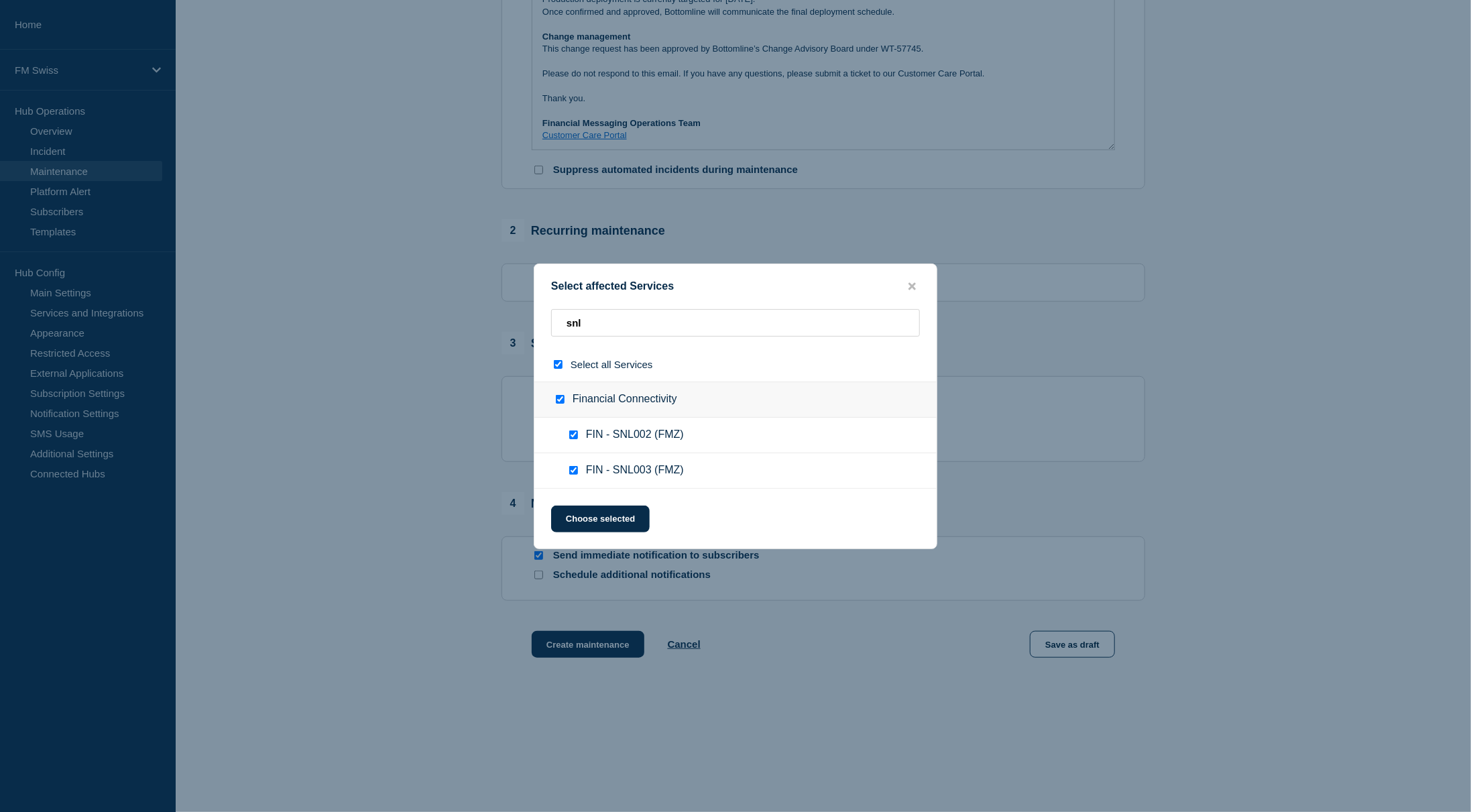
checkbox input "true"
click at [598, 321] on input "snl" at bounding box center [736, 323] width 369 height 27
type input "s"
checkbox input "false"
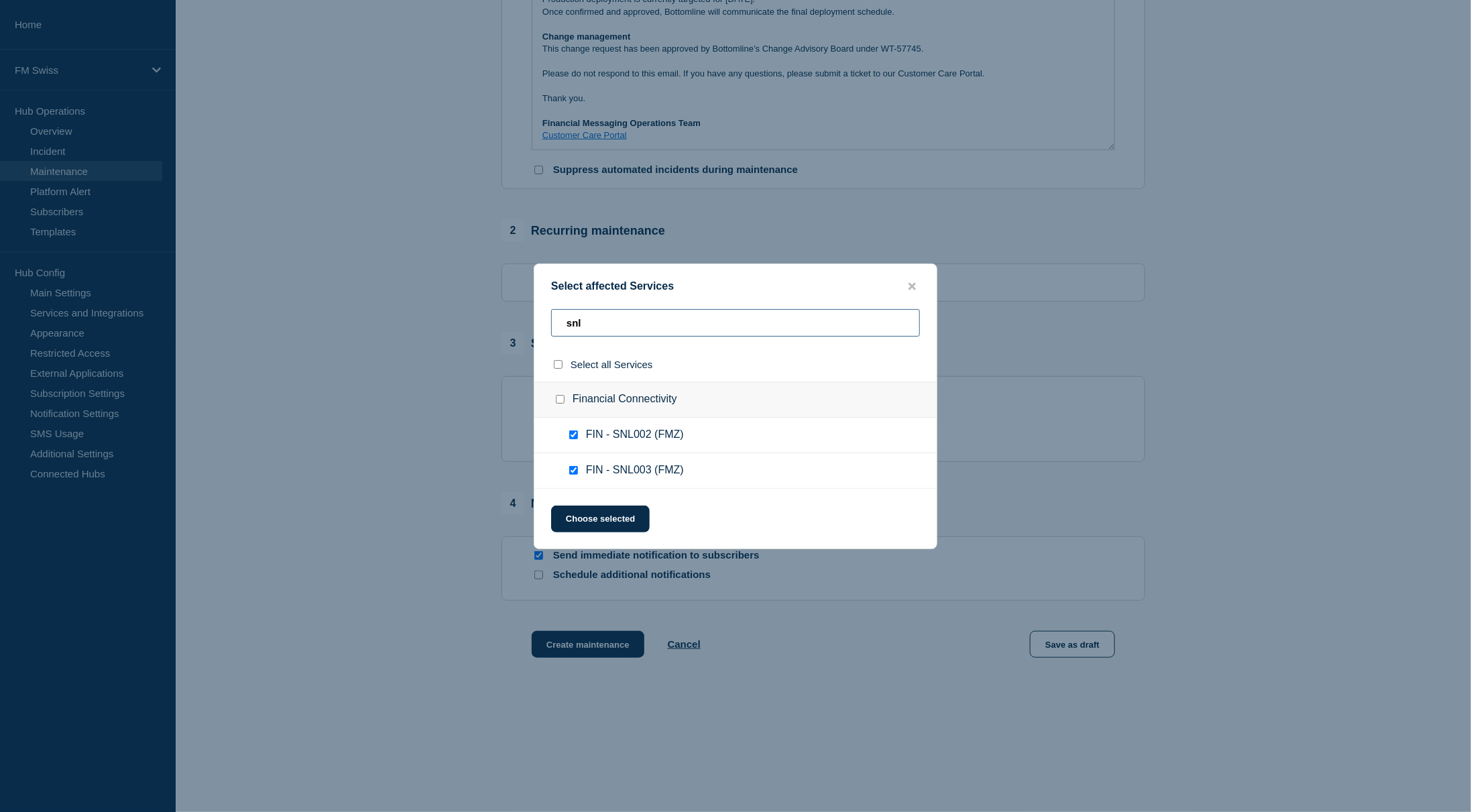
checkbox input "false"
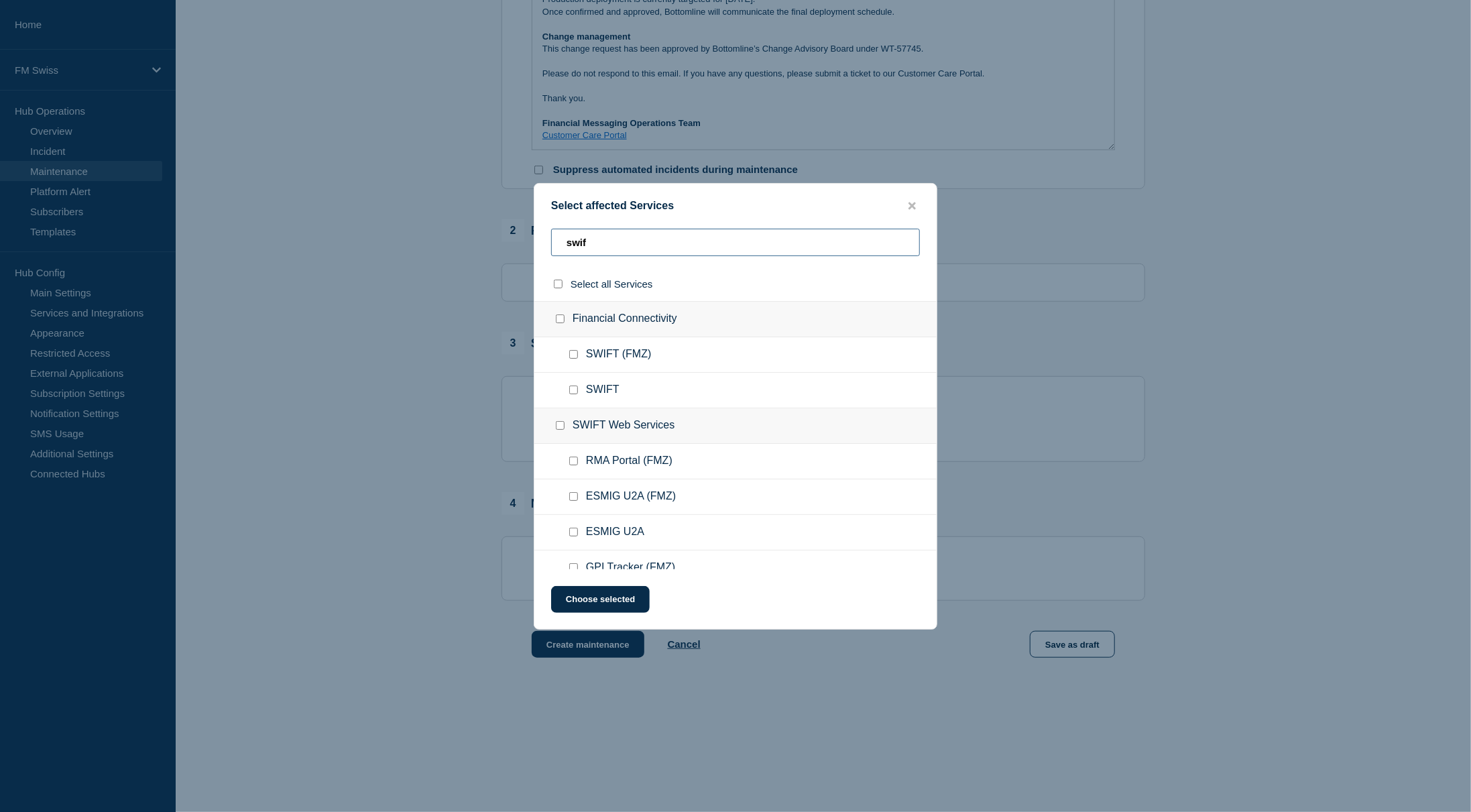
type input "swif"
click at [574, 346] on ul "SWIFT (FMZ)" at bounding box center [736, 354] width 402 height 35
click at [573, 357] on input "SWIFT (FMZ) checkbox" at bounding box center [573, 354] width 9 height 9
checkbox input "true"
click at [612, 241] on input "swif" at bounding box center [736, 242] width 369 height 27
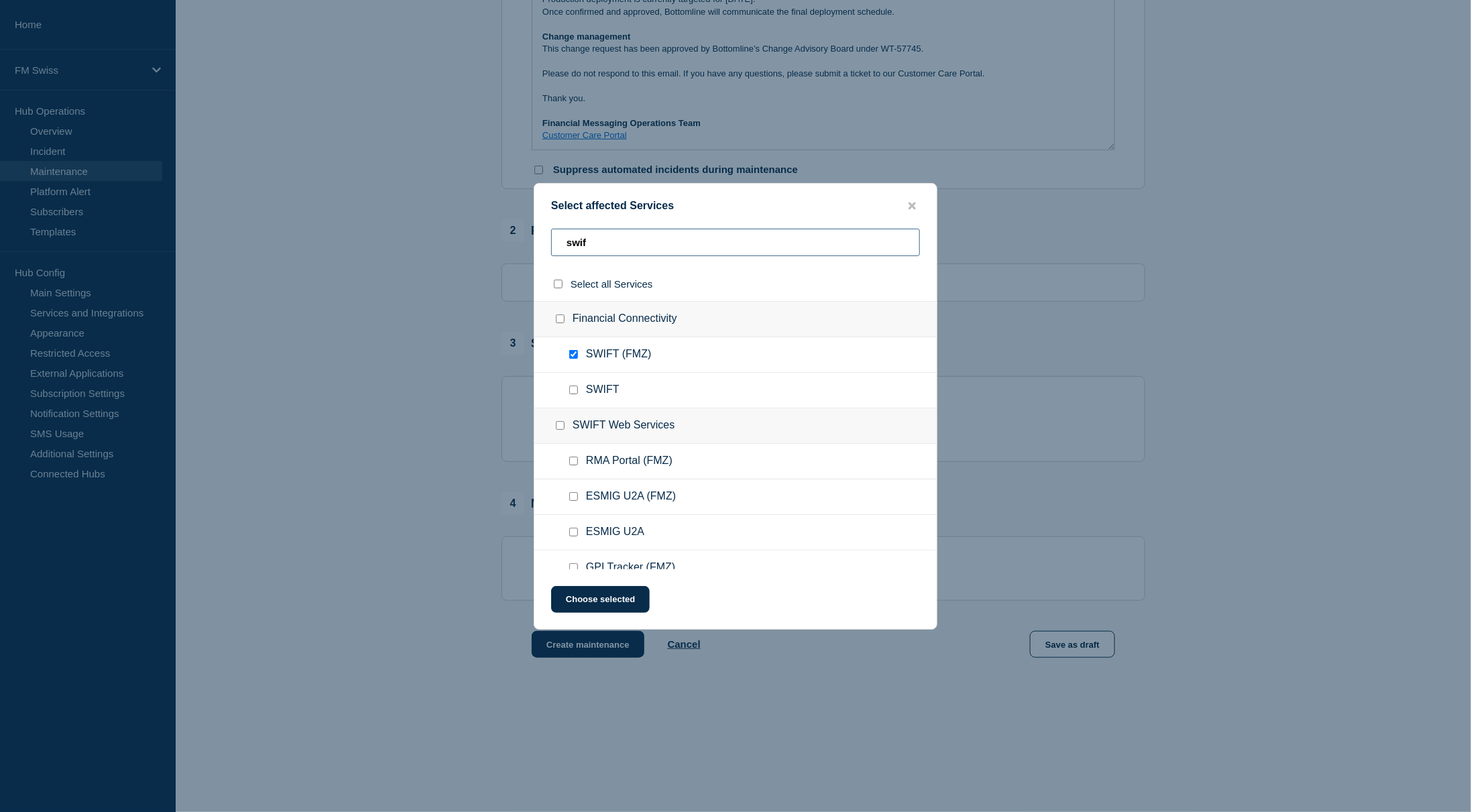
click at [612, 241] on input "swif" at bounding box center [736, 242] width 369 height 27
type input "inte"
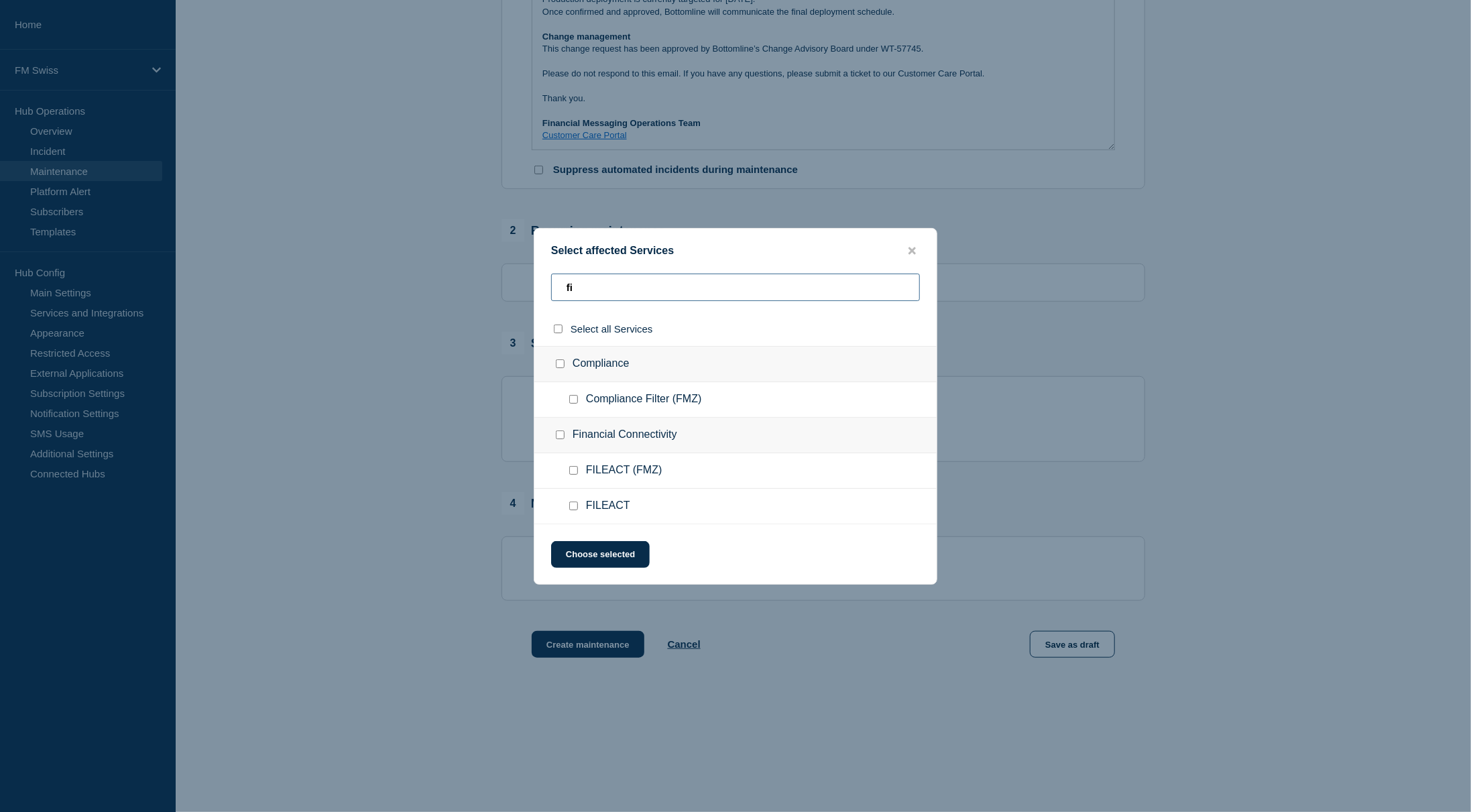
type input "f"
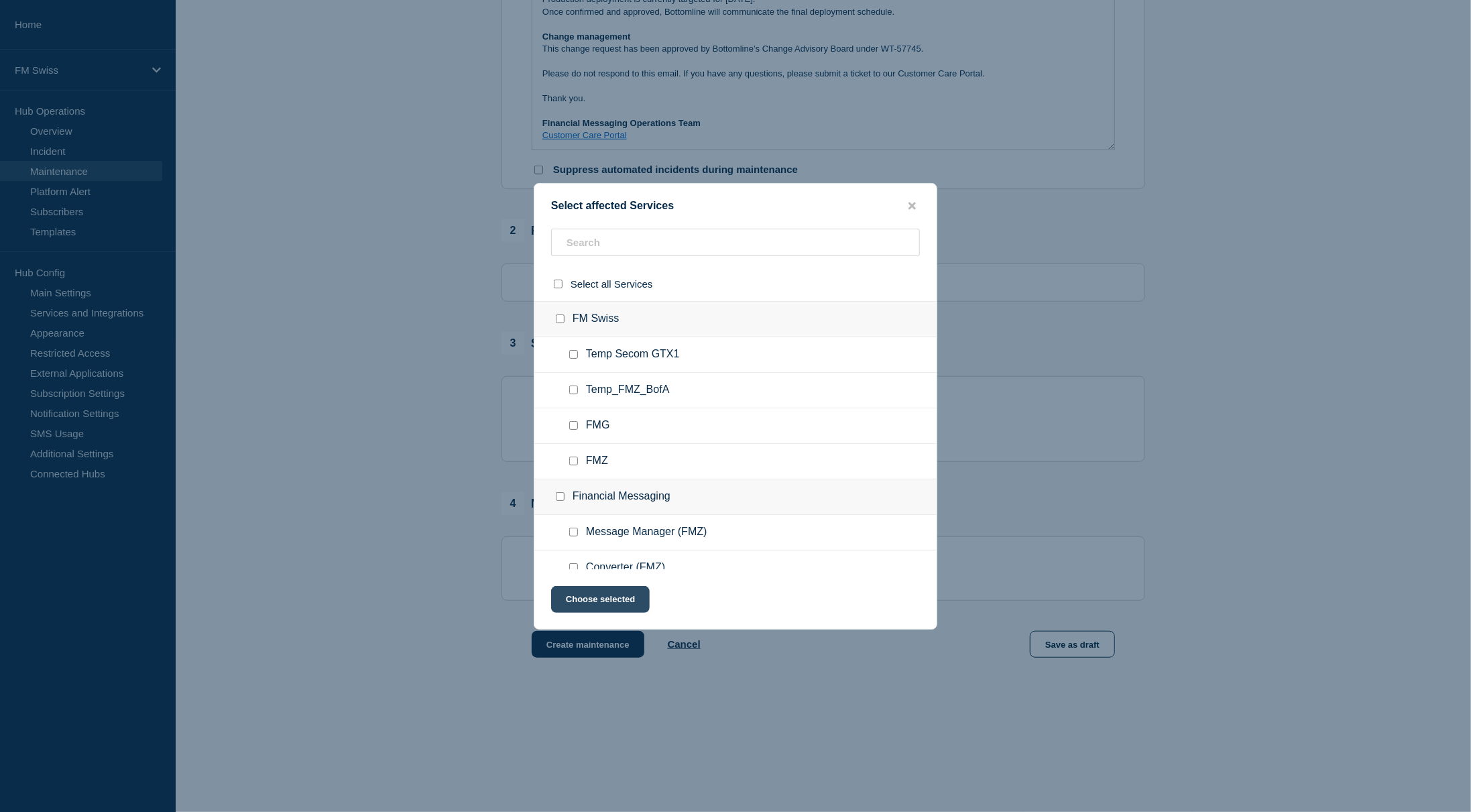
click at [598, 602] on button "Choose selected" at bounding box center [601, 599] width 99 height 27
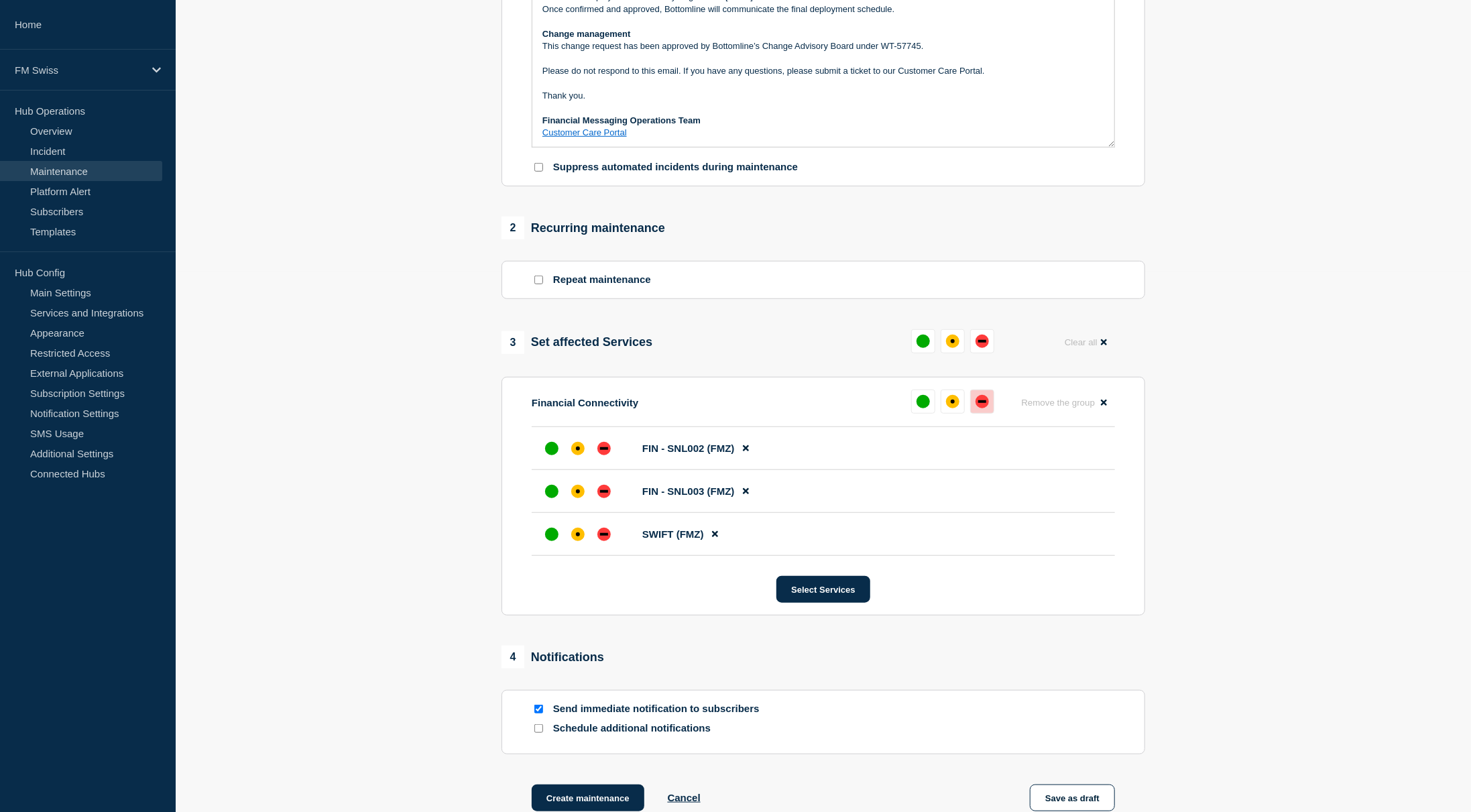
click at [987, 406] on div "down" at bounding box center [982, 401] width 13 height 13
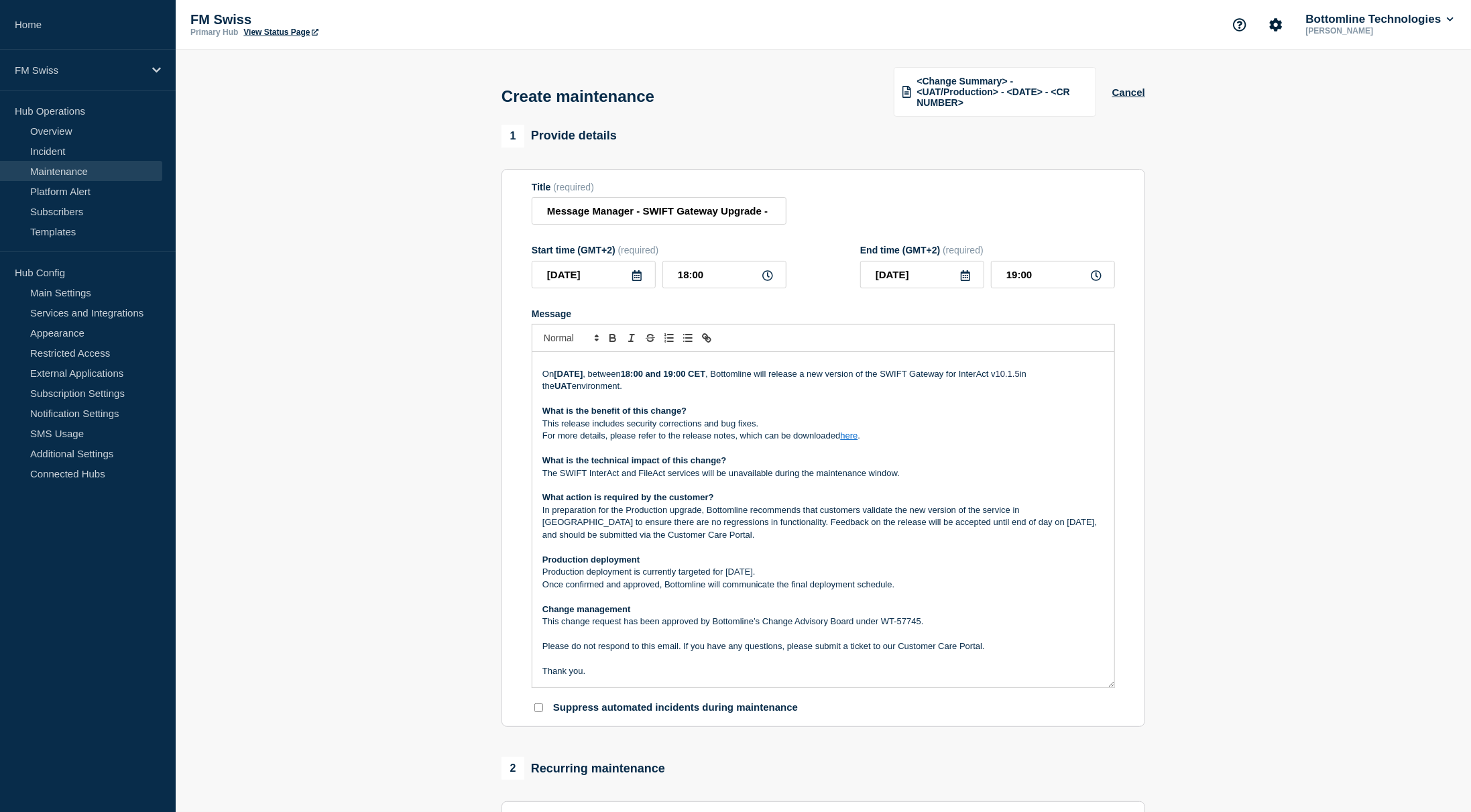
scroll to position [0, 0]
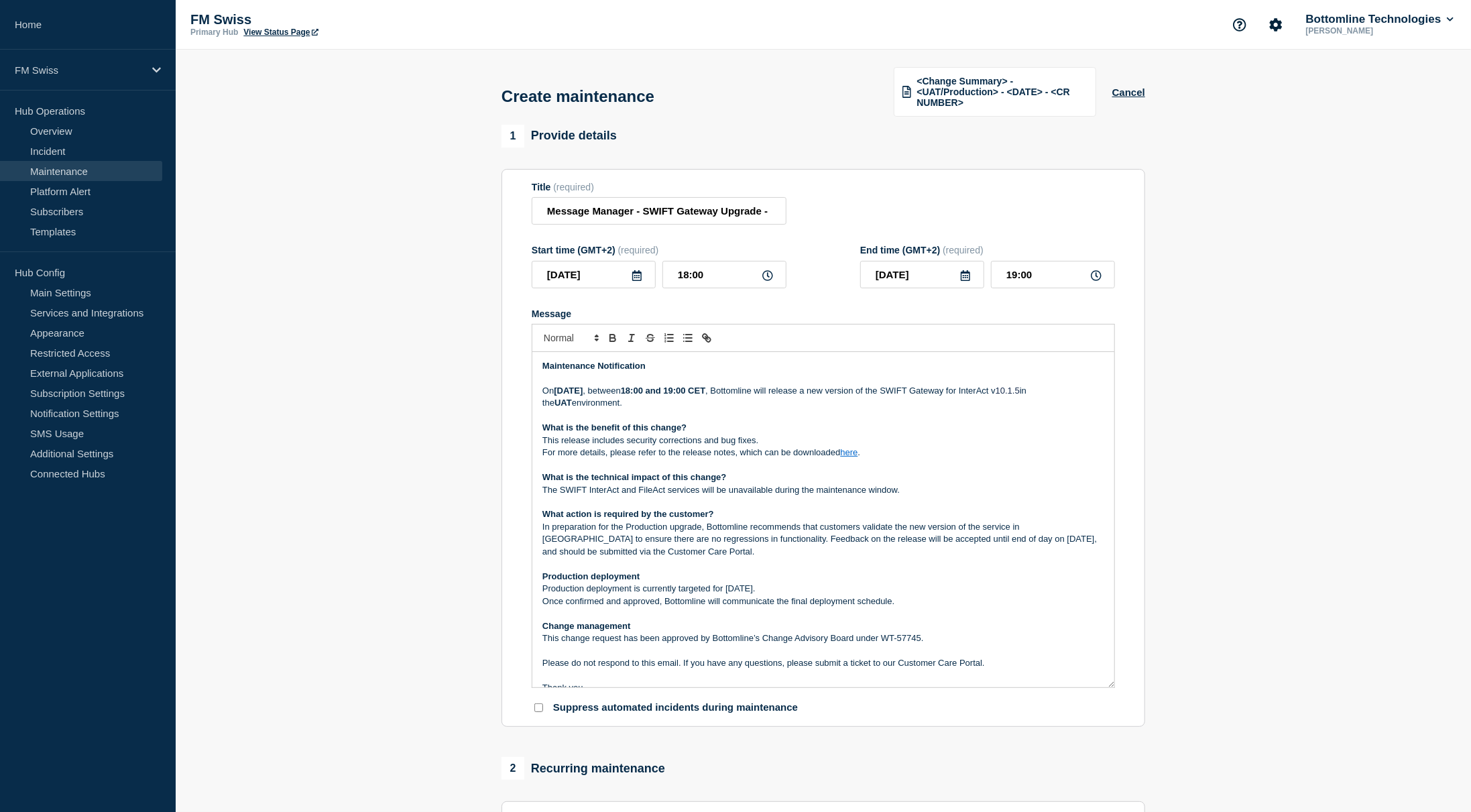
click at [850, 455] on link "here" at bounding box center [849, 452] width 17 height 10
click at [896, 478] on link at bounding box center [880, 476] width 31 height 10
click at [862, 478] on input "https://bottomline.thruinc.net/Publishing/Link.aspx?LinkID=XXXXXXXXX" at bounding box center [854, 477] width 114 height 17
paste input "3DGM9SJWZ8SM3"
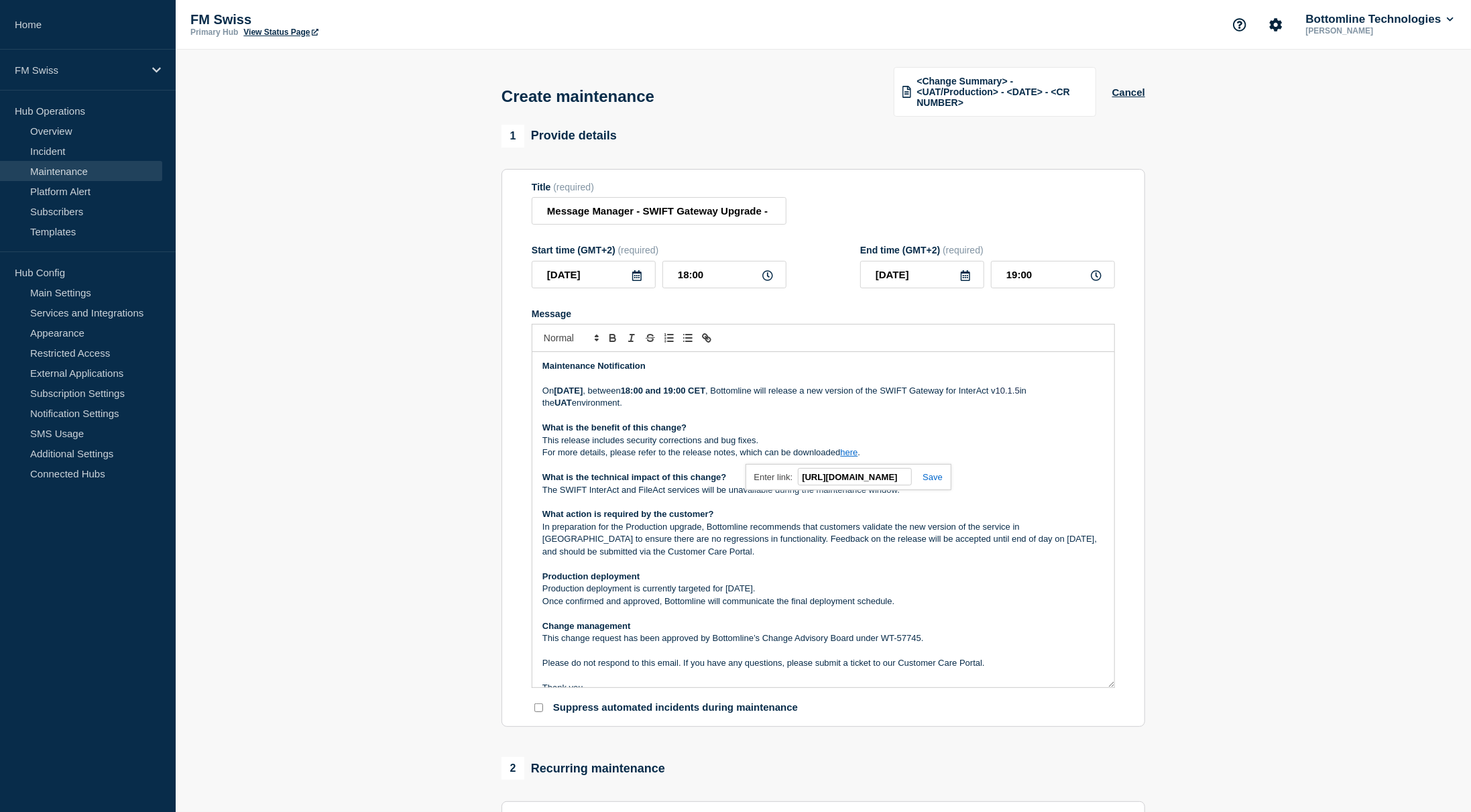
type input "https://bottomline.thruinc.net/Publishing/Link.aspx?LinkID=3DGM9SJWZ8SM3"
click at [936, 481] on link at bounding box center [927, 477] width 31 height 10
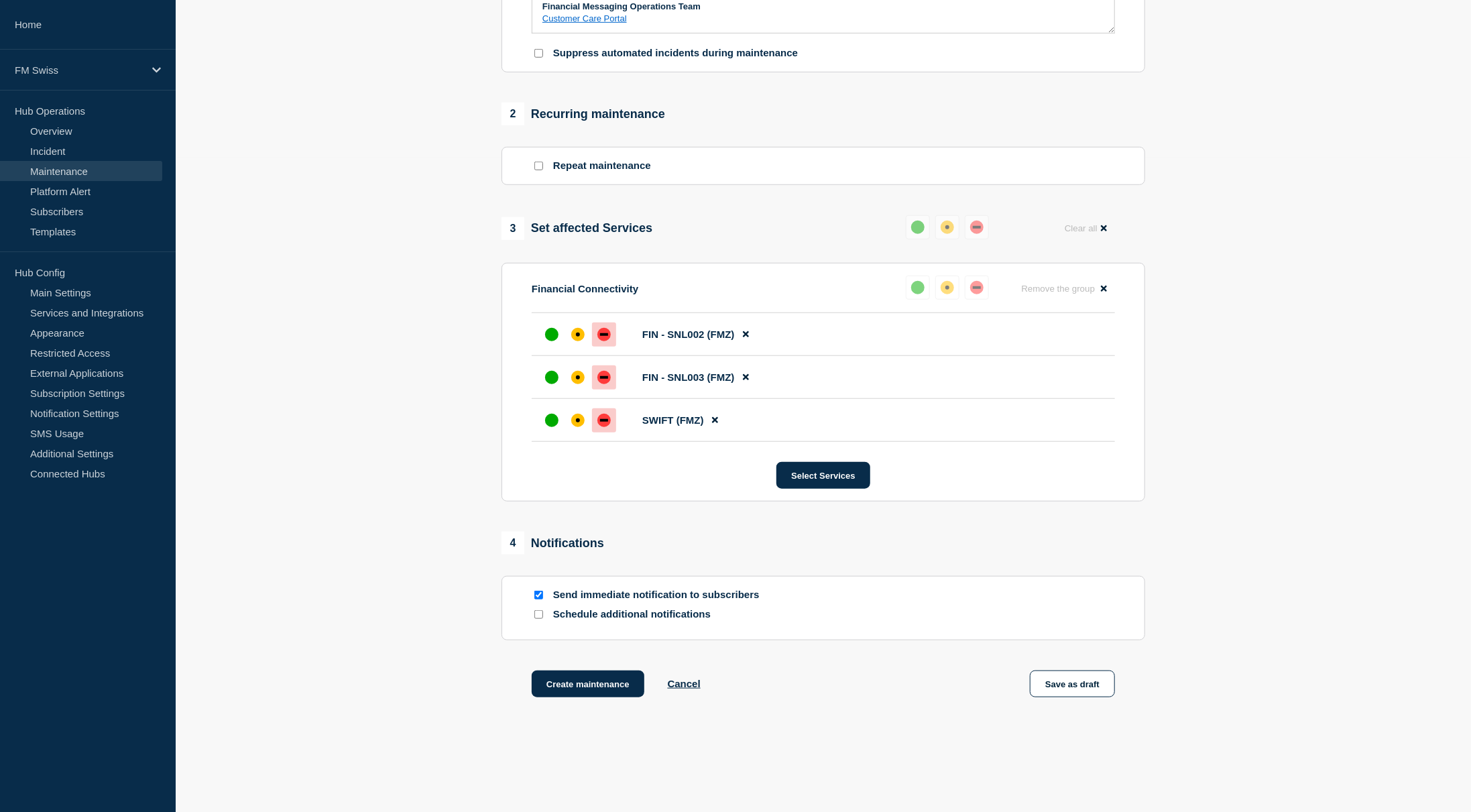
scroll to position [700, 0]
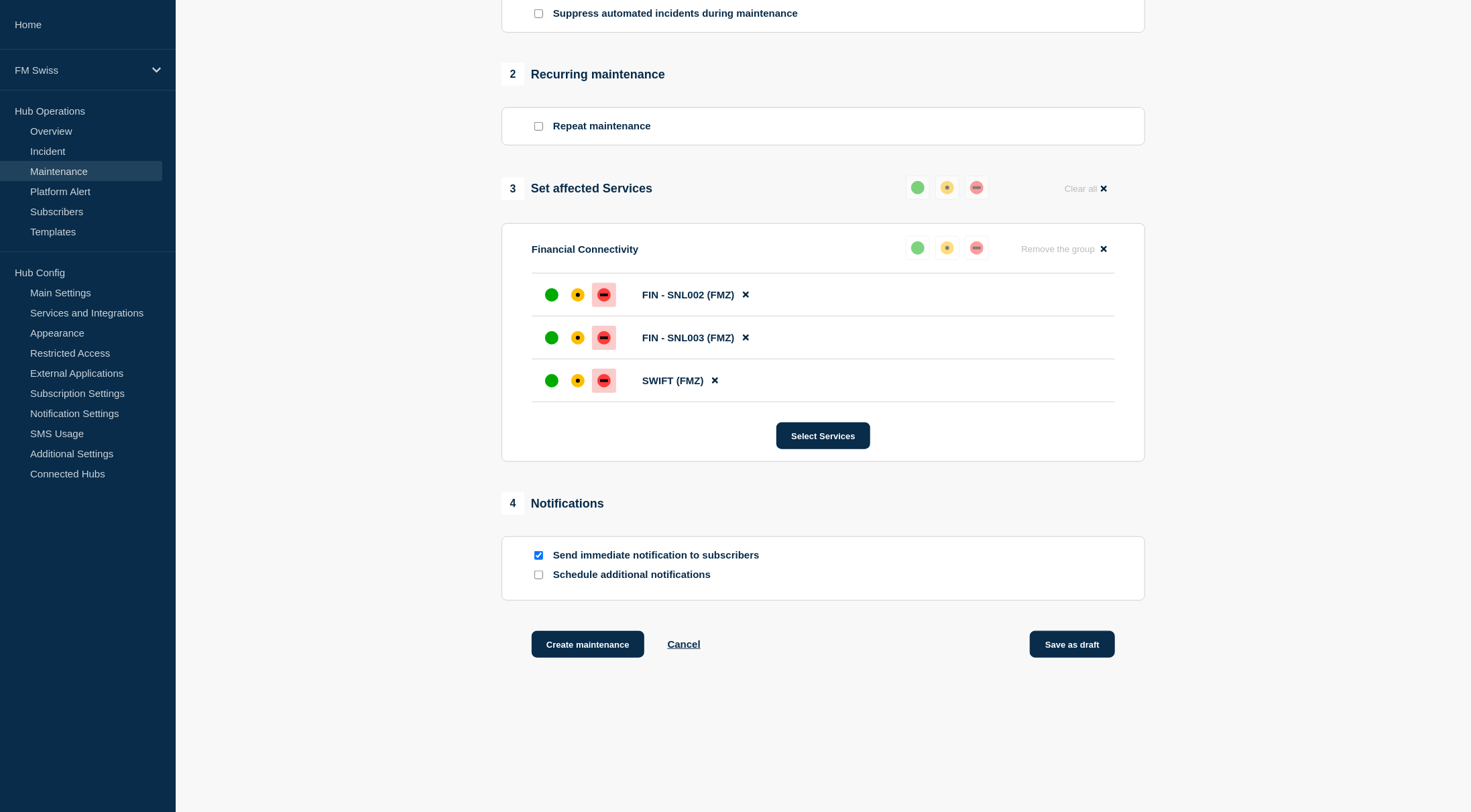
click at [1058, 646] on button "Save as draft" at bounding box center [1073, 644] width 85 height 27
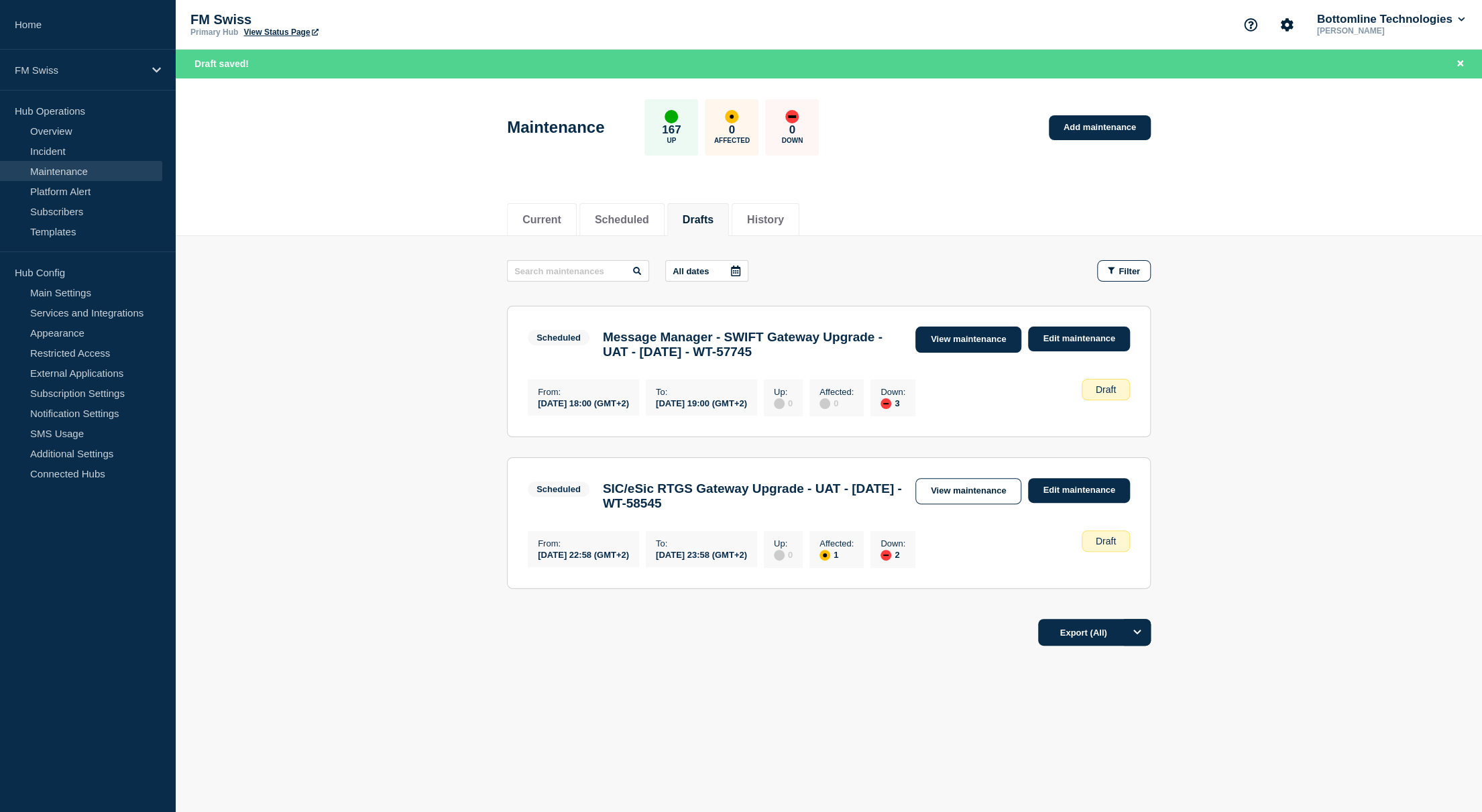
click at [974, 340] on link "View maintenance" at bounding box center [968, 339] width 106 height 26
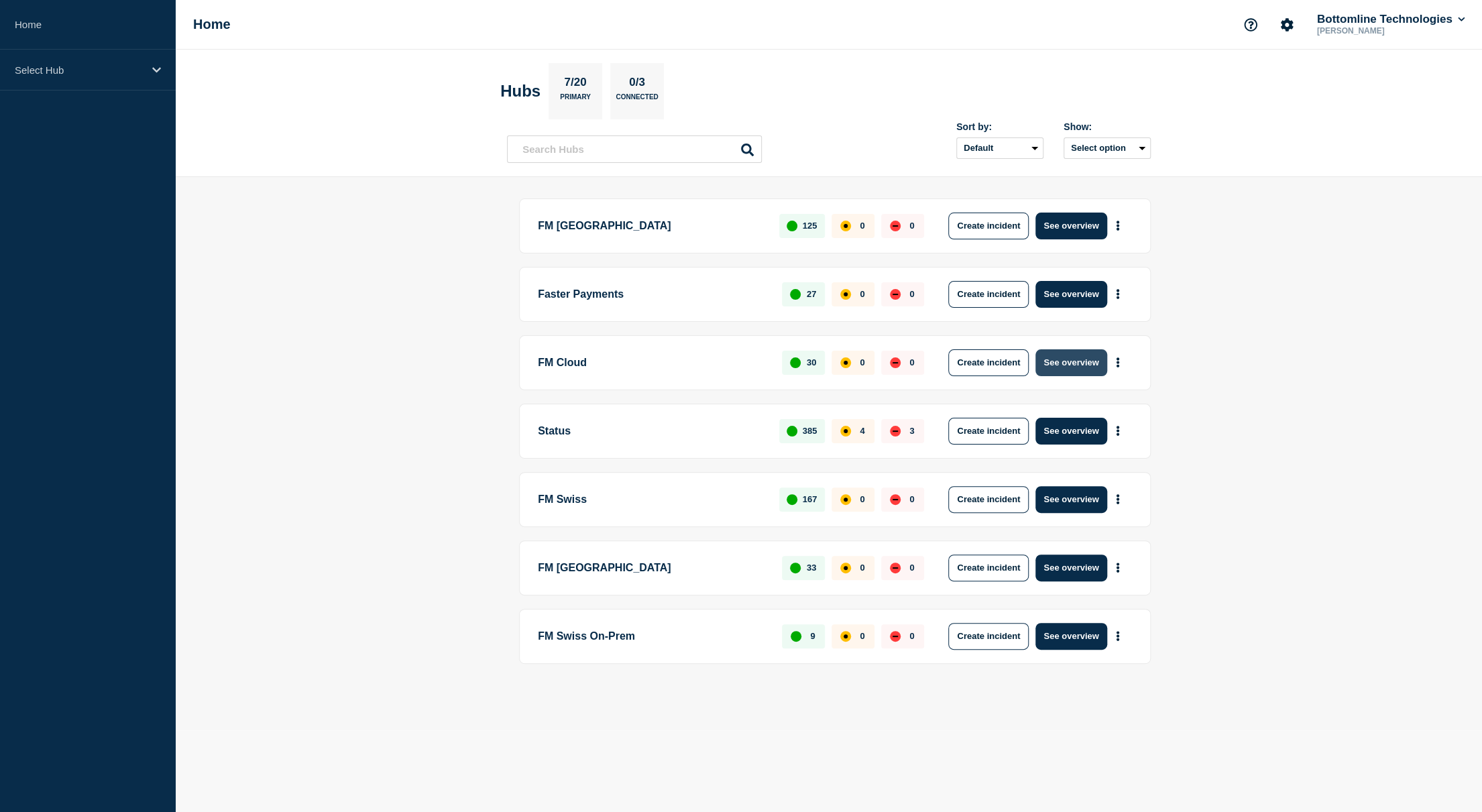
click at [1067, 368] on button "See overview" at bounding box center [1070, 363] width 71 height 27
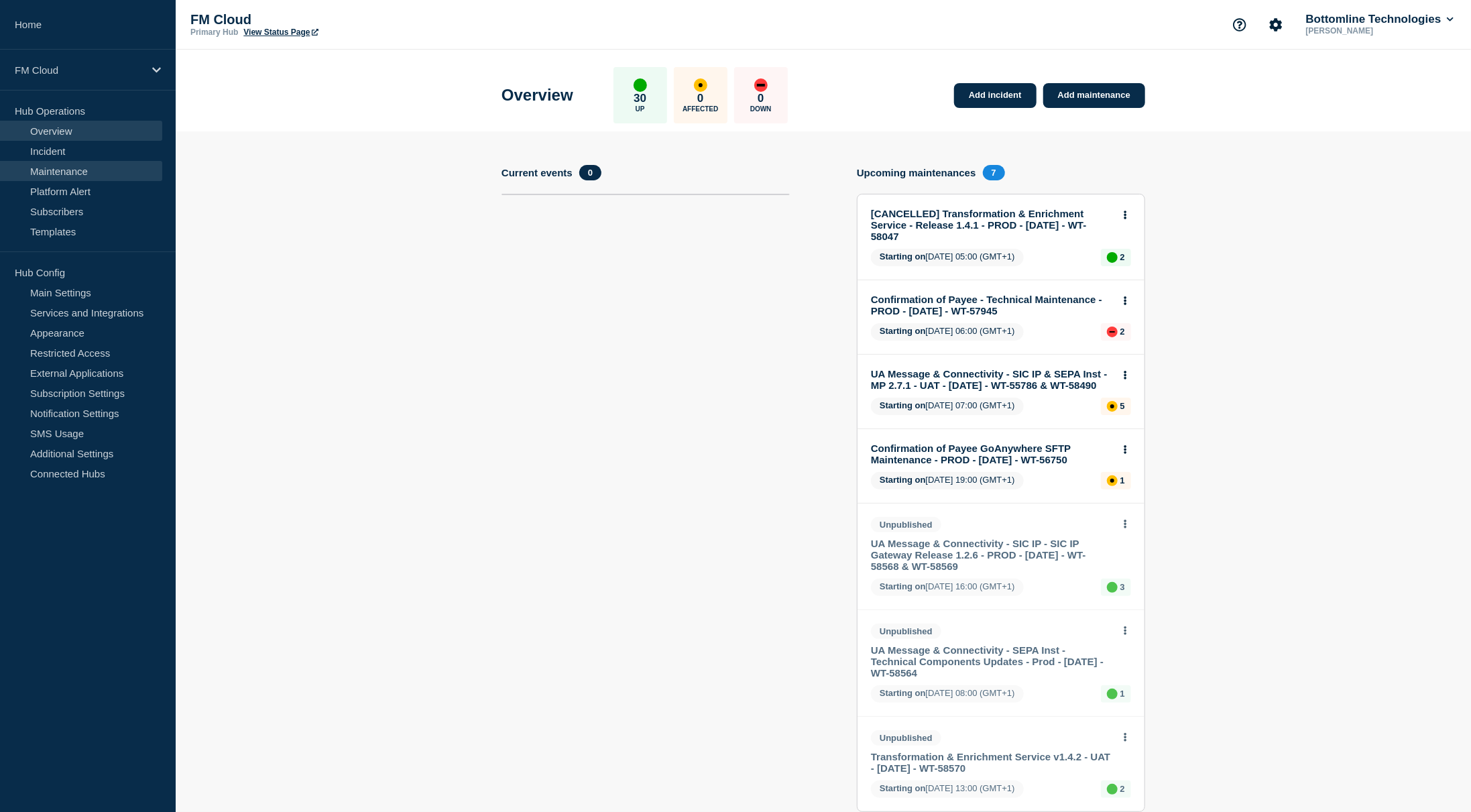
click at [64, 175] on link "Maintenance" at bounding box center [81, 171] width 163 height 20
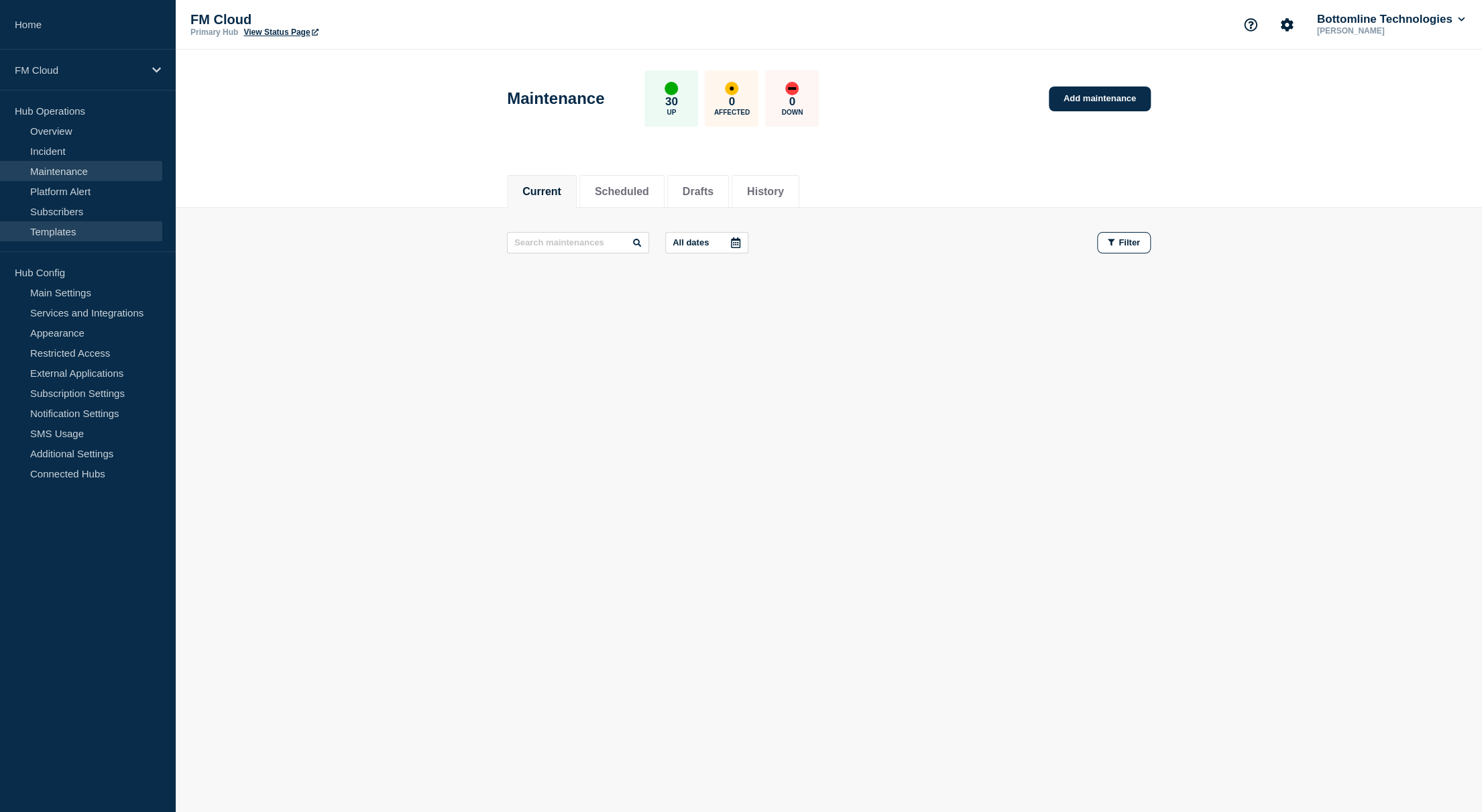
click at [58, 236] on link "Templates" at bounding box center [81, 232] width 163 height 20
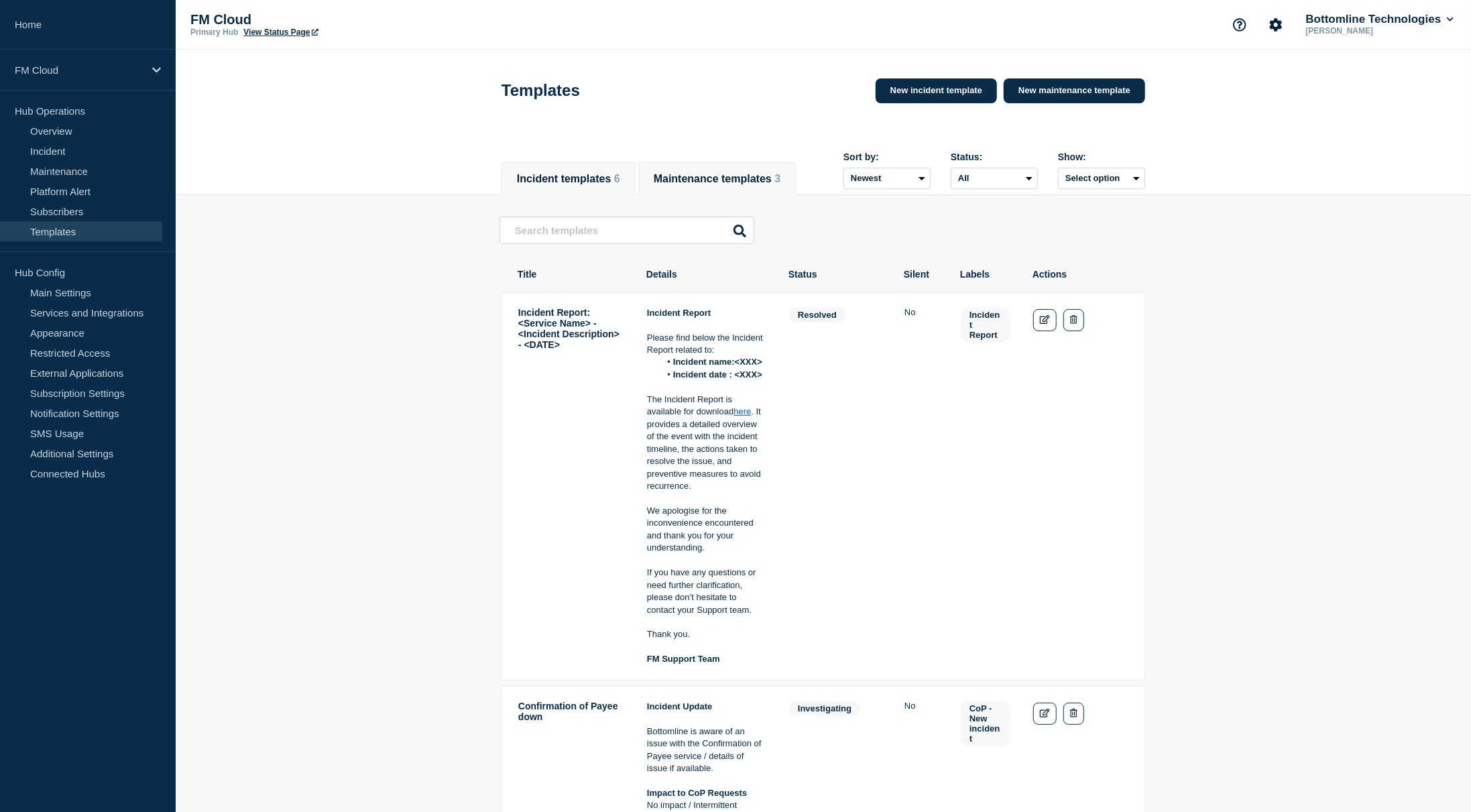
click at [732, 173] on button "Maintenance templates 3" at bounding box center [716, 178] width 126 height 12
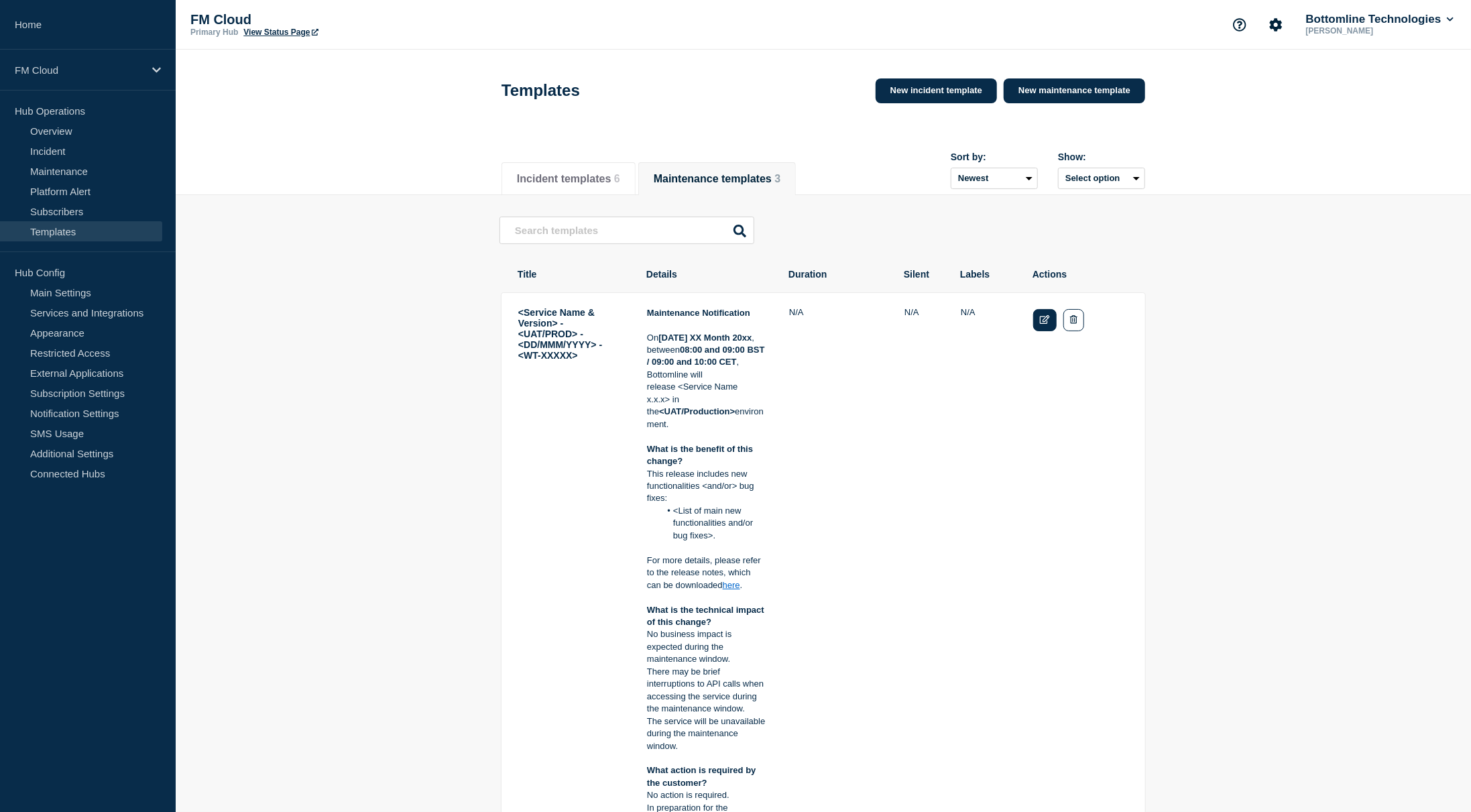
click at [1039, 328] on link "Edit" at bounding box center [1045, 320] width 24 height 22
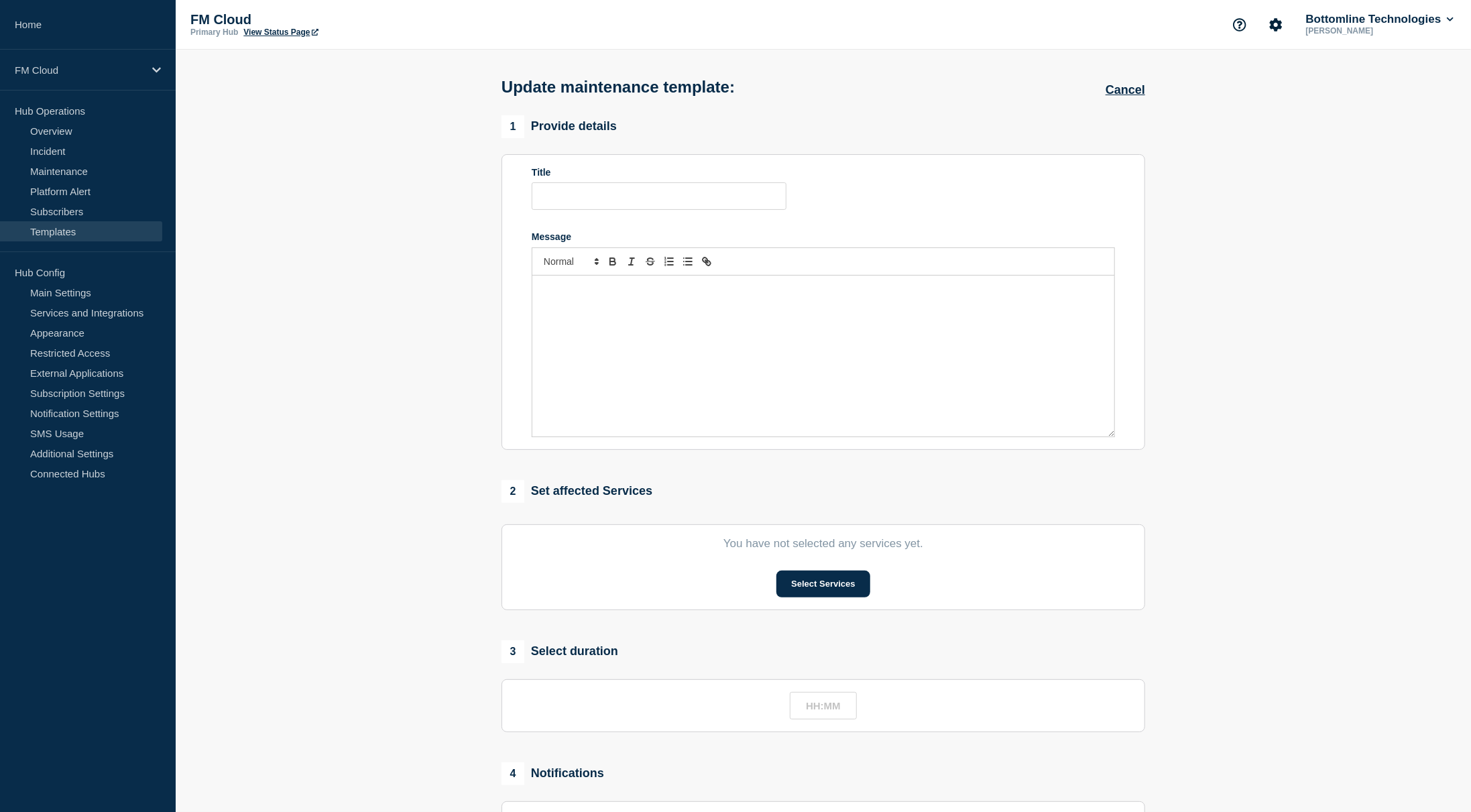
type input "<Service Name & Version> - <UAT/PROD> - <DD/MMM/YYYY> - <WT-XXXXX>"
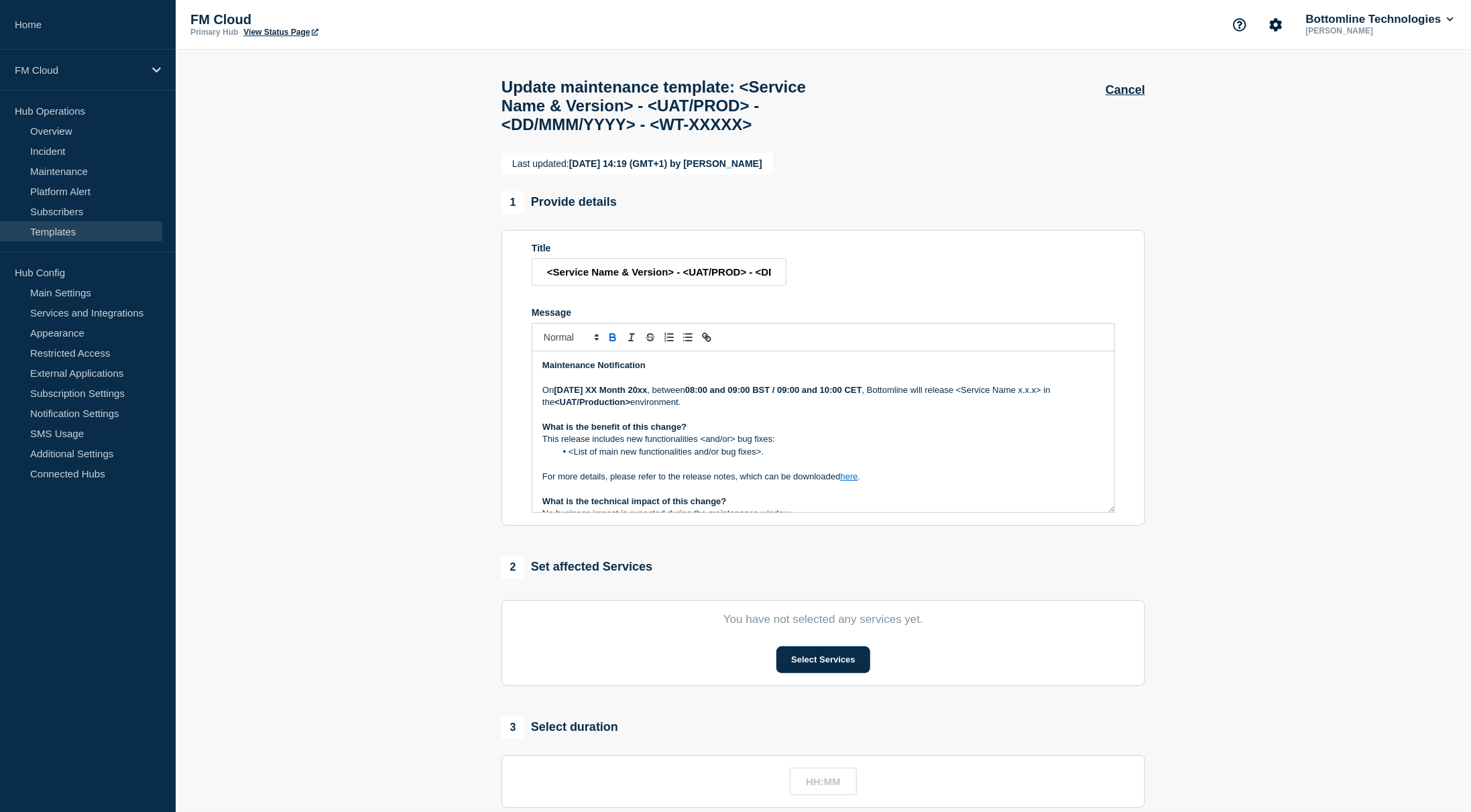
click at [730, 409] on p "On Tuesday XX Month 20xx , between 08:00 and 09:00 BST / 09:00 and 10:00 CET , …" at bounding box center [824, 397] width 562 height 25
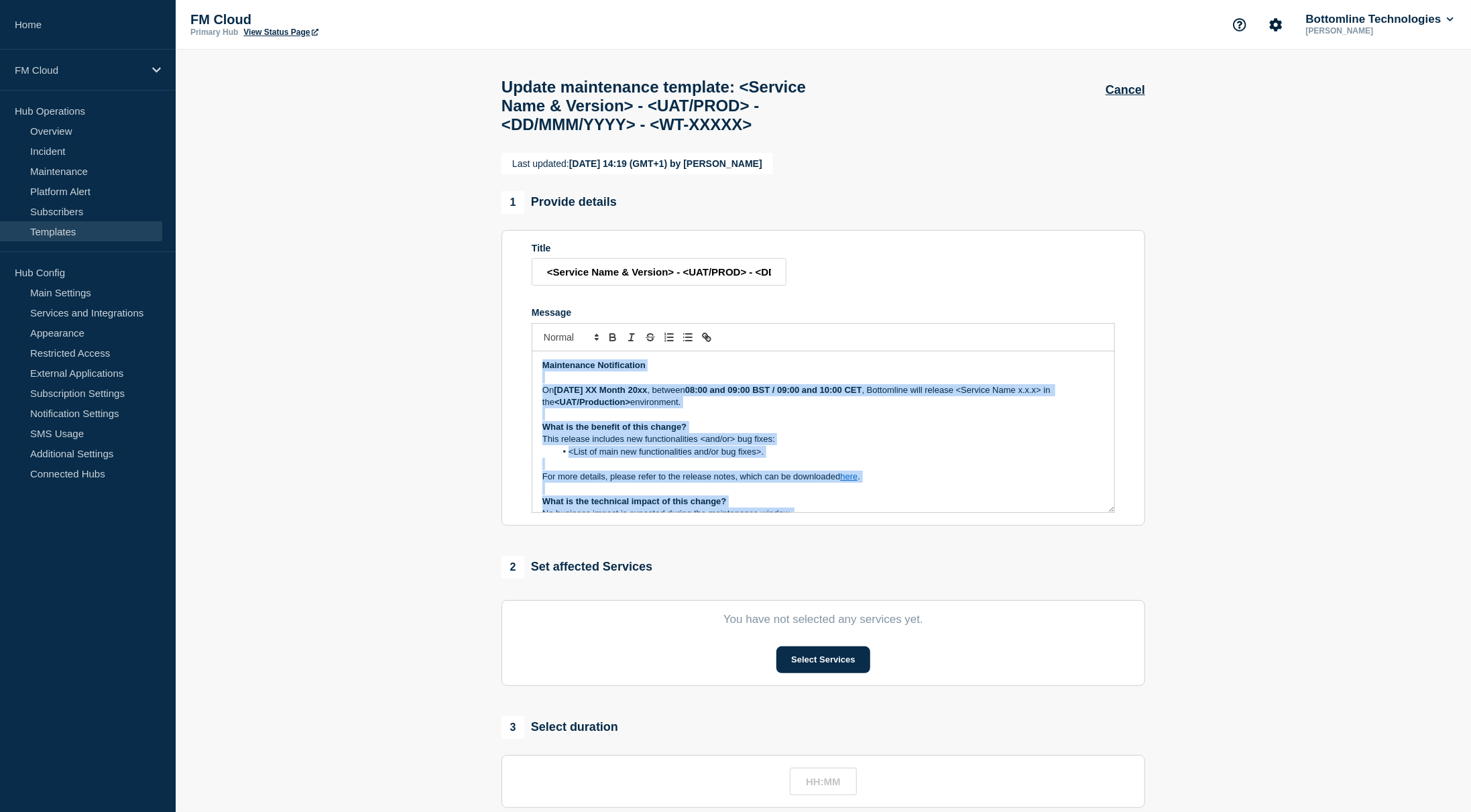
copy div "Maintenance Notification On Tuesday XX Month 20xx , between 08:00 and 09:00 BST…"
click at [867, 433] on p "What is the benefit of this change?" at bounding box center [824, 426] width 562 height 12
